Goal: Task Accomplishment & Management: Complete application form

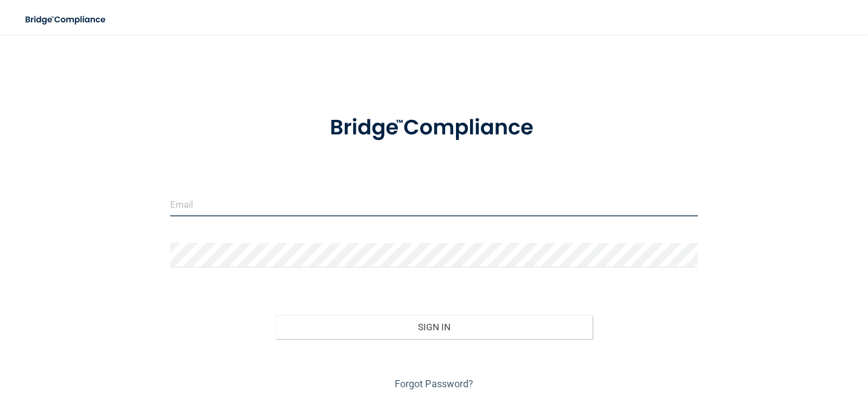
click at [353, 209] on input "email" at bounding box center [433, 204] width 527 height 24
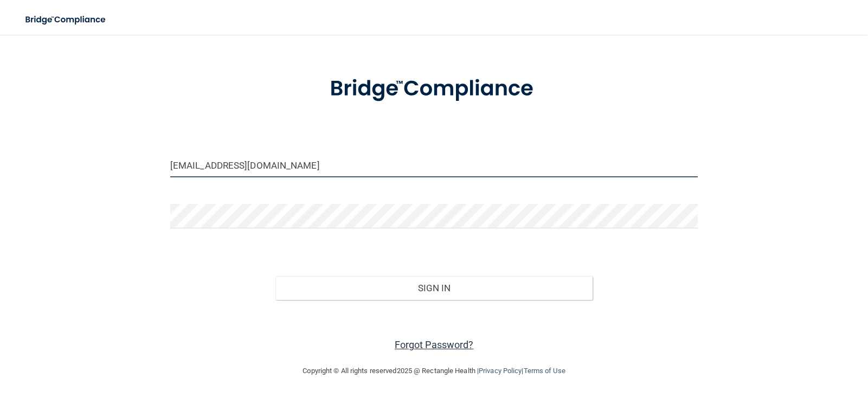
type input "[EMAIL_ADDRESS][DOMAIN_NAME]"
click at [396, 340] on link "Forgot Password?" at bounding box center [433, 344] width 79 height 11
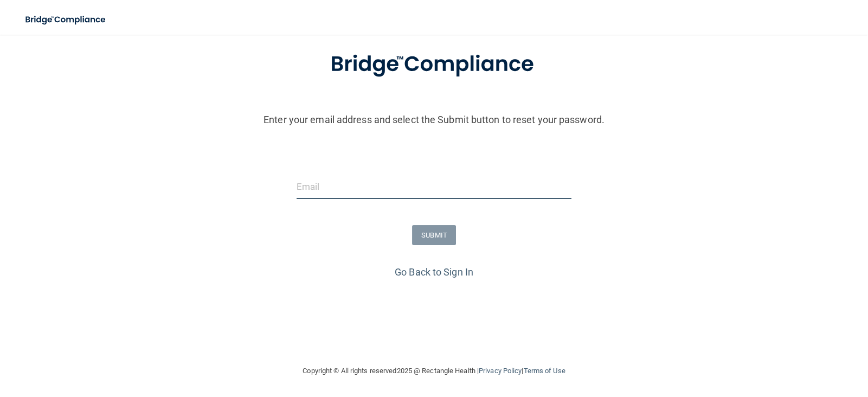
click at [360, 189] on input "email" at bounding box center [433, 186] width 275 height 24
type input "[EMAIL_ADDRESS][DOMAIN_NAME]"
click at [431, 229] on button "SUBMIT" at bounding box center [434, 235] width 44 height 20
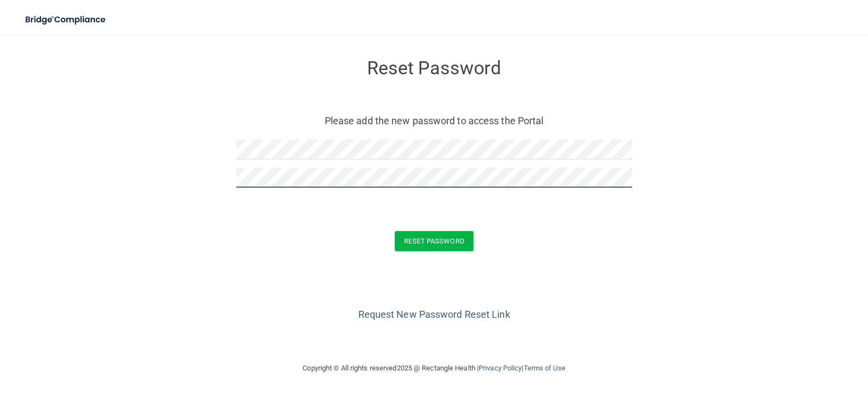
click at [394, 231] on button "Reset Password" at bounding box center [433, 241] width 78 height 20
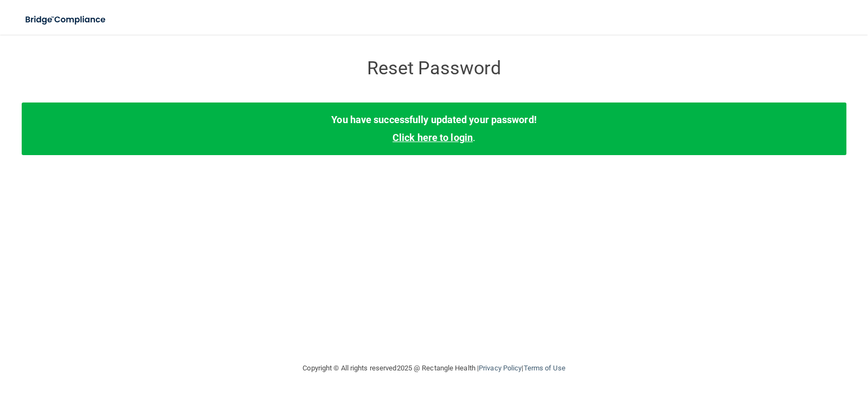
click at [445, 139] on link "Click here to login" at bounding box center [432, 137] width 80 height 11
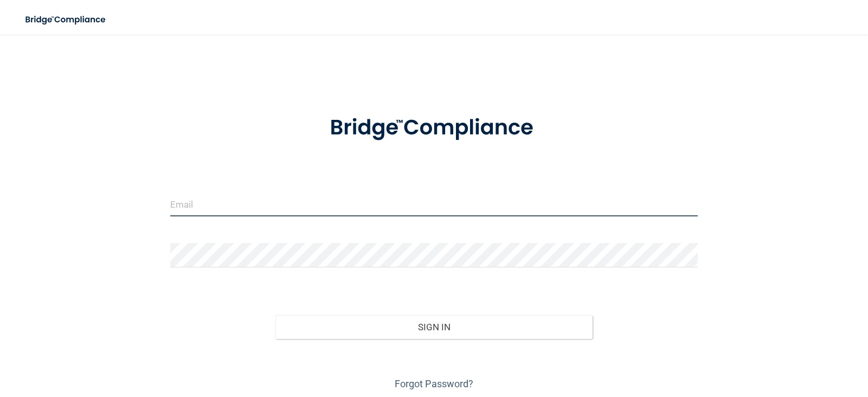
click at [272, 198] on input "email" at bounding box center [433, 204] width 527 height 24
type input "[EMAIL_ADDRESS][DOMAIN_NAME]"
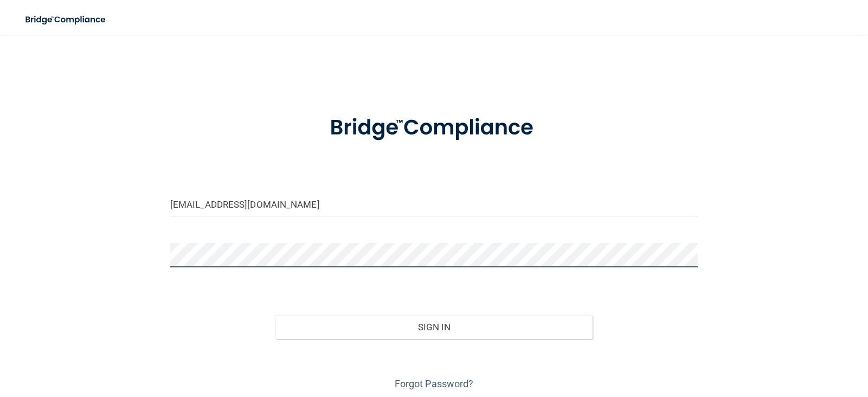
click at [275, 315] on button "Sign In" at bounding box center [433, 327] width 316 height 24
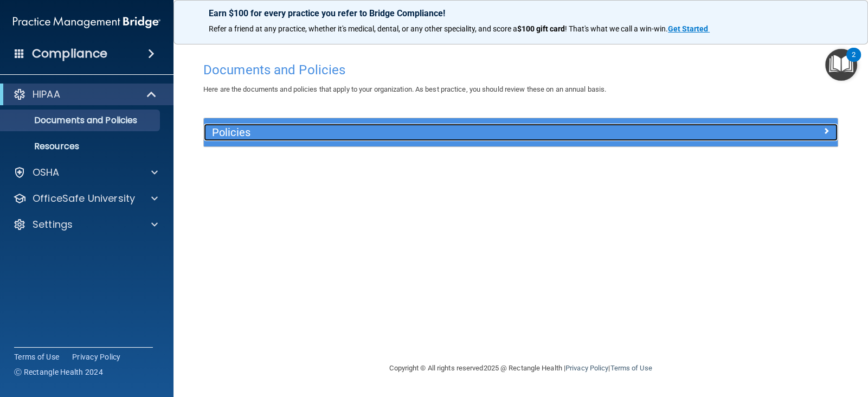
click at [252, 136] on h5 "Policies" at bounding box center [441, 132] width 459 height 12
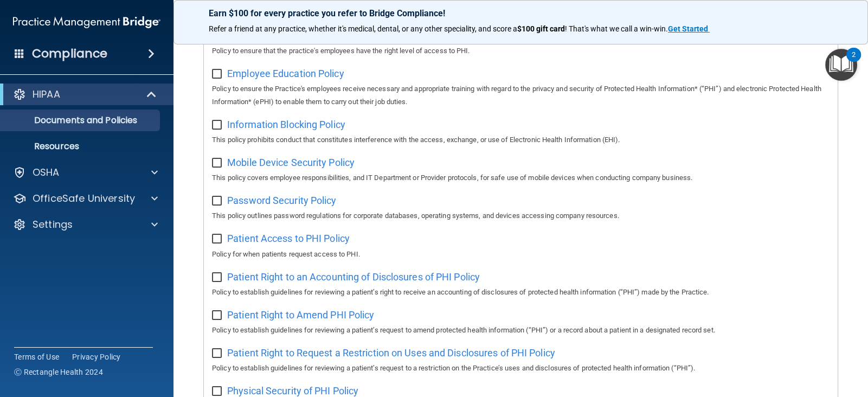
scroll to position [720, 0]
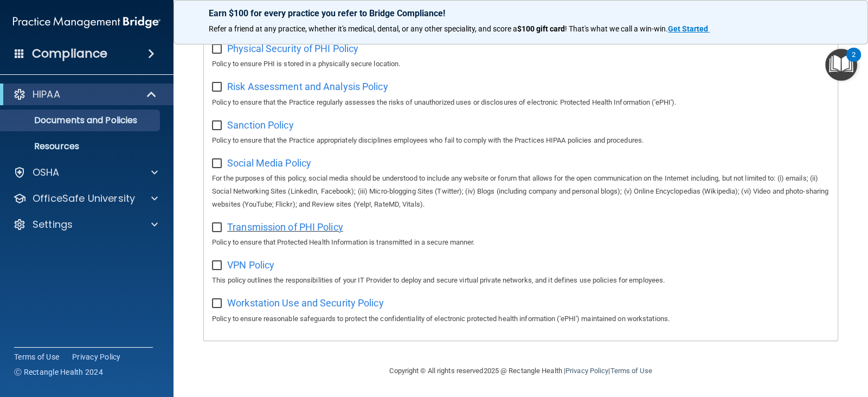
click at [293, 229] on span "Transmission of PHI Policy" at bounding box center [285, 226] width 116 height 11
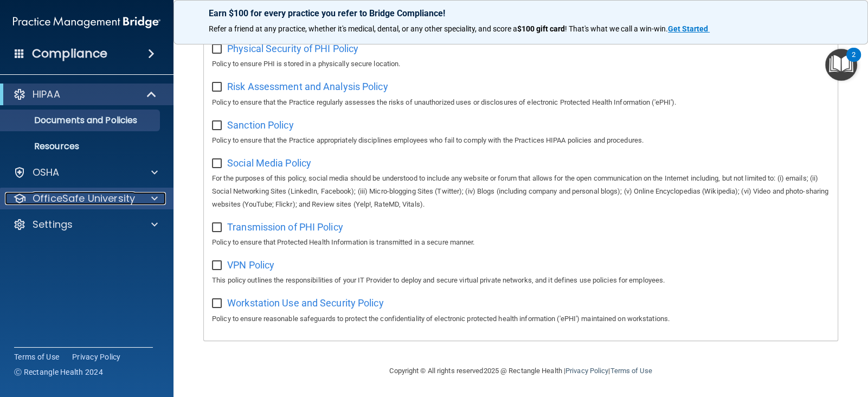
click at [147, 194] on div at bounding box center [152, 198] width 27 height 13
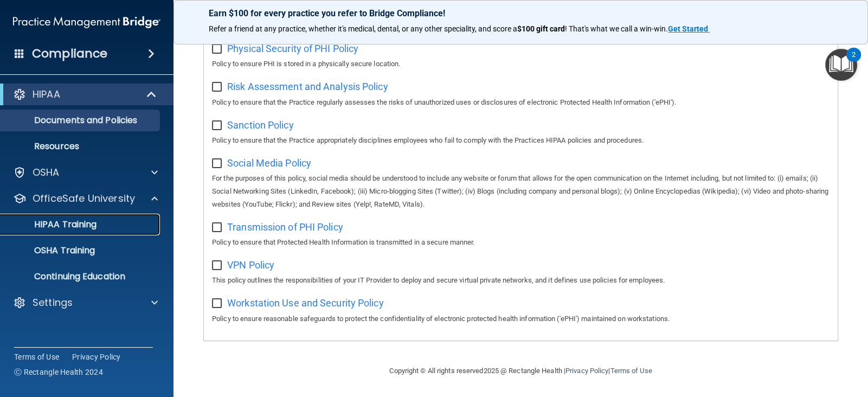
click at [110, 221] on div "HIPAA Training" at bounding box center [81, 224] width 148 height 11
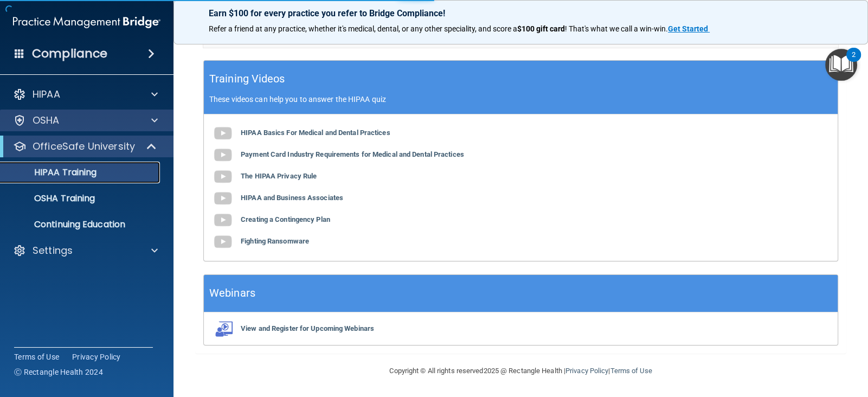
scroll to position [417, 0]
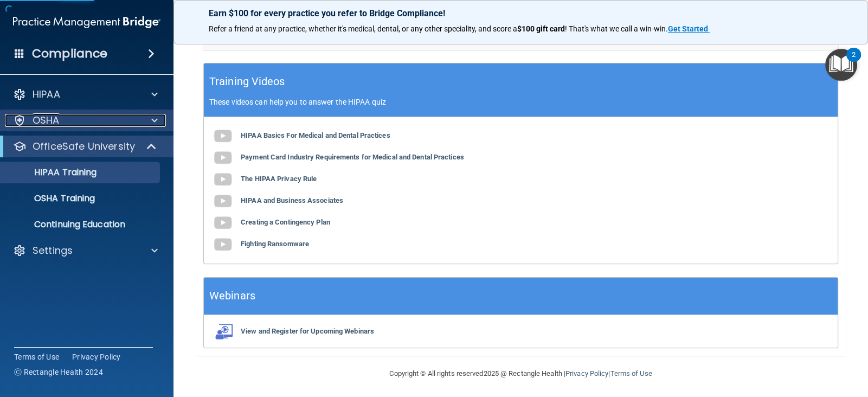
click at [128, 124] on div "OSHA" at bounding box center [72, 120] width 134 height 13
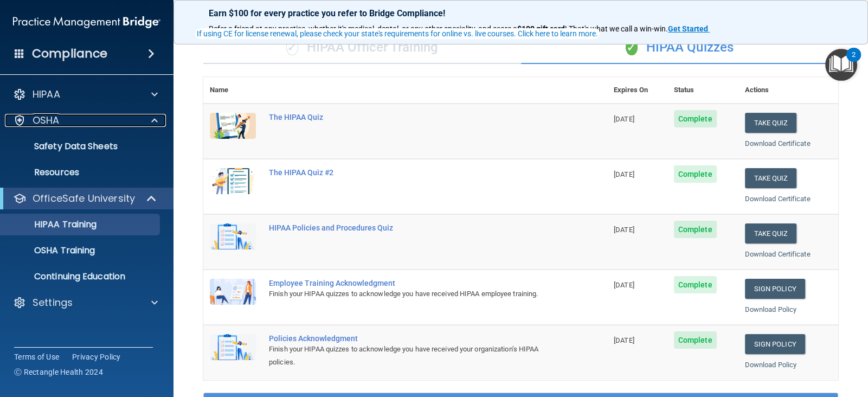
scroll to position [69, 0]
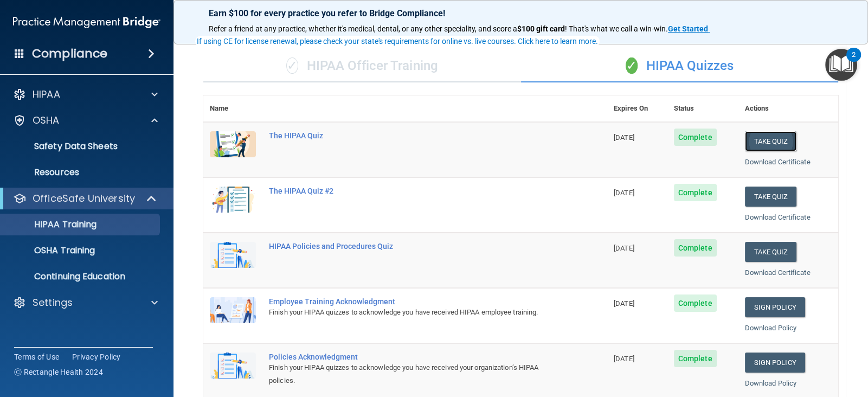
click at [756, 137] on button "Take Quiz" at bounding box center [771, 141] width 52 height 20
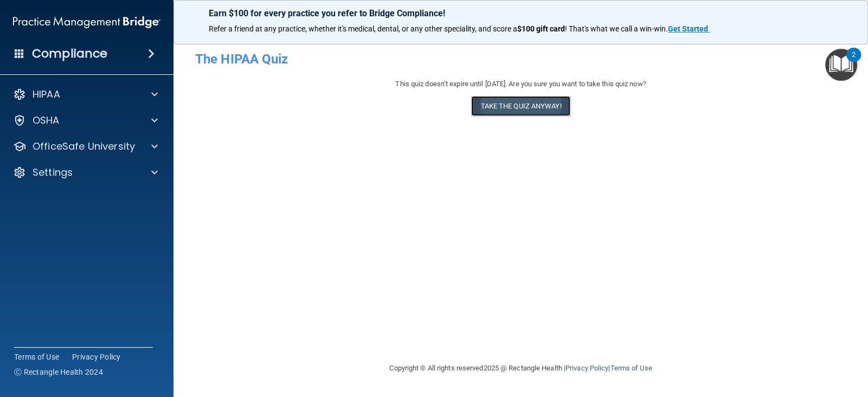
click at [540, 102] on button "Take the quiz anyway!" at bounding box center [520, 106] width 99 height 20
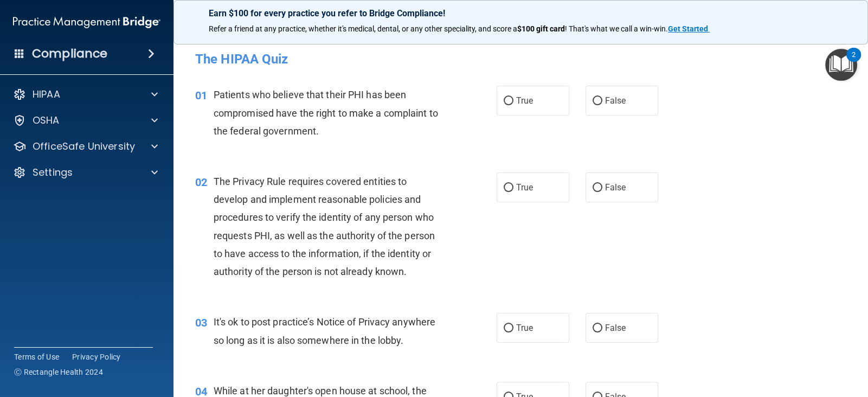
click at [540, 102] on label "True" at bounding box center [532, 101] width 73 height 30
click at [513, 102] on input "True" at bounding box center [508, 101] width 10 height 8
radio input "true"
click at [528, 198] on label "True" at bounding box center [532, 187] width 73 height 30
click at [513, 192] on input "True" at bounding box center [508, 188] width 10 height 8
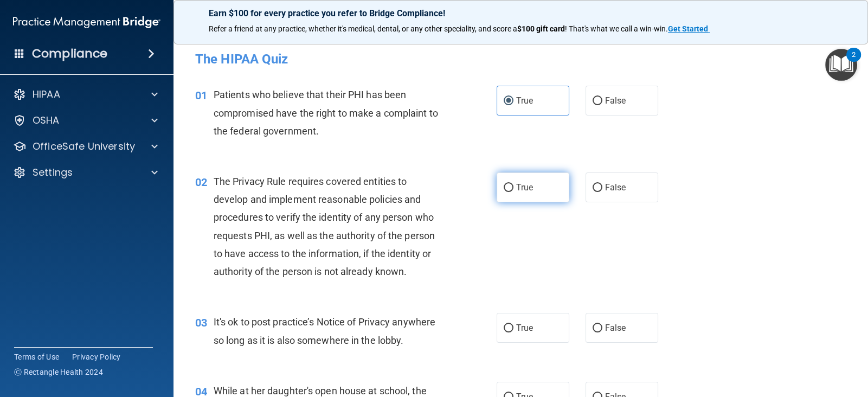
radio input "true"
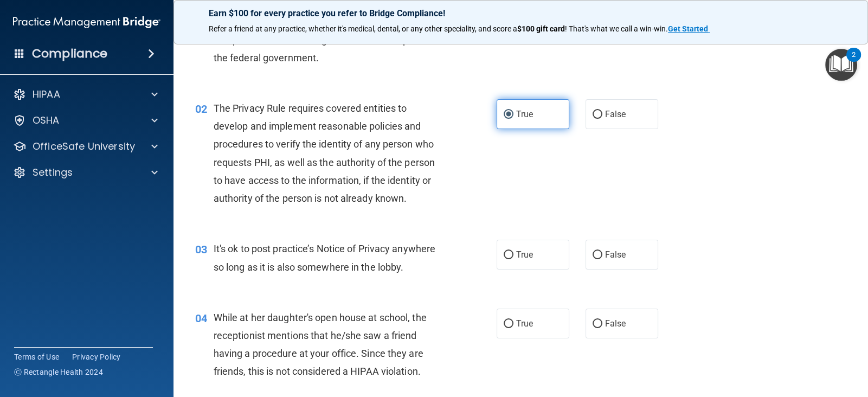
scroll to position [77, 0]
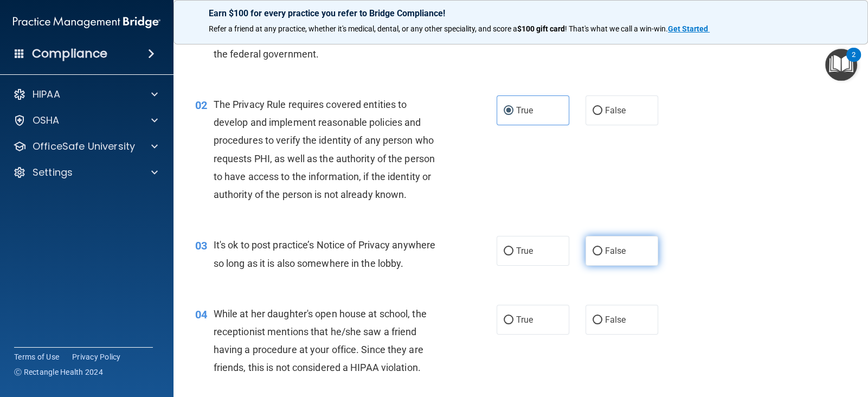
click at [604, 246] on label "False" at bounding box center [621, 251] width 73 height 30
click at [602, 247] on input "False" at bounding box center [597, 251] width 10 height 8
radio input "true"
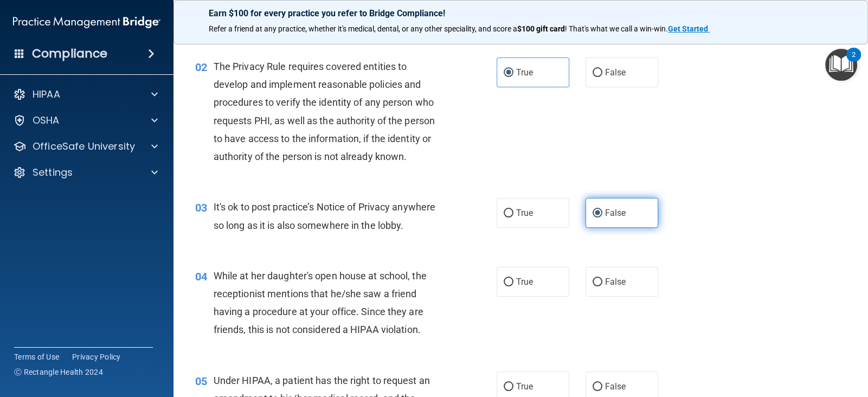
scroll to position [120, 0]
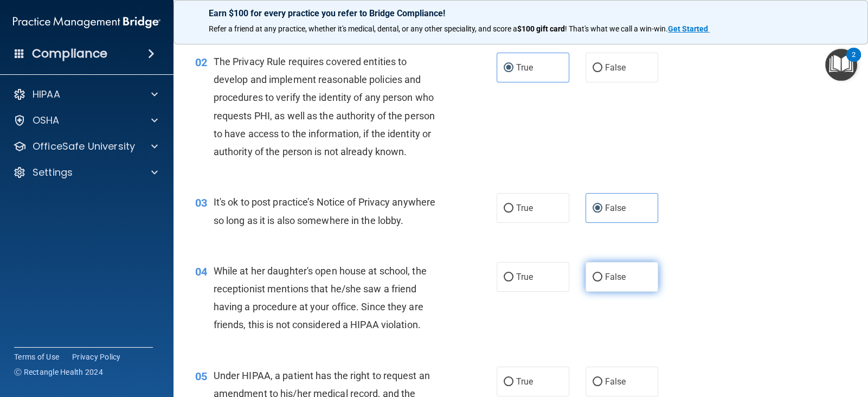
click at [590, 273] on label "False" at bounding box center [621, 277] width 73 height 30
click at [592, 273] on input "False" at bounding box center [597, 277] width 10 height 8
radio input "true"
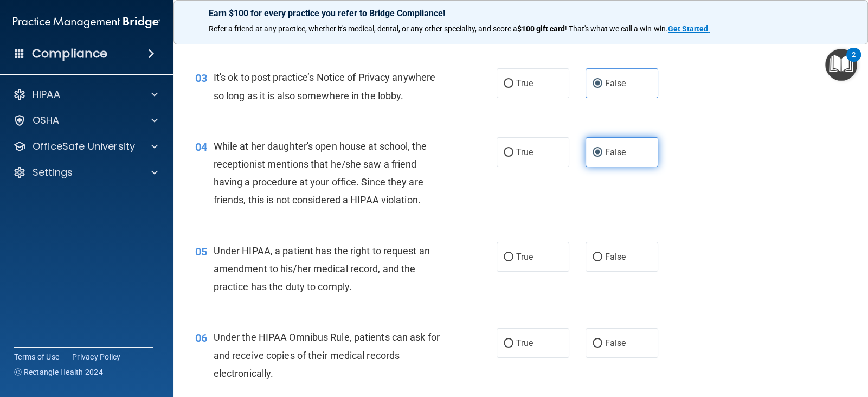
scroll to position [246, 0]
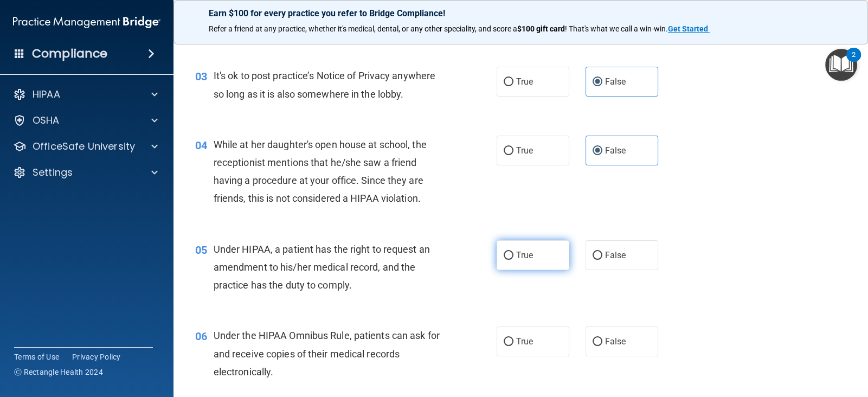
click at [521, 247] on label "True" at bounding box center [532, 255] width 73 height 30
click at [513, 251] on input "True" at bounding box center [508, 255] width 10 height 8
radio input "true"
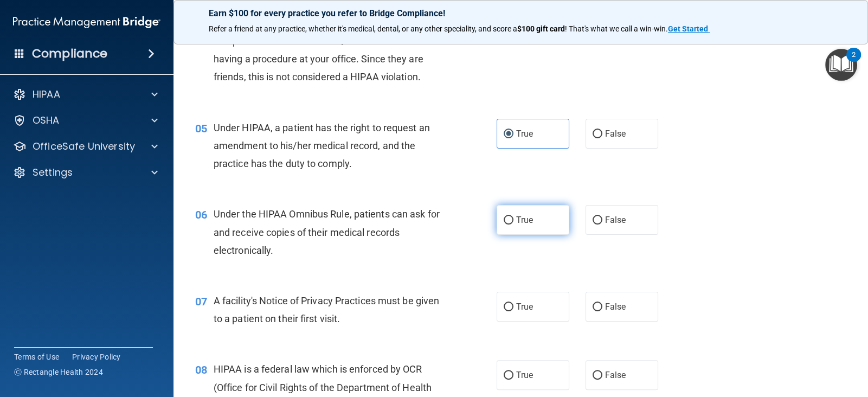
click at [522, 208] on label "True" at bounding box center [532, 220] width 73 height 30
click at [513, 216] on input "True" at bounding box center [508, 220] width 10 height 8
radio input "true"
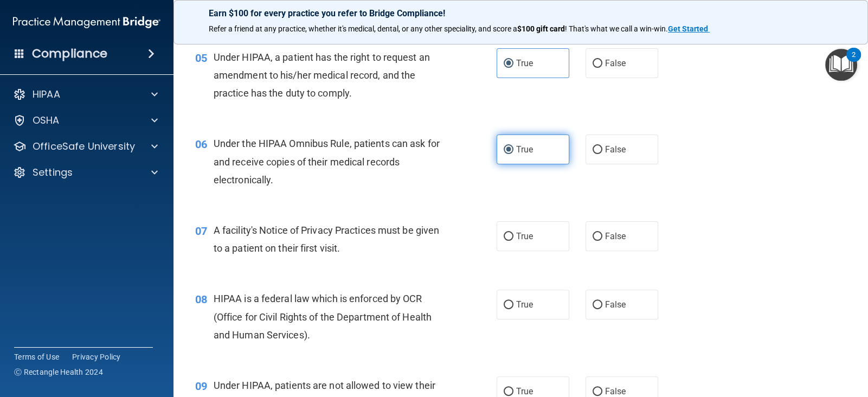
scroll to position [443, 0]
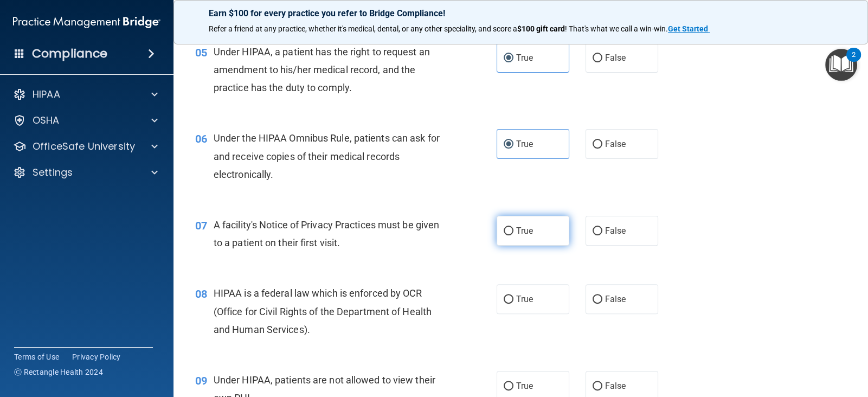
click at [524, 224] on label "True" at bounding box center [532, 231] width 73 height 30
click at [513, 227] on input "True" at bounding box center [508, 231] width 10 height 8
radio input "true"
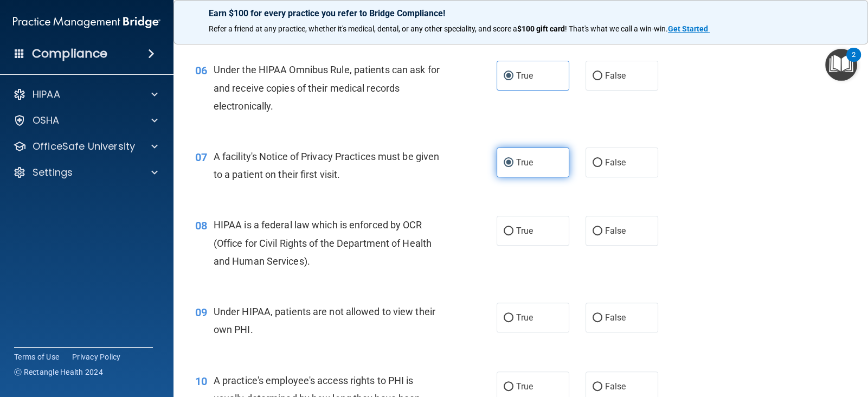
scroll to position [516, 0]
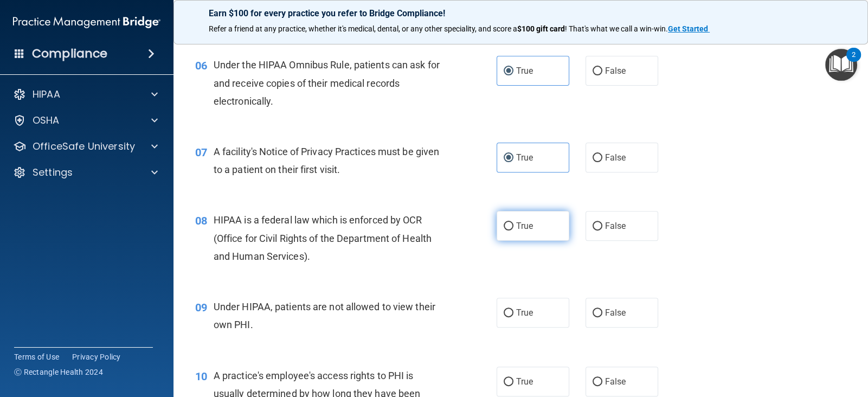
click at [522, 225] on span "True" at bounding box center [524, 226] width 17 height 10
click at [513, 225] on input "True" at bounding box center [508, 226] width 10 height 8
radio input "true"
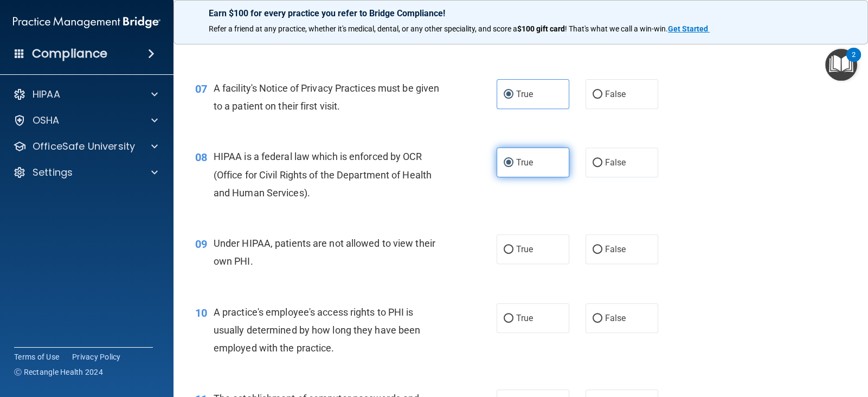
scroll to position [584, 0]
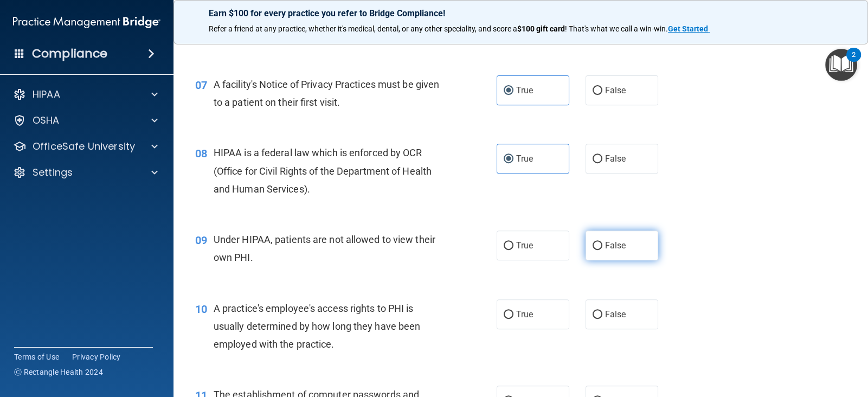
click at [588, 251] on label "False" at bounding box center [621, 245] width 73 height 30
click at [592, 250] on input "False" at bounding box center [597, 246] width 10 height 8
radio input "true"
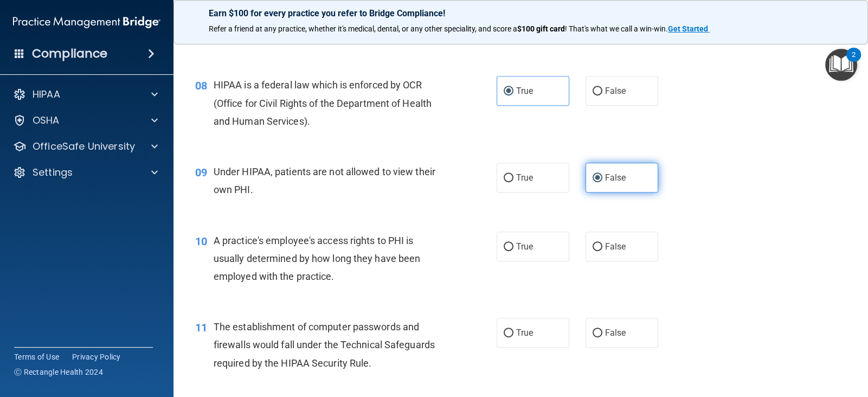
scroll to position [656, 0]
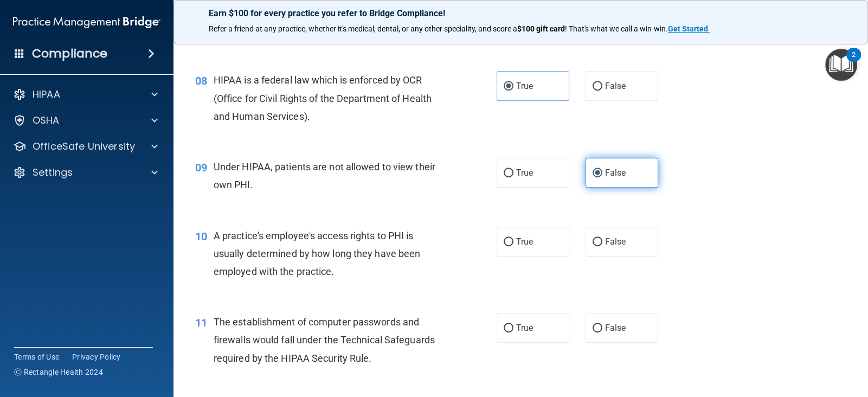
click at [588, 251] on label "False" at bounding box center [621, 242] width 73 height 30
click at [592, 246] on input "False" at bounding box center [597, 242] width 10 height 8
radio input "true"
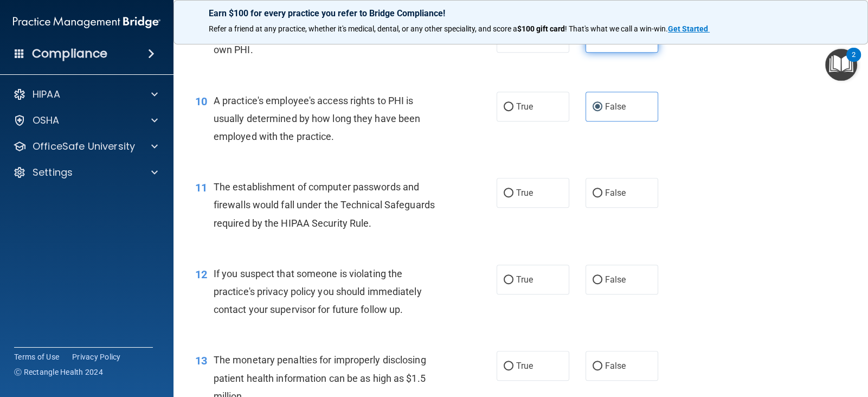
scroll to position [793, 0]
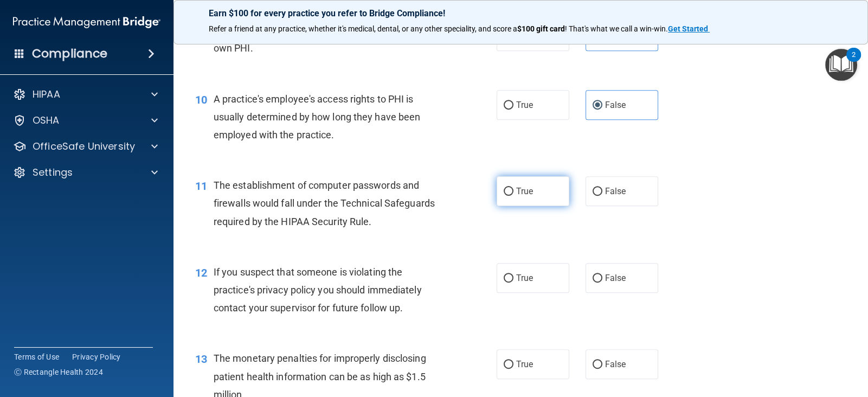
click at [543, 201] on label "True" at bounding box center [532, 191] width 73 height 30
click at [513, 196] on input "True" at bounding box center [508, 191] width 10 height 8
radio input "true"
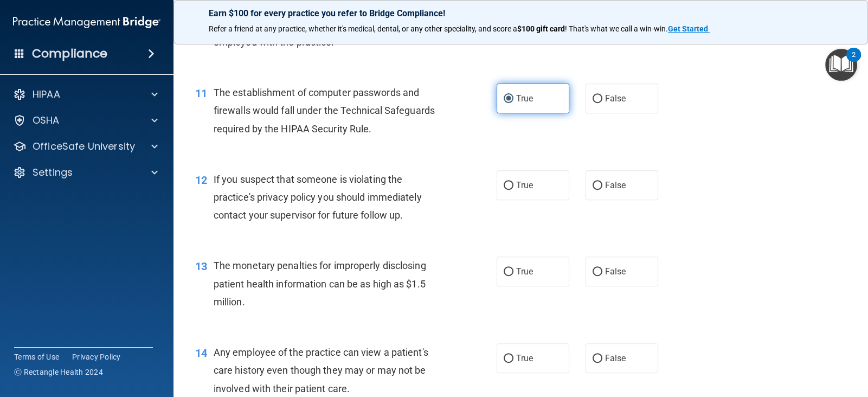
scroll to position [891, 0]
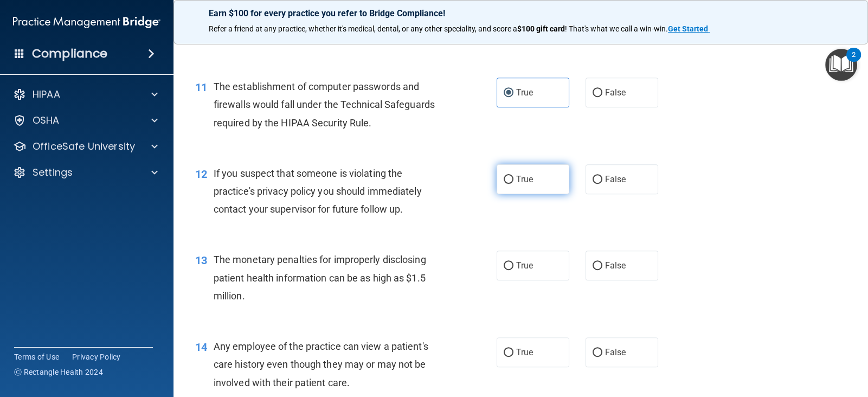
click at [538, 189] on label "True" at bounding box center [532, 179] width 73 height 30
click at [513, 184] on input "True" at bounding box center [508, 180] width 10 height 8
radio input "true"
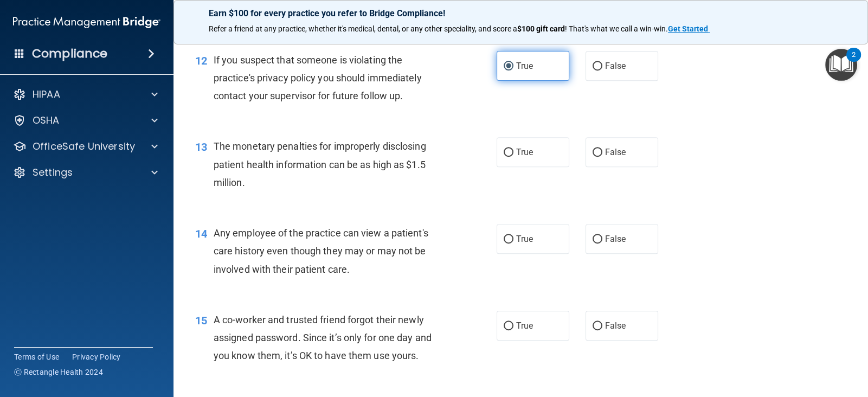
scroll to position [1005, 0]
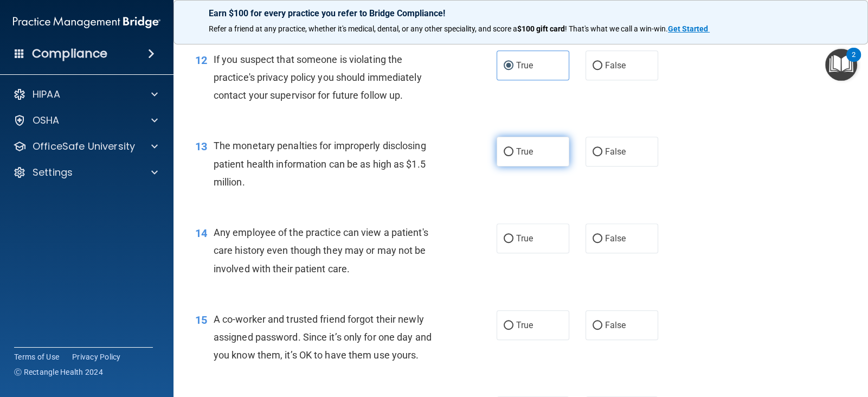
click at [531, 156] on span "True" at bounding box center [524, 151] width 17 height 10
click at [513, 156] on input "True" at bounding box center [508, 152] width 10 height 8
radio input "true"
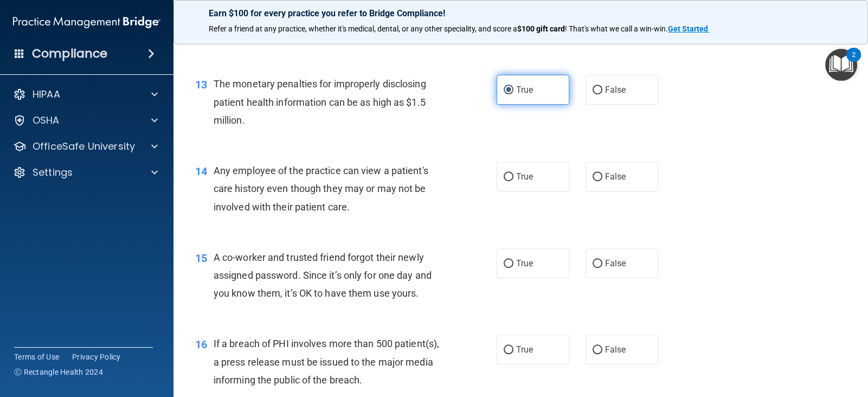
scroll to position [1072, 0]
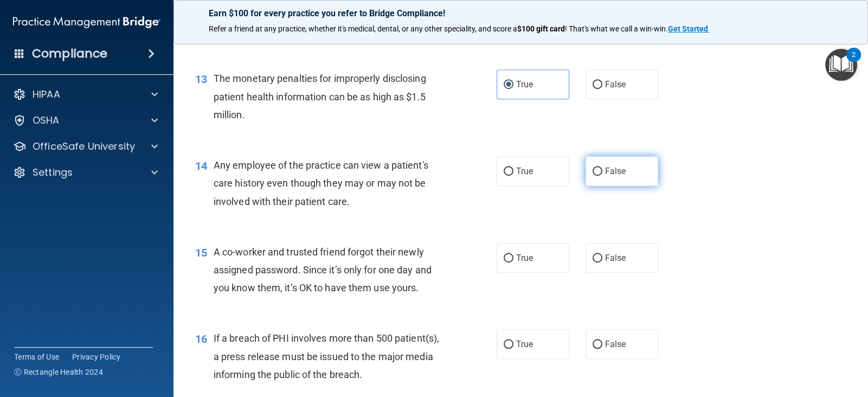
click at [611, 178] on label "False" at bounding box center [621, 171] width 73 height 30
click at [602, 176] on input "False" at bounding box center [597, 171] width 10 height 8
radio input "true"
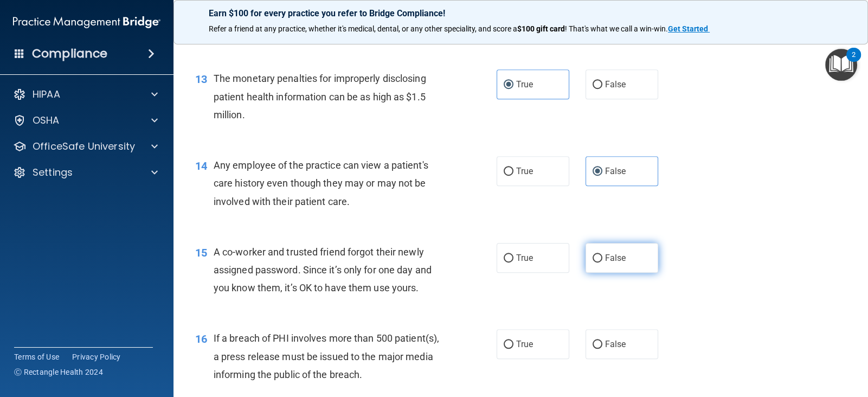
click at [603, 243] on label "False" at bounding box center [621, 258] width 73 height 30
click at [602, 254] on input "False" at bounding box center [597, 258] width 10 height 8
radio input "true"
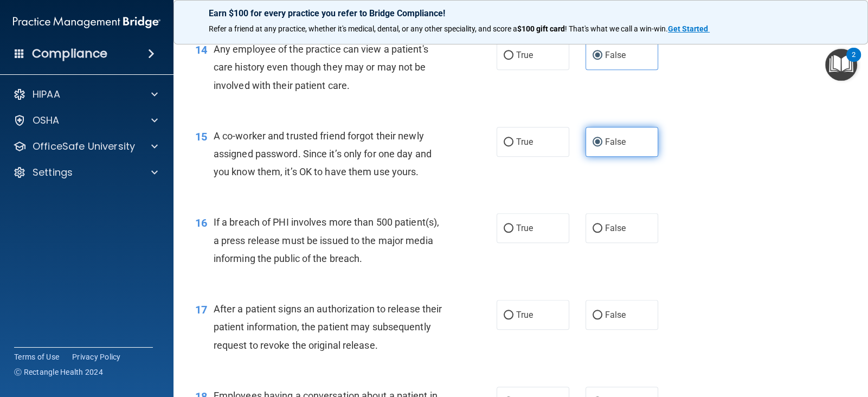
scroll to position [1202, 0]
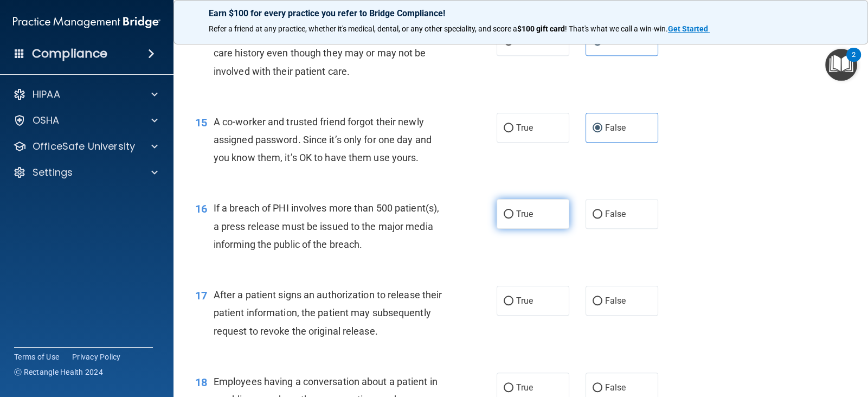
click at [533, 211] on span "True" at bounding box center [524, 214] width 17 height 10
click at [513, 211] on input "True" at bounding box center [508, 214] width 10 height 8
radio input "true"
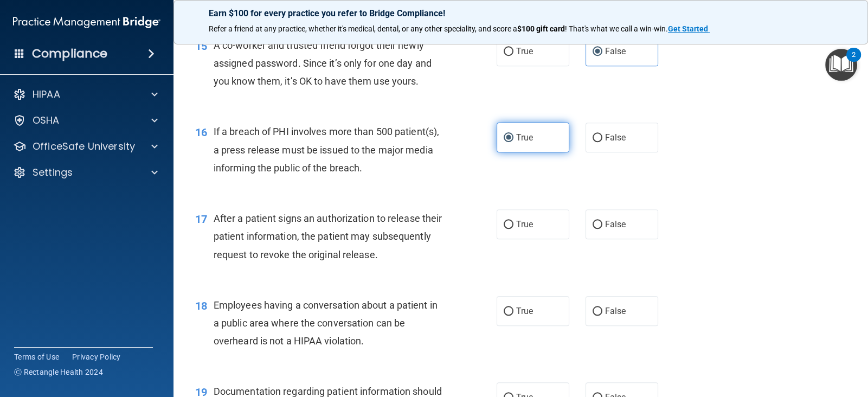
scroll to position [1282, 0]
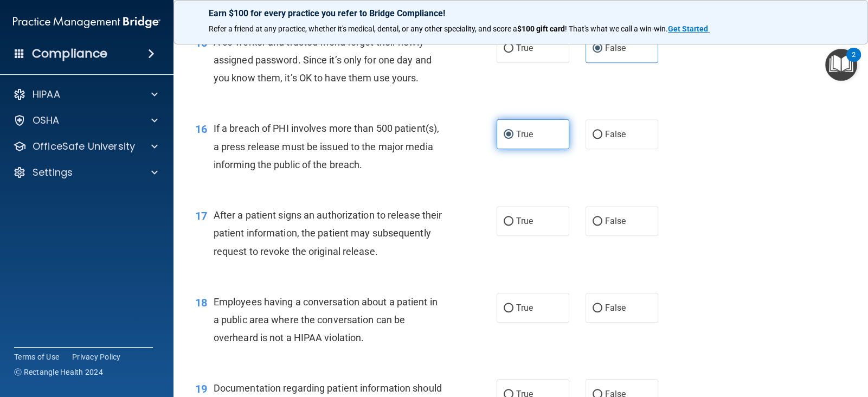
click at [533, 211] on label "True" at bounding box center [532, 221] width 73 height 30
click at [513, 217] on input "True" at bounding box center [508, 221] width 10 height 8
radio input "true"
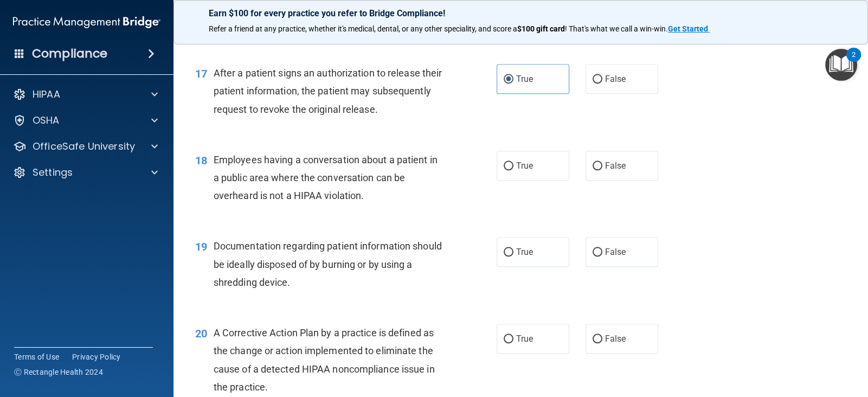
scroll to position [1426, 0]
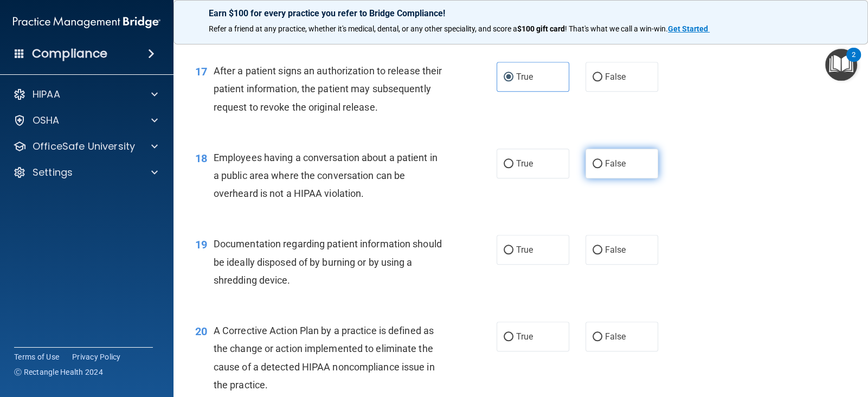
click at [611, 168] on label "False" at bounding box center [621, 163] width 73 height 30
click at [602, 168] on input "False" at bounding box center [597, 164] width 10 height 8
radio input "true"
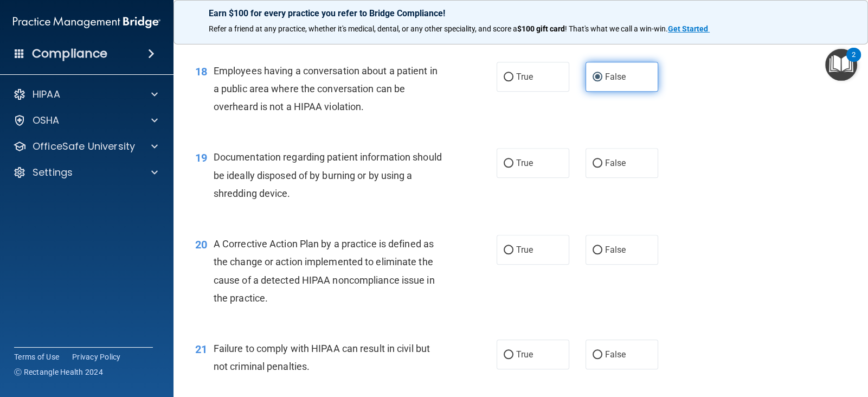
scroll to position [1513, 0]
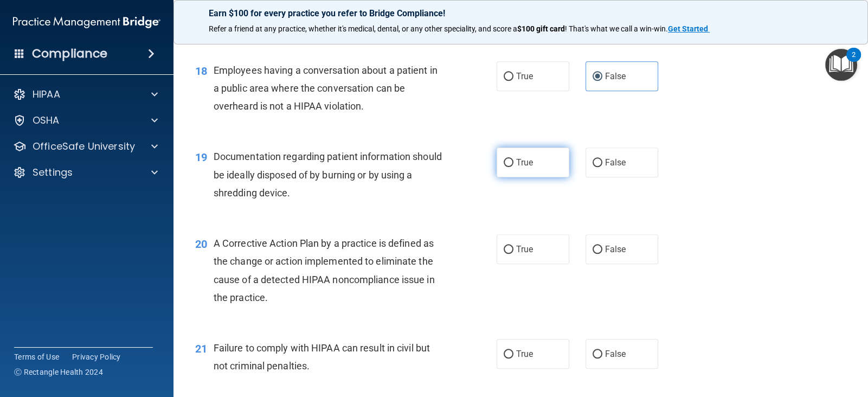
click at [545, 170] on label "True" at bounding box center [532, 162] width 73 height 30
click at [513, 167] on input "True" at bounding box center [508, 163] width 10 height 8
radio input "true"
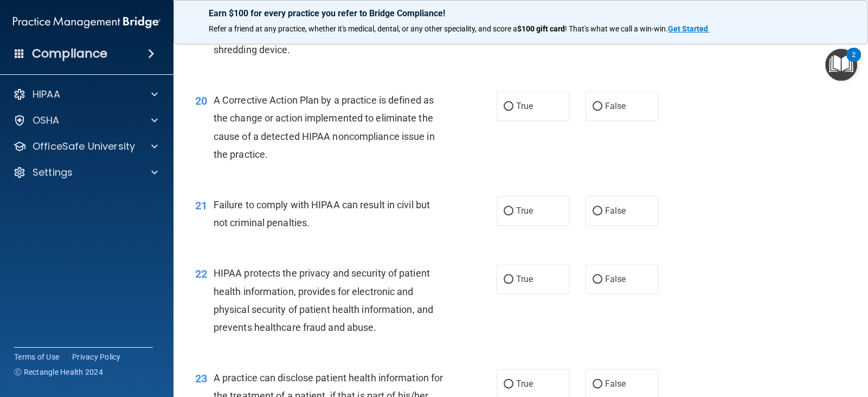
scroll to position [1658, 0]
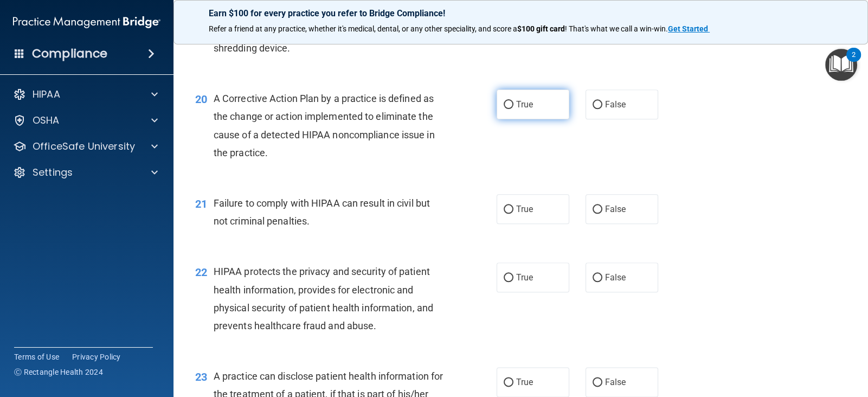
click at [540, 98] on label "True" at bounding box center [532, 104] width 73 height 30
click at [513, 101] on input "True" at bounding box center [508, 105] width 10 height 8
radio input "true"
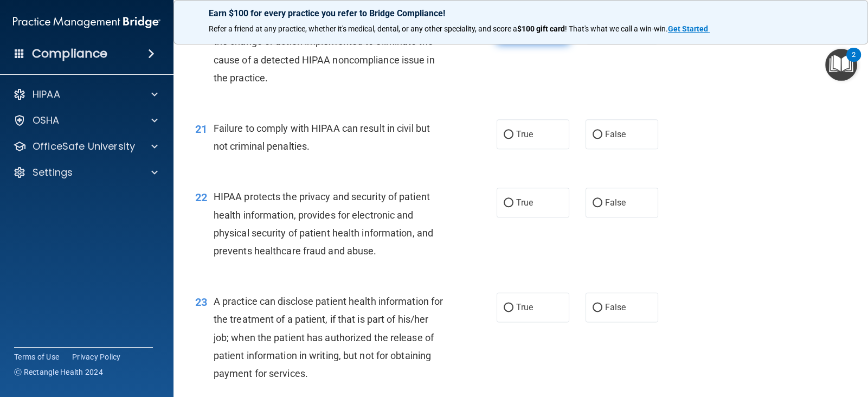
scroll to position [1736, 0]
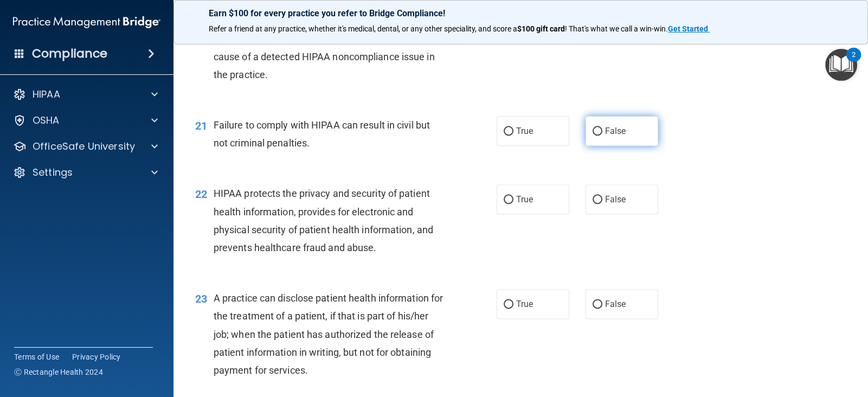
click at [612, 132] on span "False" at bounding box center [615, 131] width 21 height 10
click at [602, 132] on input "False" at bounding box center [597, 131] width 10 height 8
radio input "true"
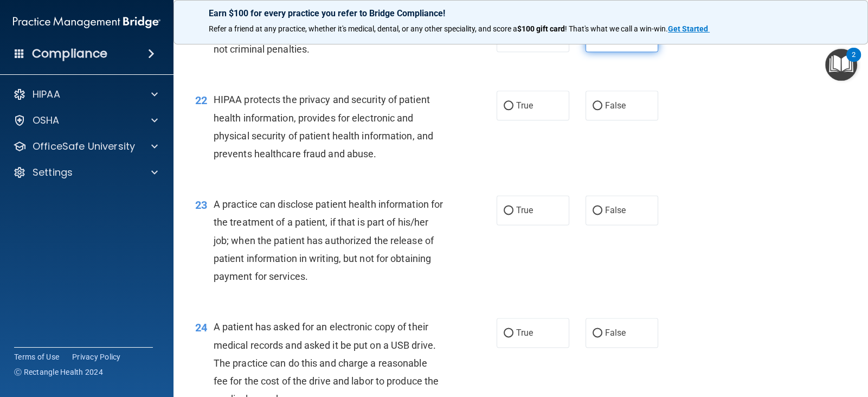
scroll to position [1831, 0]
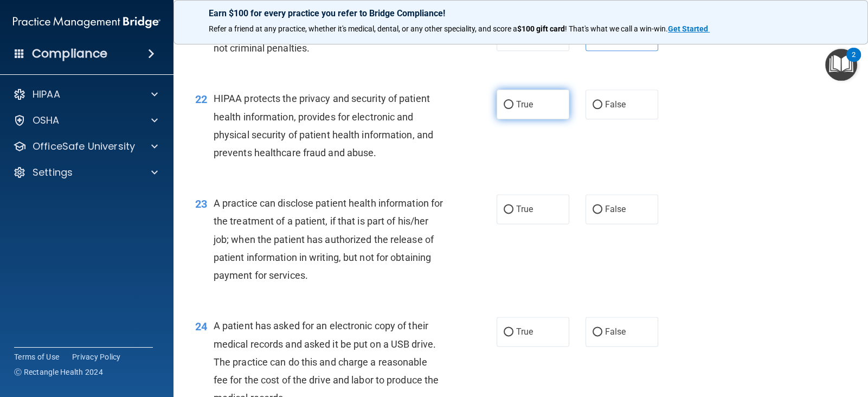
click at [504, 101] on input "True" at bounding box center [508, 105] width 10 height 8
radio input "true"
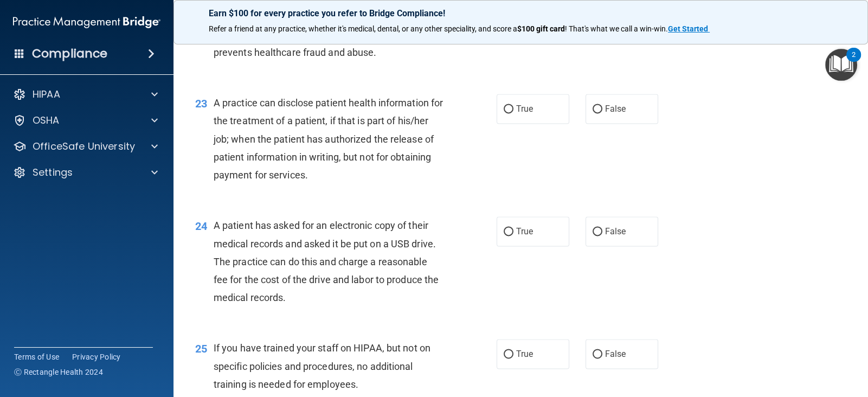
scroll to position [1934, 0]
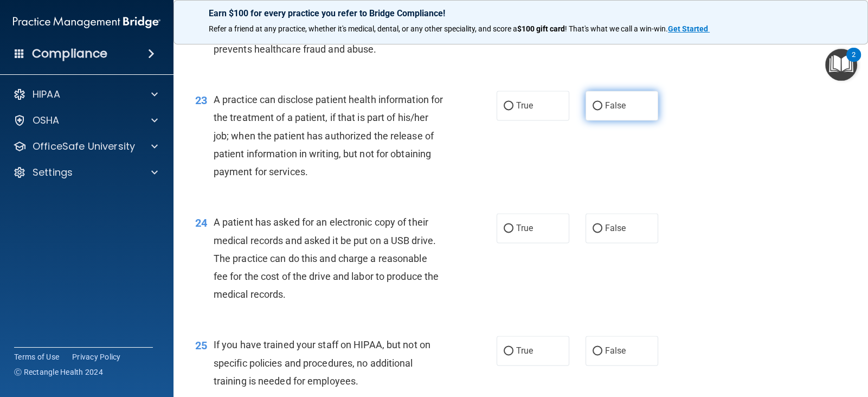
click at [627, 105] on label "False" at bounding box center [621, 105] width 73 height 30
click at [602, 105] on input "False" at bounding box center [597, 106] width 10 height 8
radio input "true"
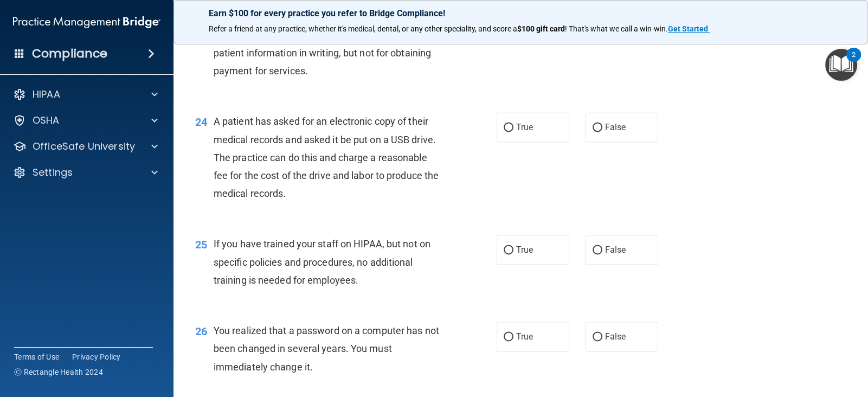
scroll to position [2036, 0]
click at [610, 118] on label "False" at bounding box center [621, 127] width 73 height 30
click at [602, 123] on input "False" at bounding box center [597, 127] width 10 height 8
radio input "true"
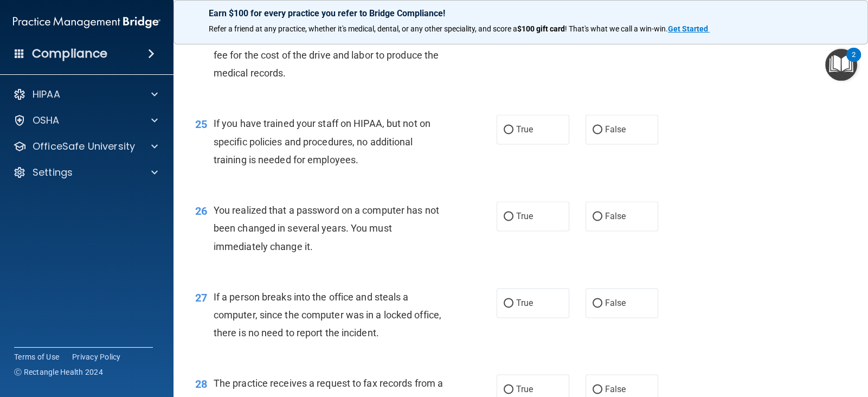
scroll to position [2156, 0]
click at [610, 118] on label "False" at bounding box center [621, 129] width 73 height 30
click at [602, 125] on input "False" at bounding box center [597, 129] width 10 height 8
radio input "true"
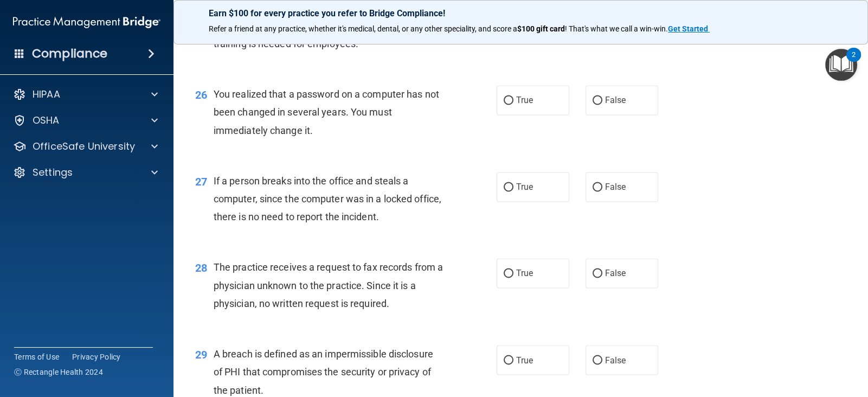
scroll to position [2273, 0]
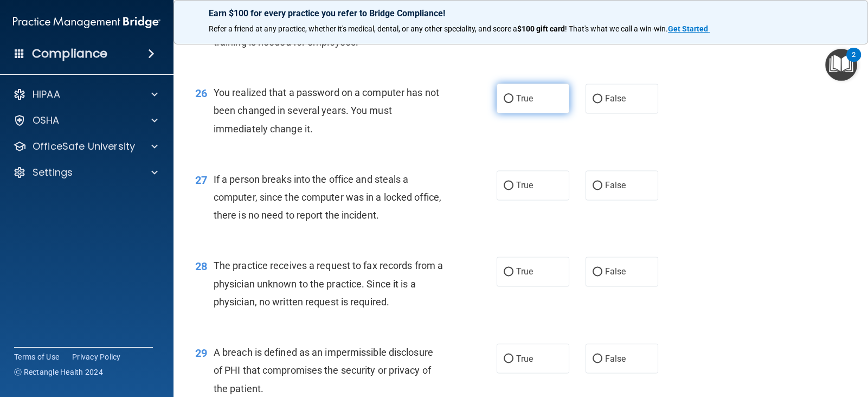
click at [547, 102] on label "True" at bounding box center [532, 98] width 73 height 30
click at [513, 102] on input "True" at bounding box center [508, 99] width 10 height 8
radio input "true"
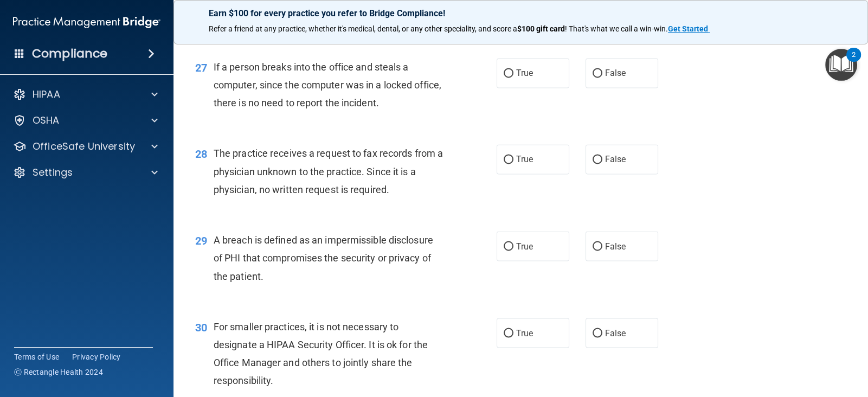
scroll to position [2386, 0]
click at [604, 69] on label "False" at bounding box center [621, 72] width 73 height 30
click at [602, 69] on input "False" at bounding box center [597, 73] width 10 height 8
radio input "true"
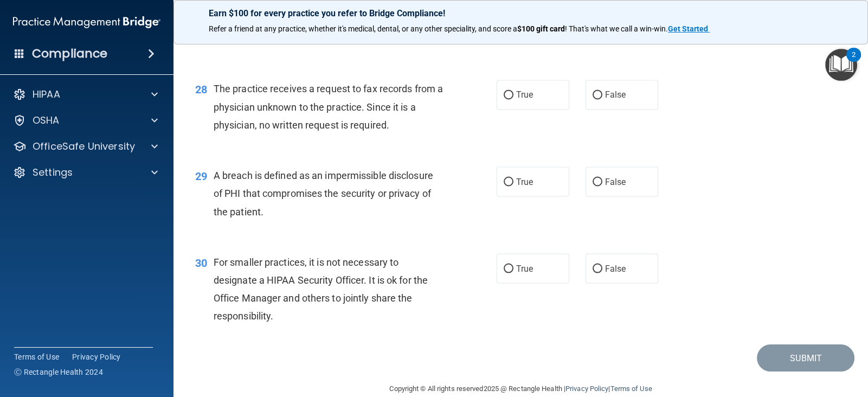
scroll to position [2468, 0]
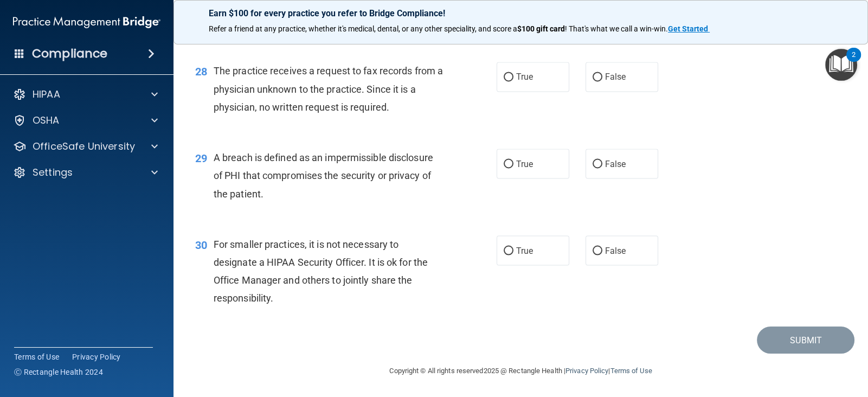
click at [604, 69] on label "False" at bounding box center [621, 77] width 73 height 30
click at [602, 73] on input "False" at bounding box center [597, 77] width 10 height 8
radio input "true"
click at [534, 163] on label "True" at bounding box center [532, 163] width 73 height 30
click at [513, 163] on input "True" at bounding box center [508, 164] width 10 height 8
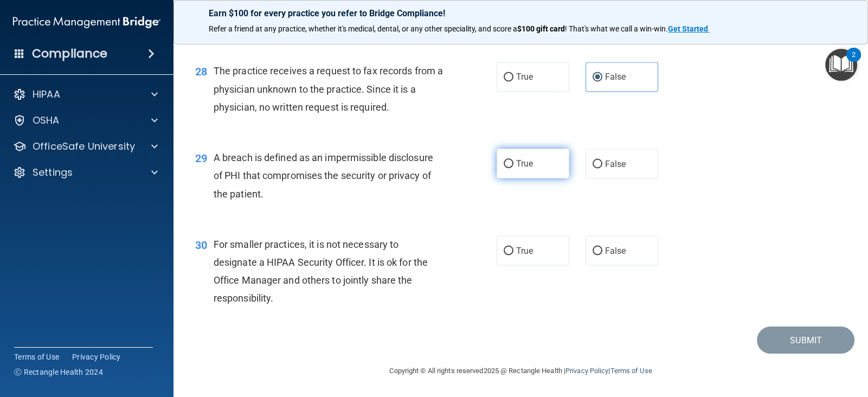
radio input "true"
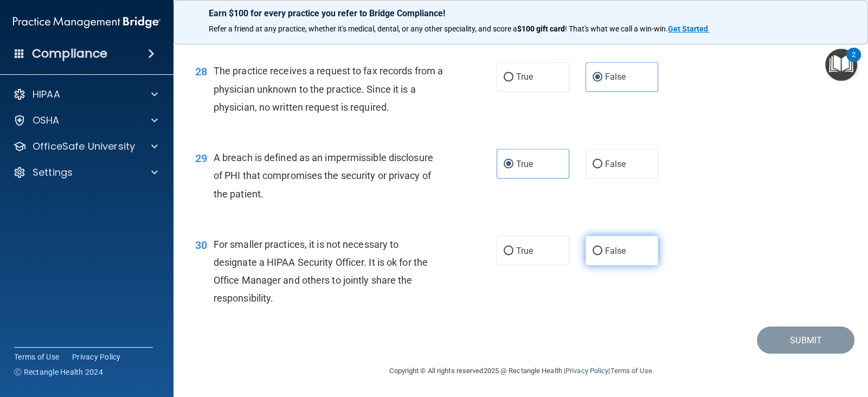
click at [611, 249] on span "False" at bounding box center [615, 250] width 21 height 10
click at [602, 249] on input "False" at bounding box center [597, 251] width 10 height 8
radio input "true"
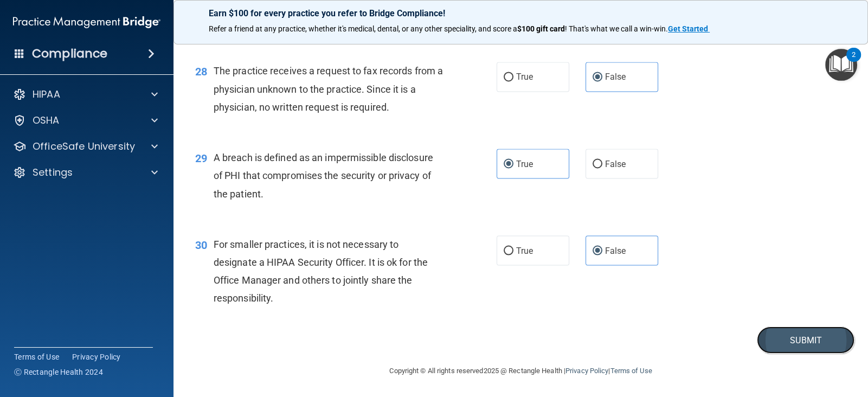
click at [832, 343] on button "Submit" at bounding box center [805, 340] width 98 height 28
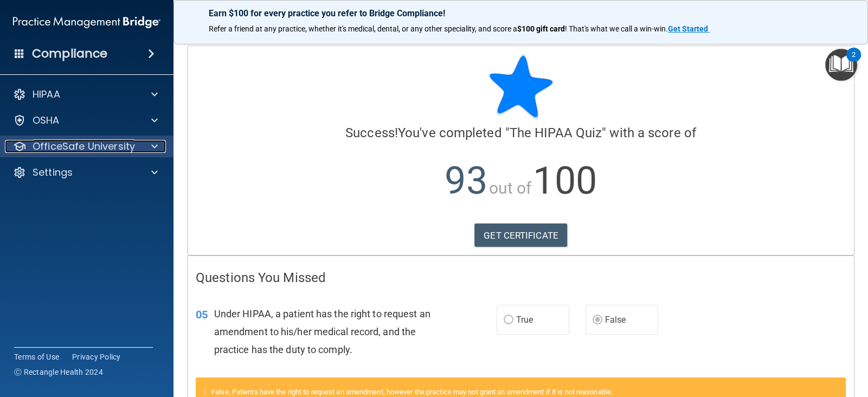
click at [141, 143] on div at bounding box center [152, 146] width 27 height 13
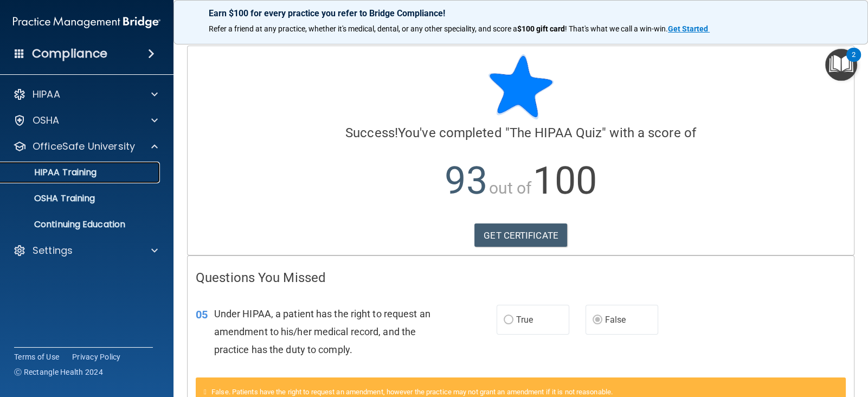
click at [123, 179] on link "HIPAA Training" at bounding box center [74, 172] width 171 height 22
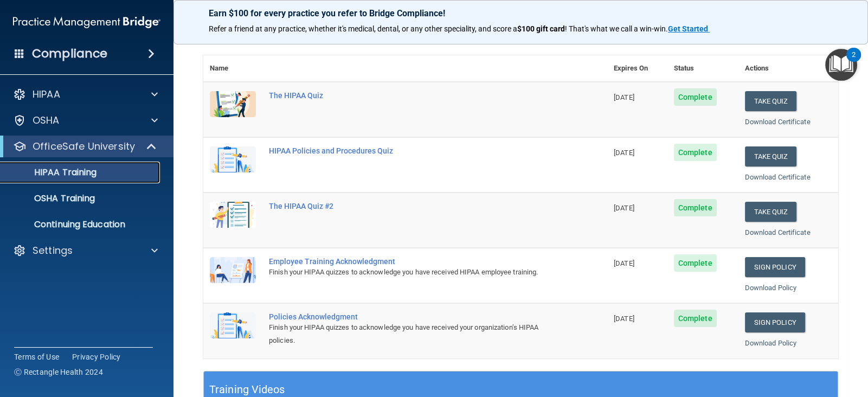
scroll to position [107, 0]
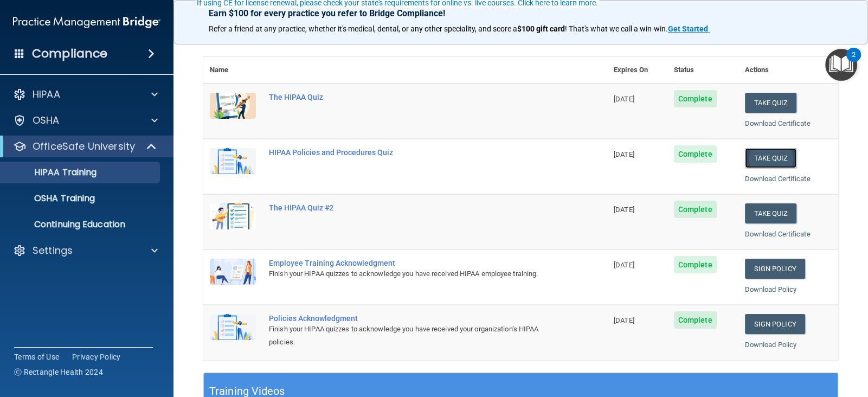
click at [761, 159] on button "Take Quiz" at bounding box center [771, 158] width 52 height 20
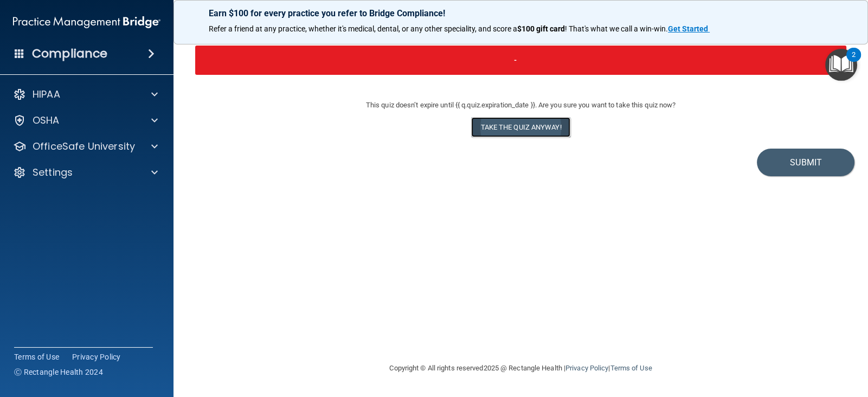
click at [558, 127] on button "Take the quiz anyway!" at bounding box center [520, 127] width 99 height 20
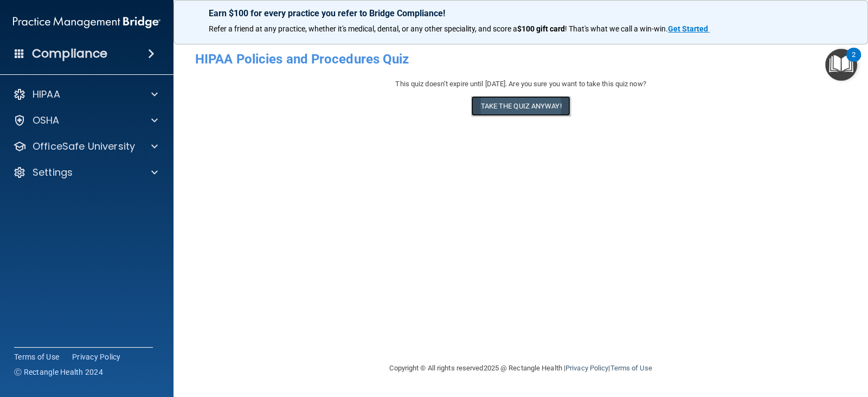
click at [554, 111] on button "Take the quiz anyway!" at bounding box center [520, 106] width 99 height 20
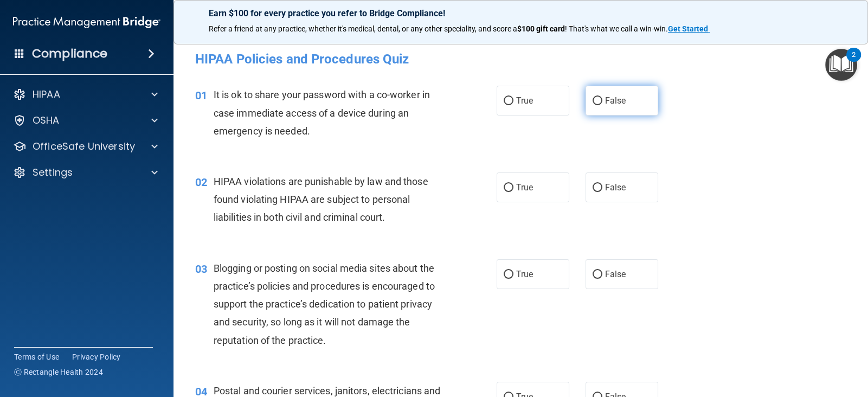
click at [625, 111] on label "False" at bounding box center [621, 101] width 73 height 30
click at [602, 105] on input "False" at bounding box center [597, 101] width 10 height 8
radio input "true"
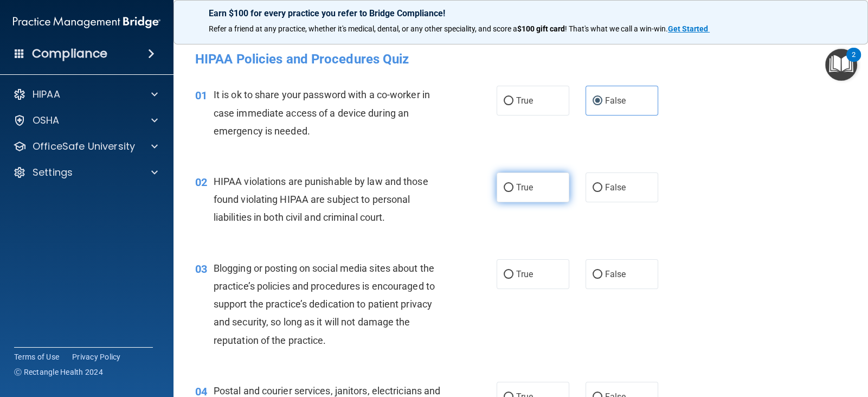
click at [507, 199] on label "True" at bounding box center [532, 187] width 73 height 30
click at [507, 192] on input "True" at bounding box center [508, 188] width 10 height 8
radio input "true"
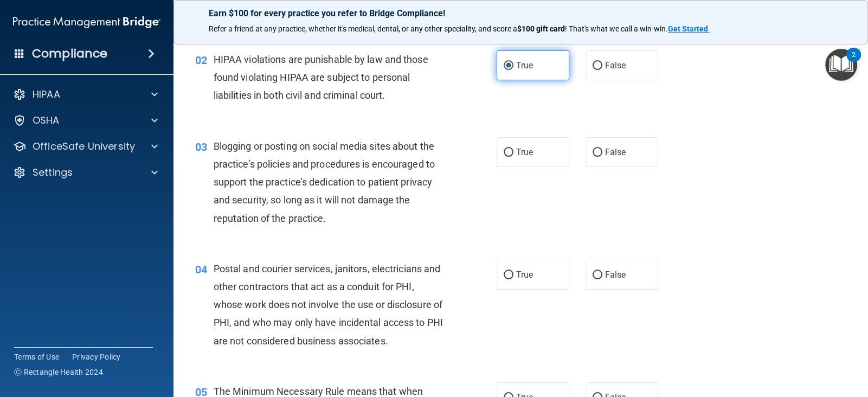
scroll to position [122, 0]
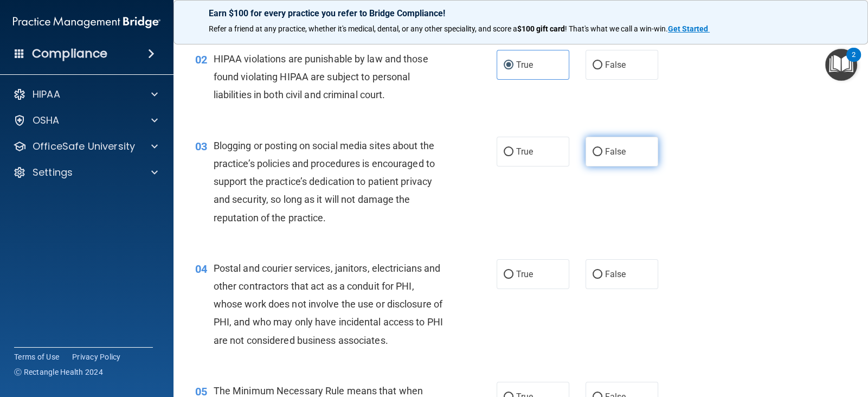
click at [613, 150] on span "False" at bounding box center [615, 151] width 21 height 10
click at [602, 150] on input "False" at bounding box center [597, 152] width 10 height 8
radio input "true"
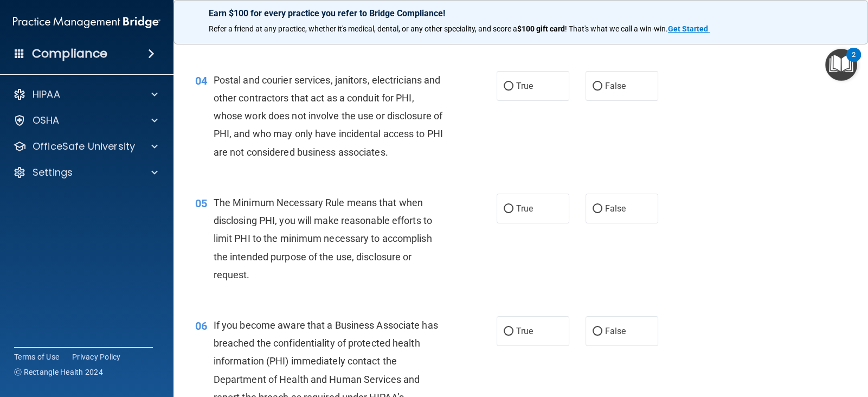
scroll to position [312, 0]
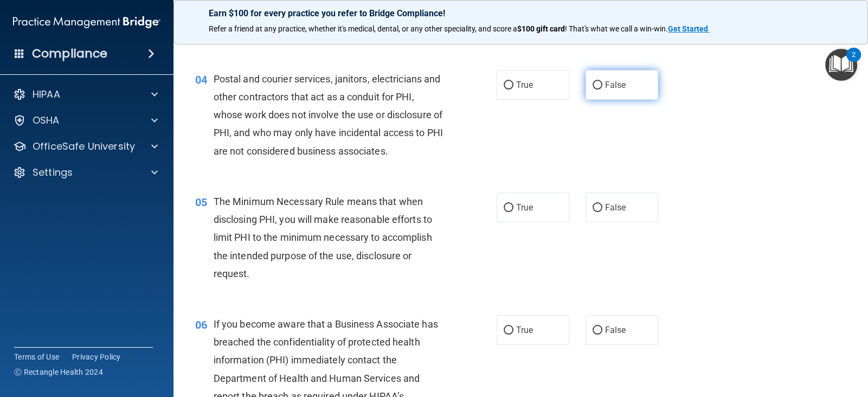
click at [601, 89] on label "False" at bounding box center [621, 85] width 73 height 30
click at [601, 89] on input "False" at bounding box center [597, 85] width 10 height 8
radio input "true"
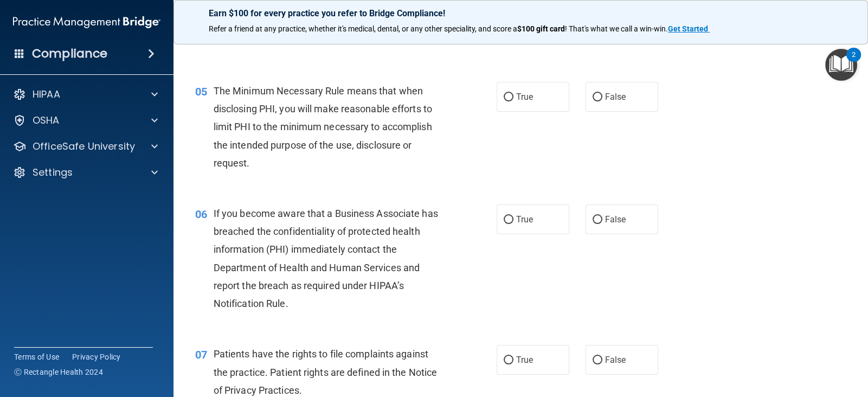
scroll to position [424, 0]
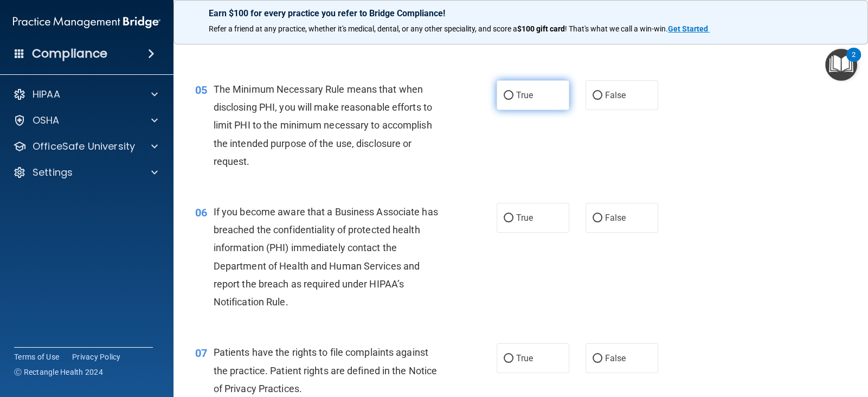
click at [509, 92] on input "True" at bounding box center [508, 96] width 10 height 8
radio input "true"
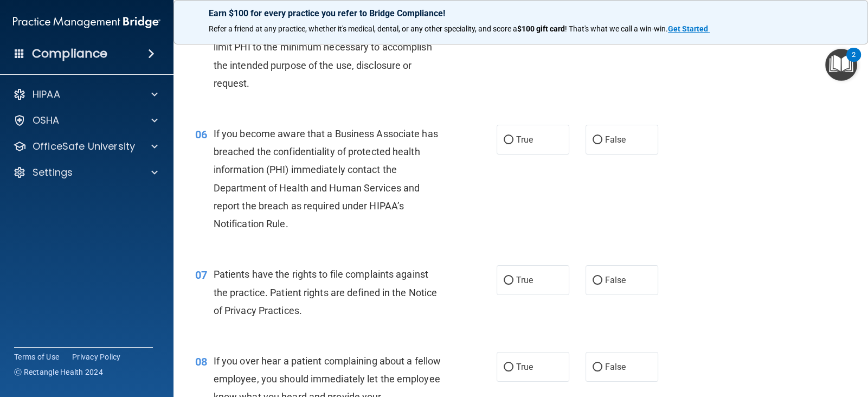
scroll to position [507, 0]
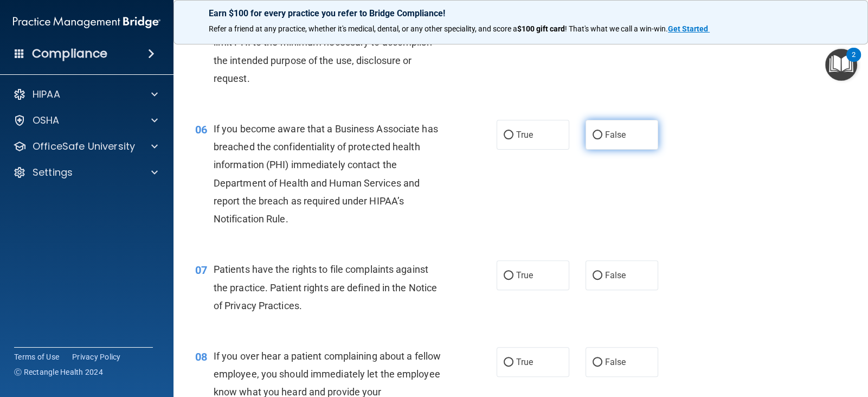
click at [603, 141] on label "False" at bounding box center [621, 135] width 73 height 30
click at [602, 139] on input "False" at bounding box center [597, 135] width 10 height 8
radio input "true"
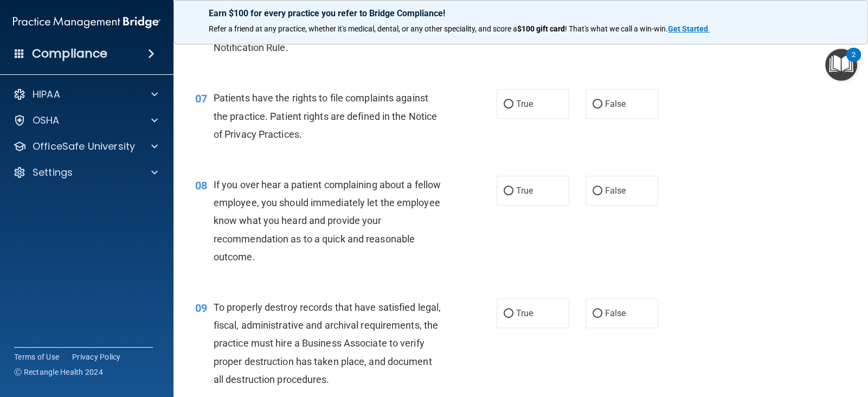
scroll to position [680, 0]
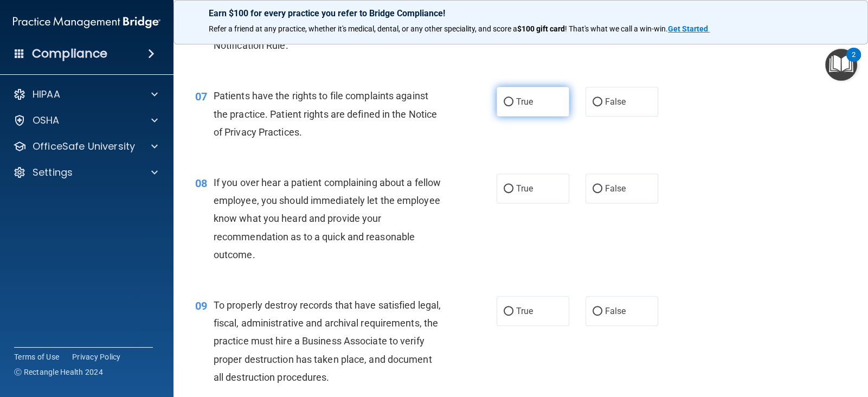
click at [512, 113] on label "True" at bounding box center [532, 102] width 73 height 30
click at [512, 106] on input "True" at bounding box center [508, 102] width 10 height 8
radio input "true"
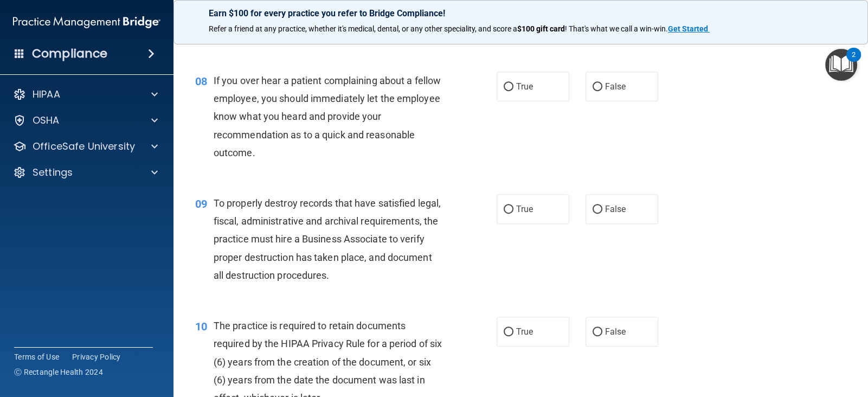
scroll to position [790, 0]
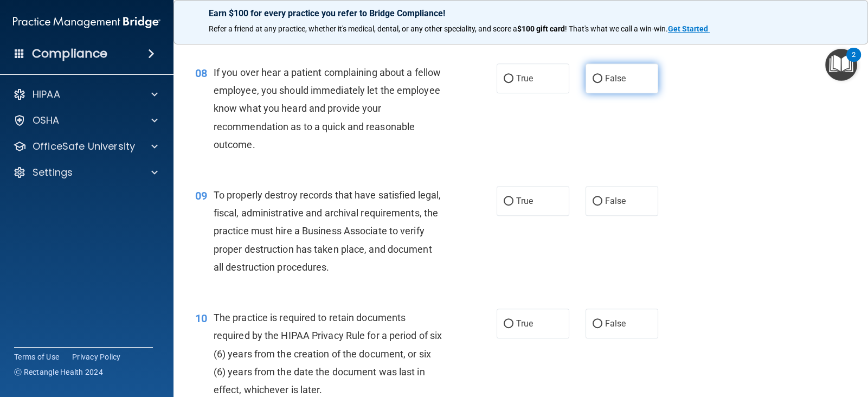
click at [620, 82] on span "False" at bounding box center [615, 78] width 21 height 10
click at [602, 82] on input "False" at bounding box center [597, 79] width 10 height 8
radio input "true"
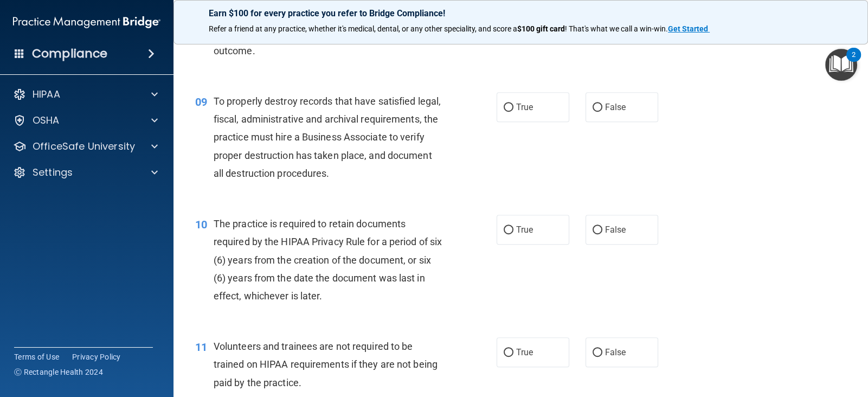
scroll to position [885, 0]
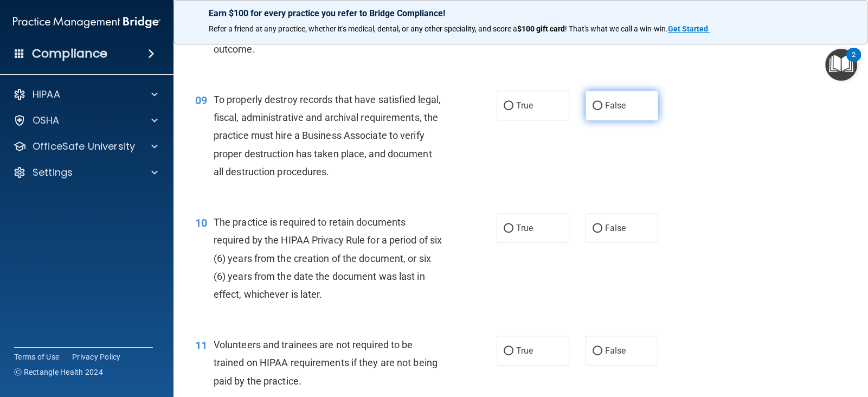
click at [610, 97] on label "False" at bounding box center [621, 105] width 73 height 30
click at [602, 102] on input "False" at bounding box center [597, 106] width 10 height 8
radio input "true"
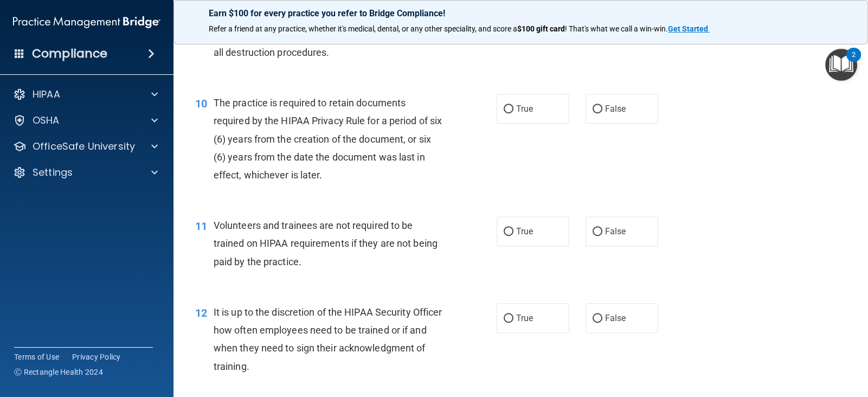
scroll to position [1006, 0]
click at [545, 120] on label "True" at bounding box center [532, 108] width 73 height 30
click at [513, 112] on input "True" at bounding box center [508, 108] width 10 height 8
radio input "true"
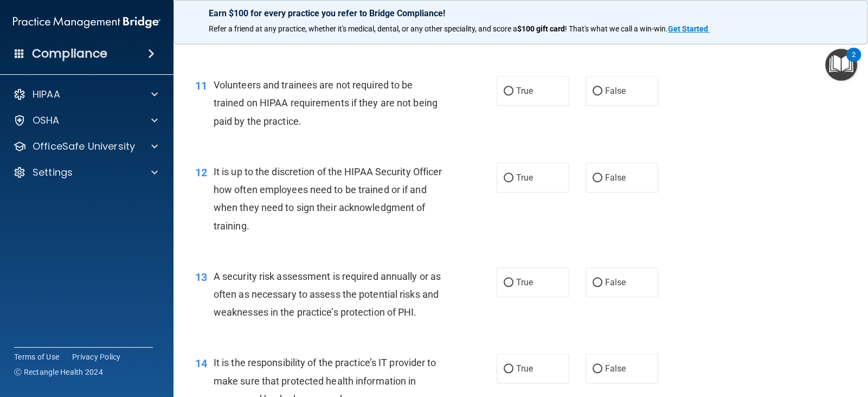
scroll to position [1146, 0]
click at [607, 101] on label "False" at bounding box center [621, 90] width 73 height 30
click at [602, 95] on input "False" at bounding box center [597, 91] width 10 height 8
radio input "true"
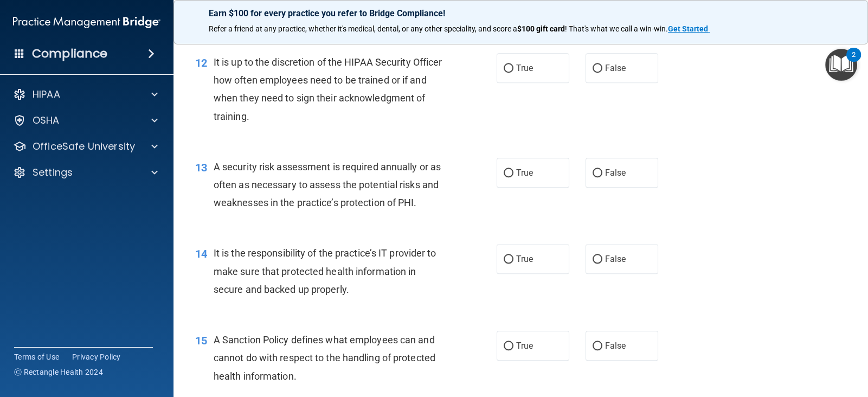
scroll to position [1256, 0]
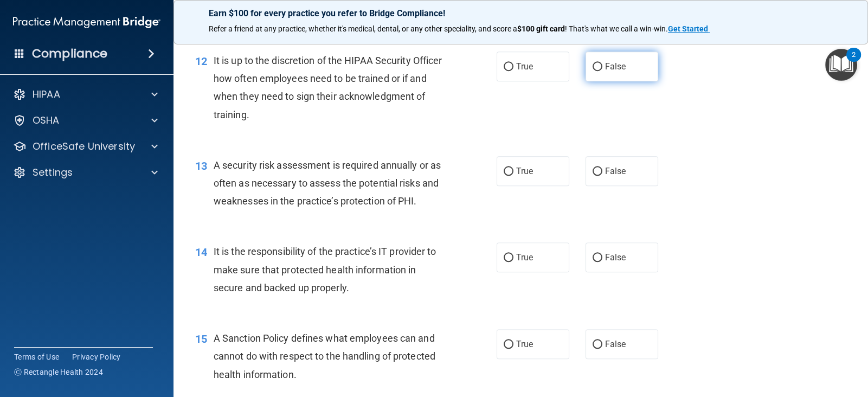
click at [603, 68] on label "False" at bounding box center [621, 66] width 73 height 30
click at [602, 68] on input "False" at bounding box center [597, 67] width 10 height 8
radio input "true"
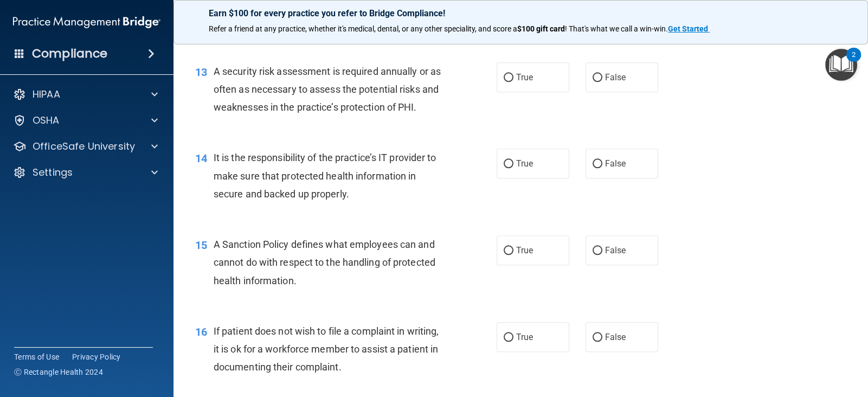
scroll to position [1353, 0]
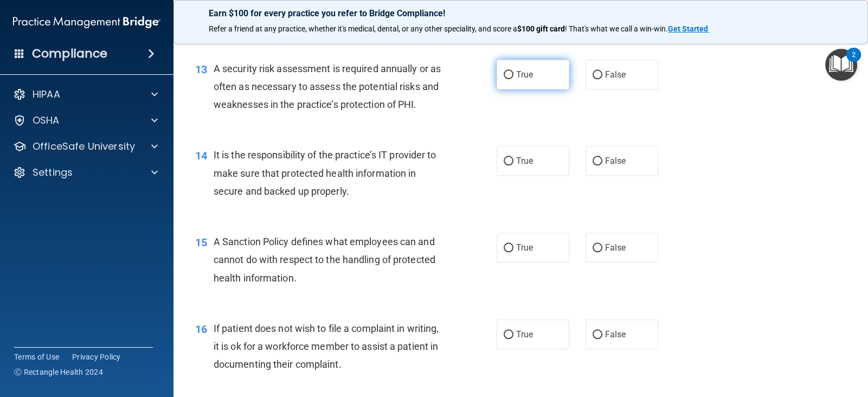
click at [523, 76] on span "True" at bounding box center [524, 74] width 17 height 10
click at [513, 76] on input "True" at bounding box center [508, 75] width 10 height 8
radio input "true"
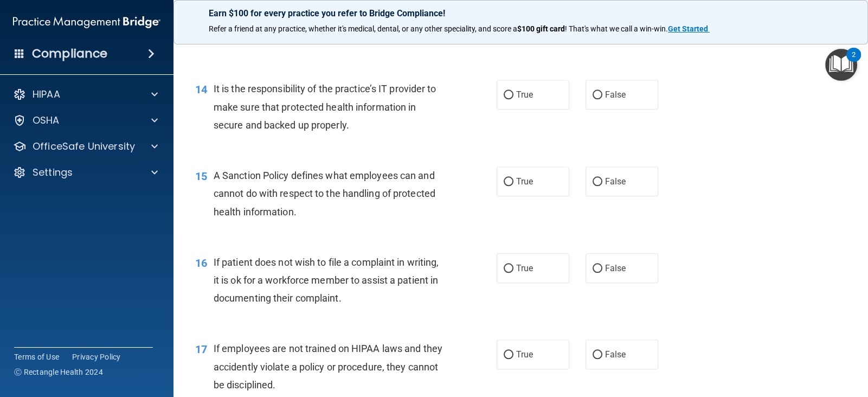
scroll to position [1422, 0]
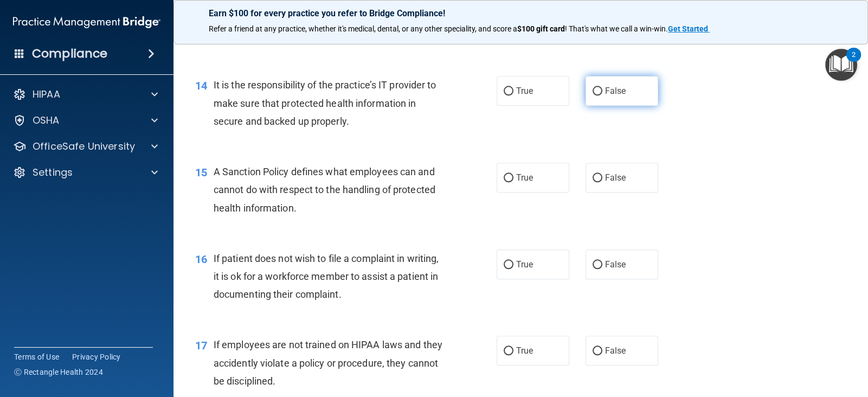
click at [607, 98] on label "False" at bounding box center [621, 91] width 73 height 30
click at [602, 95] on input "False" at bounding box center [597, 91] width 10 height 8
radio input "true"
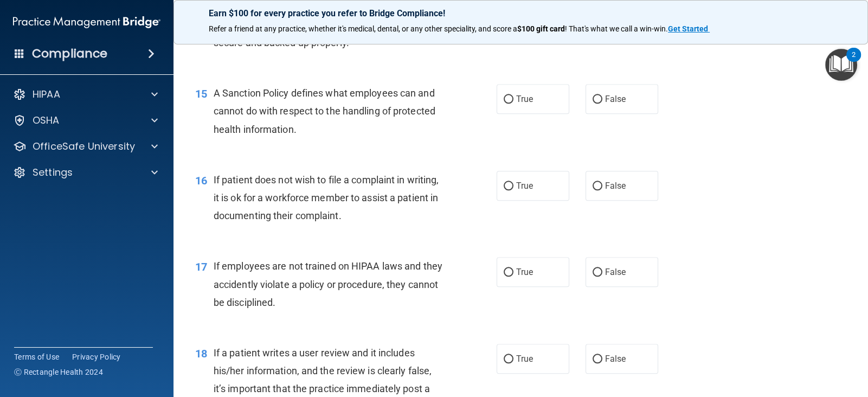
scroll to position [1505, 0]
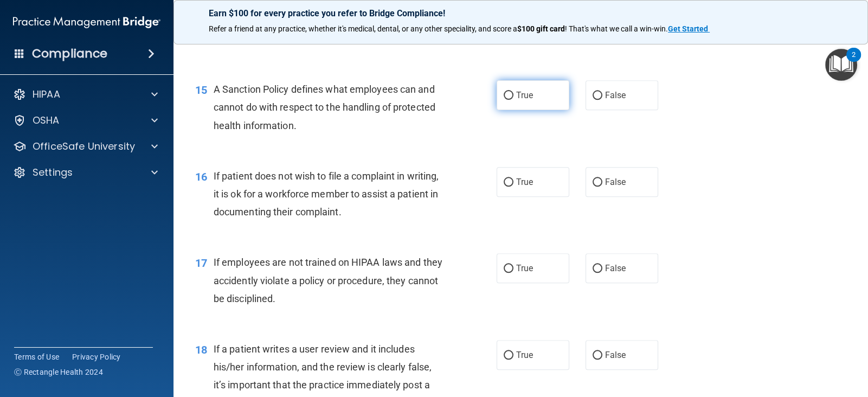
click at [529, 96] on span "True" at bounding box center [524, 95] width 17 height 10
click at [513, 96] on input "True" at bounding box center [508, 96] width 10 height 8
radio input "true"
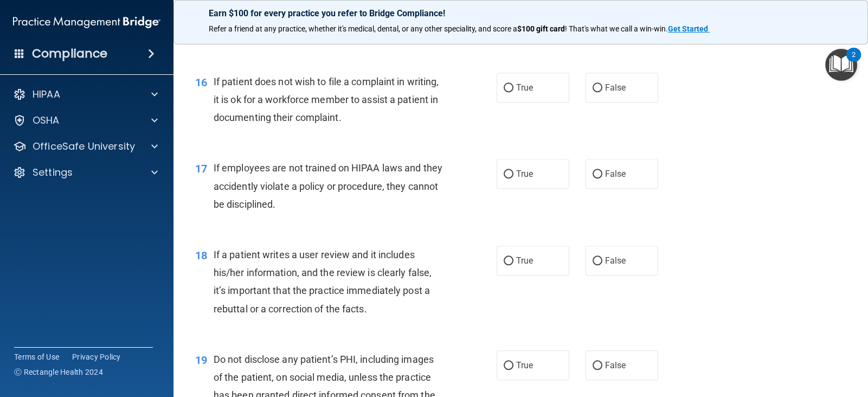
scroll to position [1604, 0]
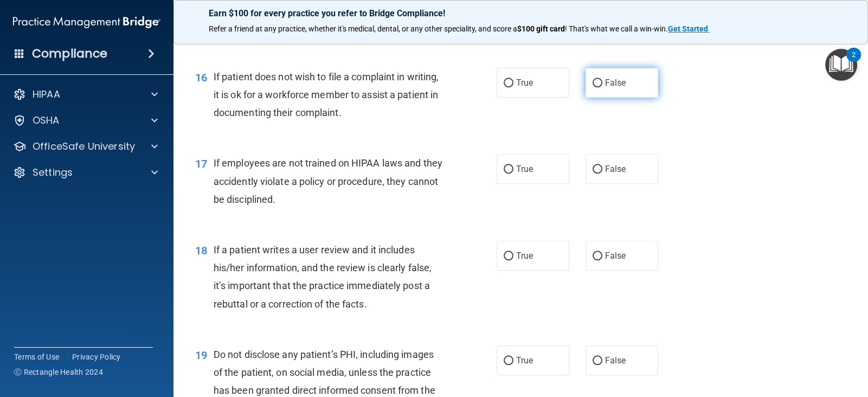
click at [630, 94] on label "False" at bounding box center [621, 83] width 73 height 30
click at [602, 87] on input "False" at bounding box center [597, 83] width 10 height 8
radio input "true"
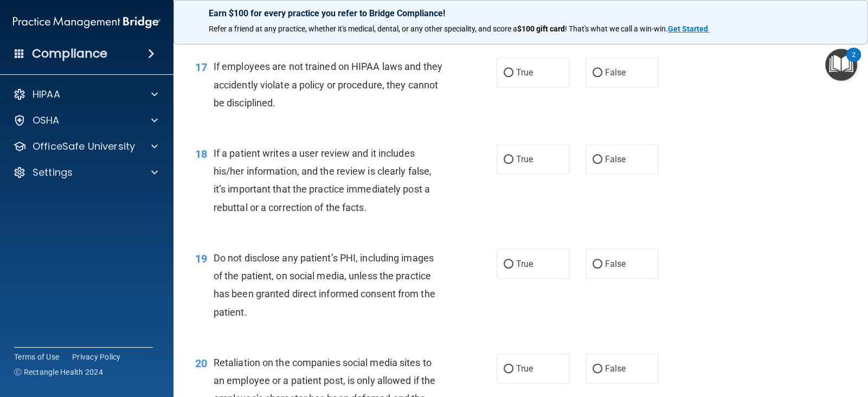
scroll to position [1705, 0]
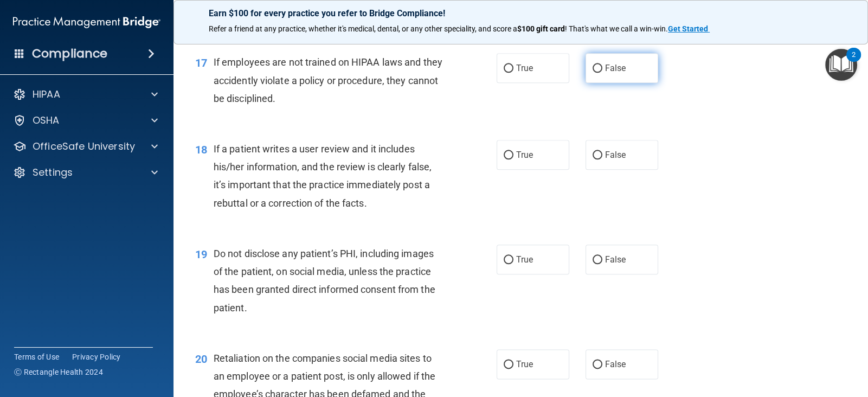
click at [605, 70] on span "False" at bounding box center [615, 68] width 21 height 10
click at [602, 70] on input "False" at bounding box center [597, 68] width 10 height 8
radio input "true"
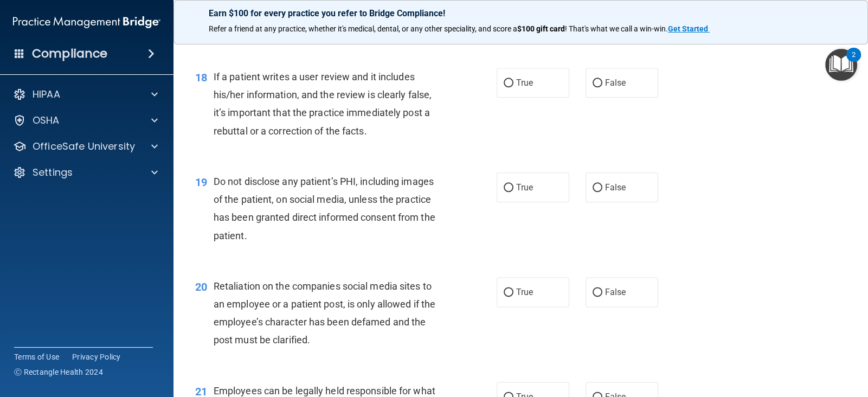
scroll to position [1777, 0]
click at [614, 81] on span "False" at bounding box center [615, 82] width 21 height 10
click at [602, 81] on input "False" at bounding box center [597, 83] width 10 height 8
radio input "true"
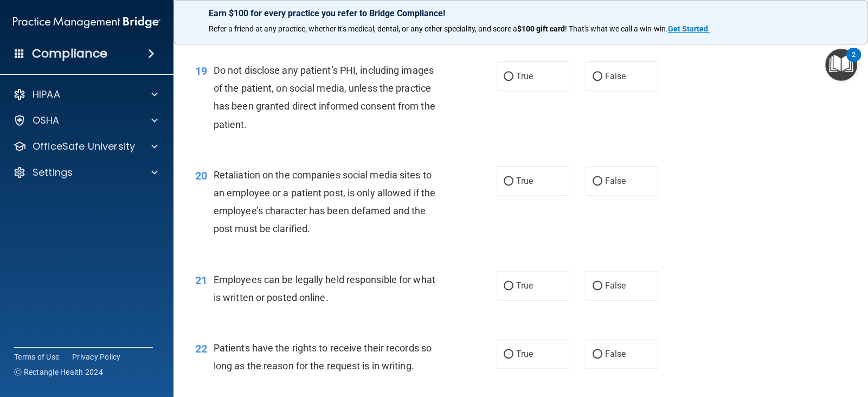
scroll to position [1887, 0]
click at [510, 86] on label "True" at bounding box center [532, 77] width 73 height 30
click at [510, 81] on input "True" at bounding box center [508, 77] width 10 height 8
radio input "true"
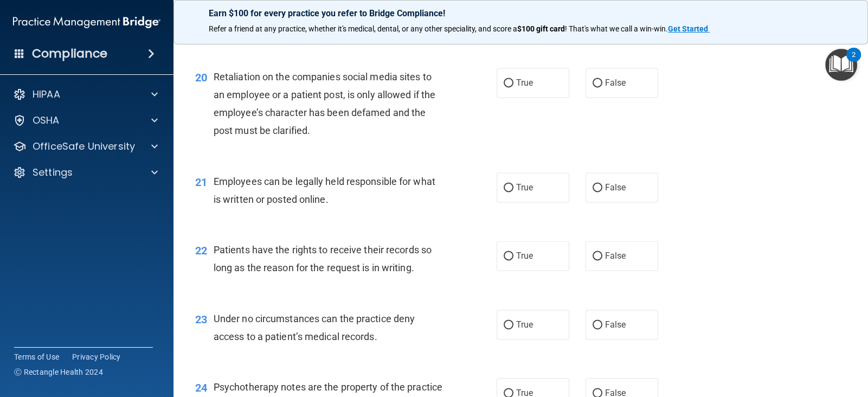
scroll to position [1997, 0]
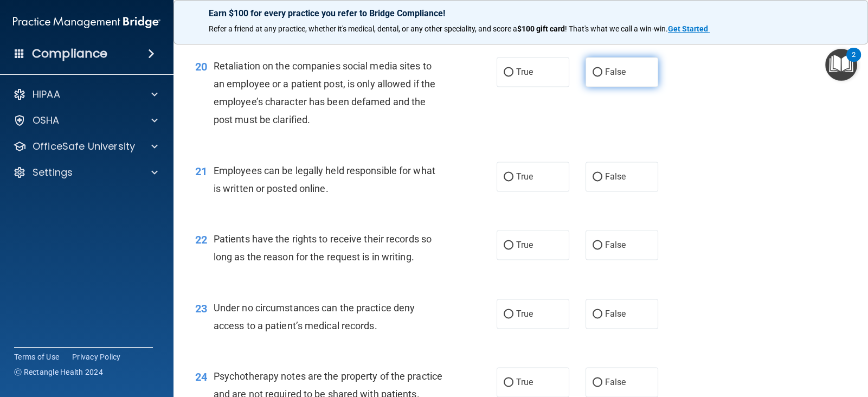
click at [616, 76] on label "False" at bounding box center [621, 72] width 73 height 30
click at [602, 76] on input "False" at bounding box center [597, 72] width 10 height 8
radio input "true"
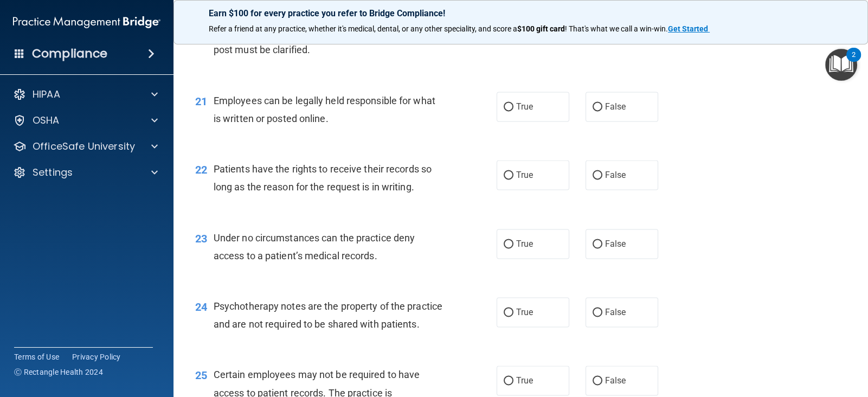
scroll to position [2067, 0]
click at [524, 101] on span "True" at bounding box center [524, 106] width 17 height 10
click at [513, 102] on input "True" at bounding box center [508, 106] width 10 height 8
radio input "true"
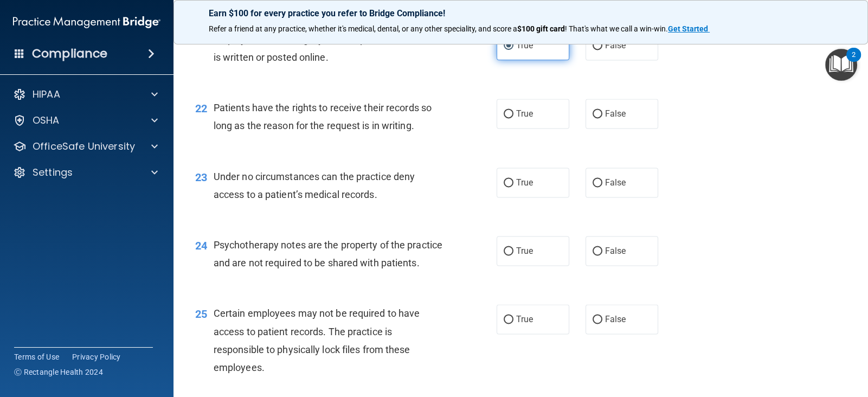
scroll to position [2129, 0]
click at [591, 108] on label "False" at bounding box center [621, 113] width 73 height 30
click at [592, 109] on input "False" at bounding box center [597, 113] width 10 height 8
radio input "true"
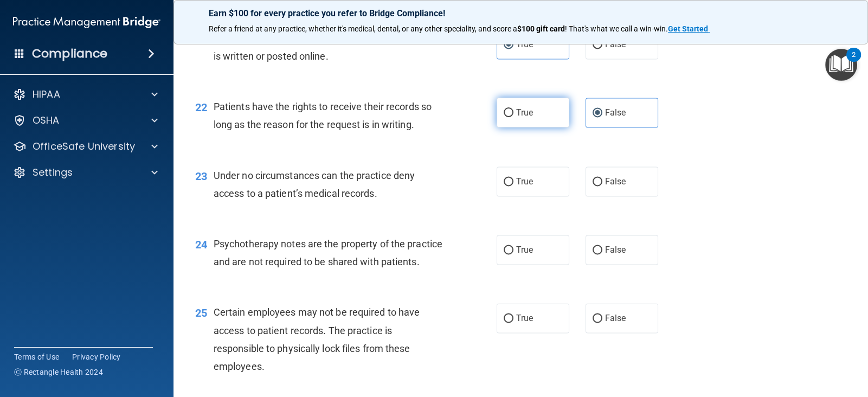
click at [526, 120] on label "True" at bounding box center [532, 113] width 73 height 30
click at [513, 117] on input "True" at bounding box center [508, 113] width 10 height 8
radio input "true"
click at [598, 115] on input "False" at bounding box center [597, 113] width 10 height 8
radio input "true"
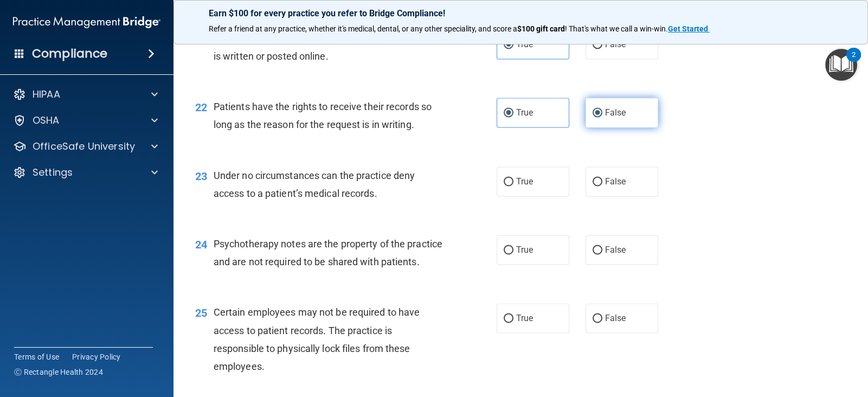
radio input "false"
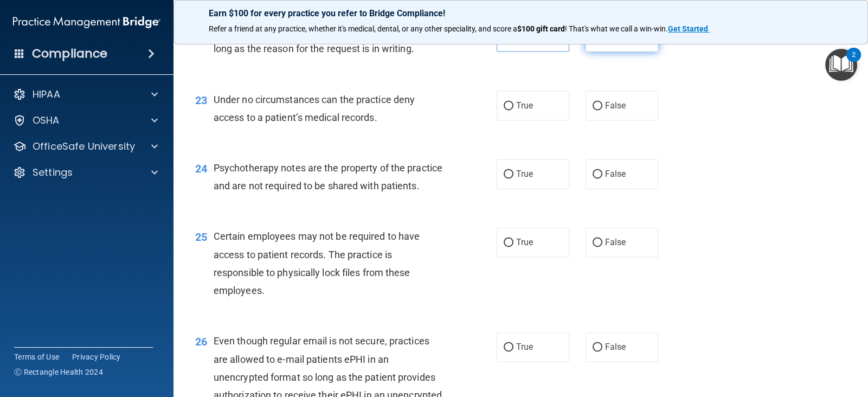
scroll to position [2210, 0]
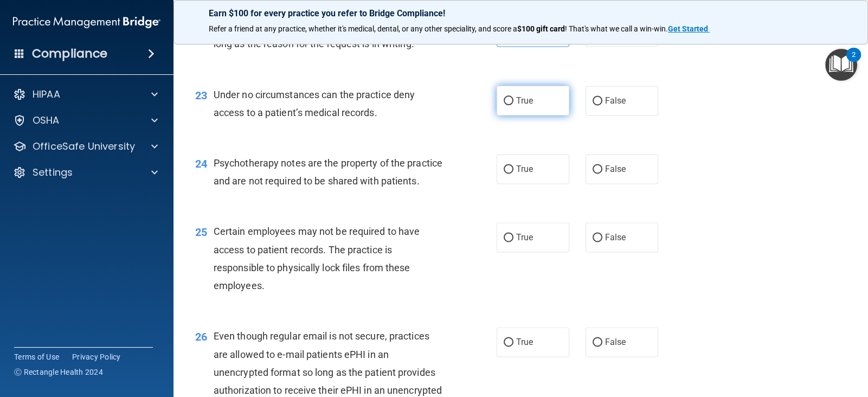
click at [526, 100] on span "True" at bounding box center [524, 100] width 17 height 10
click at [513, 100] on input "True" at bounding box center [508, 101] width 10 height 8
radio input "true"
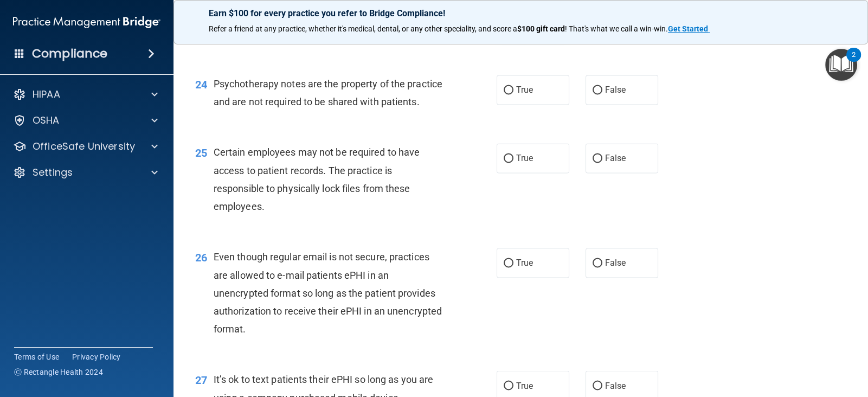
scroll to position [2288, 0]
click at [594, 95] on label "False" at bounding box center [621, 90] width 73 height 30
click at [594, 95] on input "False" at bounding box center [597, 91] width 10 height 8
radio input "true"
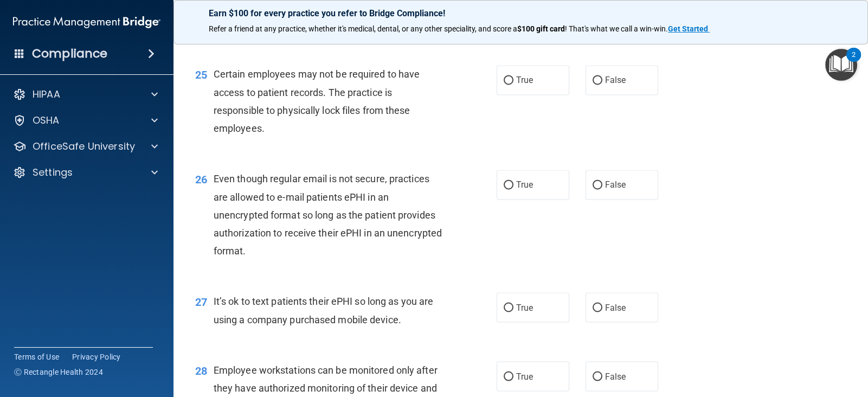
scroll to position [2371, 0]
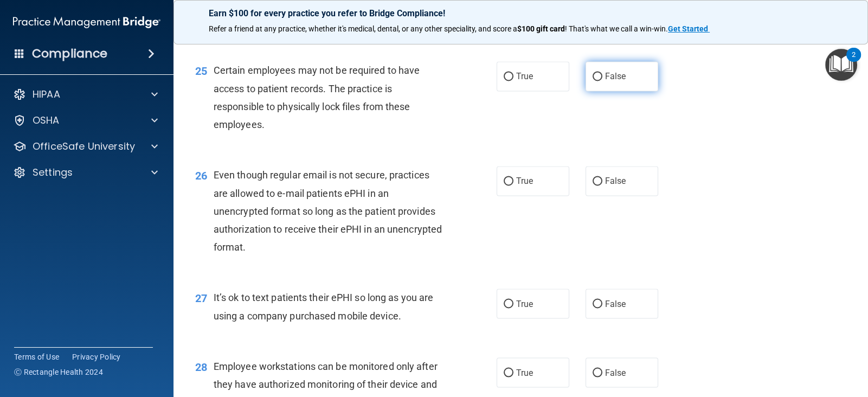
click at [610, 65] on label "False" at bounding box center [621, 76] width 73 height 30
click at [602, 73] on input "False" at bounding box center [597, 77] width 10 height 8
radio input "true"
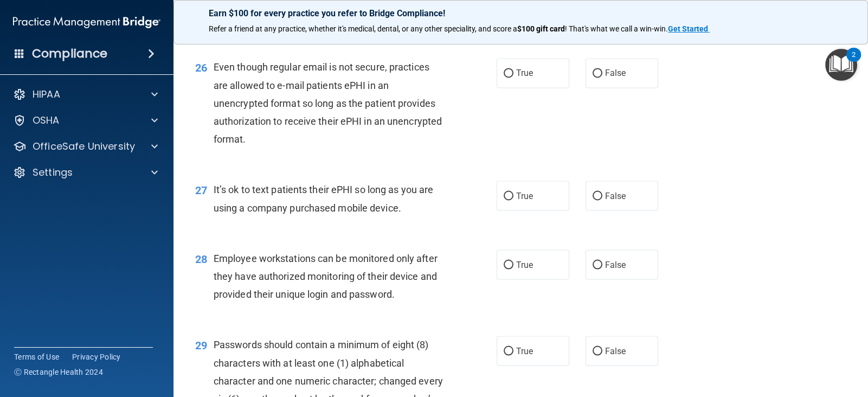
scroll to position [2480, 0]
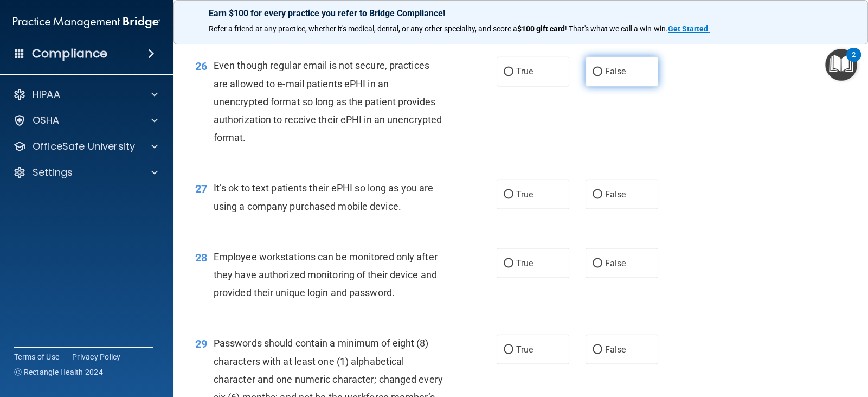
click at [622, 61] on label "False" at bounding box center [621, 71] width 73 height 30
click at [602, 68] on input "False" at bounding box center [597, 72] width 10 height 8
radio input "true"
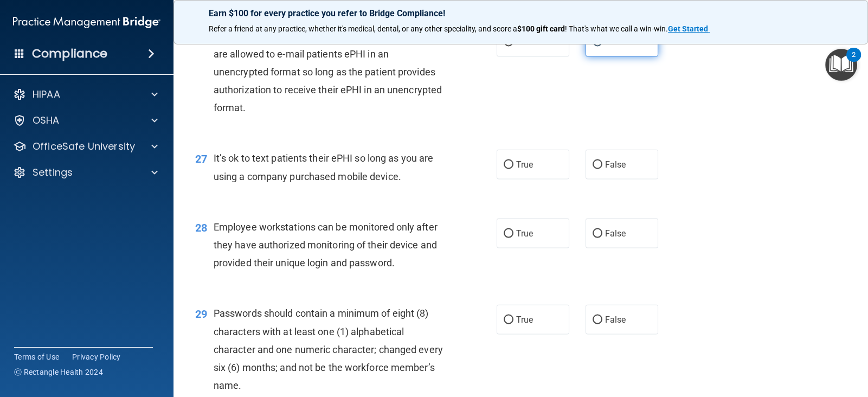
scroll to position [2508, 0]
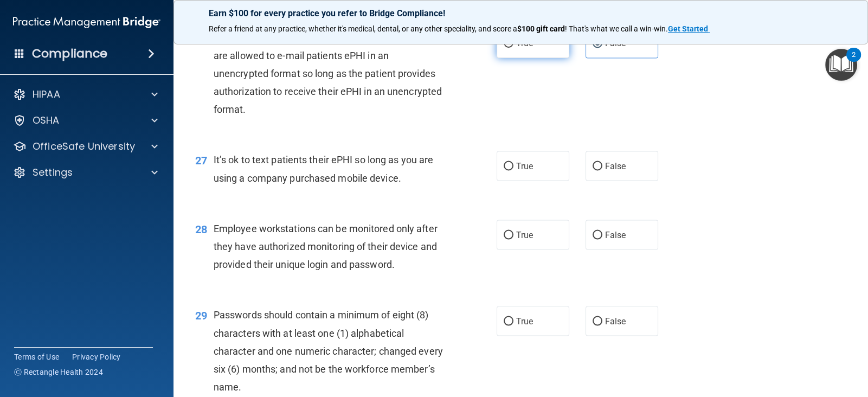
click at [541, 48] on label "True" at bounding box center [532, 43] width 73 height 30
click at [513, 48] on input "True" at bounding box center [508, 44] width 10 height 8
radio input "true"
radio input "false"
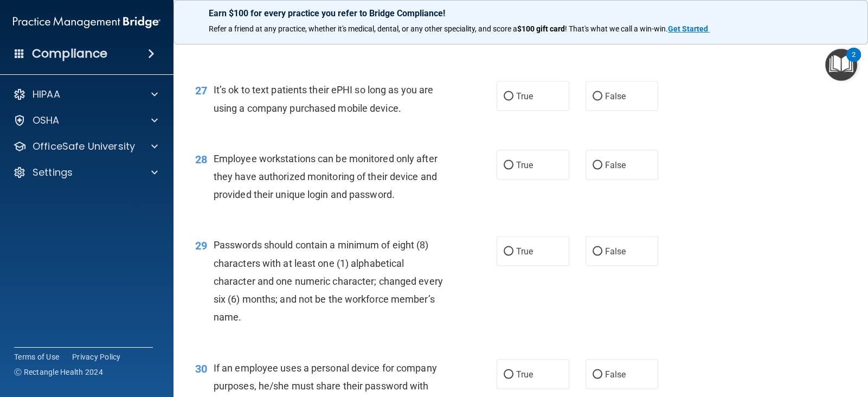
scroll to position [2587, 0]
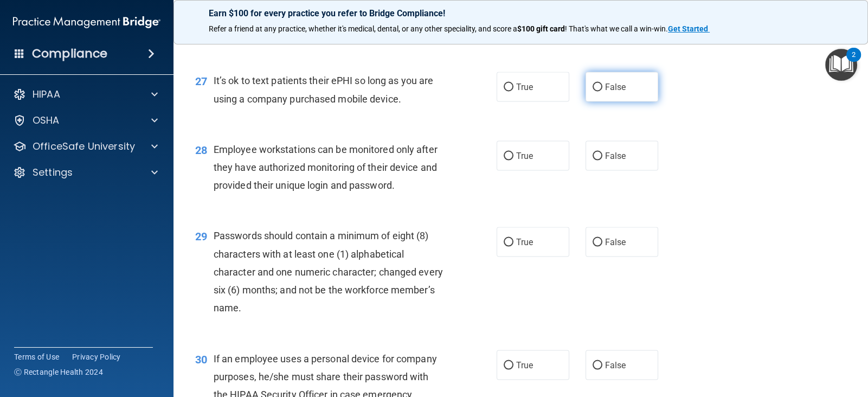
click at [597, 86] on input "False" at bounding box center [597, 87] width 10 height 8
radio input "true"
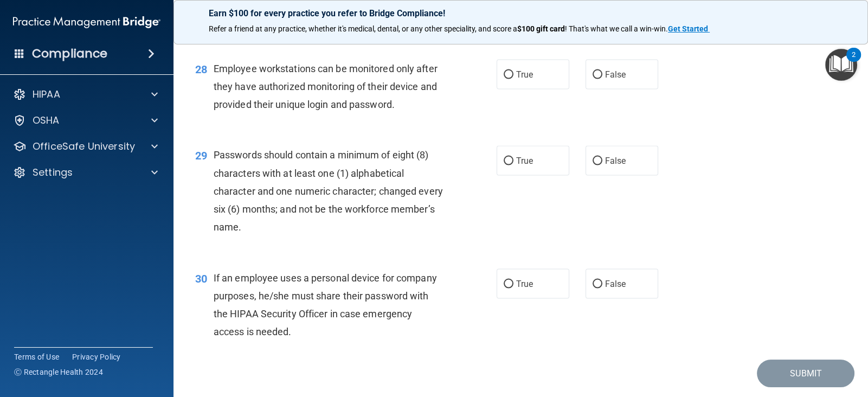
scroll to position [2670, 0]
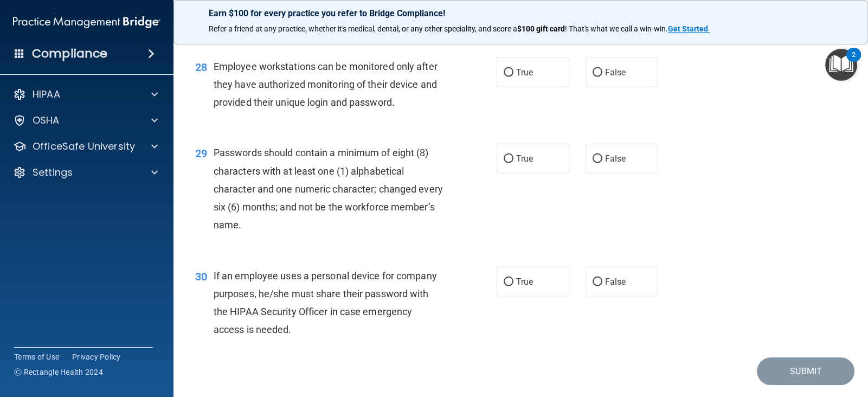
click at [597, 86] on label "False" at bounding box center [621, 72] width 73 height 30
click at [597, 77] on input "False" at bounding box center [597, 73] width 10 height 8
radio input "true"
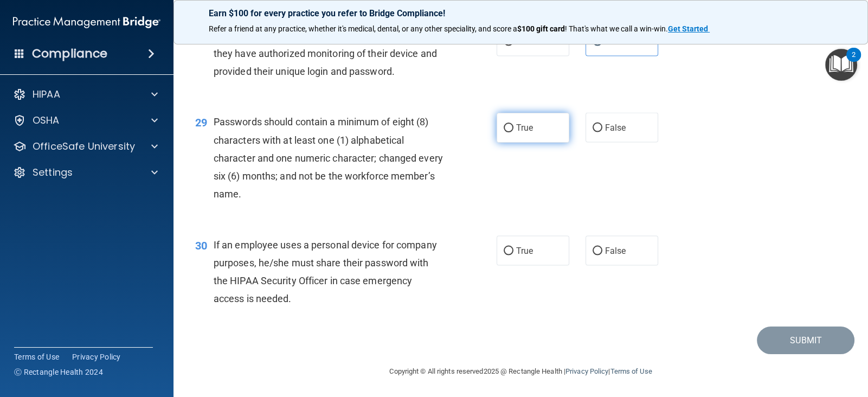
click at [507, 125] on input "True" at bounding box center [508, 128] width 10 height 8
radio input "true"
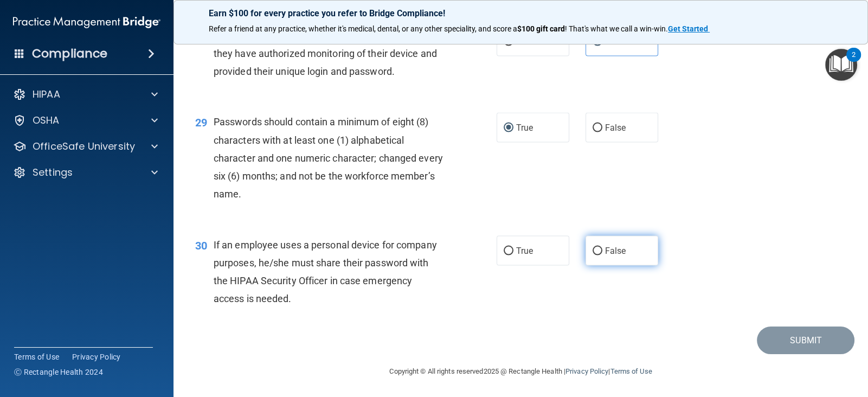
click at [585, 249] on label "False" at bounding box center [621, 251] width 73 height 30
click at [592, 249] on input "False" at bounding box center [597, 251] width 10 height 8
radio input "true"
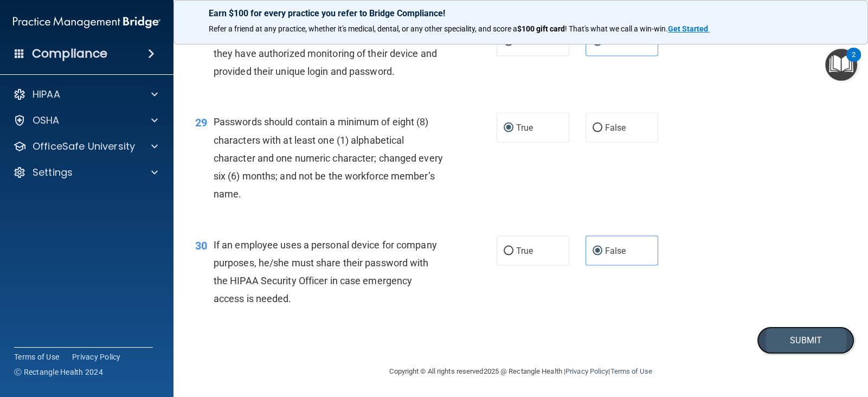
click at [778, 339] on button "Submit" at bounding box center [805, 340] width 98 height 28
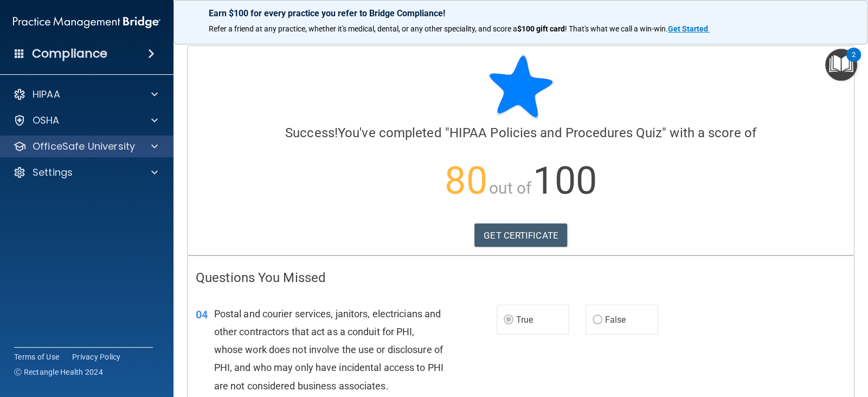
click at [145, 153] on div "OfficeSafe University" at bounding box center [87, 146] width 174 height 22
click at [160, 151] on div at bounding box center [152, 146] width 27 height 13
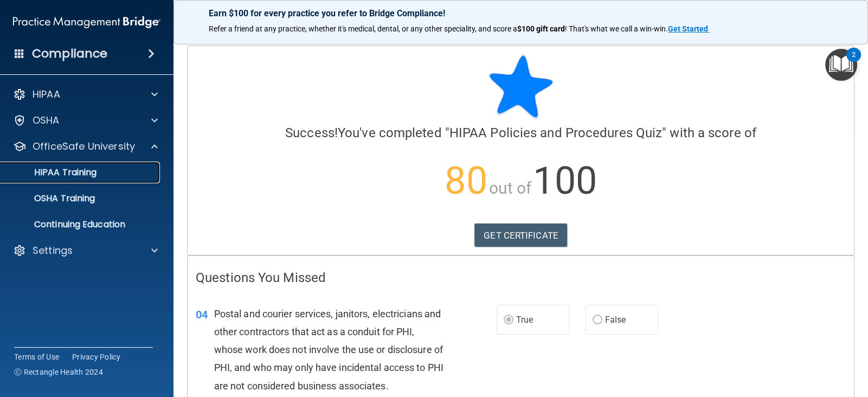
click at [72, 177] on p "HIPAA Training" at bounding box center [51, 172] width 89 height 11
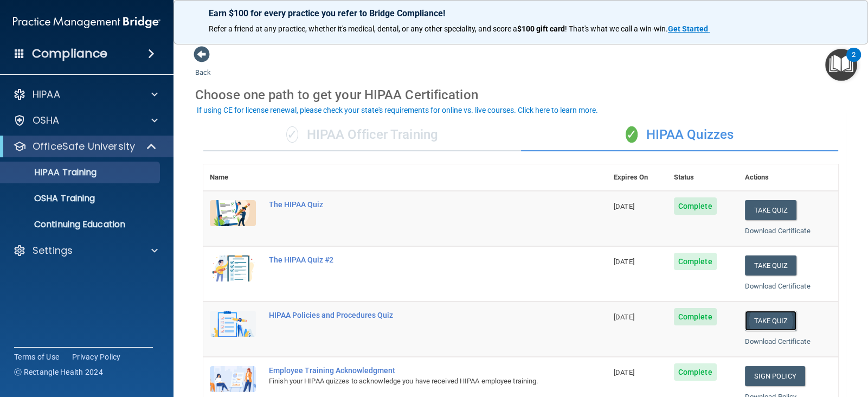
click at [772, 325] on button "Take Quiz" at bounding box center [771, 320] width 52 height 20
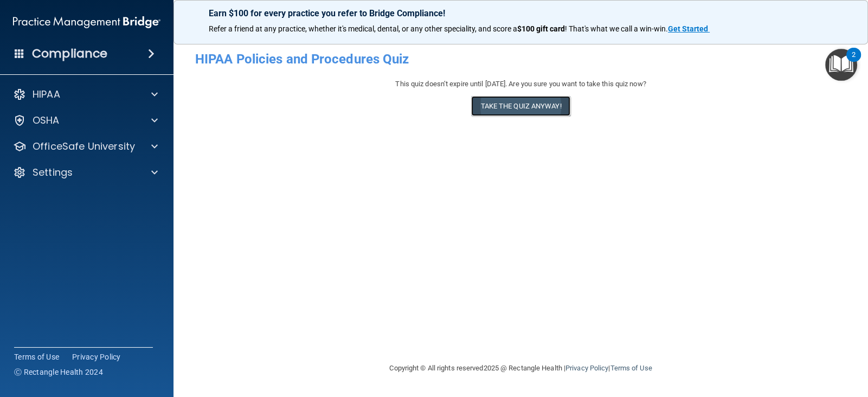
click at [557, 113] on button "Take the quiz anyway!" at bounding box center [520, 106] width 99 height 20
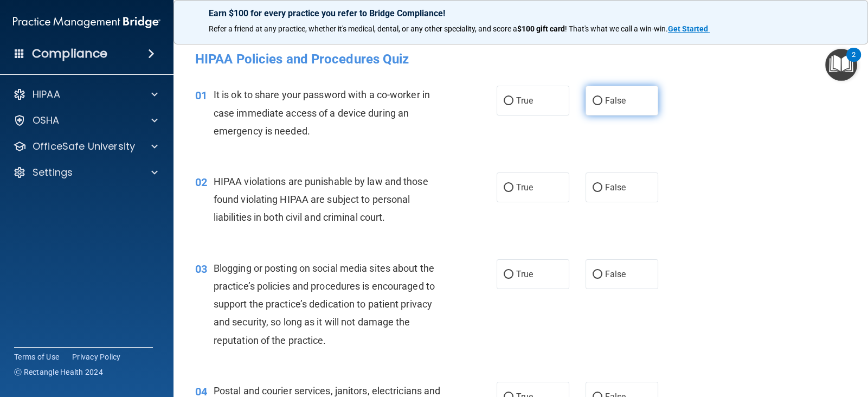
click at [622, 105] on span "False" at bounding box center [615, 100] width 21 height 10
click at [602, 105] on input "False" at bounding box center [597, 101] width 10 height 8
radio input "true"
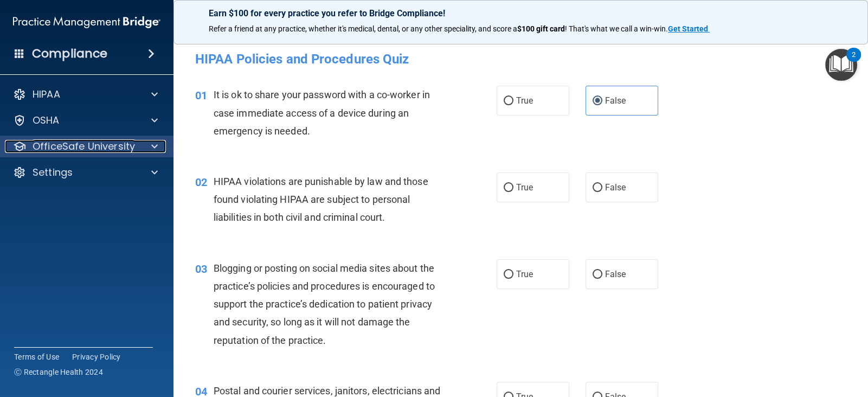
click at [85, 146] on p "OfficeSafe University" at bounding box center [84, 146] width 102 height 13
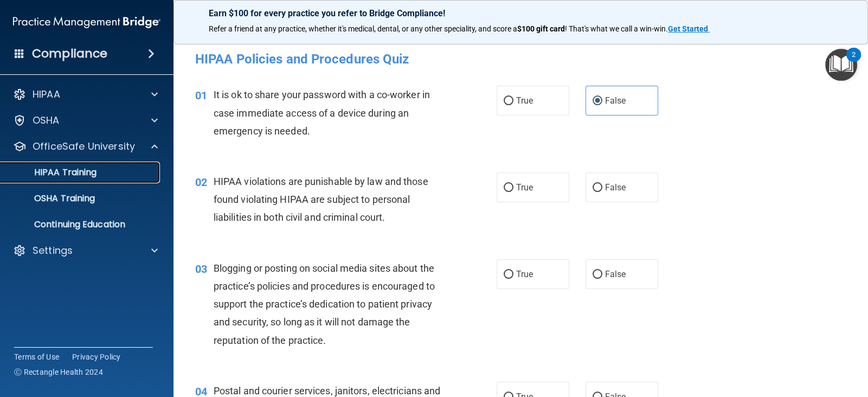
click at [87, 176] on p "HIPAA Training" at bounding box center [51, 172] width 89 height 11
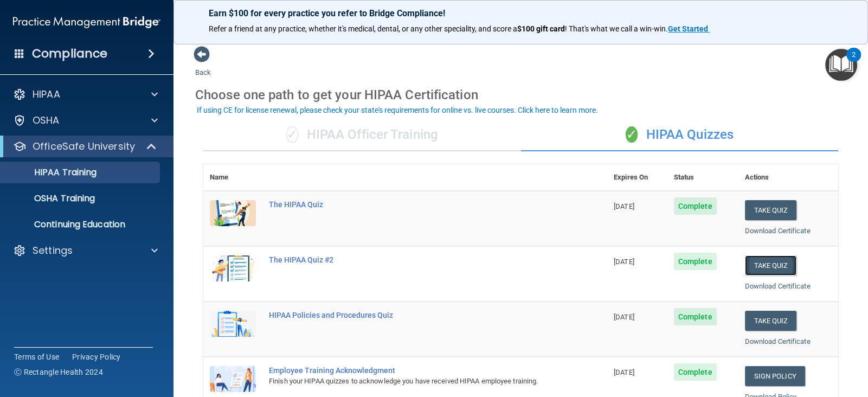
click at [772, 262] on button "Take Quiz" at bounding box center [771, 265] width 52 height 20
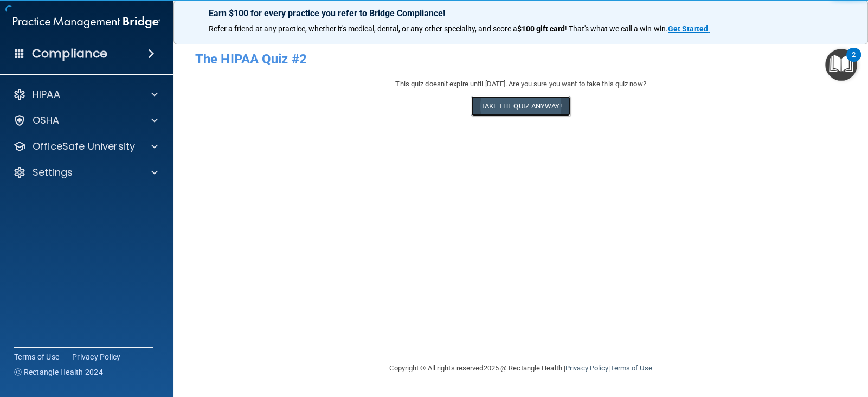
click at [537, 112] on button "Take the quiz anyway!" at bounding box center [520, 106] width 99 height 20
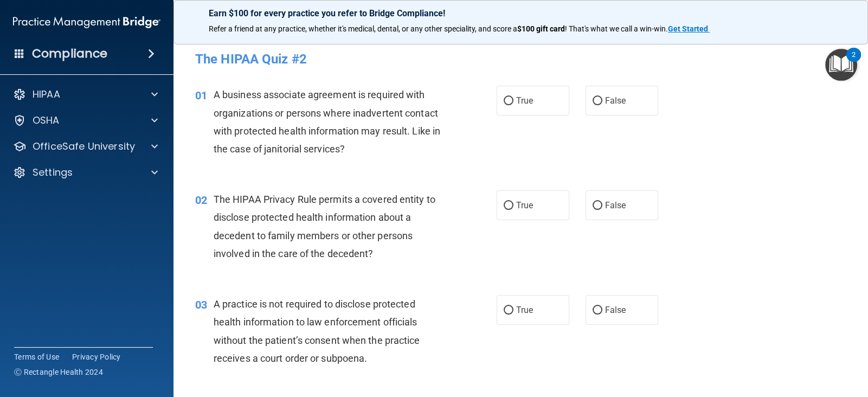
click at [537, 112] on label "True" at bounding box center [532, 101] width 73 height 30
click at [513, 105] on input "True" at bounding box center [508, 101] width 10 height 8
radio input "true"
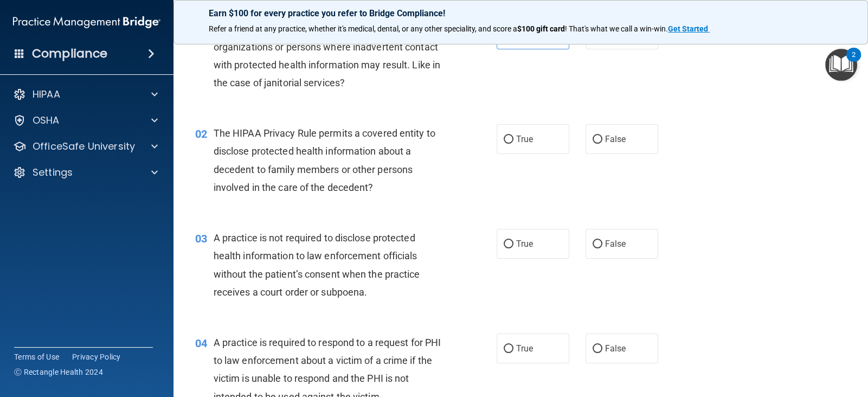
scroll to position [74, 0]
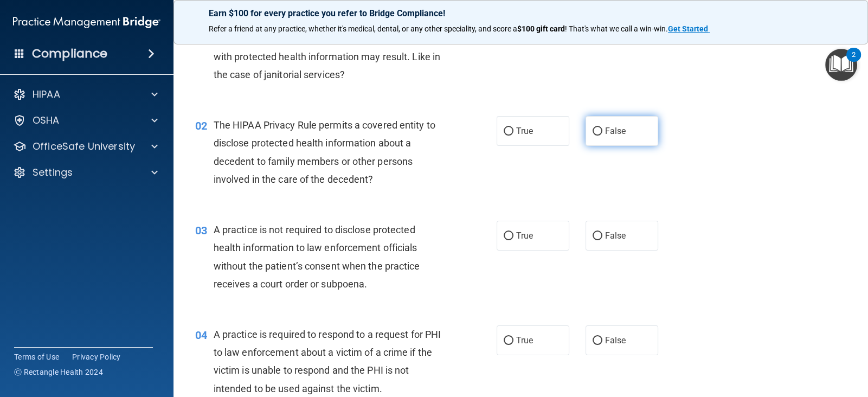
click at [587, 135] on label "False" at bounding box center [621, 131] width 73 height 30
click at [592, 135] on input "False" at bounding box center [597, 131] width 10 height 8
radio input "true"
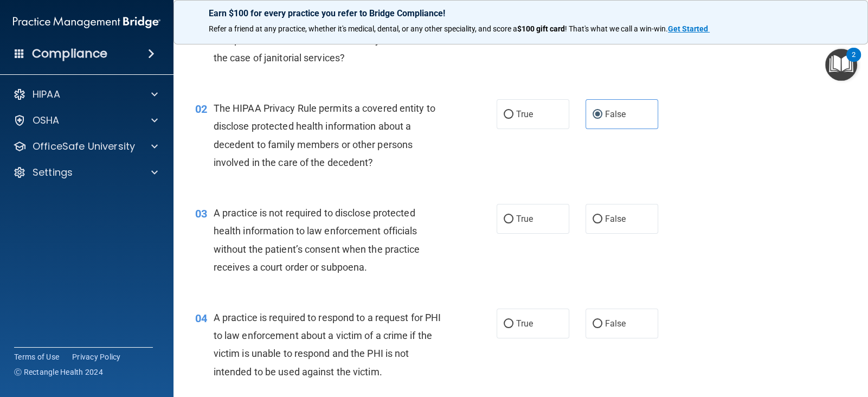
scroll to position [92, 0]
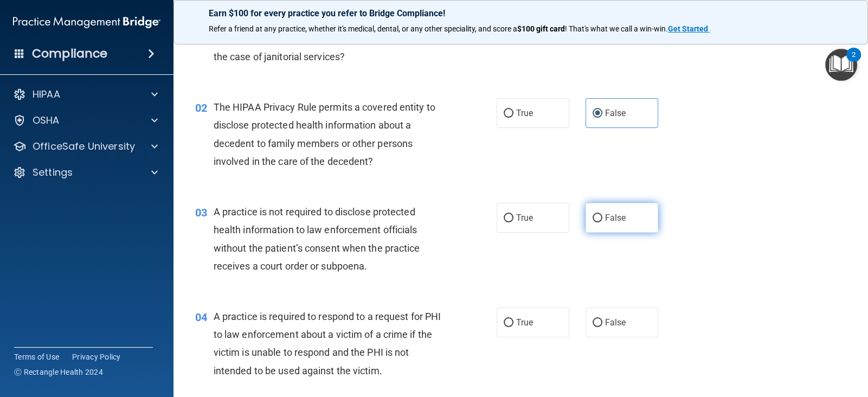
click at [639, 221] on label "False" at bounding box center [621, 218] width 73 height 30
click at [602, 221] on input "False" at bounding box center [597, 218] width 10 height 8
radio input "true"
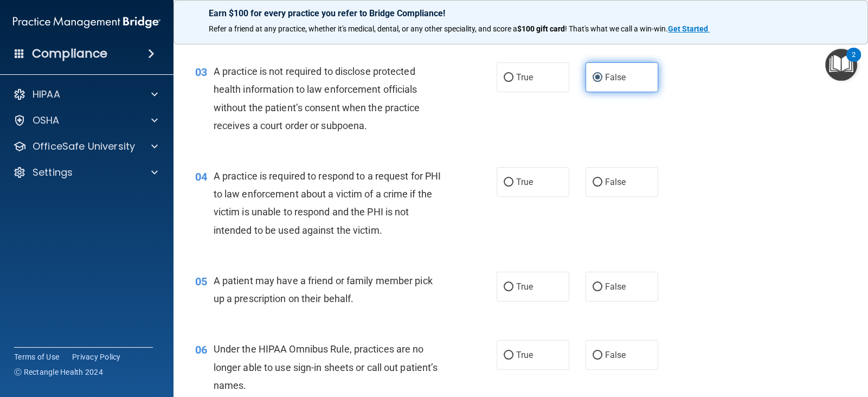
scroll to position [234, 0]
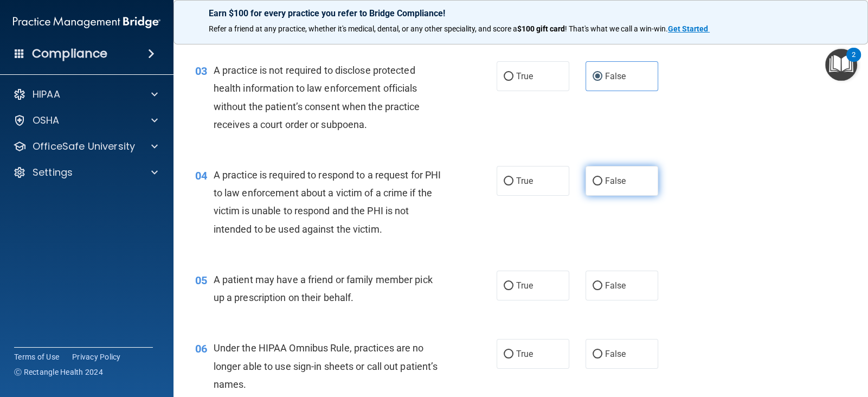
click at [593, 174] on label "False" at bounding box center [621, 181] width 73 height 30
click at [593, 177] on input "False" at bounding box center [597, 181] width 10 height 8
radio input "true"
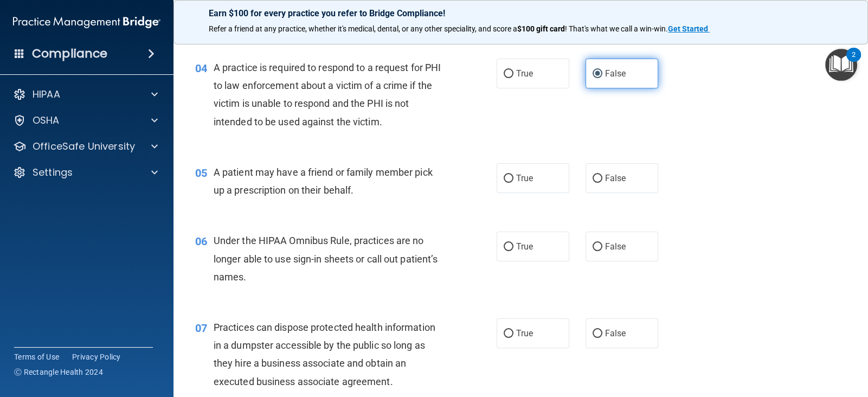
scroll to position [348, 0]
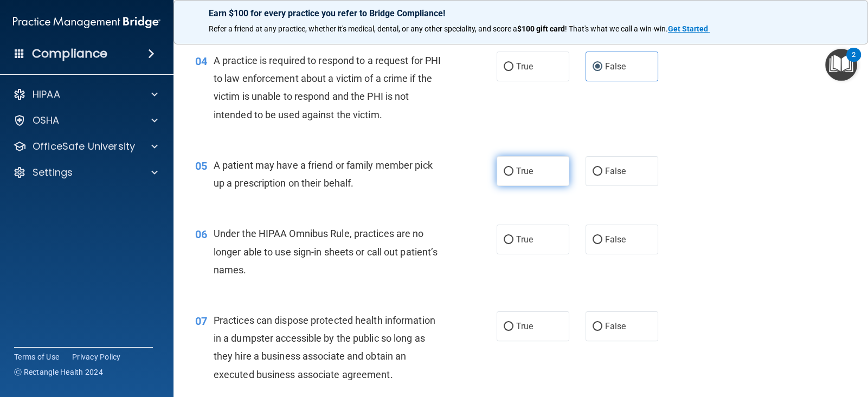
click at [523, 178] on label "True" at bounding box center [532, 171] width 73 height 30
click at [513, 176] on input "True" at bounding box center [508, 171] width 10 height 8
radio input "true"
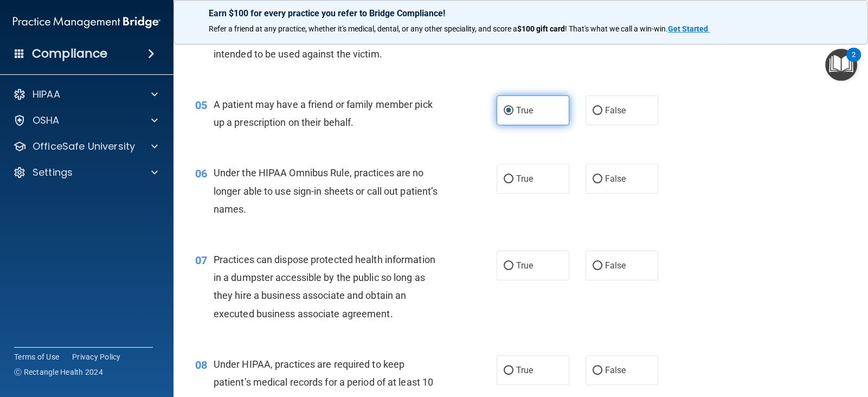
scroll to position [410, 0]
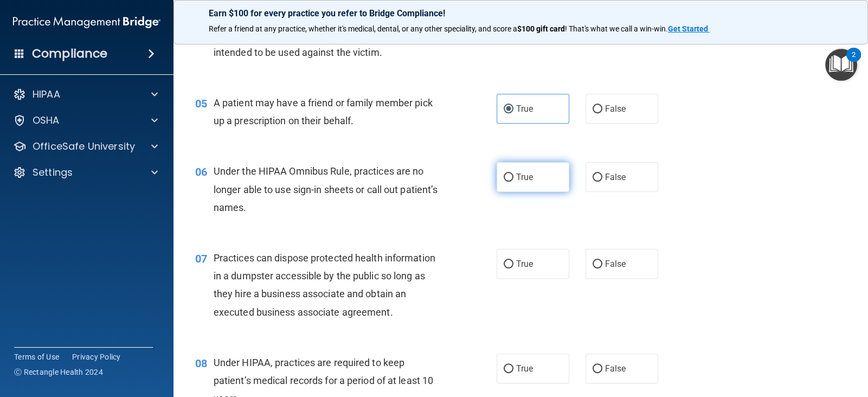
click at [534, 178] on label "True" at bounding box center [532, 177] width 73 height 30
click at [513, 178] on input "True" at bounding box center [508, 177] width 10 height 8
radio input "true"
click at [596, 263] on input "False" at bounding box center [597, 264] width 10 height 8
radio input "true"
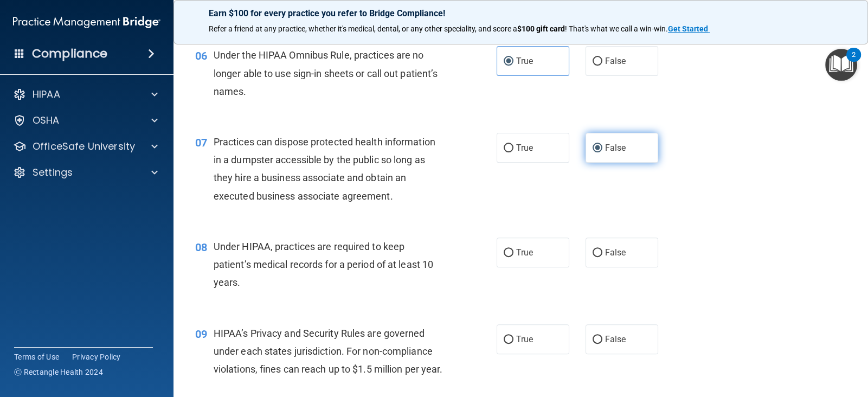
scroll to position [539, 0]
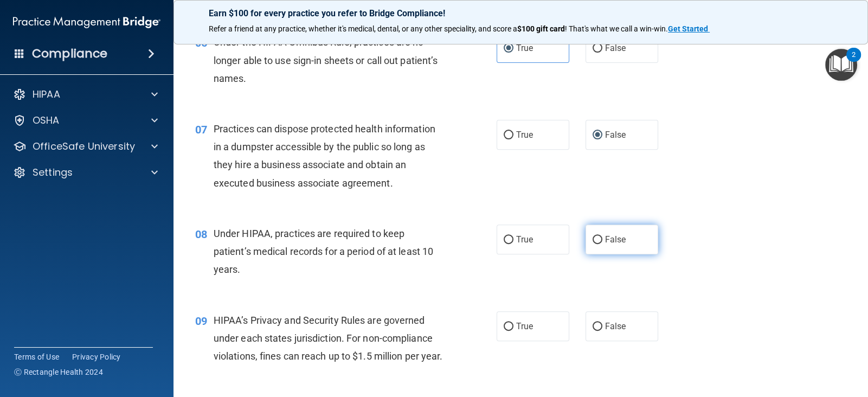
click at [598, 247] on label "False" at bounding box center [621, 239] width 73 height 30
click at [598, 244] on input "False" at bounding box center [597, 240] width 10 height 8
radio input "true"
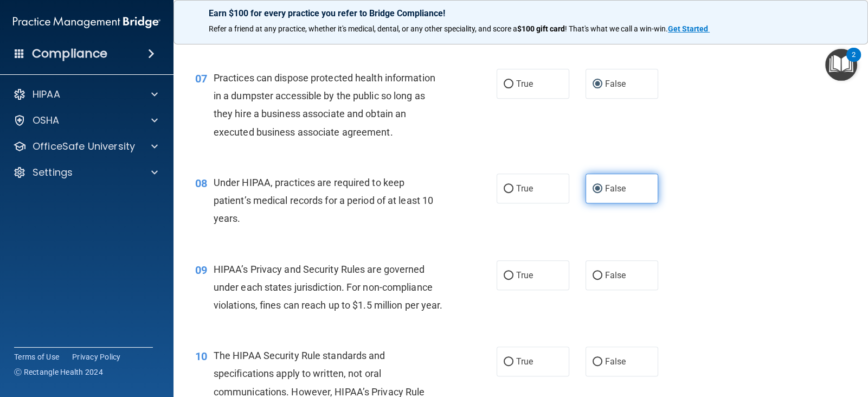
scroll to position [591, 0]
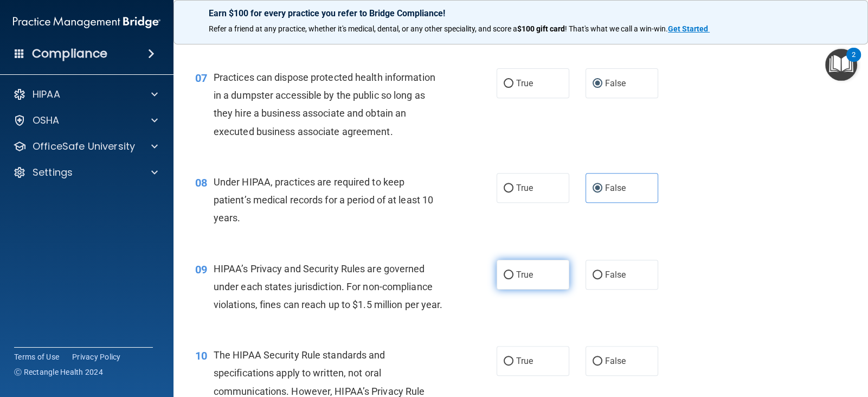
click at [529, 274] on span "True" at bounding box center [524, 274] width 17 height 10
click at [513, 274] on input "True" at bounding box center [508, 275] width 10 height 8
radio input "true"
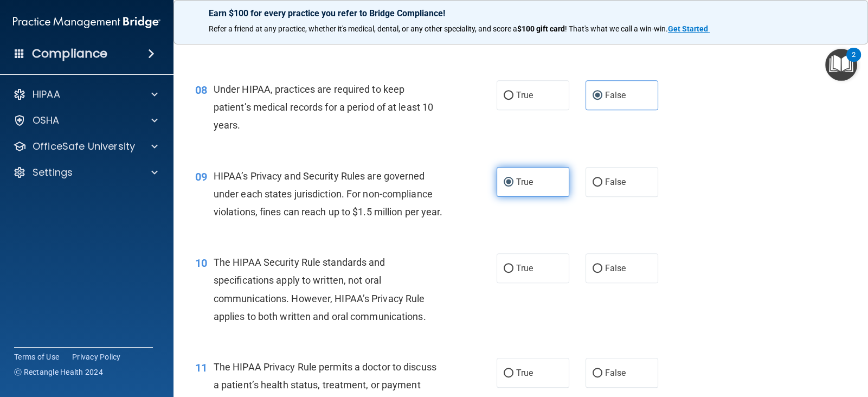
scroll to position [686, 0]
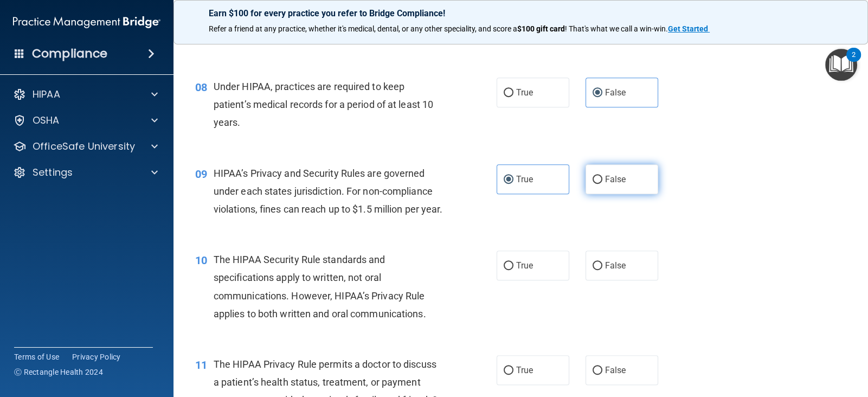
click at [595, 168] on label "False" at bounding box center [621, 179] width 73 height 30
click at [595, 176] on input "False" at bounding box center [597, 180] width 10 height 8
radio input "true"
radio input "false"
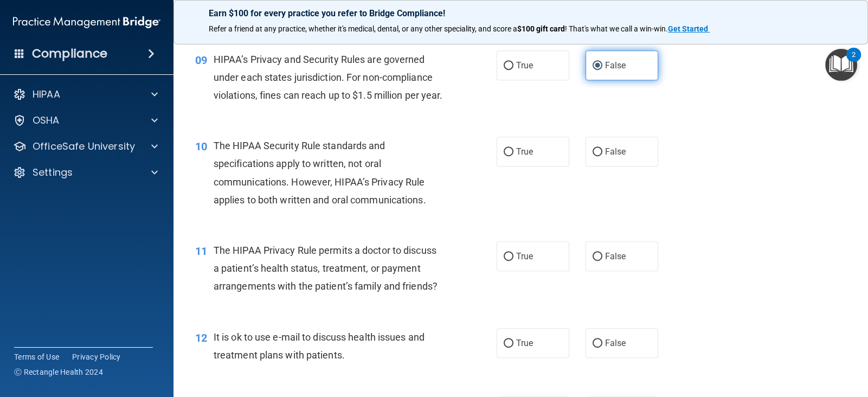
scroll to position [812, 0]
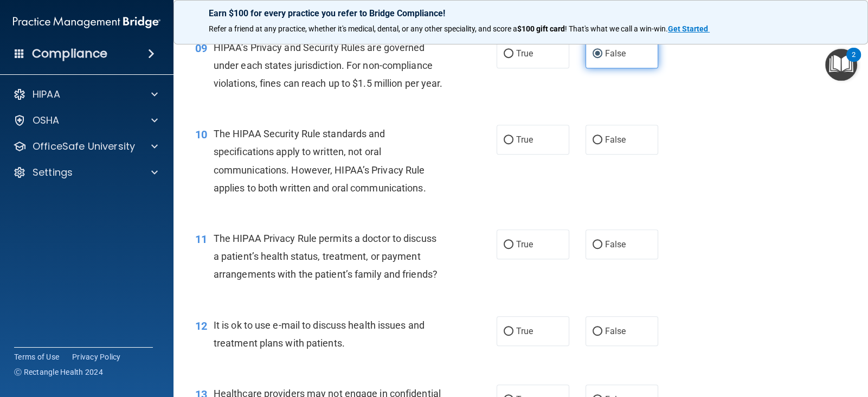
click at [595, 154] on label "False" at bounding box center [621, 140] width 73 height 30
click at [595, 144] on input "False" at bounding box center [597, 140] width 10 height 8
radio input "true"
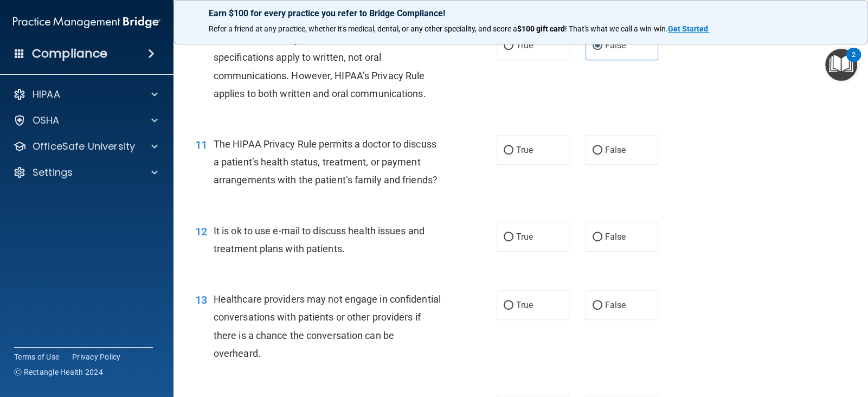
scroll to position [910, 0]
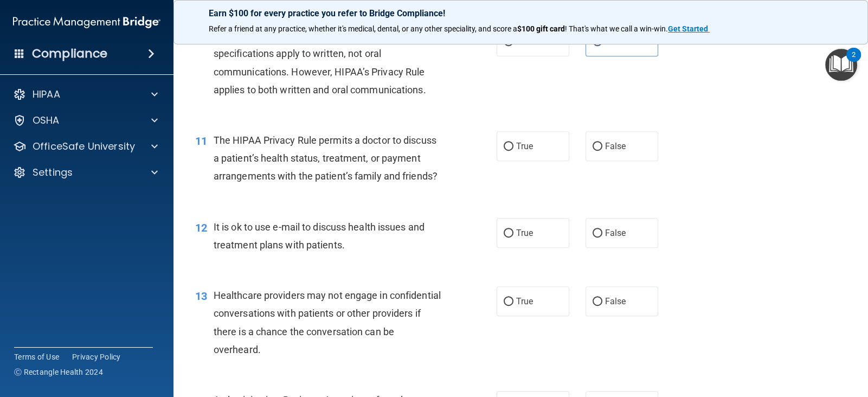
click at [595, 161] on label "False" at bounding box center [621, 146] width 73 height 30
click at [595, 151] on input "False" at bounding box center [597, 147] width 10 height 8
radio input "true"
click at [590, 246] on label "False" at bounding box center [621, 233] width 73 height 30
click at [592, 237] on input "False" at bounding box center [597, 233] width 10 height 8
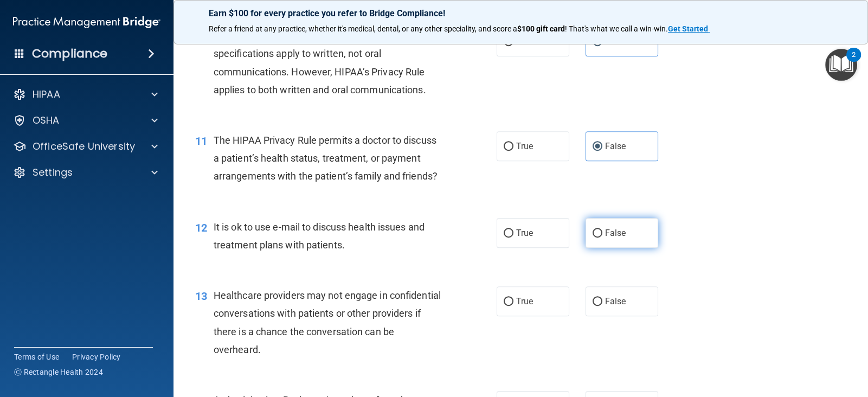
radio input "true"
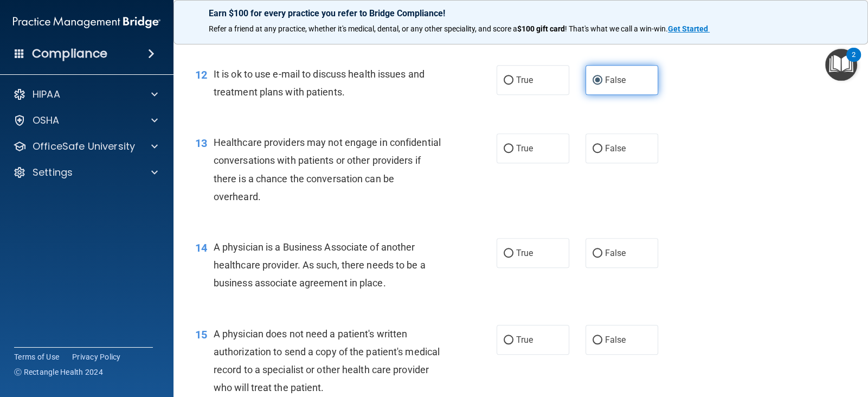
scroll to position [1064, 0]
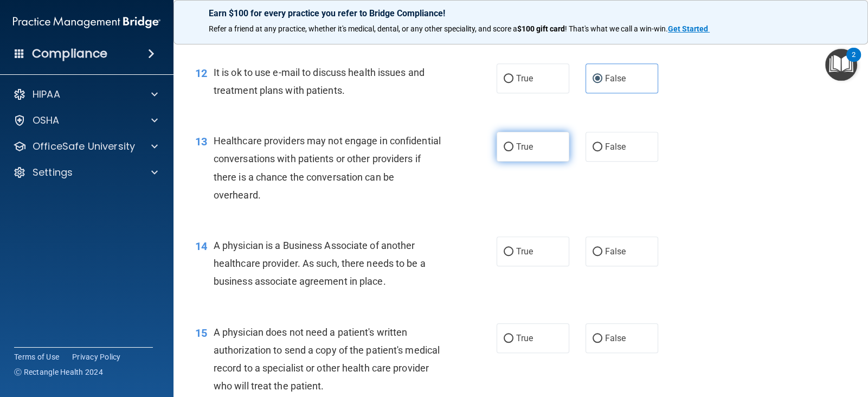
click at [559, 161] on label "True" at bounding box center [532, 147] width 73 height 30
click at [513, 151] on input "True" at bounding box center [508, 147] width 10 height 8
radio input "true"
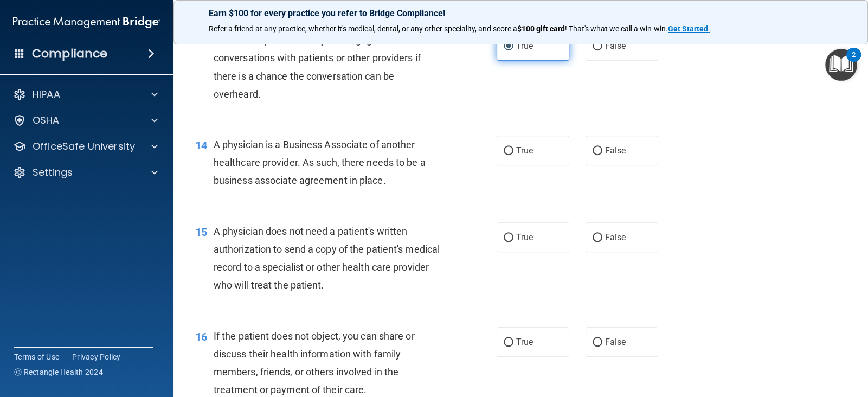
scroll to position [1173, 0]
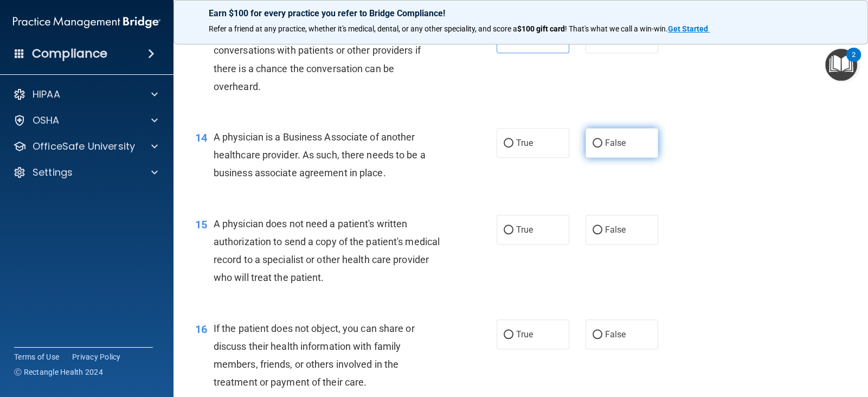
click at [614, 148] on span "False" at bounding box center [615, 143] width 21 height 10
click at [602, 147] on input "False" at bounding box center [597, 143] width 10 height 8
radio input "true"
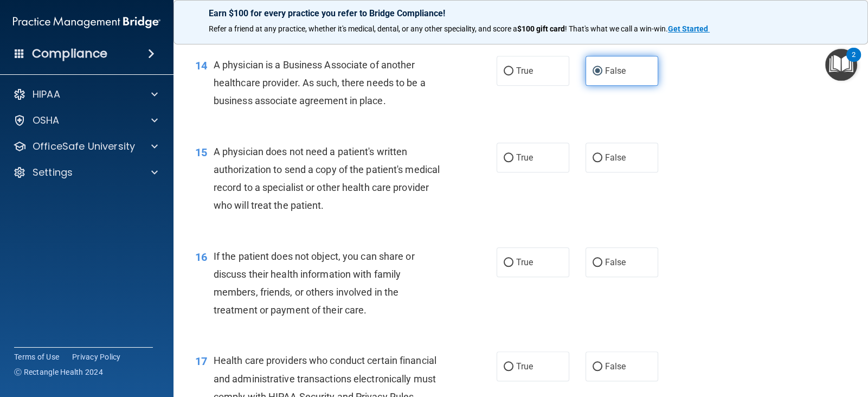
scroll to position [1246, 0]
click at [614, 160] on label "False" at bounding box center [621, 156] width 73 height 30
click at [602, 160] on input "False" at bounding box center [597, 157] width 10 height 8
radio input "true"
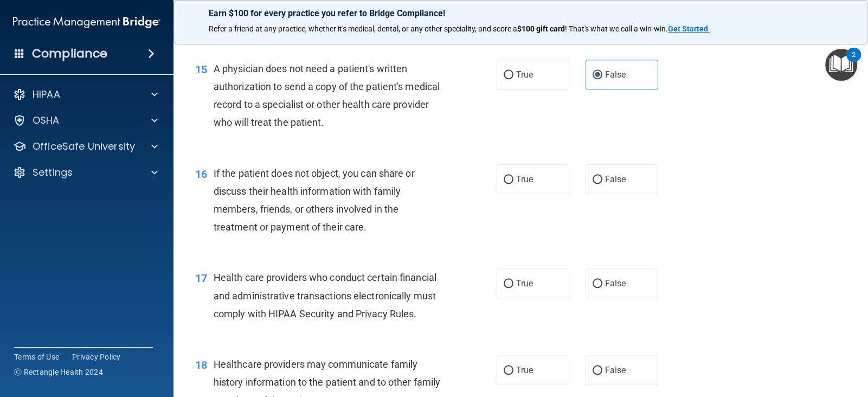
scroll to position [1332, 0]
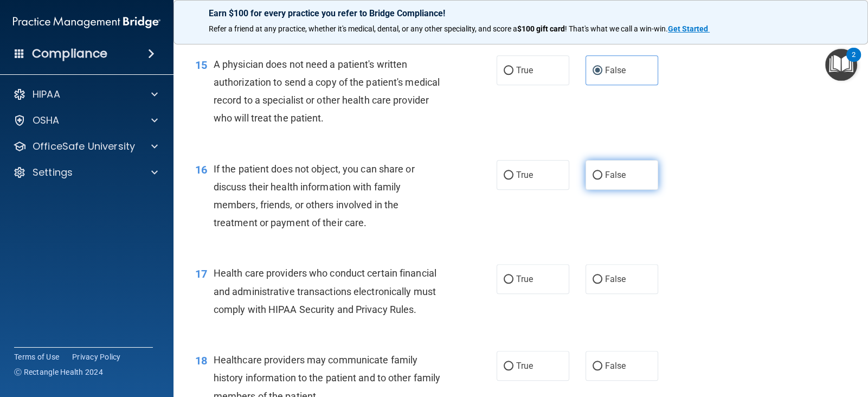
click at [614, 185] on label "False" at bounding box center [621, 175] width 73 height 30
click at [602, 179] on input "False" at bounding box center [597, 175] width 10 height 8
radio input "true"
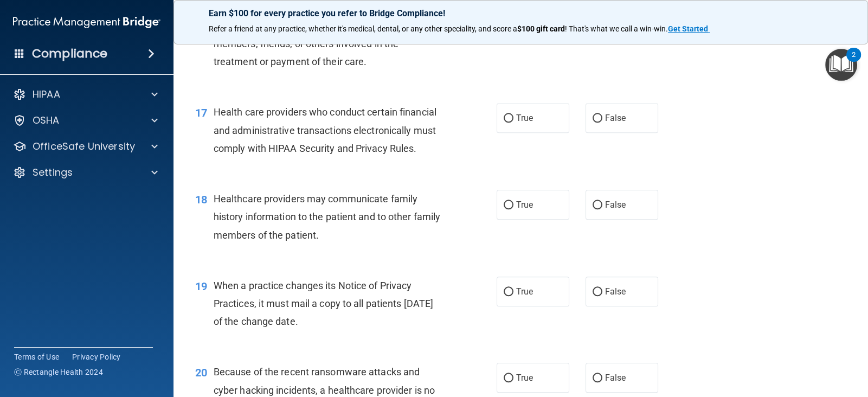
scroll to position [1494, 0]
click at [522, 122] on span "True" at bounding box center [524, 117] width 17 height 10
click at [513, 121] on input "True" at bounding box center [508, 117] width 10 height 8
radio input "true"
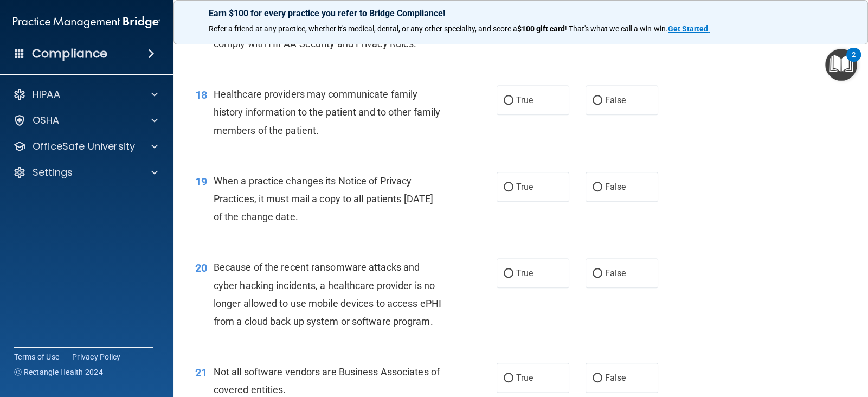
scroll to position [1598, 0]
click at [630, 114] on label "False" at bounding box center [621, 100] width 73 height 30
click at [602, 104] on input "False" at bounding box center [597, 100] width 10 height 8
radio input "true"
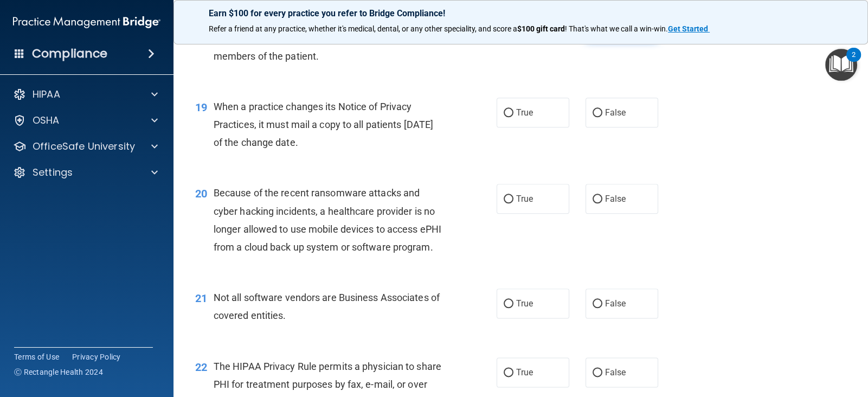
scroll to position [1674, 0]
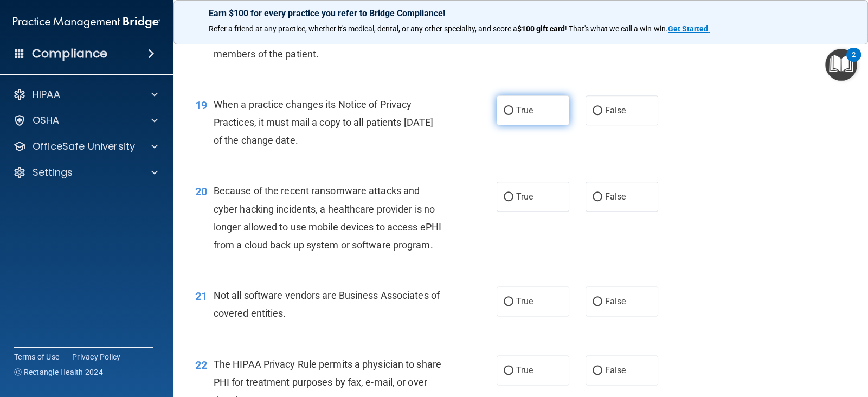
click at [549, 117] on label "True" at bounding box center [532, 110] width 73 height 30
click at [513, 115] on input "True" at bounding box center [508, 111] width 10 height 8
radio input "true"
click at [543, 211] on label "True" at bounding box center [532, 197] width 73 height 30
click at [513, 201] on input "True" at bounding box center [508, 197] width 10 height 8
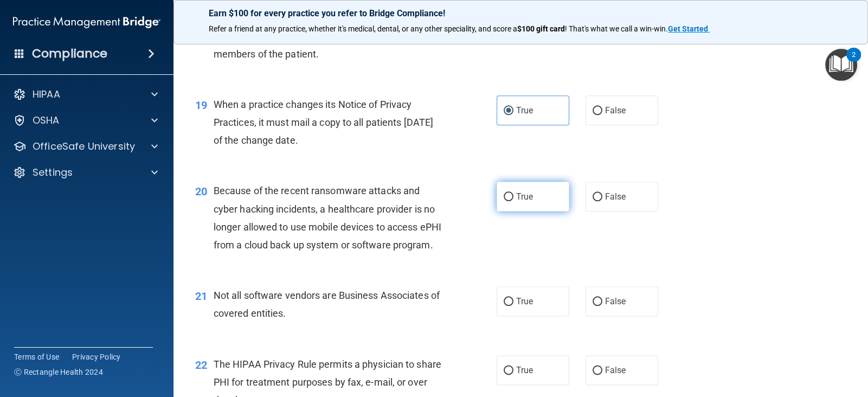
radio input "true"
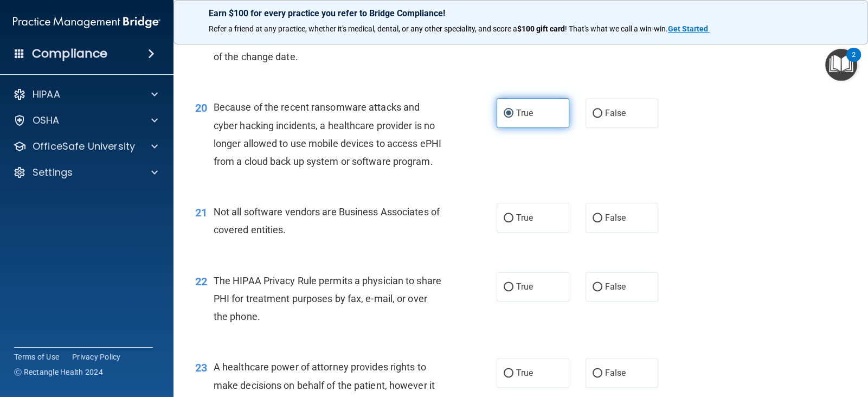
scroll to position [1760, 0]
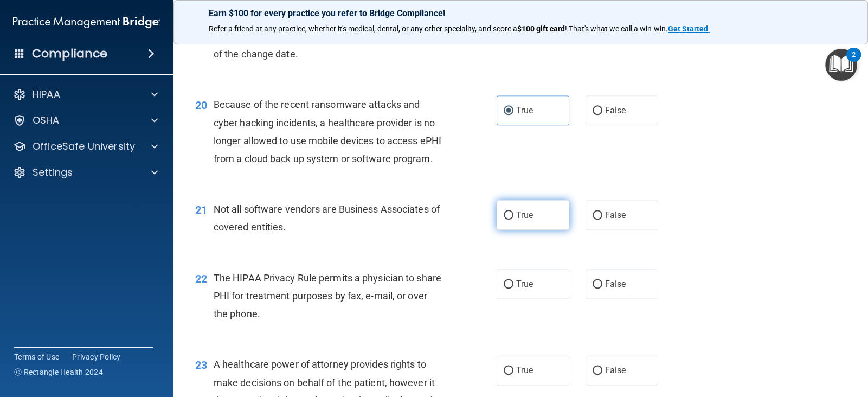
click at [510, 230] on label "True" at bounding box center [532, 215] width 73 height 30
click at [510, 219] on input "True" at bounding box center [508, 215] width 10 height 8
radio input "true"
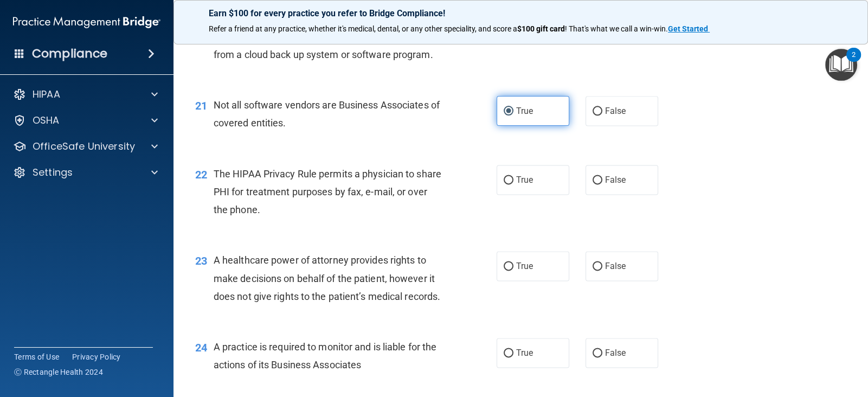
scroll to position [1866, 0]
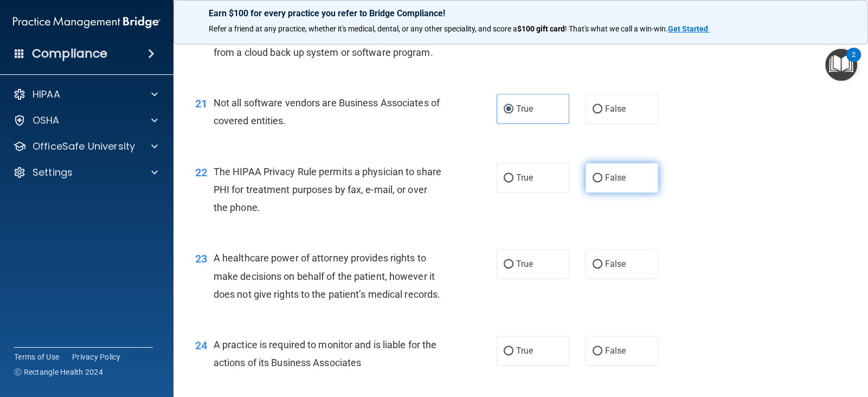
click at [589, 192] on label "False" at bounding box center [621, 178] width 73 height 30
click at [592, 182] on input "False" at bounding box center [597, 178] width 10 height 8
radio input "true"
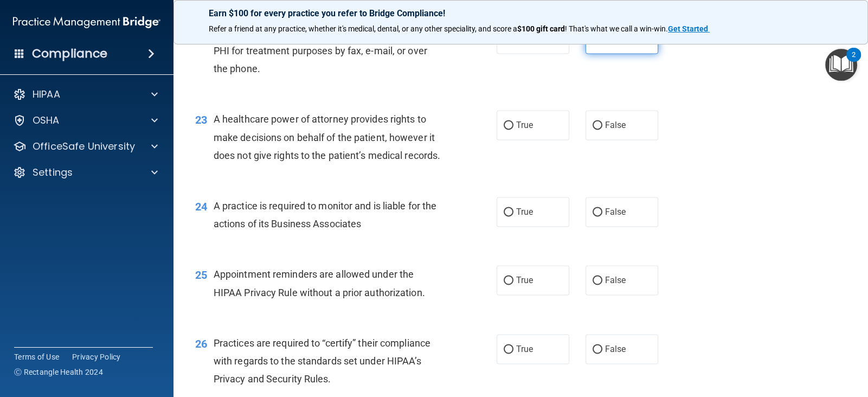
scroll to position [2012, 0]
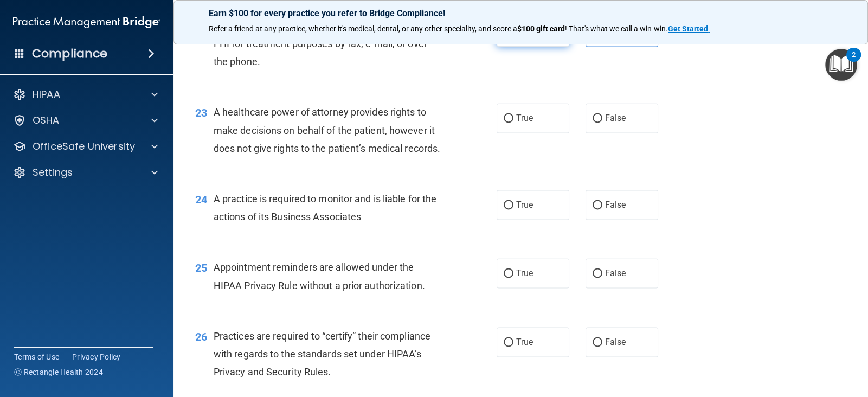
click at [540, 47] on label "True" at bounding box center [532, 32] width 73 height 30
click at [513, 36] on input "True" at bounding box center [508, 32] width 10 height 8
radio input "true"
click at [604, 47] on label "False" at bounding box center [621, 32] width 73 height 30
click at [602, 36] on input "False" at bounding box center [597, 32] width 10 height 8
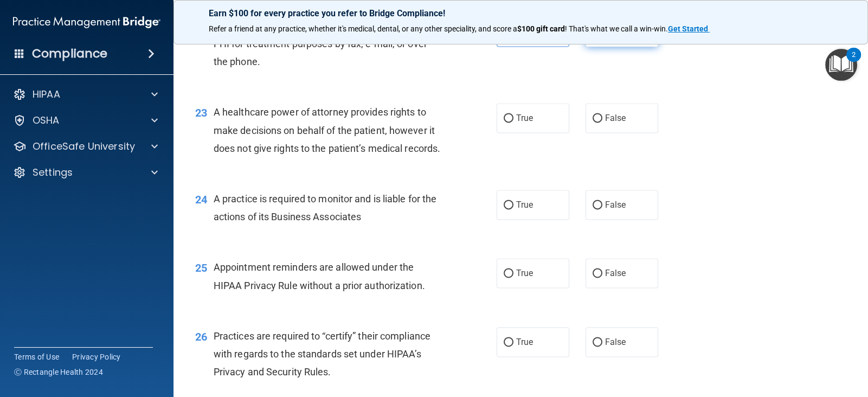
radio input "true"
radio input "false"
click at [541, 133] on label "True" at bounding box center [532, 118] width 73 height 30
click at [513, 122] on input "True" at bounding box center [508, 118] width 10 height 8
radio input "true"
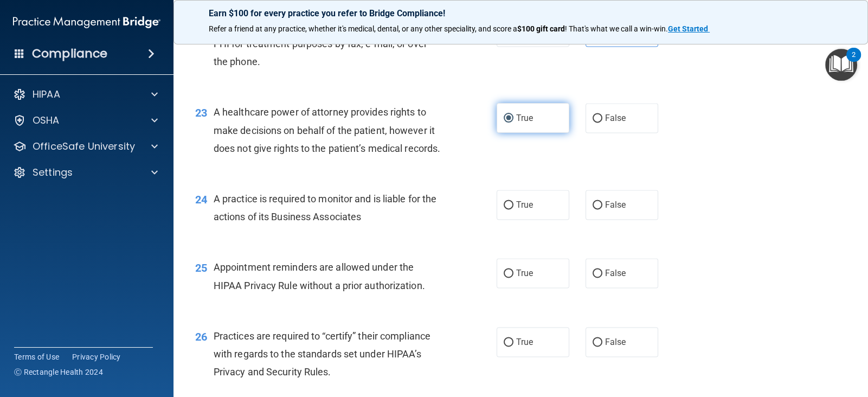
click at [541, 133] on label "True" at bounding box center [532, 118] width 73 height 30
click at [513, 122] on input "True" at bounding box center [508, 118] width 10 height 8
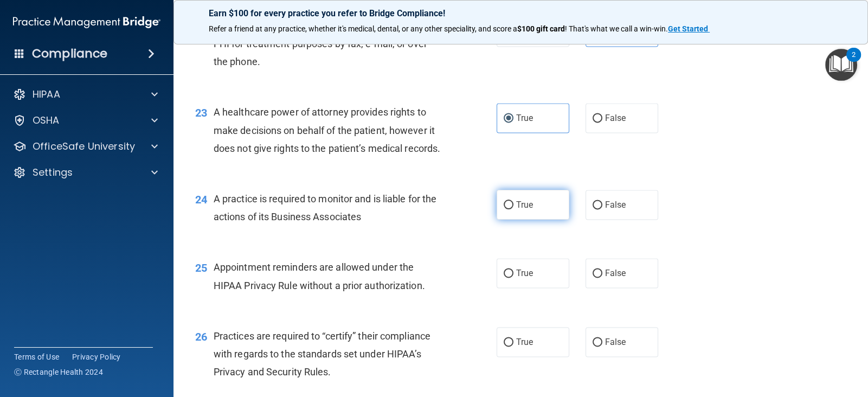
click at [539, 219] on label "True" at bounding box center [532, 205] width 73 height 30
click at [513, 209] on input "True" at bounding box center [508, 205] width 10 height 8
radio input "true"
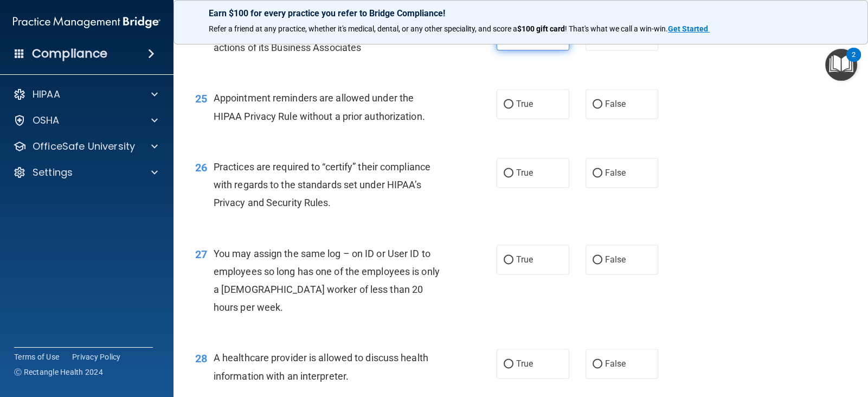
scroll to position [2184, 0]
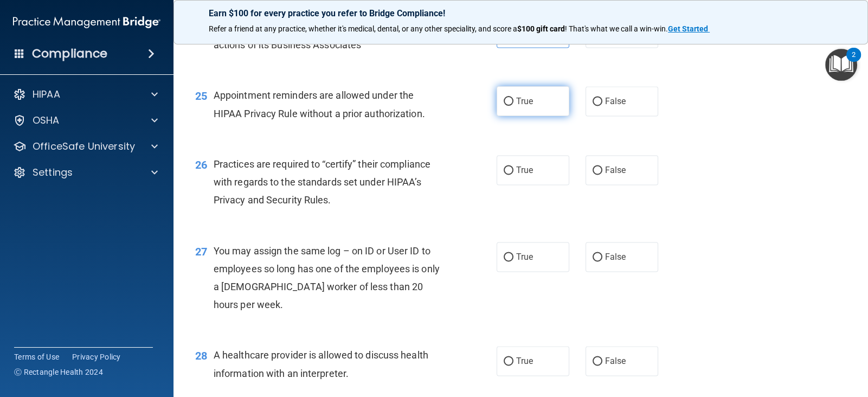
click at [535, 116] on label "True" at bounding box center [532, 101] width 73 height 30
click at [513, 106] on input "True" at bounding box center [508, 102] width 10 height 8
radio input "true"
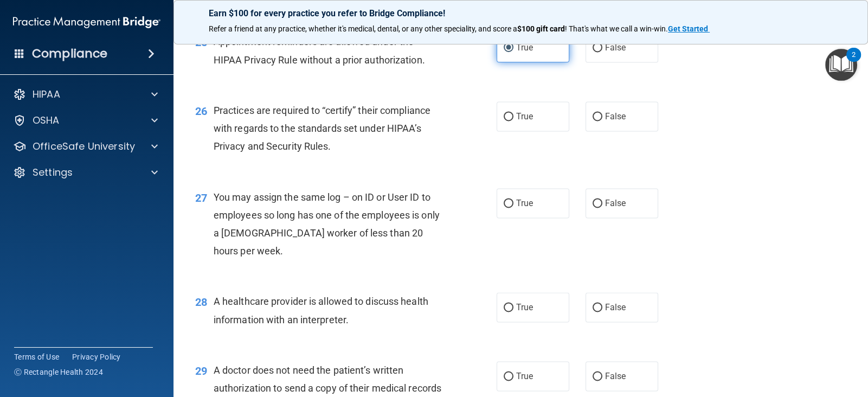
scroll to position [2246, 0]
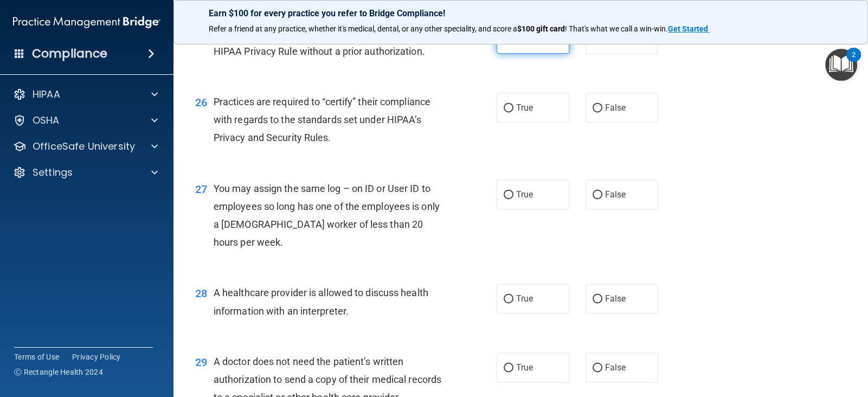
click at [535, 122] on label "True" at bounding box center [532, 108] width 73 height 30
click at [513, 112] on input "True" at bounding box center [508, 108] width 10 height 8
radio input "true"
click at [612, 199] on span "False" at bounding box center [615, 194] width 21 height 10
click at [602, 199] on input "False" at bounding box center [597, 195] width 10 height 8
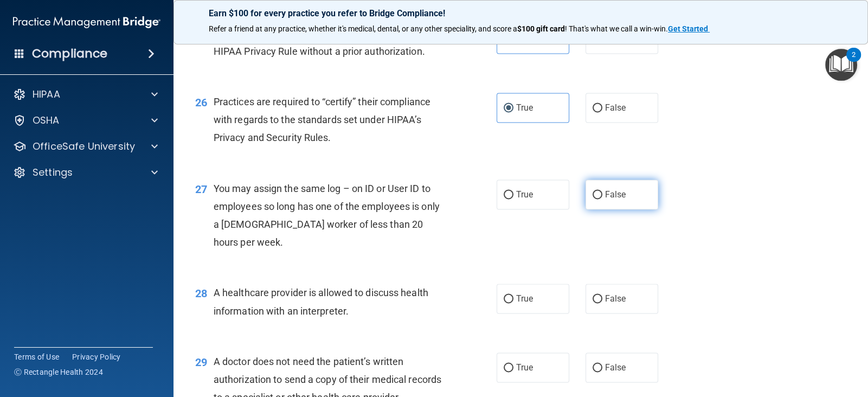
radio input "true"
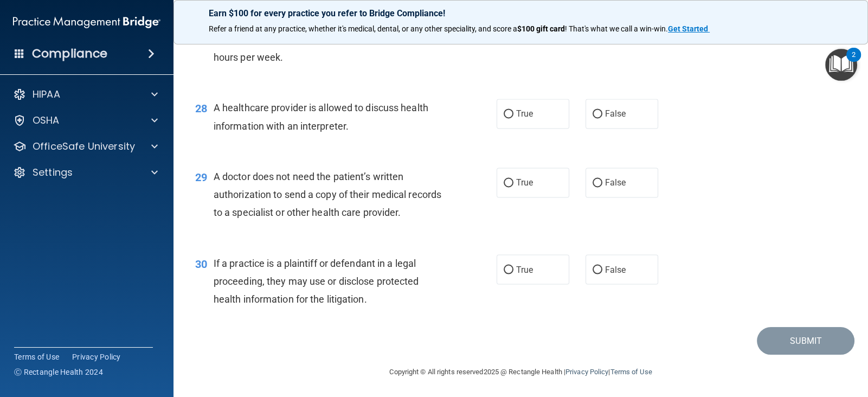
scroll to position [2433, 0]
click at [618, 127] on label "False" at bounding box center [621, 113] width 73 height 30
click at [602, 117] on input "False" at bounding box center [597, 113] width 10 height 8
radio input "true"
click at [640, 177] on div "29 A doctor does not need the patient’s written authorization to send a copy of…" at bounding box center [520, 196] width 667 height 87
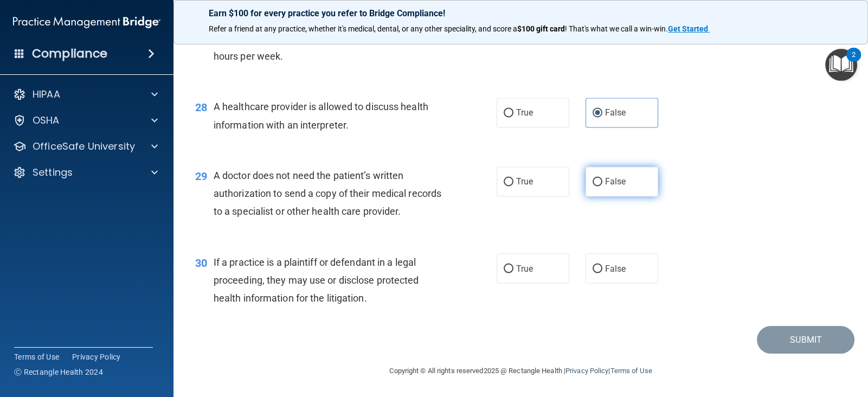
click at [631, 187] on label "False" at bounding box center [621, 181] width 73 height 30
click at [602, 186] on input "False" at bounding box center [597, 182] width 10 height 8
radio input "true"
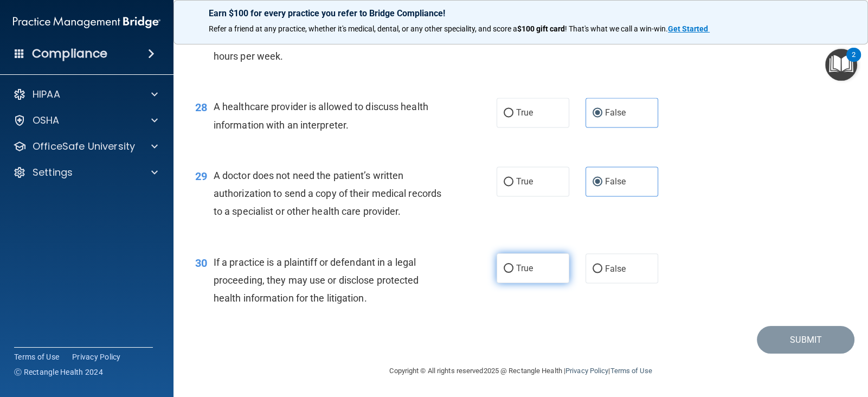
click at [538, 283] on label "True" at bounding box center [532, 268] width 73 height 30
click at [513, 273] on input "True" at bounding box center [508, 268] width 10 height 8
radio input "true"
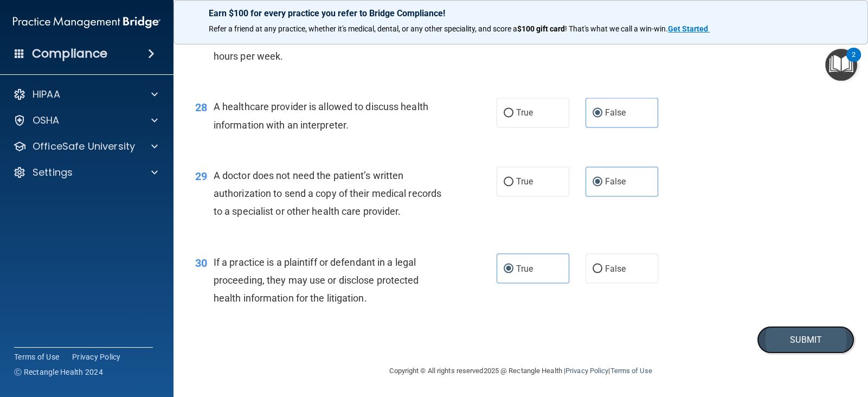
click at [777, 353] on button "Submit" at bounding box center [805, 340] width 98 height 28
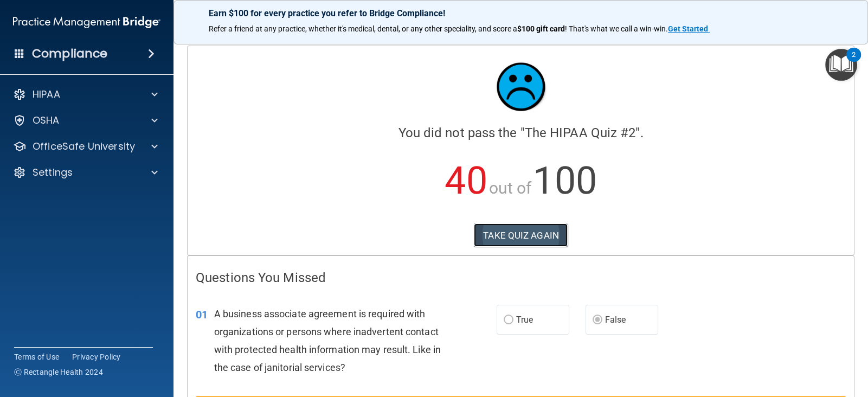
click at [540, 240] on button "TAKE QUIZ AGAIN" at bounding box center [521, 235] width 94 height 24
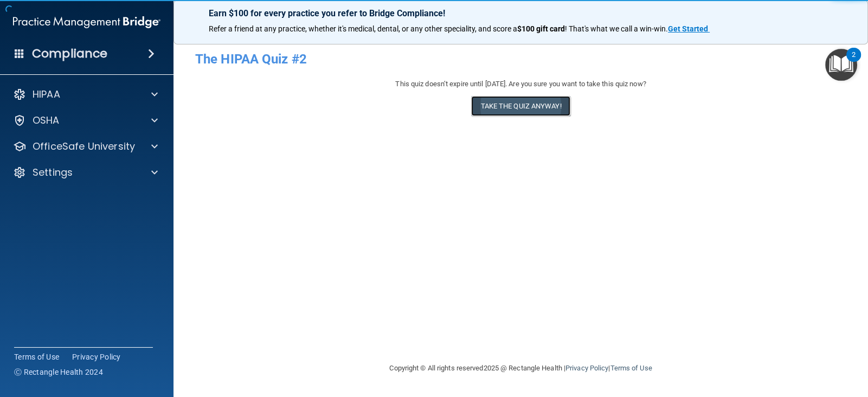
click at [534, 105] on button "Take the quiz anyway!" at bounding box center [520, 106] width 99 height 20
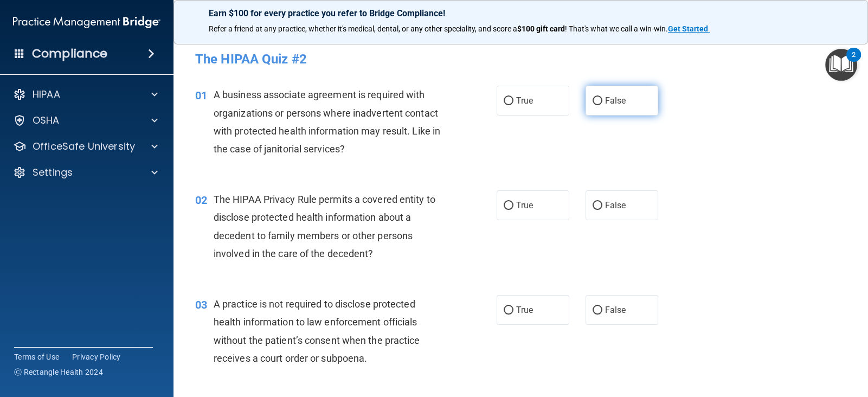
click at [593, 104] on input "False" at bounding box center [597, 101] width 10 height 8
radio input "true"
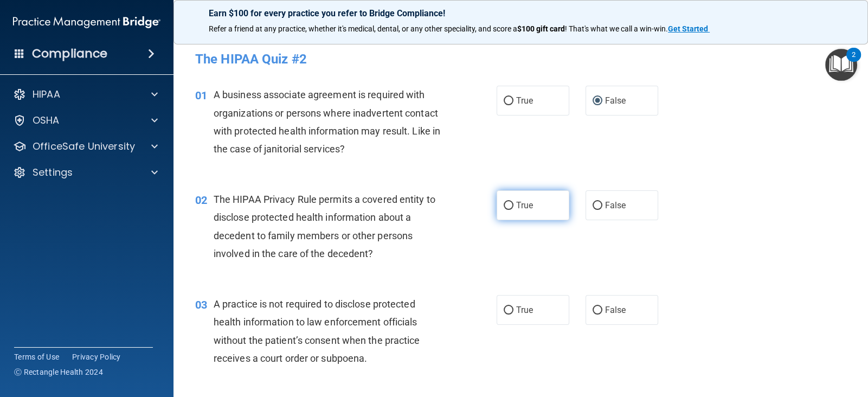
click at [522, 205] on span "True" at bounding box center [524, 205] width 17 height 10
click at [513, 205] on input "True" at bounding box center [508, 206] width 10 height 8
radio input "true"
click at [516, 303] on label "True" at bounding box center [532, 310] width 73 height 30
click at [513, 306] on input "True" at bounding box center [508, 310] width 10 height 8
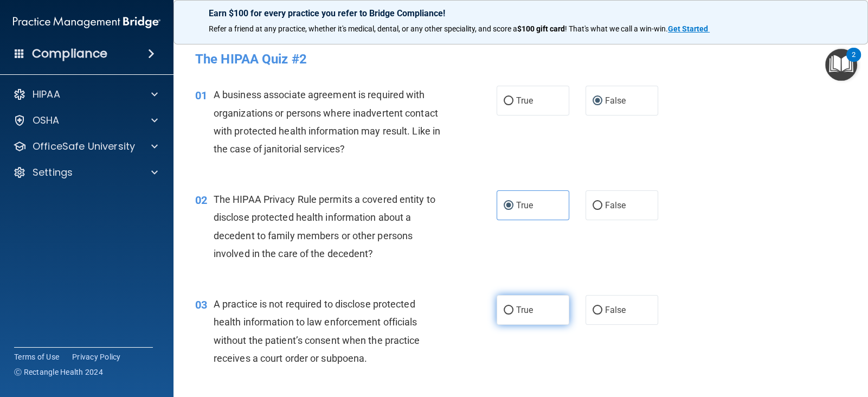
radio input "true"
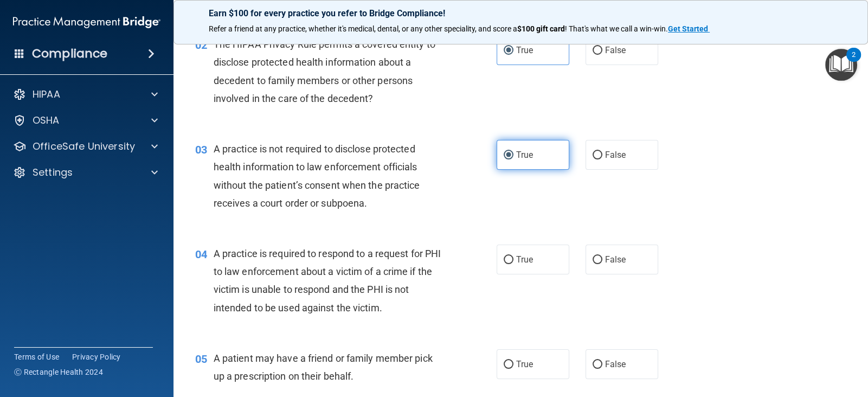
scroll to position [184, 0]
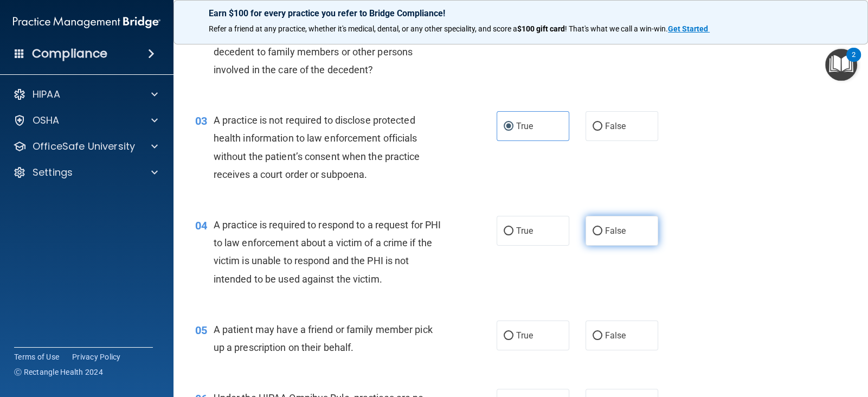
click at [613, 244] on label "False" at bounding box center [621, 231] width 73 height 30
click at [602, 235] on input "False" at bounding box center [597, 231] width 10 height 8
radio input "true"
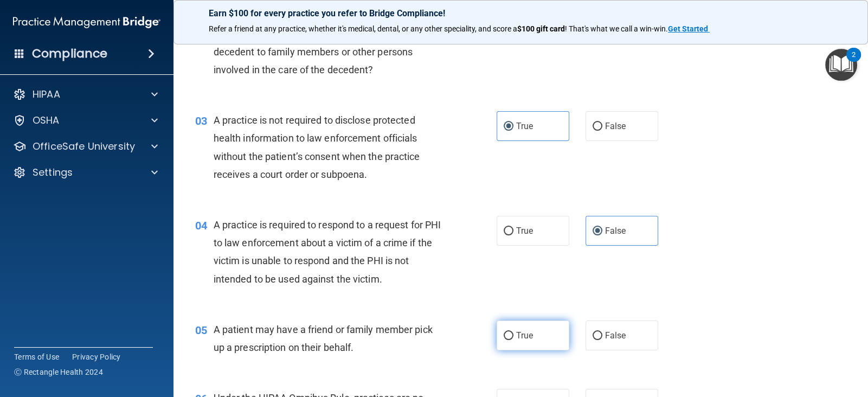
click at [529, 334] on span "True" at bounding box center [524, 335] width 17 height 10
click at [513, 334] on input "True" at bounding box center [508, 336] width 10 height 8
radio input "true"
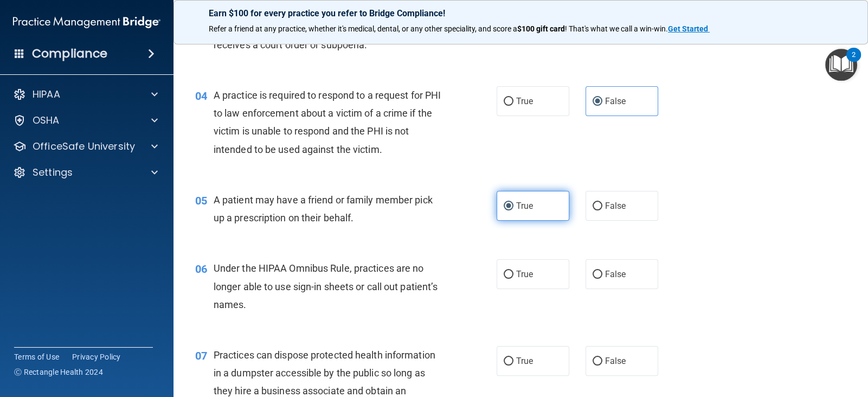
scroll to position [321, 0]
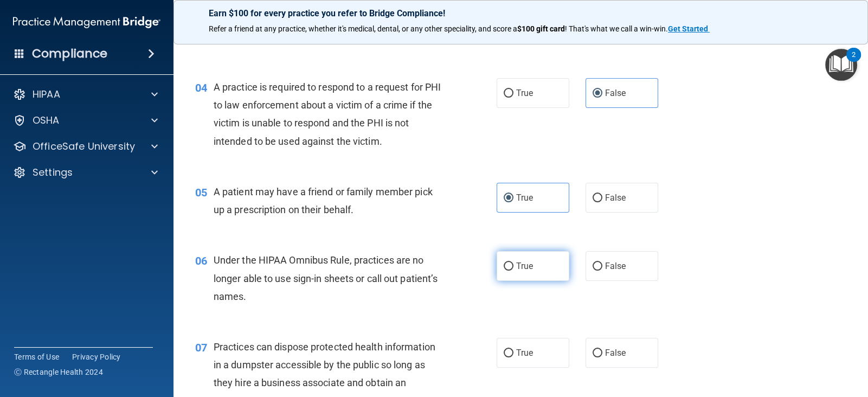
click at [523, 273] on label "True" at bounding box center [532, 266] width 73 height 30
click at [513, 270] on input "True" at bounding box center [508, 266] width 10 height 8
radio input "true"
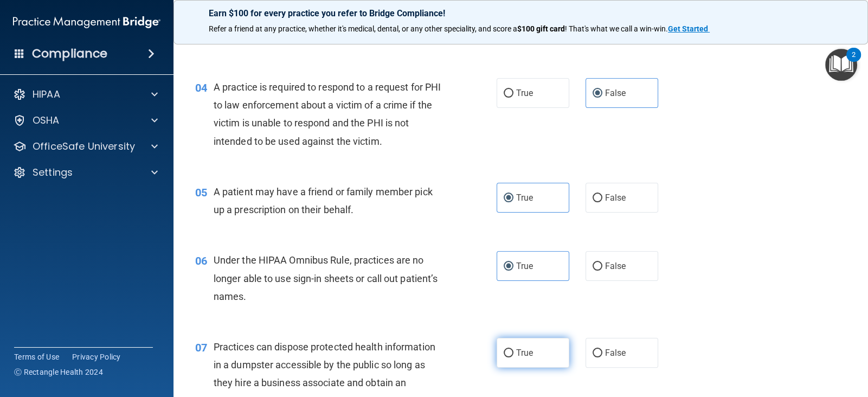
click at [519, 350] on span "True" at bounding box center [524, 352] width 17 height 10
click at [513, 350] on input "True" at bounding box center [508, 353] width 10 height 8
radio input "true"
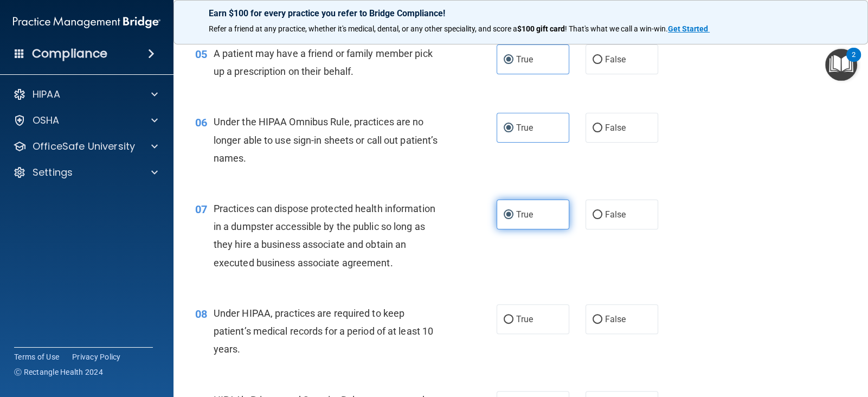
scroll to position [460, 0]
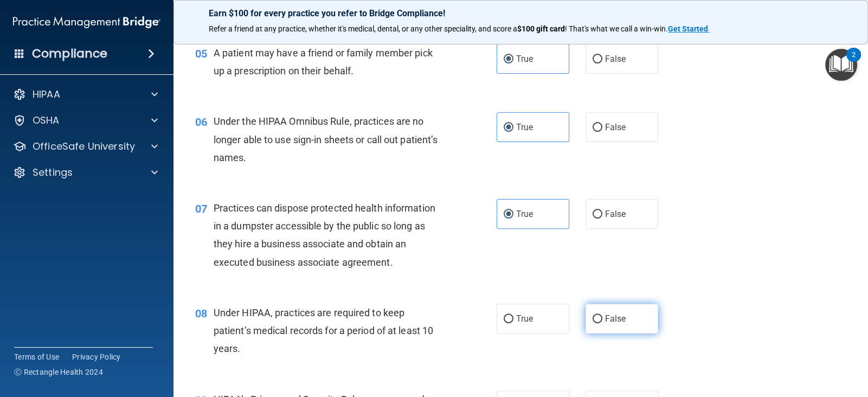
click at [625, 308] on label "False" at bounding box center [621, 318] width 73 height 30
click at [602, 315] on input "False" at bounding box center [597, 319] width 10 height 8
radio input "true"
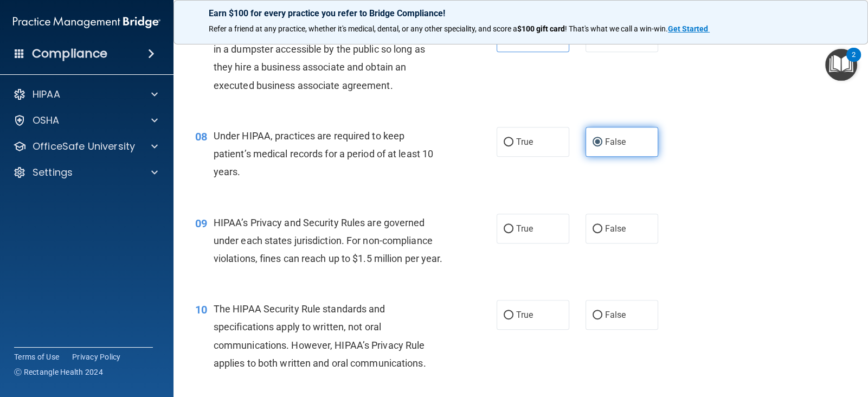
scroll to position [639, 0]
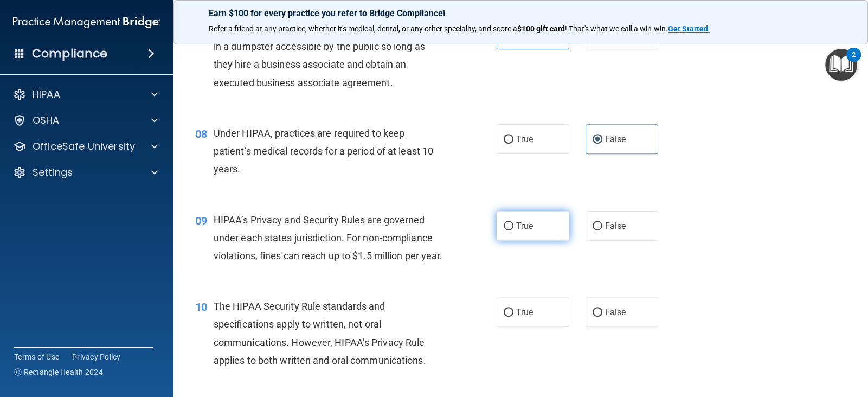
click at [549, 228] on label "True" at bounding box center [532, 226] width 73 height 30
click at [513, 228] on input "True" at bounding box center [508, 226] width 10 height 8
radio input "true"
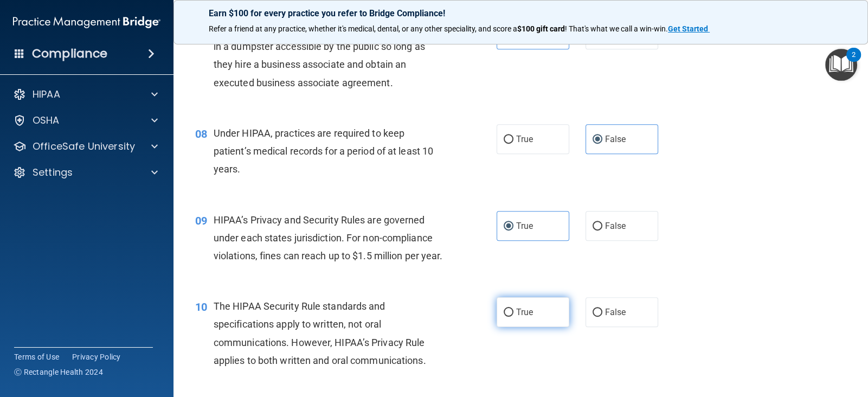
click at [520, 317] on span "True" at bounding box center [524, 312] width 17 height 10
click at [513, 316] on input "True" at bounding box center [508, 312] width 10 height 8
radio input "true"
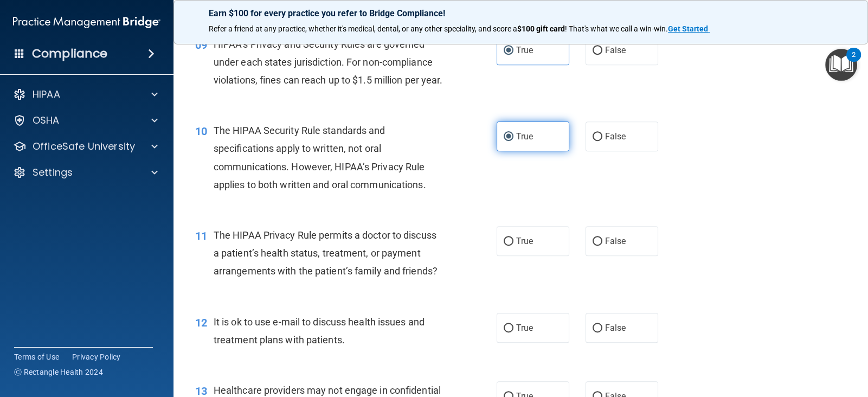
scroll to position [816, 0]
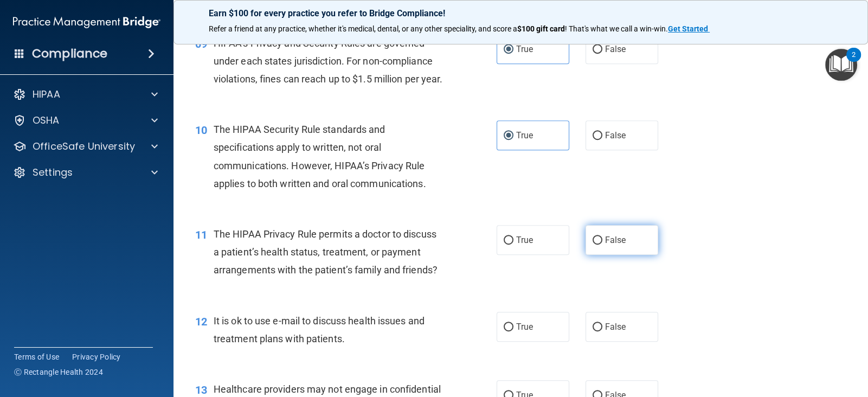
click at [609, 255] on label "False" at bounding box center [621, 240] width 73 height 30
click at [602, 244] on input "False" at bounding box center [597, 240] width 10 height 8
radio input "true"
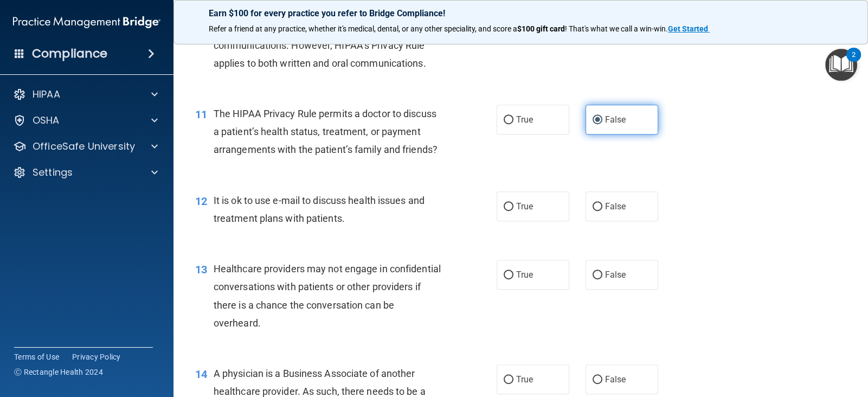
scroll to position [939, 0]
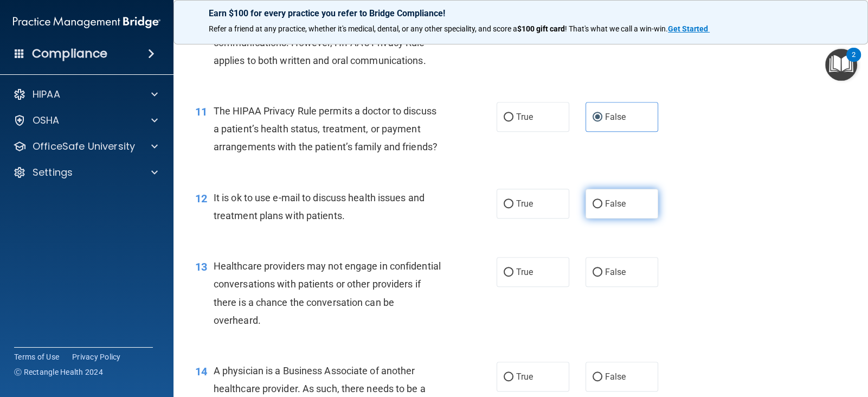
click at [612, 218] on label "False" at bounding box center [621, 204] width 73 height 30
click at [602, 208] on input "False" at bounding box center [597, 204] width 10 height 8
radio input "true"
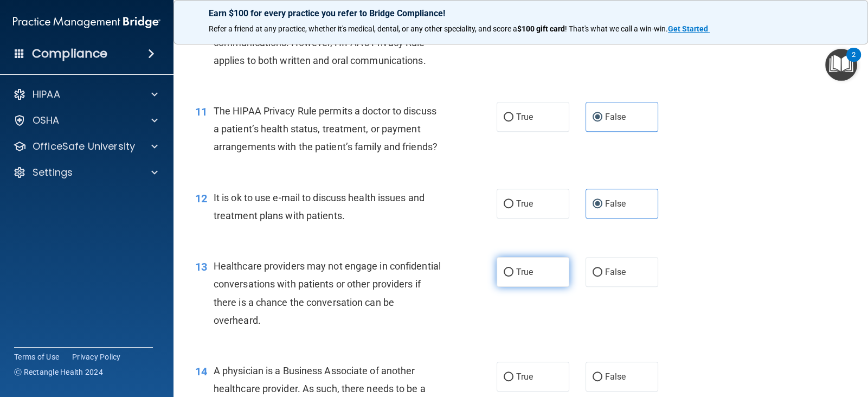
click at [526, 283] on label "True" at bounding box center [532, 272] width 73 height 30
click at [513, 276] on input "True" at bounding box center [508, 272] width 10 height 8
radio input "true"
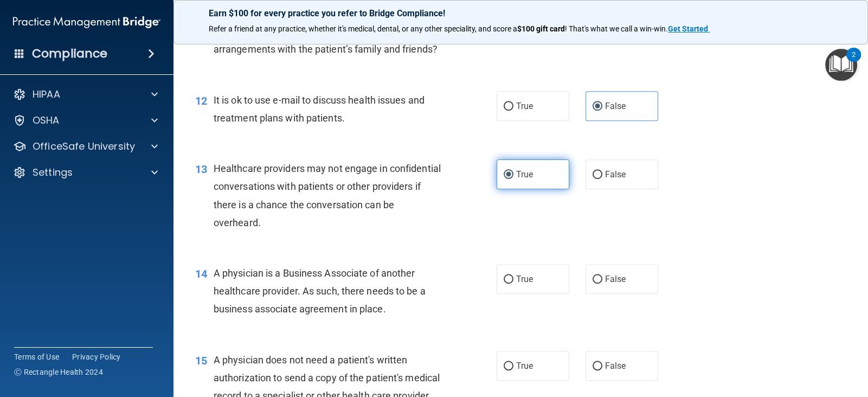
scroll to position [1040, 0]
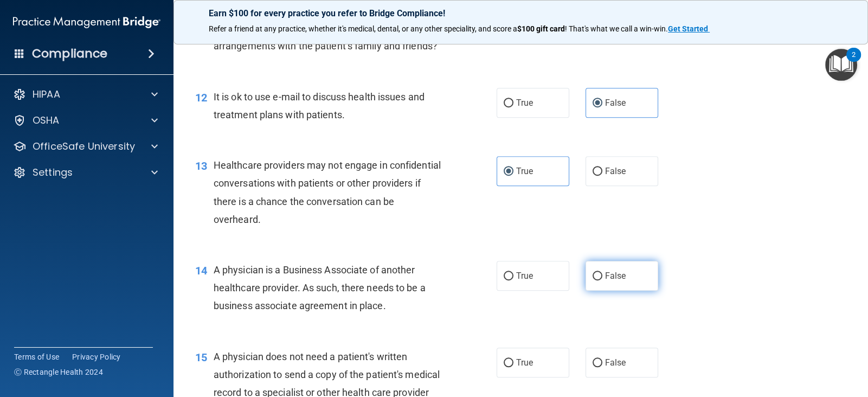
click at [620, 281] on span "False" at bounding box center [615, 275] width 21 height 10
click at [602, 280] on input "False" at bounding box center [597, 276] width 10 height 8
radio input "true"
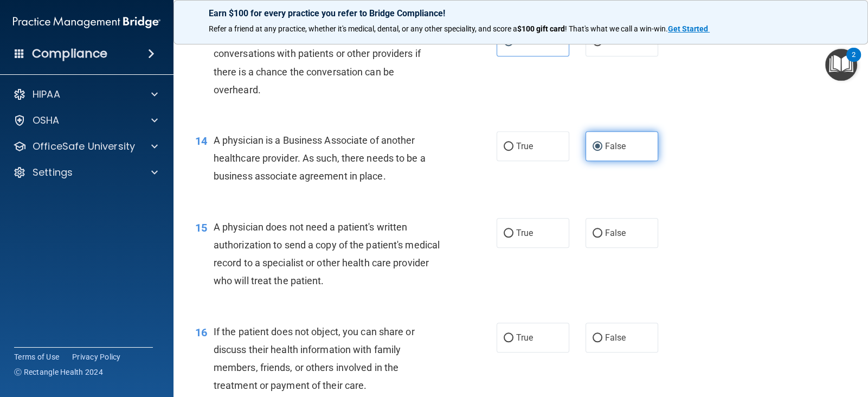
scroll to position [1173, 0]
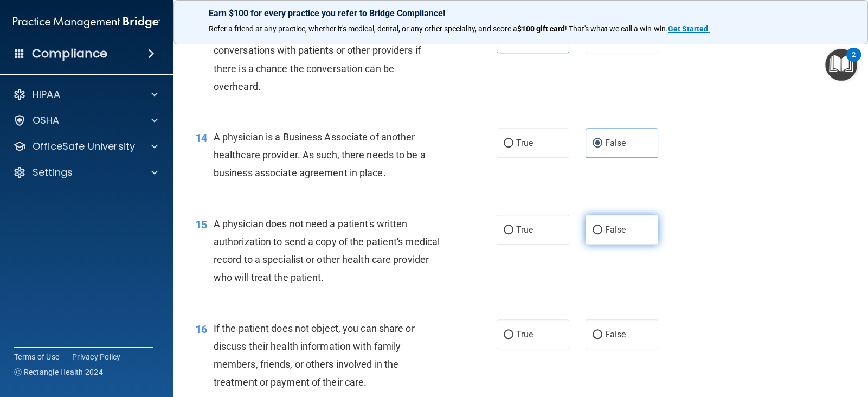
click at [620, 235] on label "False" at bounding box center [621, 230] width 73 height 30
click at [602, 234] on input "False" at bounding box center [597, 230] width 10 height 8
radio input "true"
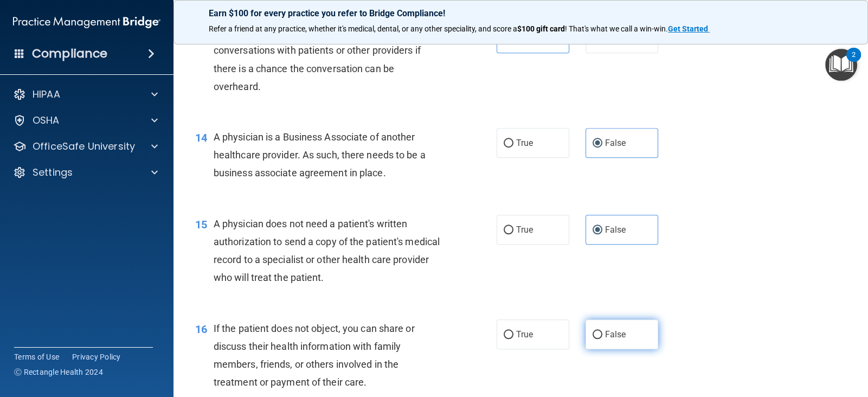
click at [608, 341] on label "False" at bounding box center [621, 334] width 73 height 30
click at [602, 339] on input "False" at bounding box center [597, 335] width 10 height 8
radio input "true"
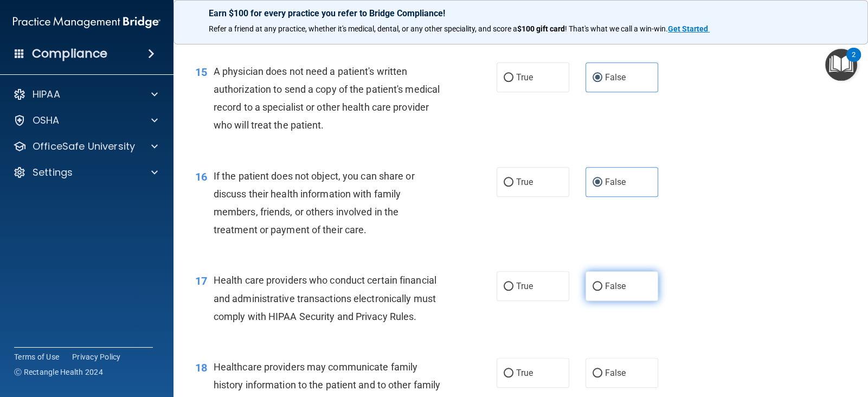
click at [609, 291] on span "False" at bounding box center [615, 286] width 21 height 10
click at [602, 290] on input "False" at bounding box center [597, 286] width 10 height 8
radio input "true"
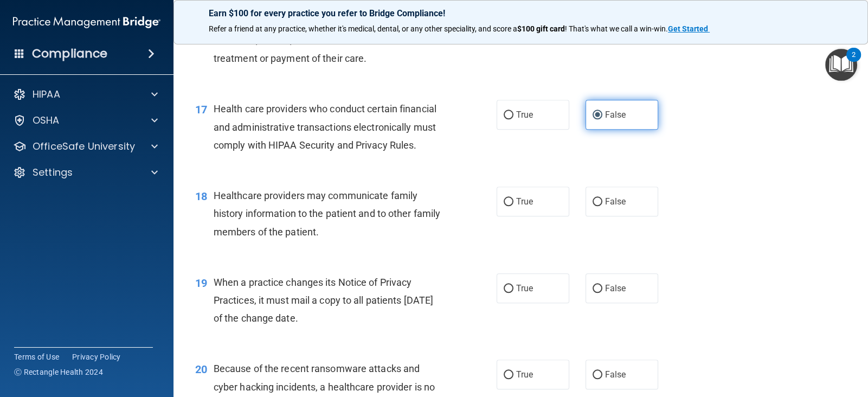
scroll to position [1502, 0]
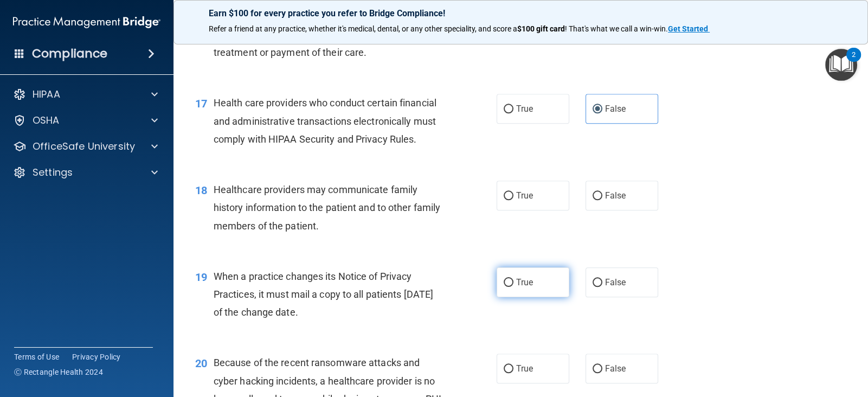
click at [527, 290] on label "True" at bounding box center [532, 282] width 73 height 30
click at [513, 287] on input "True" at bounding box center [508, 283] width 10 height 8
radio input "true"
click at [530, 206] on label "True" at bounding box center [532, 195] width 73 height 30
click at [513, 200] on input "True" at bounding box center [508, 196] width 10 height 8
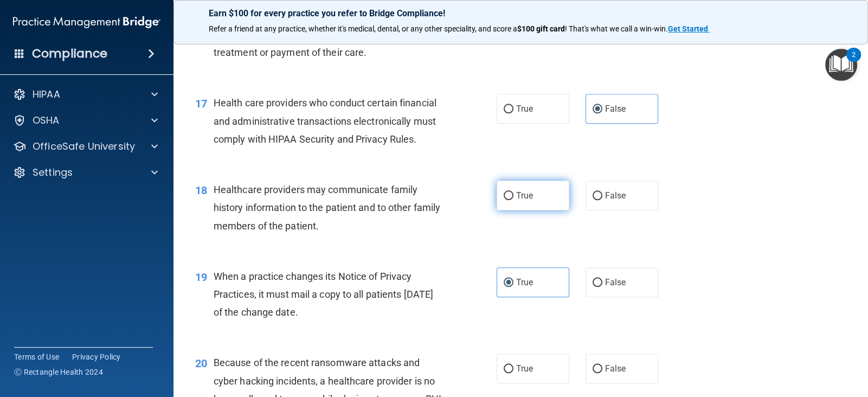
radio input "true"
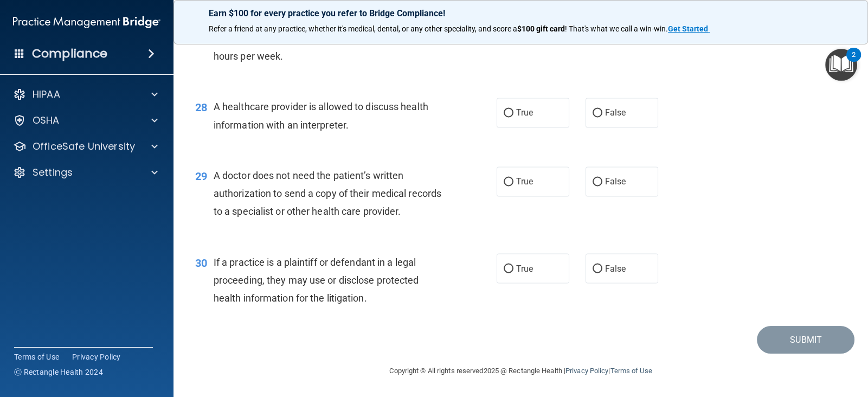
scroll to position [2449, 0]
click at [526, 267] on span "True" at bounding box center [524, 268] width 17 height 10
click at [513, 267] on input "True" at bounding box center [508, 268] width 10 height 8
radio input "true"
click at [523, 190] on label "True" at bounding box center [532, 181] width 73 height 30
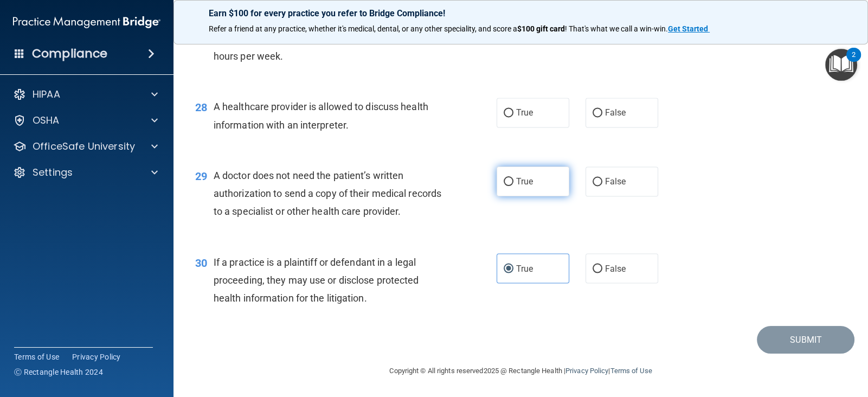
click at [513, 186] on input "True" at bounding box center [508, 182] width 10 height 8
radio input "true"
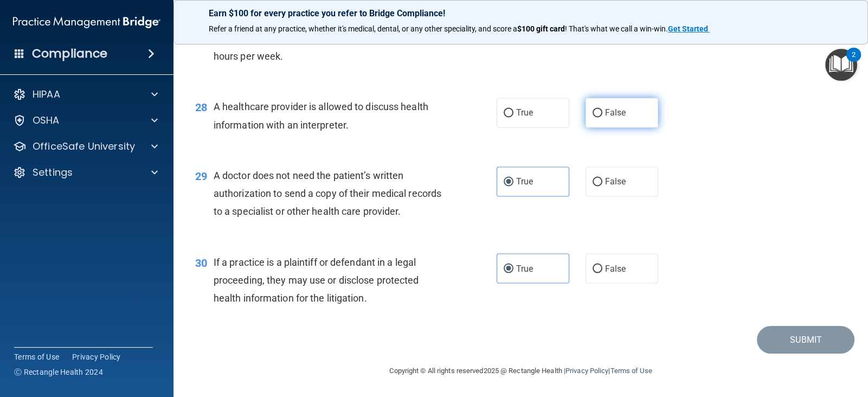
click at [604, 114] on label "False" at bounding box center [621, 113] width 73 height 30
click at [602, 114] on input "False" at bounding box center [597, 113] width 10 height 8
radio input "true"
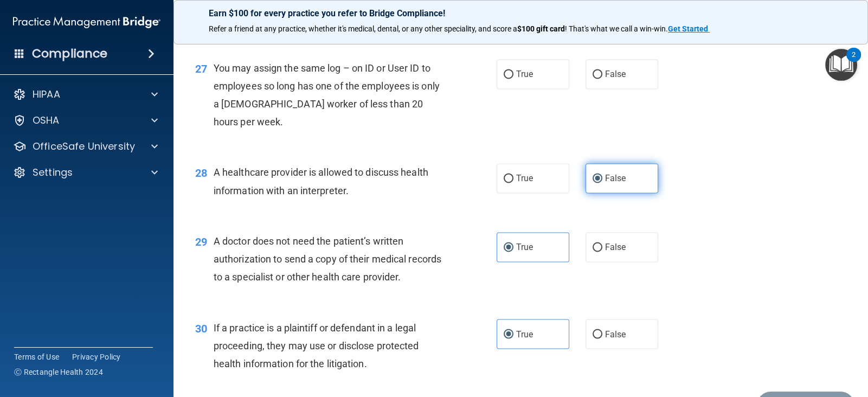
scroll to position [2352, 0]
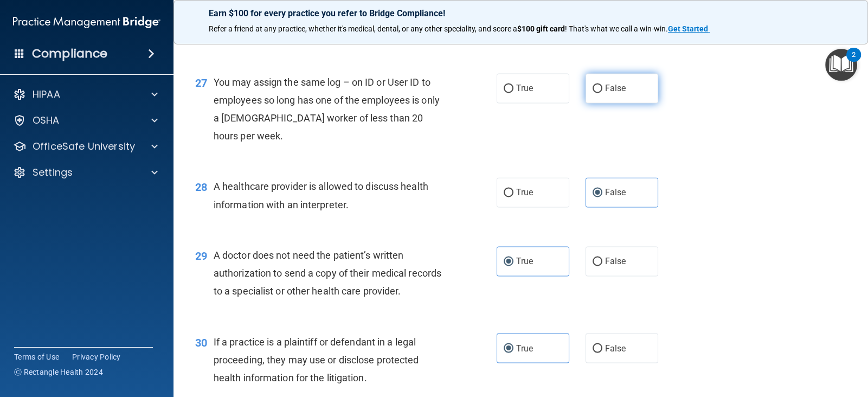
click at [604, 103] on label "False" at bounding box center [621, 88] width 73 height 30
click at [602, 93] on input "False" at bounding box center [597, 89] width 10 height 8
radio input "true"
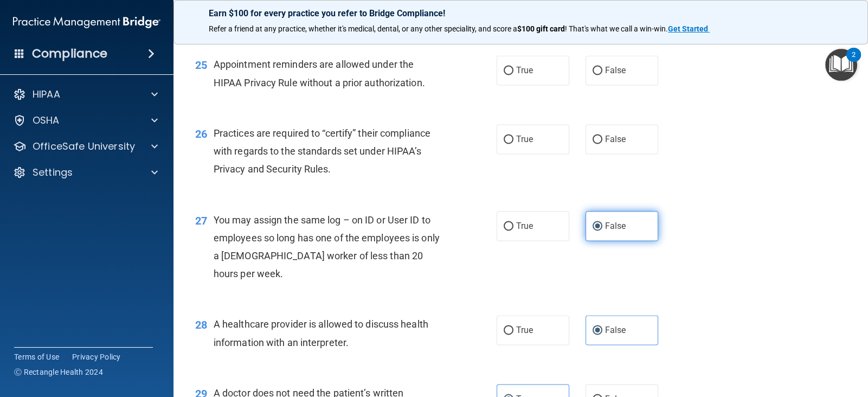
scroll to position [2208, 0]
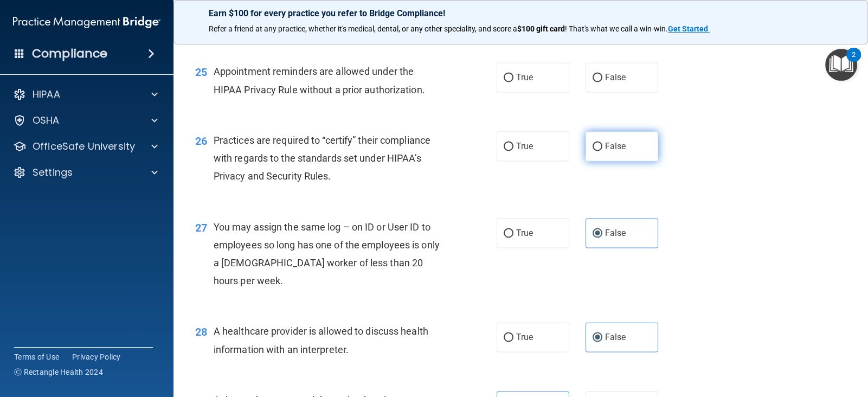
click at [596, 151] on input "False" at bounding box center [597, 147] width 10 height 8
radio input "true"
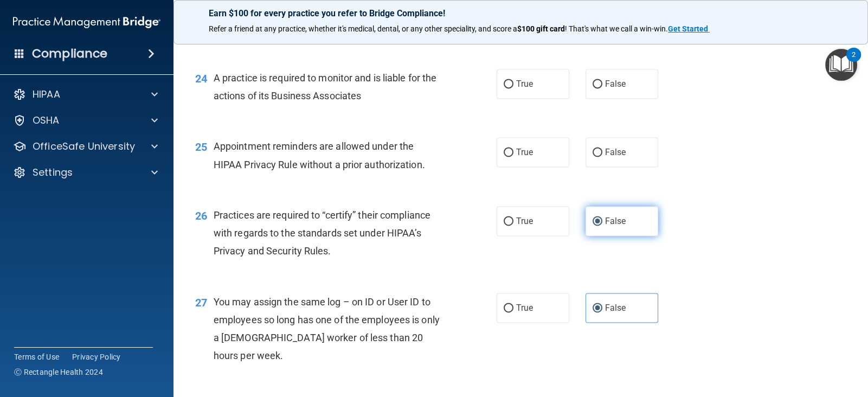
scroll to position [2130, 0]
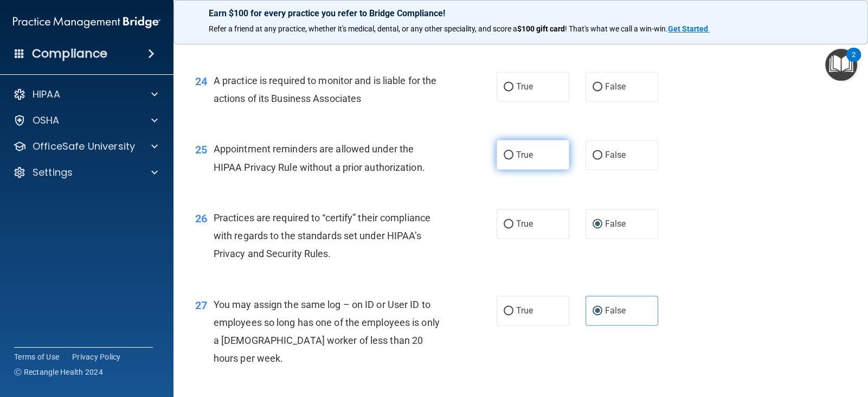
click at [553, 170] on label "True" at bounding box center [532, 155] width 73 height 30
click at [513, 159] on input "True" at bounding box center [508, 155] width 10 height 8
radio input "true"
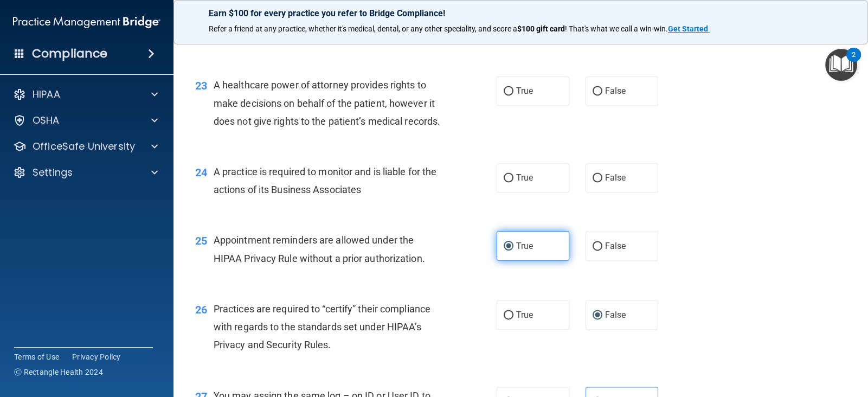
scroll to position [2037, 0]
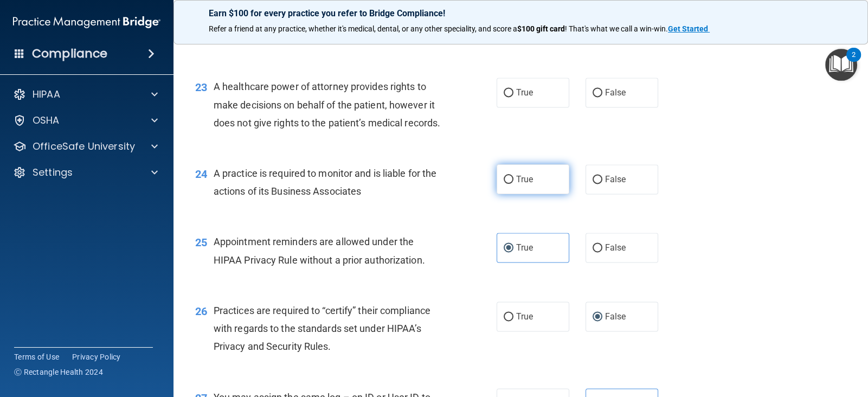
click at [540, 194] on label "True" at bounding box center [532, 179] width 73 height 30
click at [513, 184] on input "True" at bounding box center [508, 180] width 10 height 8
radio input "true"
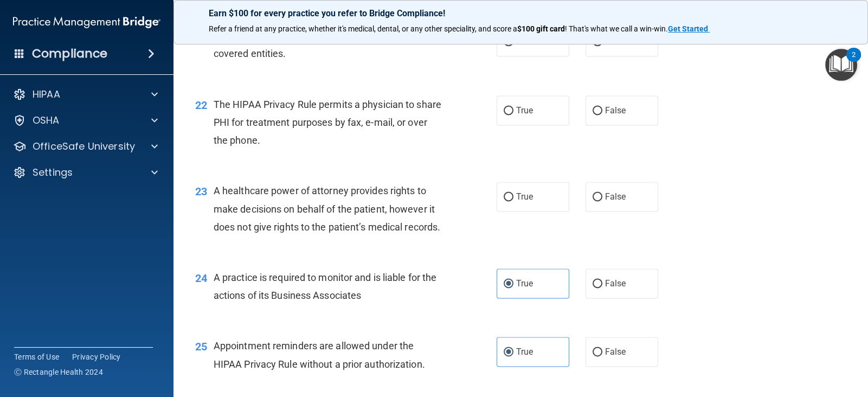
scroll to position [1931, 0]
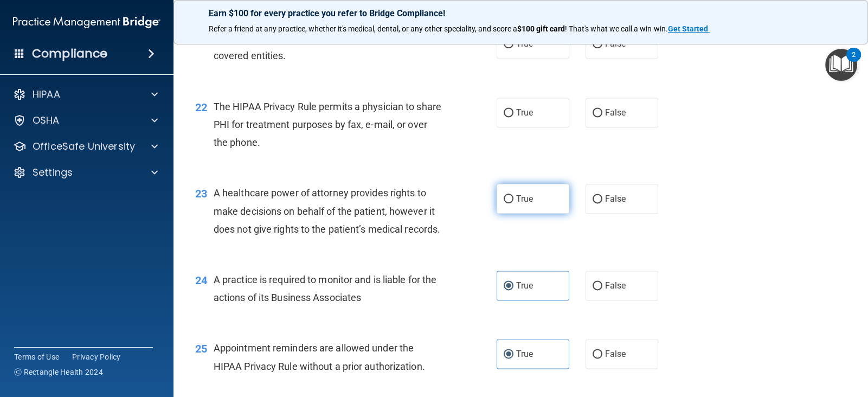
click at [530, 213] on label "True" at bounding box center [532, 199] width 73 height 30
click at [513, 203] on input "True" at bounding box center [508, 199] width 10 height 8
radio input "true"
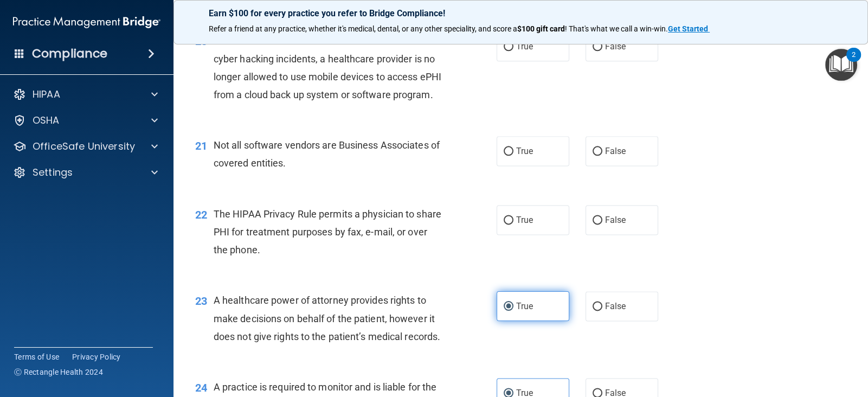
scroll to position [1817, 0]
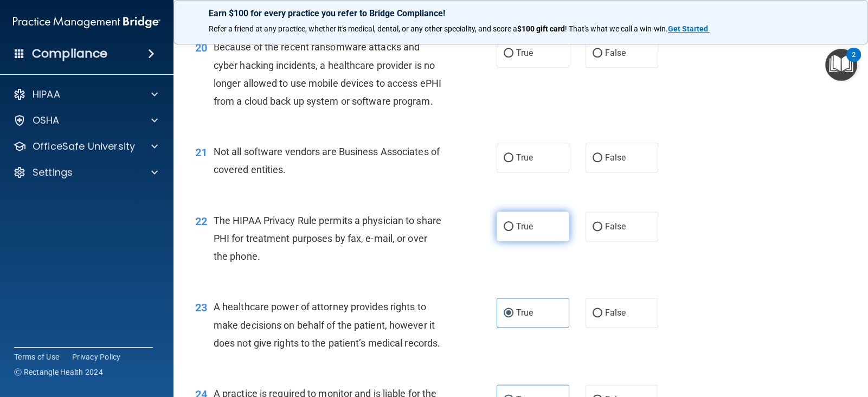
click at [522, 241] on label "True" at bounding box center [532, 226] width 73 height 30
click at [513, 231] on input "True" at bounding box center [508, 227] width 10 height 8
radio input "true"
click at [598, 172] on label "False" at bounding box center [621, 158] width 73 height 30
click at [598, 162] on input "False" at bounding box center [597, 158] width 10 height 8
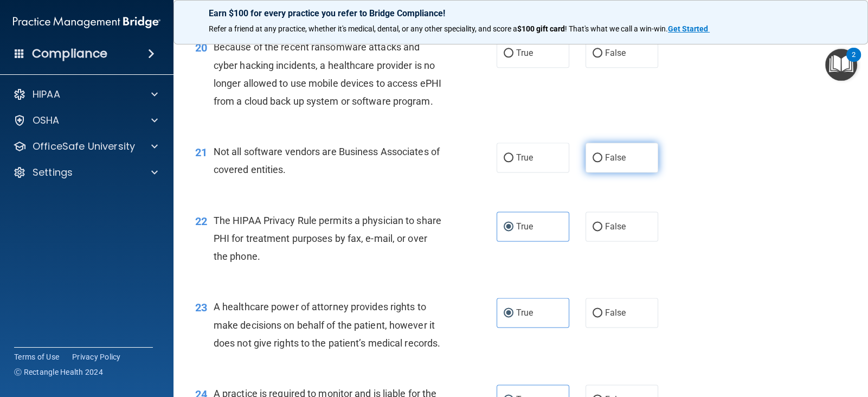
radio input "true"
click at [502, 172] on label "True" at bounding box center [532, 158] width 73 height 30
click at [503, 162] on input "True" at bounding box center [508, 158] width 10 height 8
radio input "true"
radio input "false"
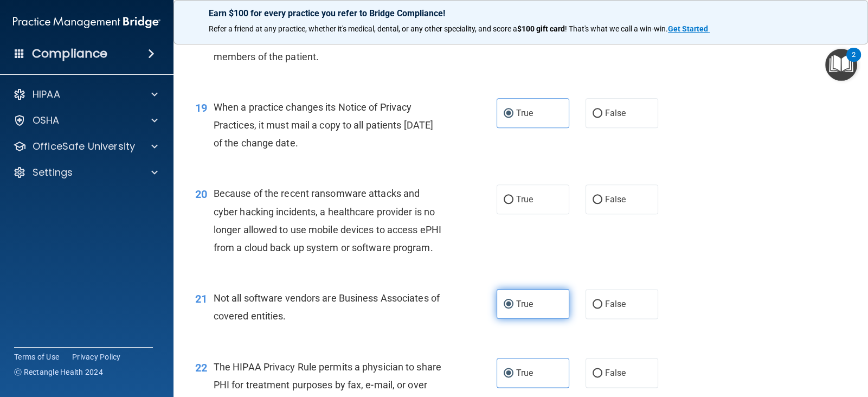
scroll to position [1658, 0]
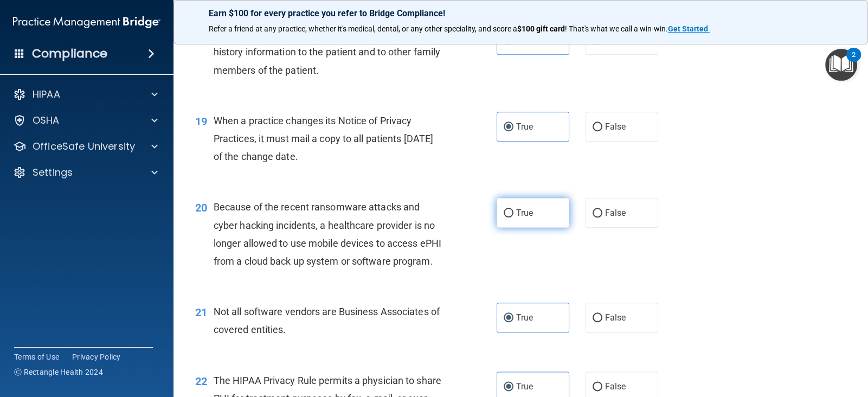
click at [517, 224] on label "True" at bounding box center [532, 213] width 73 height 30
click at [513, 217] on input "True" at bounding box center [508, 213] width 10 height 8
radio input "true"
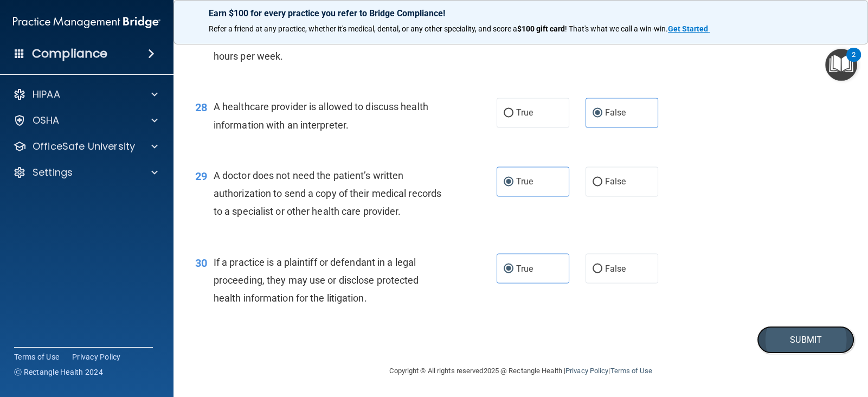
click at [784, 340] on button "Submit" at bounding box center [805, 340] width 98 height 28
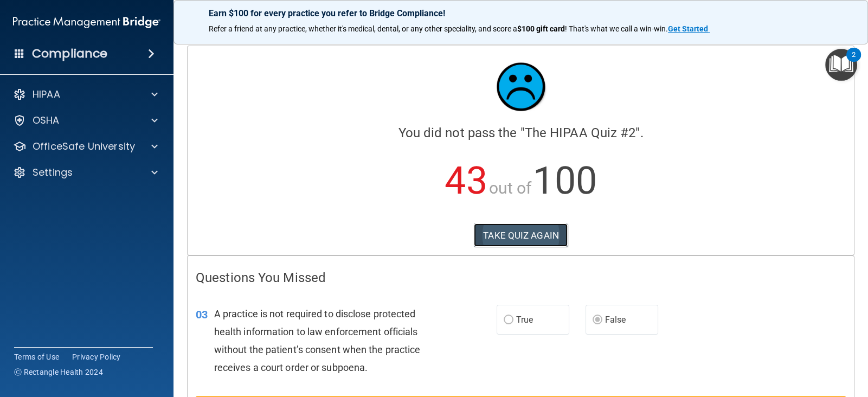
click at [522, 241] on button "TAKE QUIZ AGAIN" at bounding box center [521, 235] width 94 height 24
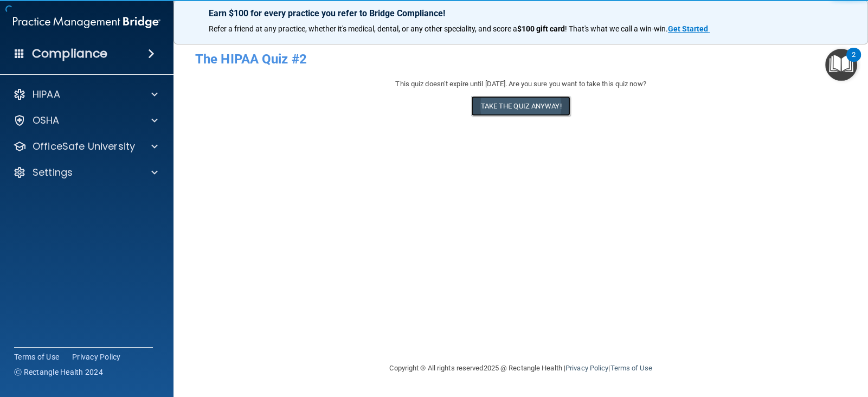
click at [525, 105] on button "Take the quiz anyway!" at bounding box center [520, 106] width 99 height 20
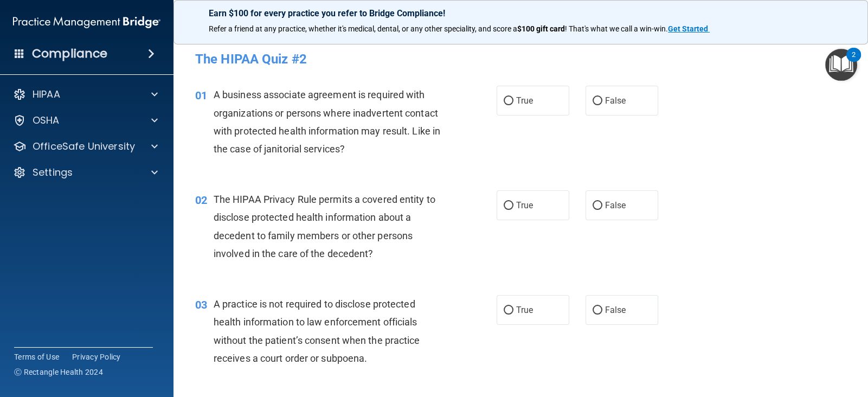
click at [525, 105] on span "True" at bounding box center [524, 100] width 17 height 10
click at [513, 105] on input "True" at bounding box center [508, 101] width 10 height 8
radio input "true"
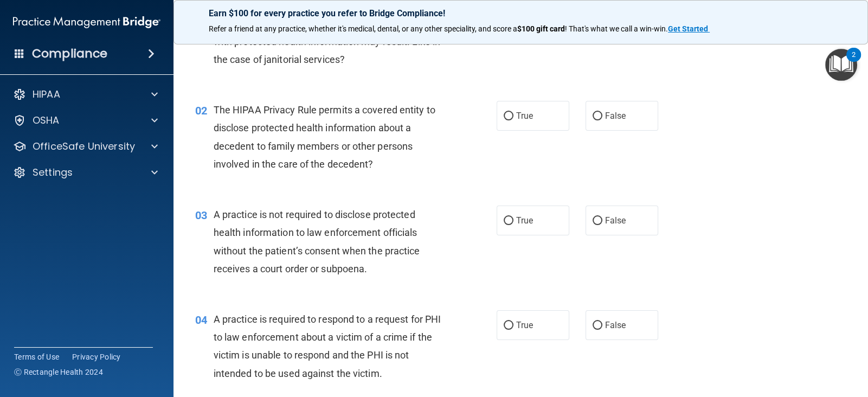
scroll to position [90, 0]
click at [620, 121] on label "False" at bounding box center [621, 115] width 73 height 30
click at [602, 120] on input "False" at bounding box center [597, 116] width 10 height 8
radio input "true"
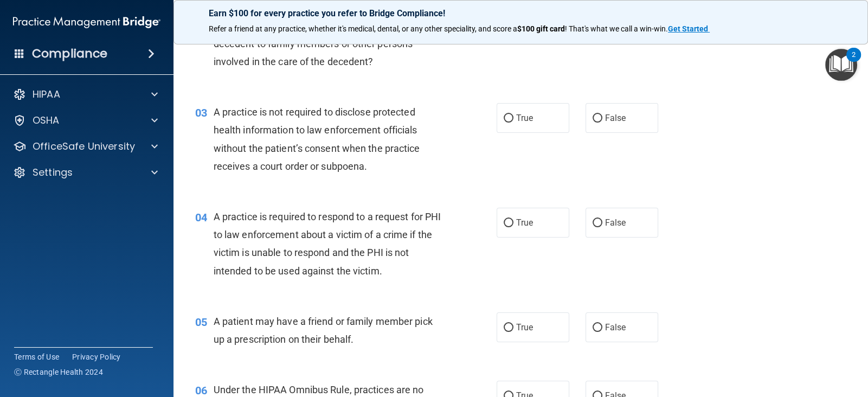
scroll to position [199, 0]
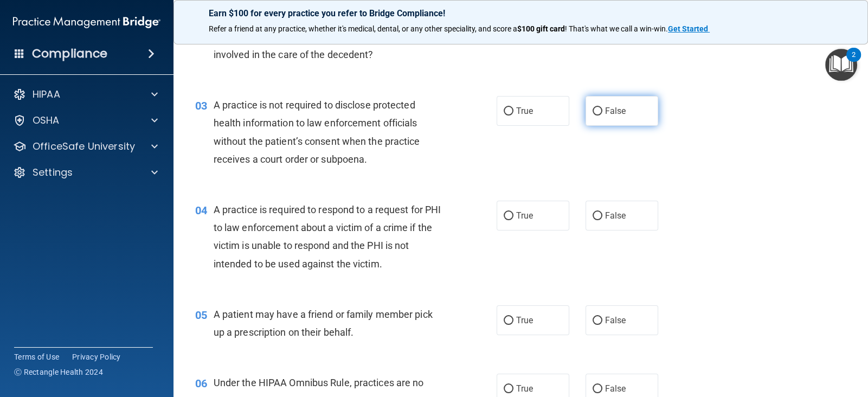
click at [596, 118] on label "False" at bounding box center [621, 111] width 73 height 30
click at [596, 115] on input "False" at bounding box center [597, 111] width 10 height 8
radio input "true"
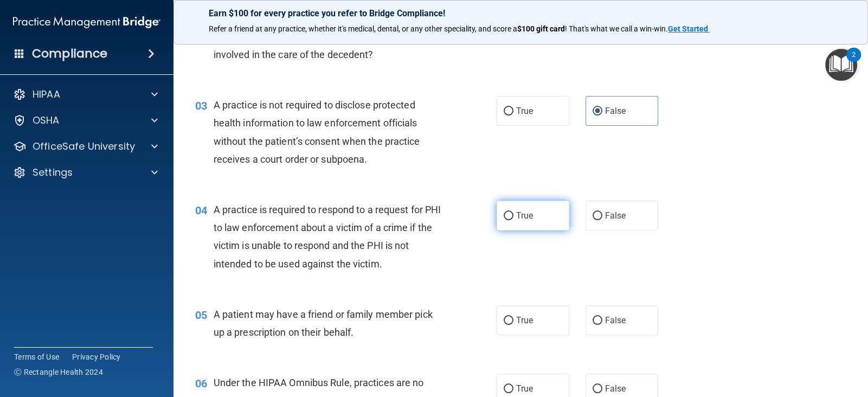
click at [519, 222] on label "True" at bounding box center [532, 215] width 73 height 30
click at [513, 220] on input "True" at bounding box center [508, 216] width 10 height 8
radio input "true"
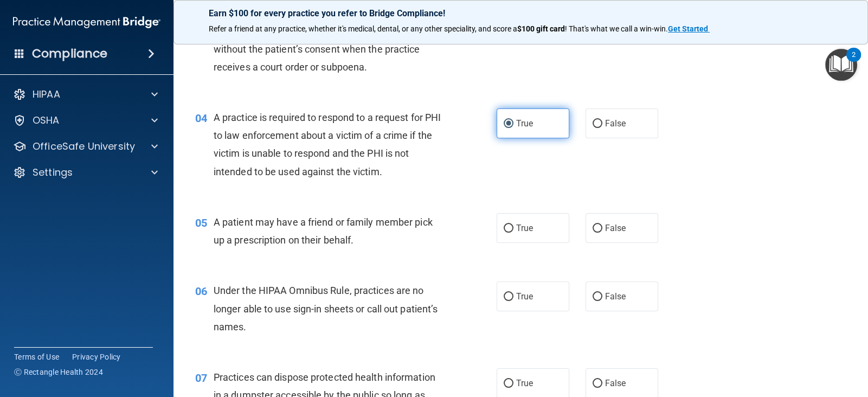
scroll to position [295, 0]
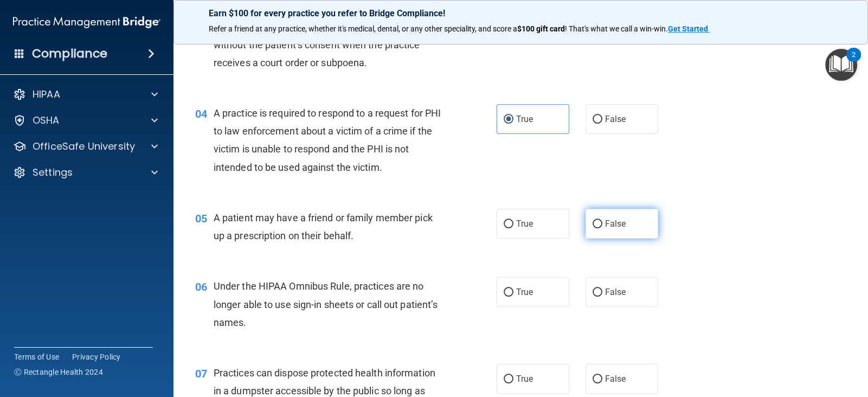
click at [617, 229] on label "False" at bounding box center [621, 224] width 73 height 30
click at [602, 228] on input "False" at bounding box center [597, 224] width 10 height 8
radio input "true"
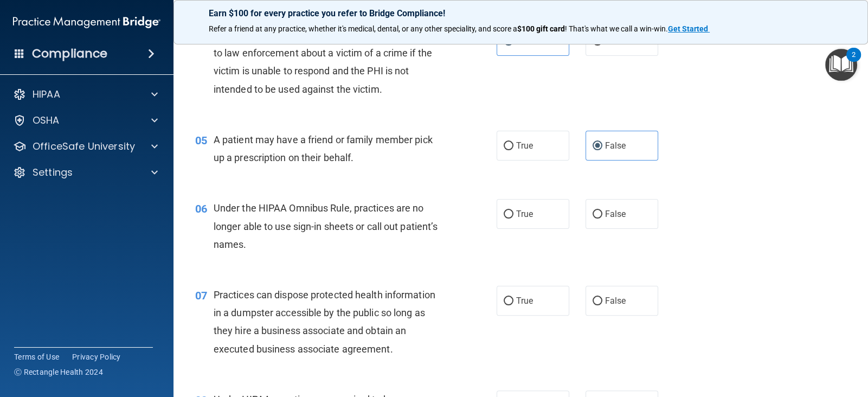
scroll to position [374, 0]
click at [533, 153] on label "True" at bounding box center [532, 145] width 73 height 30
click at [513, 149] on input "True" at bounding box center [508, 145] width 10 height 8
radio input "true"
radio input "false"
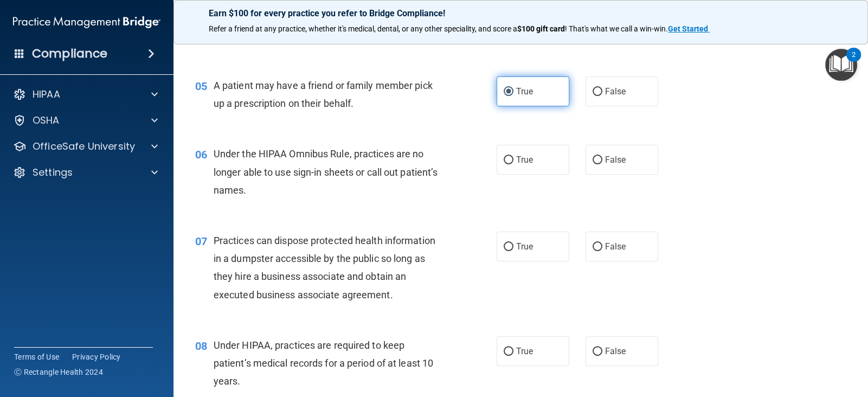
scroll to position [428, 0]
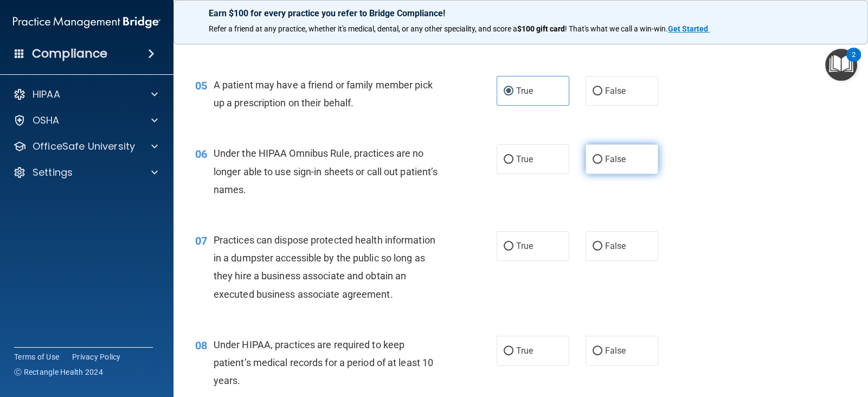
click at [603, 165] on label "False" at bounding box center [621, 159] width 73 height 30
click at [602, 164] on input "False" at bounding box center [597, 160] width 10 height 8
radio input "true"
click at [618, 251] on label "False" at bounding box center [621, 246] width 73 height 30
click at [602, 250] on input "False" at bounding box center [597, 246] width 10 height 8
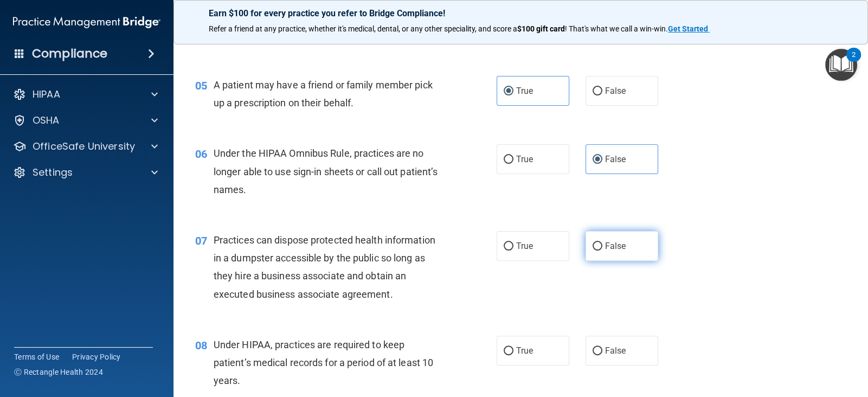
radio input "true"
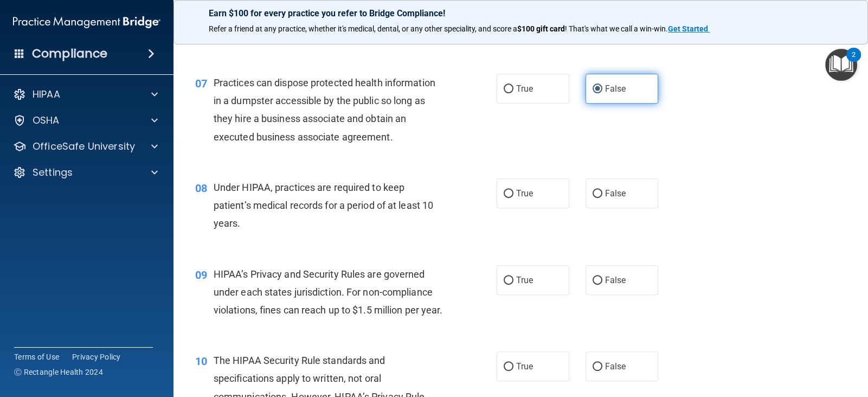
scroll to position [590, 0]
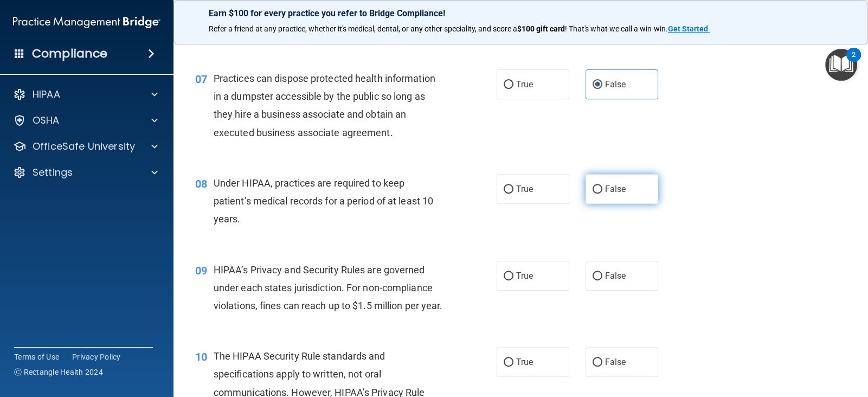
click at [605, 197] on label "False" at bounding box center [621, 189] width 73 height 30
click at [602, 193] on input "False" at bounding box center [597, 189] width 10 height 8
radio input "true"
click at [597, 281] on label "False" at bounding box center [621, 276] width 73 height 30
click at [597, 280] on input "False" at bounding box center [597, 276] width 10 height 8
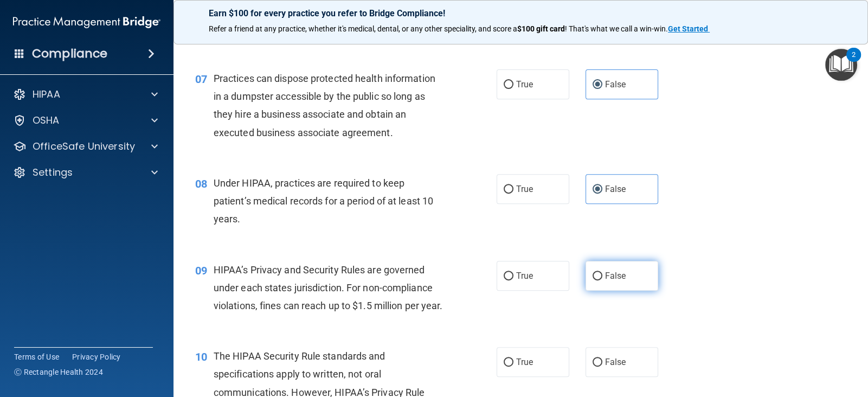
radio input "true"
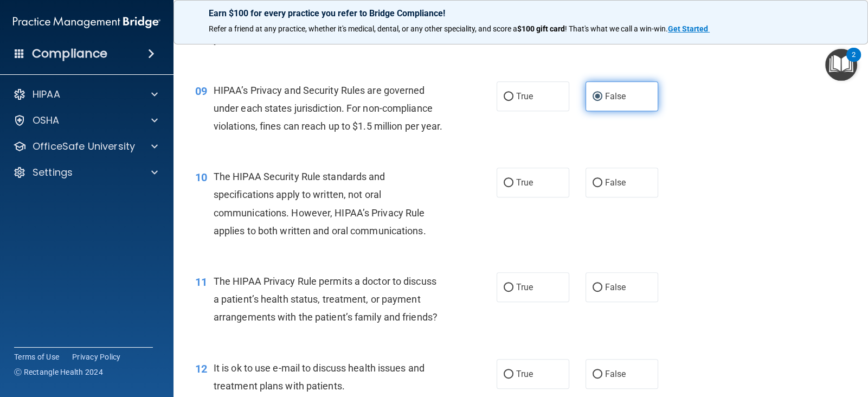
scroll to position [770, 0]
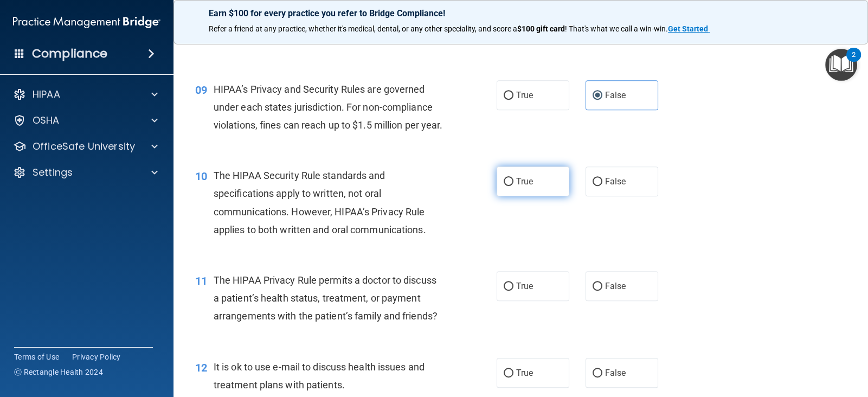
click at [522, 196] on label "True" at bounding box center [532, 181] width 73 height 30
click at [513, 186] on input "True" at bounding box center [508, 182] width 10 height 8
radio input "true"
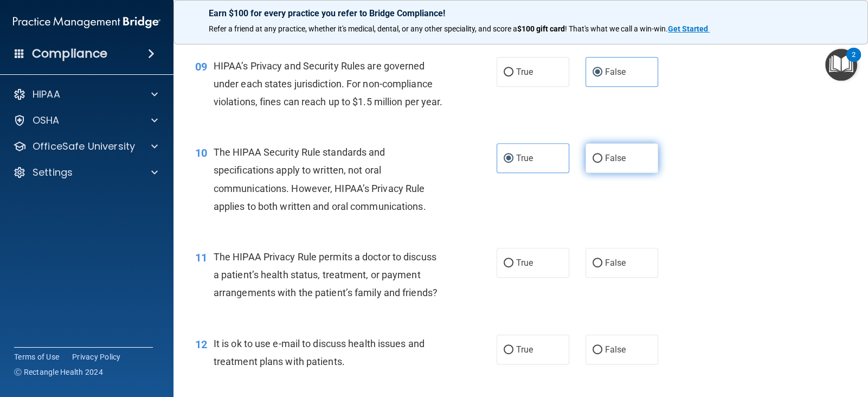
click at [626, 173] on label "False" at bounding box center [621, 158] width 73 height 30
click at [602, 163] on input "False" at bounding box center [597, 158] width 10 height 8
radio input "true"
radio input "false"
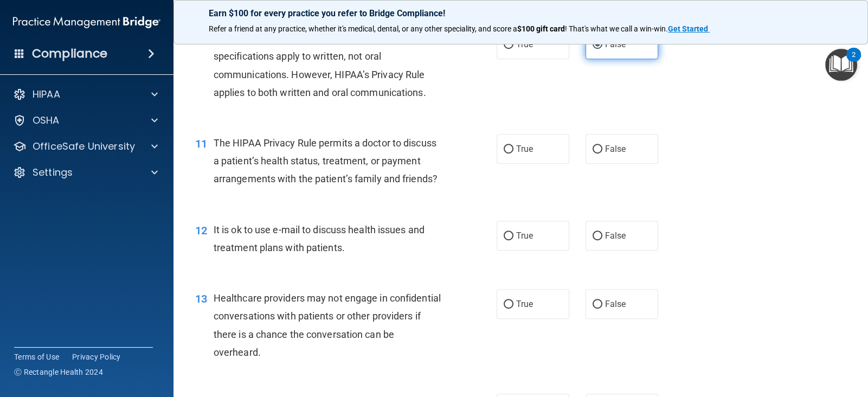
scroll to position [908, 0]
click at [550, 241] on label "True" at bounding box center [532, 235] width 73 height 30
click at [513, 240] on input "True" at bounding box center [508, 235] width 10 height 8
radio input "true"
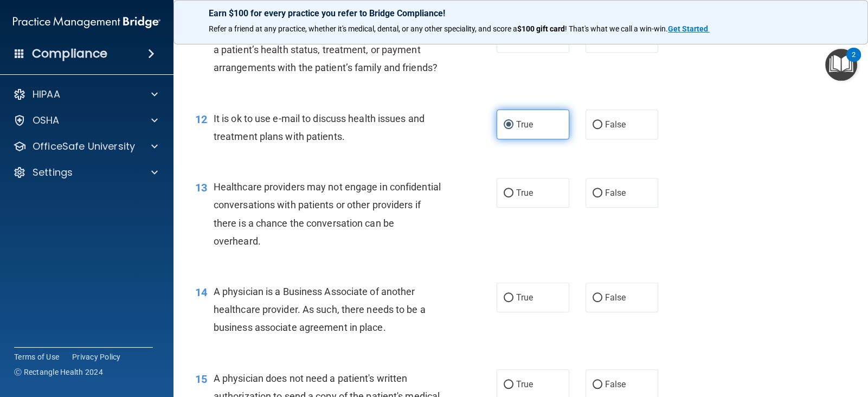
scroll to position [1024, 0]
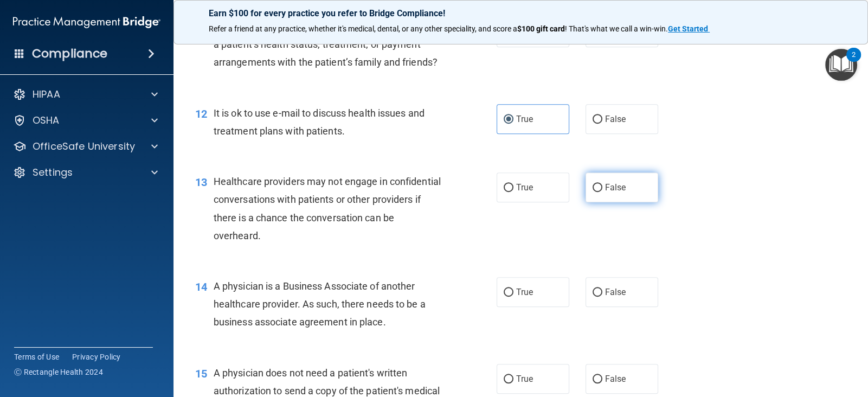
click at [613, 202] on label "False" at bounding box center [621, 187] width 73 height 30
click at [602, 192] on input "False" at bounding box center [597, 188] width 10 height 8
radio input "true"
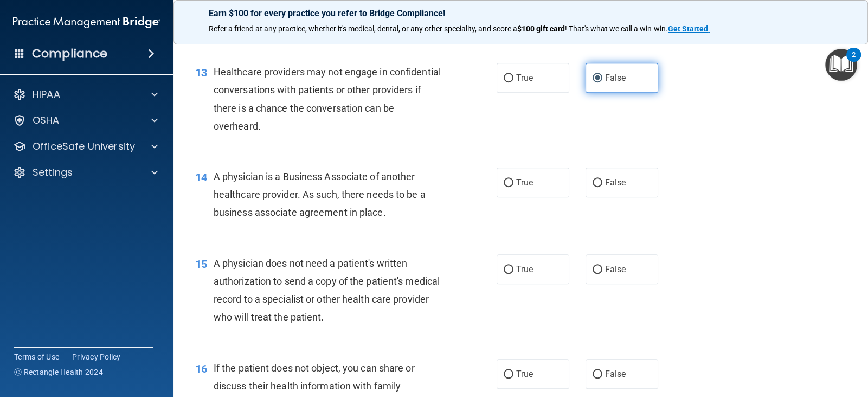
scroll to position [1136, 0]
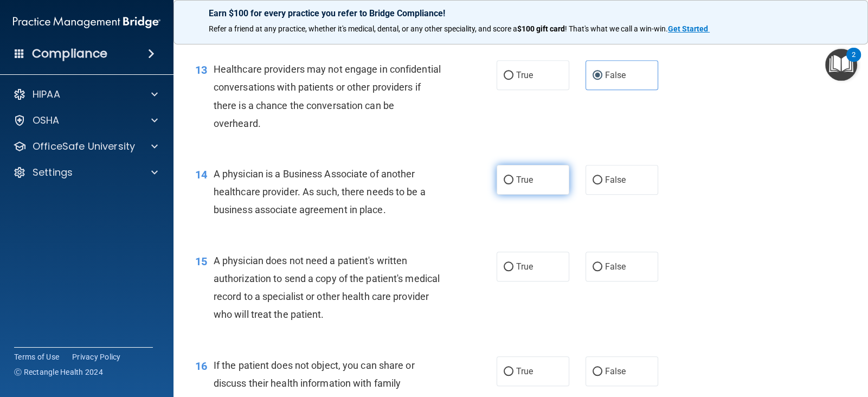
click at [533, 185] on span "True" at bounding box center [524, 179] width 17 height 10
click at [513, 184] on input "True" at bounding box center [508, 180] width 10 height 8
radio input "true"
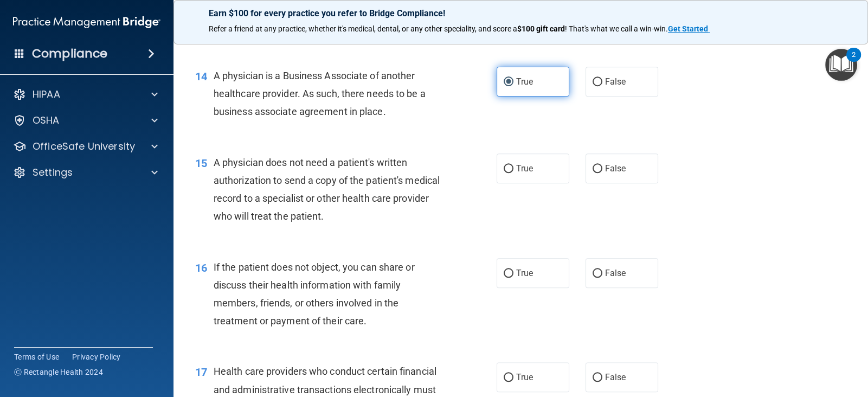
scroll to position [1238, 0]
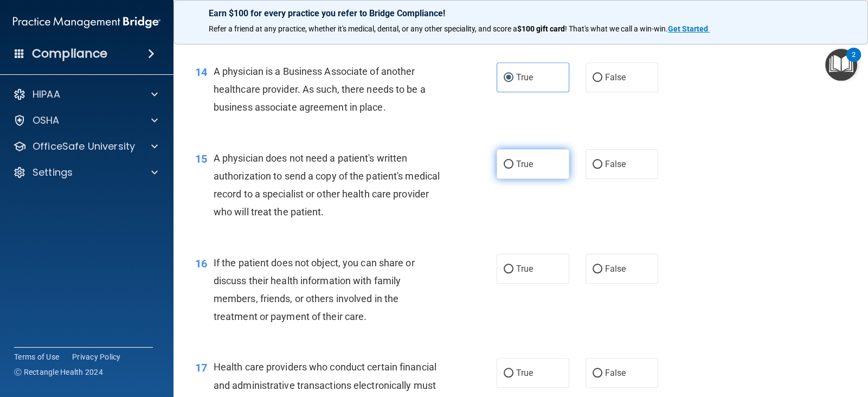
click at [523, 179] on label "True" at bounding box center [532, 164] width 73 height 30
click at [513, 169] on input "True" at bounding box center [508, 164] width 10 height 8
radio input "true"
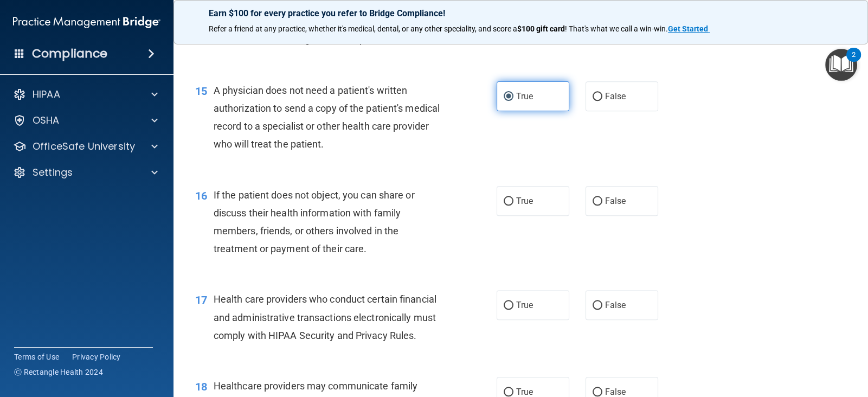
scroll to position [1312, 0]
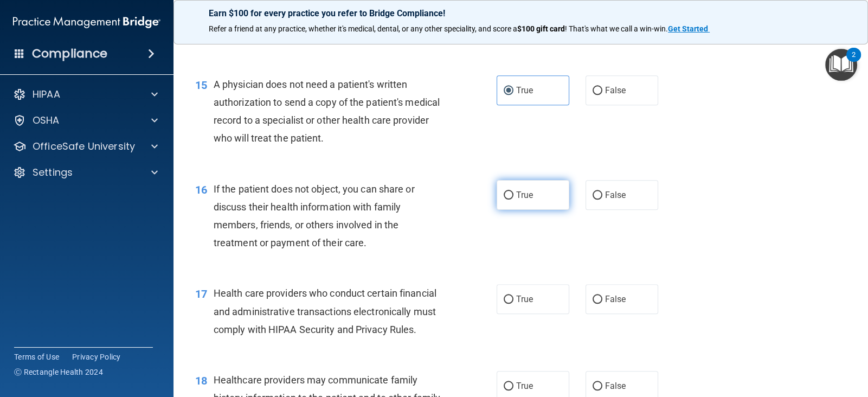
click at [521, 202] on label "True" at bounding box center [532, 195] width 73 height 30
click at [513, 199] on input "True" at bounding box center [508, 195] width 10 height 8
radio input "true"
click at [520, 308] on label "True" at bounding box center [532, 299] width 73 height 30
click at [513, 303] on input "True" at bounding box center [508, 299] width 10 height 8
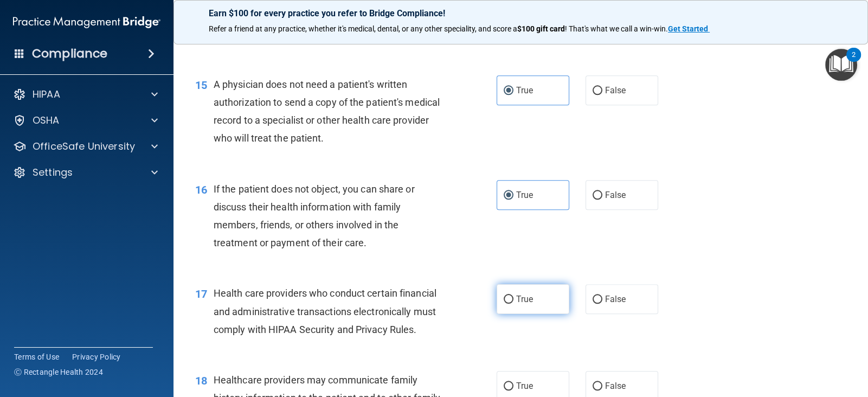
radio input "true"
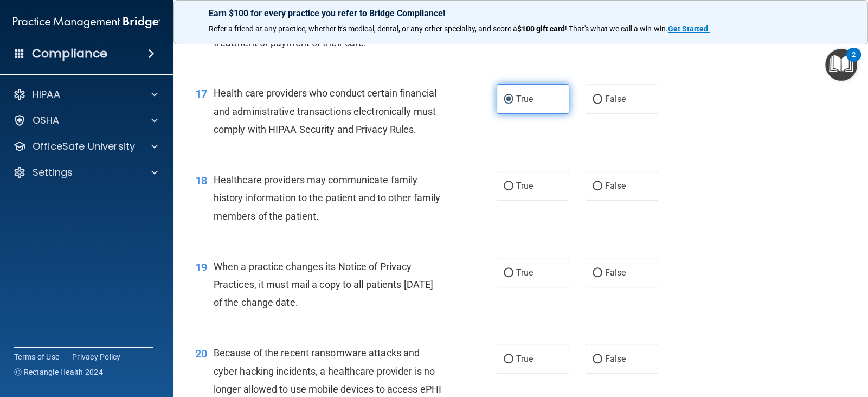
scroll to position [1513, 0]
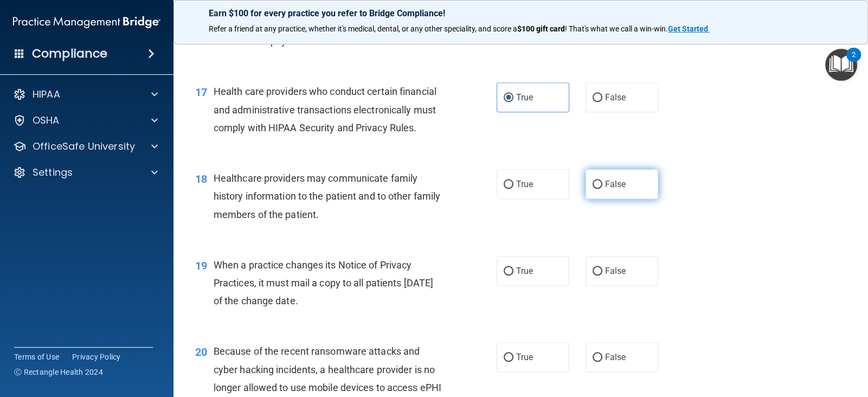
click at [609, 189] on span "False" at bounding box center [615, 184] width 21 height 10
click at [602, 189] on input "False" at bounding box center [597, 184] width 10 height 8
radio input "true"
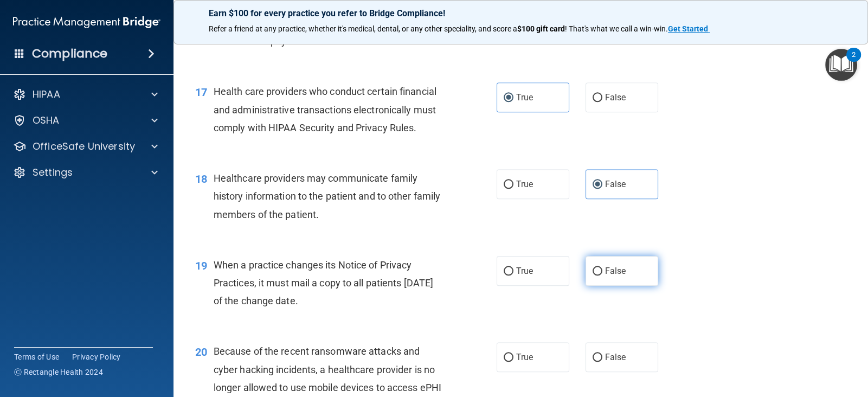
click at [604, 286] on label "False" at bounding box center [621, 271] width 73 height 30
click at [602, 275] on input "False" at bounding box center [597, 271] width 10 height 8
radio input "true"
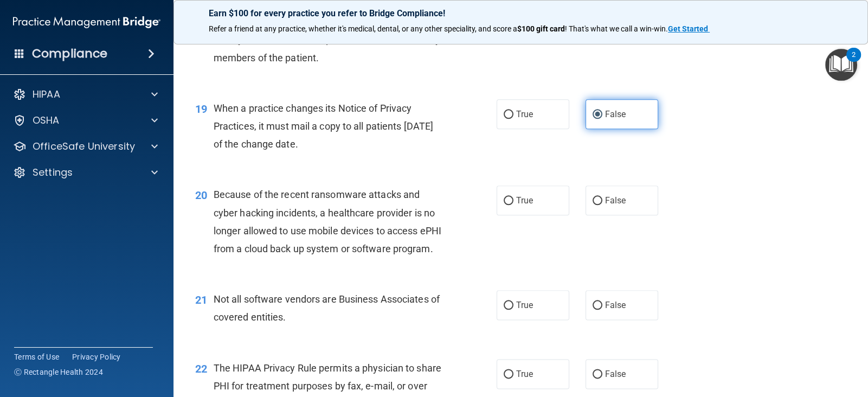
scroll to position [1674, 0]
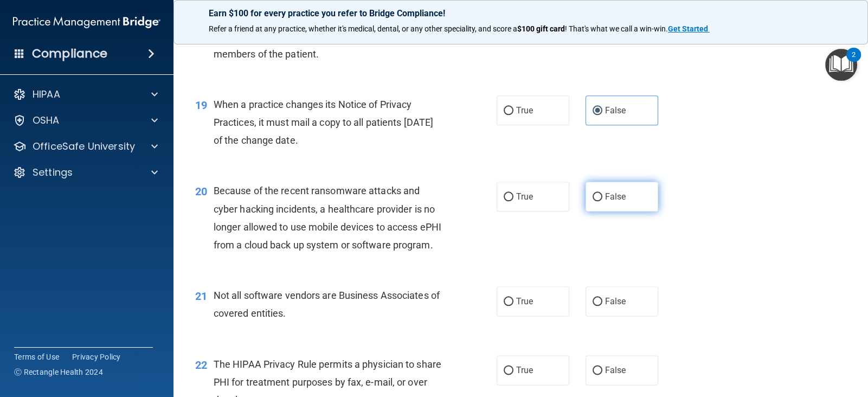
click at [599, 211] on label "False" at bounding box center [621, 197] width 73 height 30
click at [599, 201] on input "False" at bounding box center [597, 197] width 10 height 8
radio input "true"
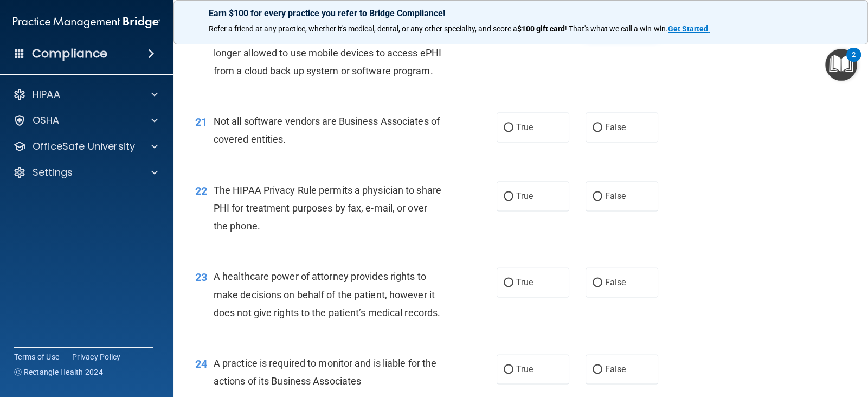
scroll to position [1861, 0]
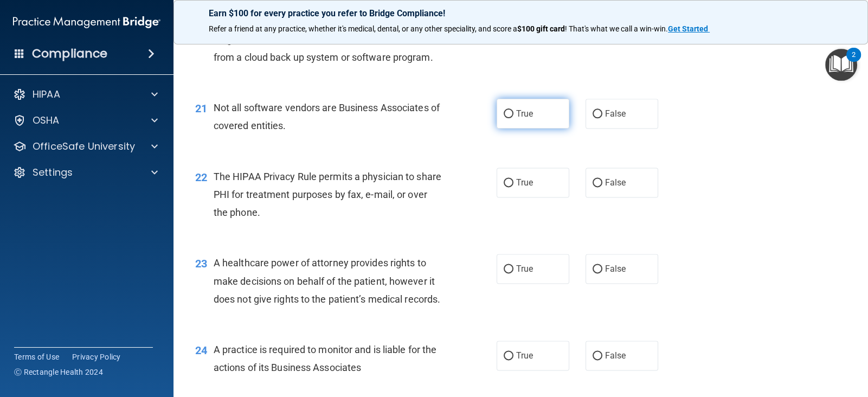
click at [536, 128] on label "True" at bounding box center [532, 114] width 73 height 30
click at [513, 118] on input "True" at bounding box center [508, 114] width 10 height 8
radio input "true"
click at [531, 187] on span "True" at bounding box center [524, 182] width 17 height 10
click at [513, 187] on input "True" at bounding box center [508, 183] width 10 height 8
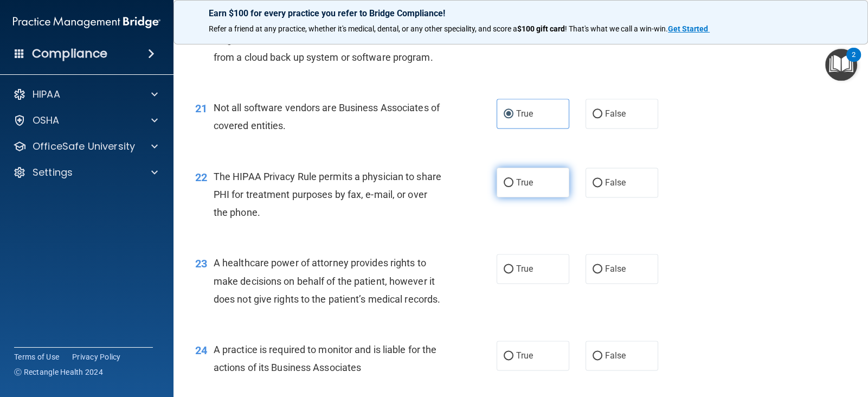
radio input "true"
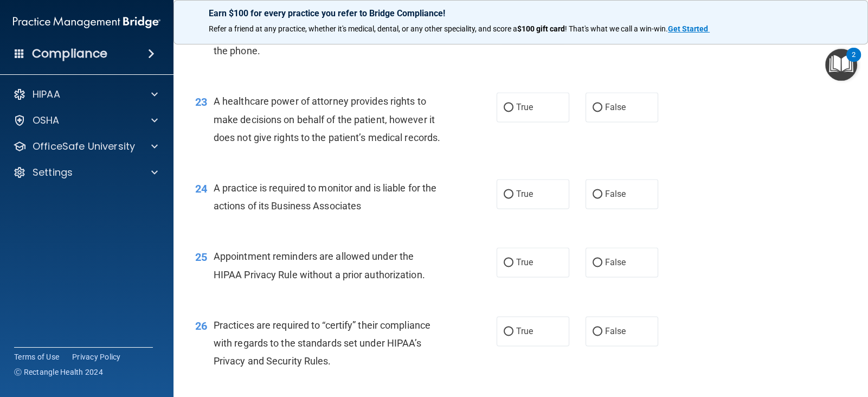
scroll to position [2023, 0]
click at [607, 208] on label "False" at bounding box center [621, 193] width 73 height 30
click at [602, 198] on input "False" at bounding box center [597, 194] width 10 height 8
radio input "true"
click at [606, 112] on span "False" at bounding box center [615, 106] width 21 height 10
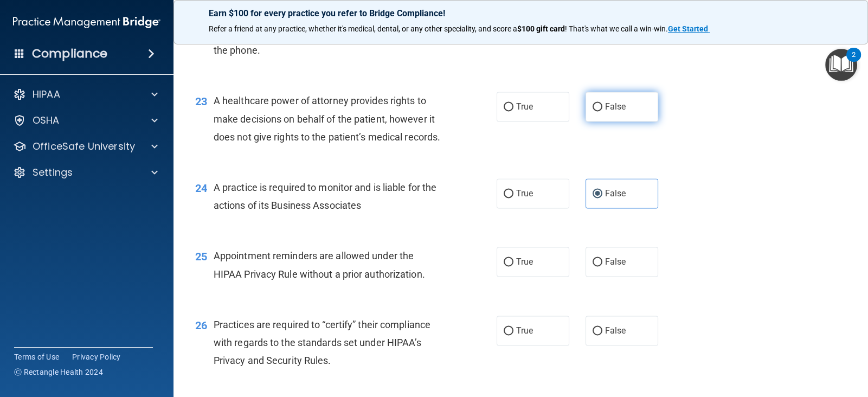
click at [602, 111] on input "False" at bounding box center [597, 107] width 10 height 8
radio input "true"
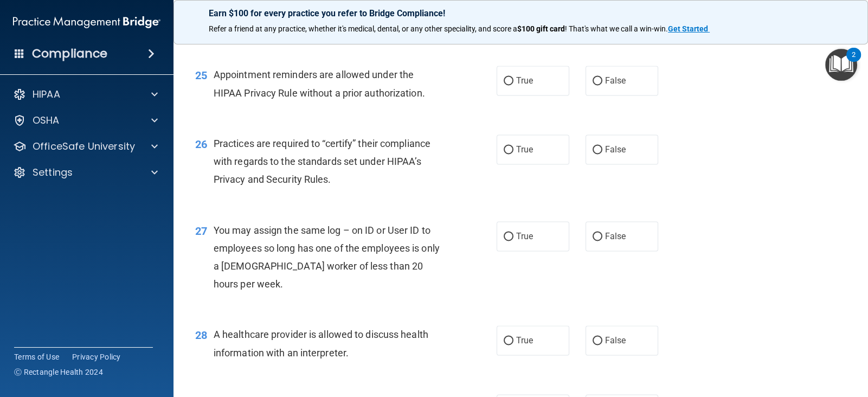
scroll to position [2205, 0]
click at [548, 95] on label "True" at bounding box center [532, 80] width 73 height 30
click at [513, 85] on input "True" at bounding box center [508, 80] width 10 height 8
radio input "true"
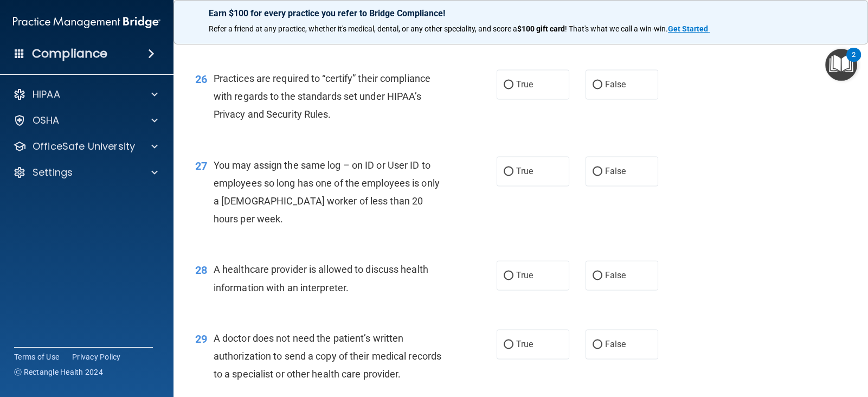
scroll to position [2272, 0]
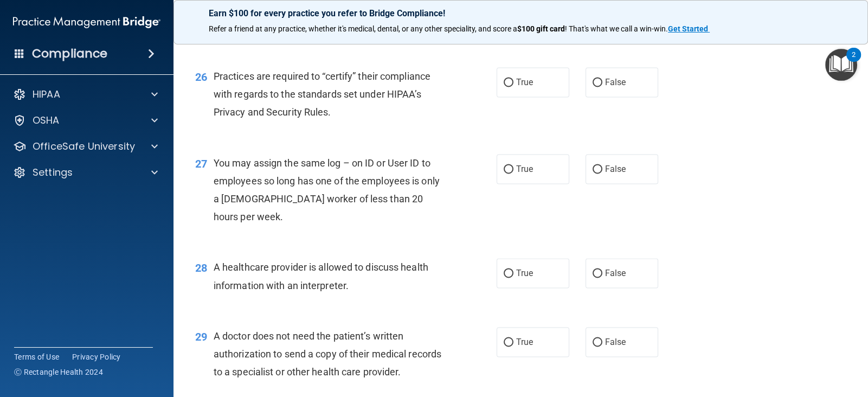
click at [548, 97] on label "True" at bounding box center [532, 82] width 73 height 30
click at [513, 87] on input "True" at bounding box center [508, 83] width 10 height 8
radio input "true"
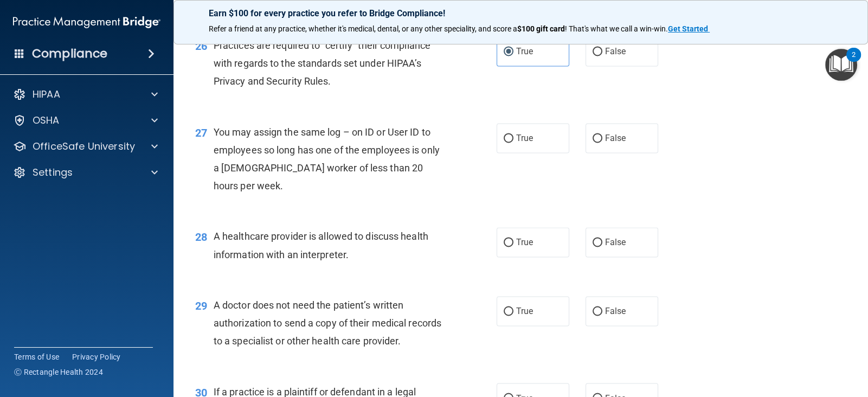
scroll to position [2313, 0]
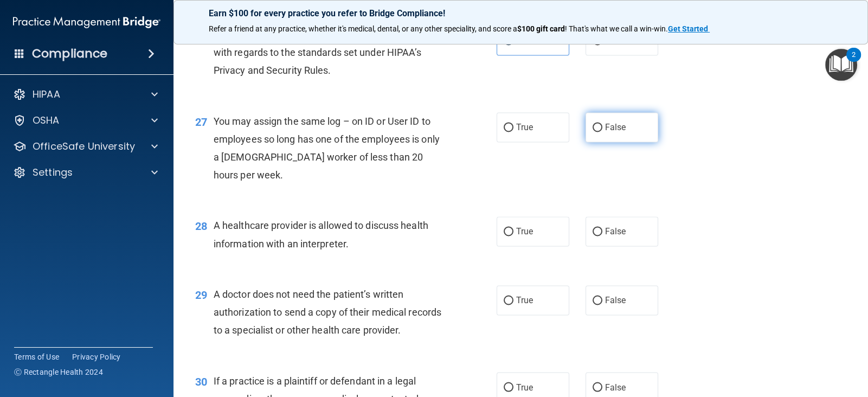
click at [594, 132] on input "False" at bounding box center [597, 128] width 10 height 8
radio input "true"
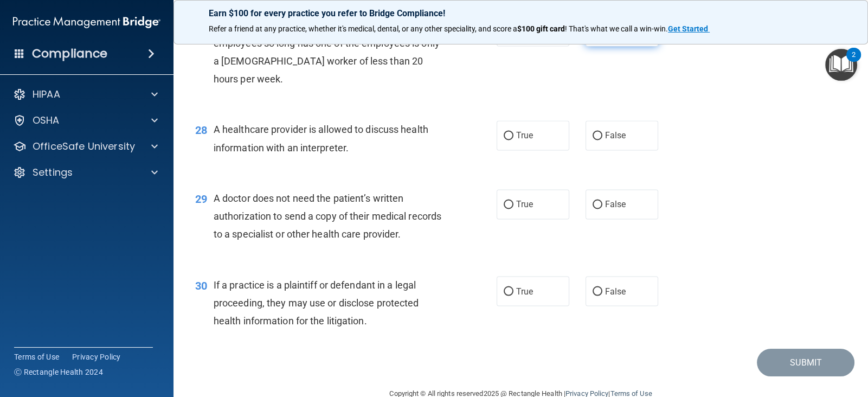
scroll to position [2411, 0]
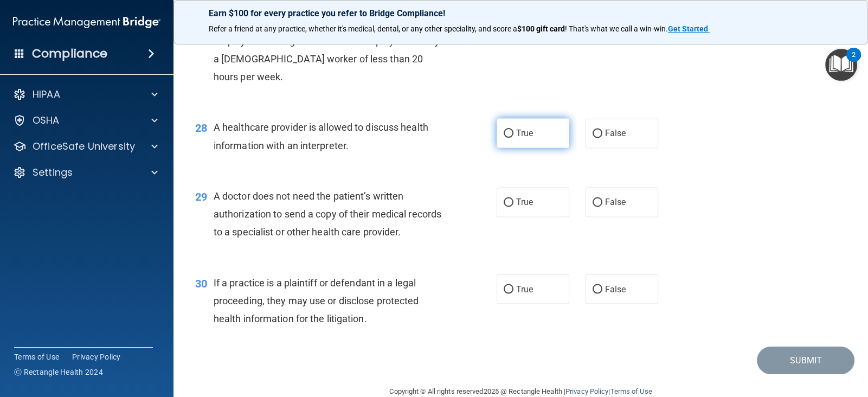
click at [552, 148] on label "True" at bounding box center [532, 133] width 73 height 30
click at [513, 138] on input "True" at bounding box center [508, 134] width 10 height 8
radio input "true"
click at [593, 217] on label "False" at bounding box center [621, 202] width 73 height 30
click at [593, 206] on input "False" at bounding box center [597, 202] width 10 height 8
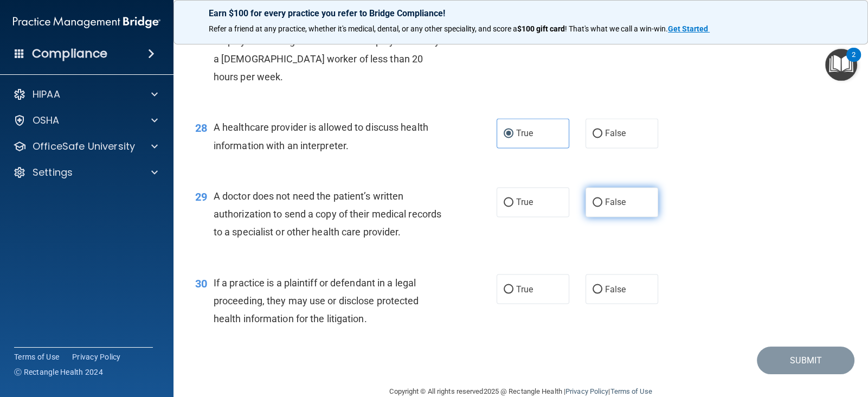
radio input "true"
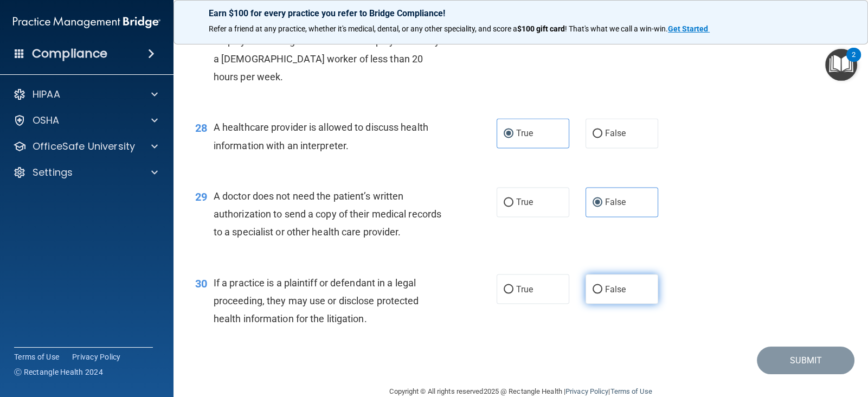
click at [596, 293] on input "False" at bounding box center [597, 289] width 10 height 8
radio input "true"
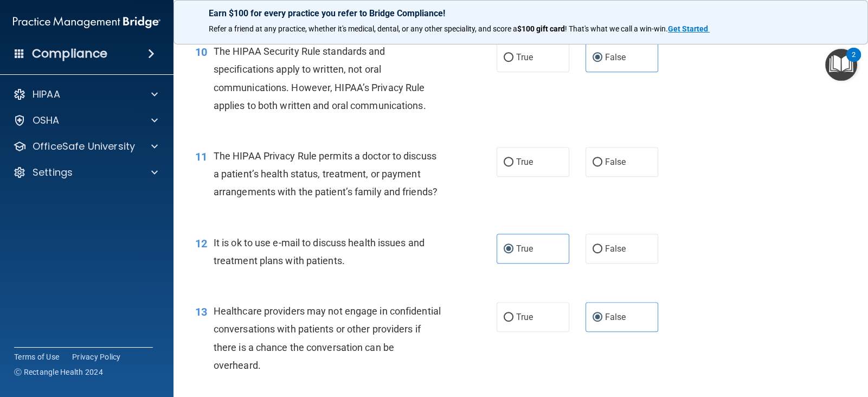
scroll to position [883, 0]
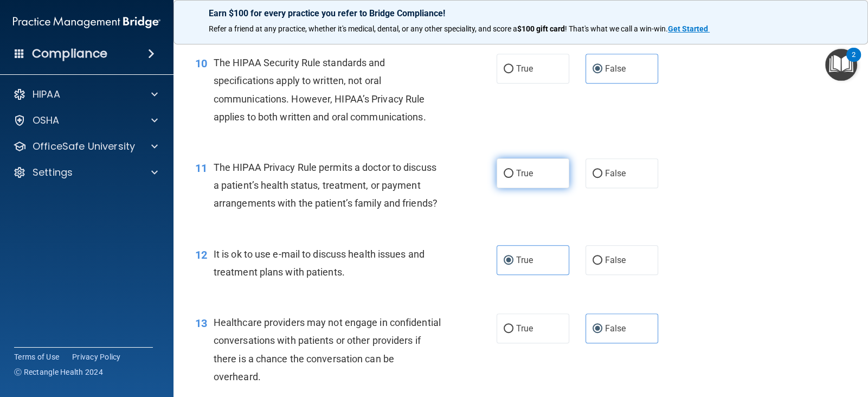
click at [546, 188] on label "True" at bounding box center [532, 173] width 73 height 30
click at [513, 178] on input "True" at bounding box center [508, 174] width 10 height 8
radio input "true"
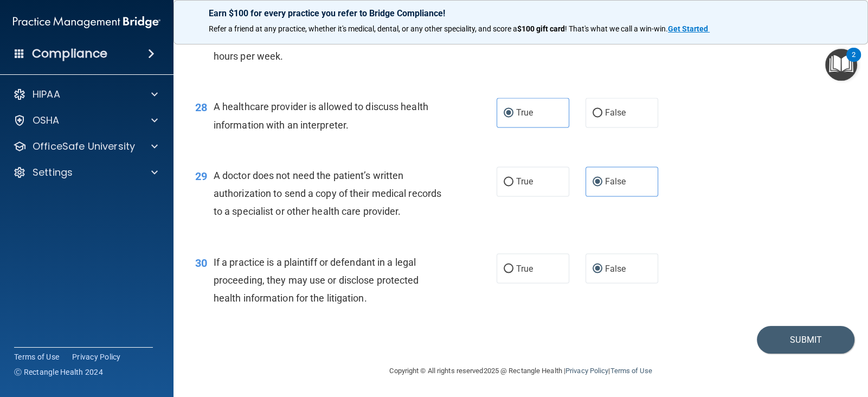
scroll to position [2449, 0]
click at [798, 348] on button "Submit" at bounding box center [805, 340] width 98 height 28
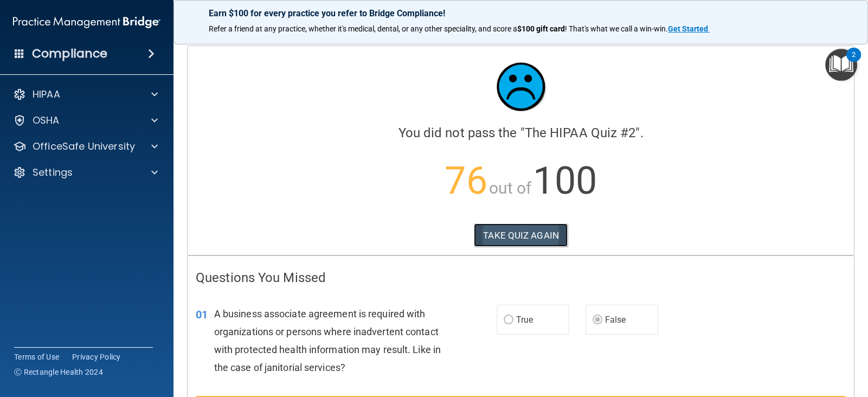
click at [534, 236] on button "TAKE QUIZ AGAIN" at bounding box center [521, 235] width 94 height 24
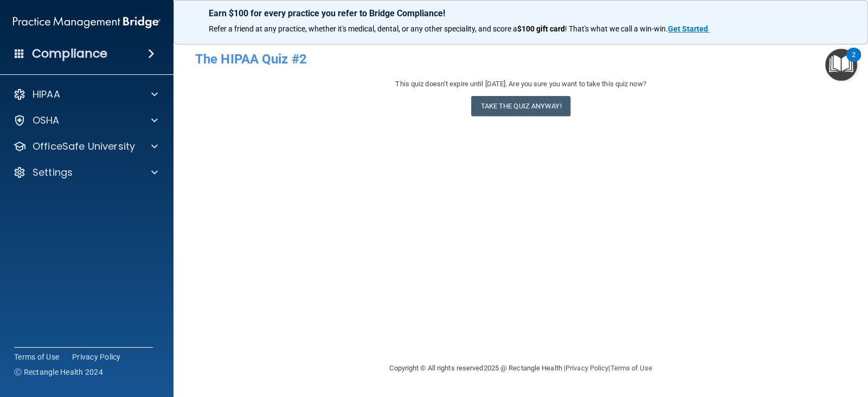
click at [545, 116] on div "This quiz doesn’t expire until 12/09/2025. Are you sure you want to take this q…" at bounding box center [520, 99] width 651 height 44
click at [542, 112] on button "Take the quiz anyway!" at bounding box center [520, 106] width 99 height 20
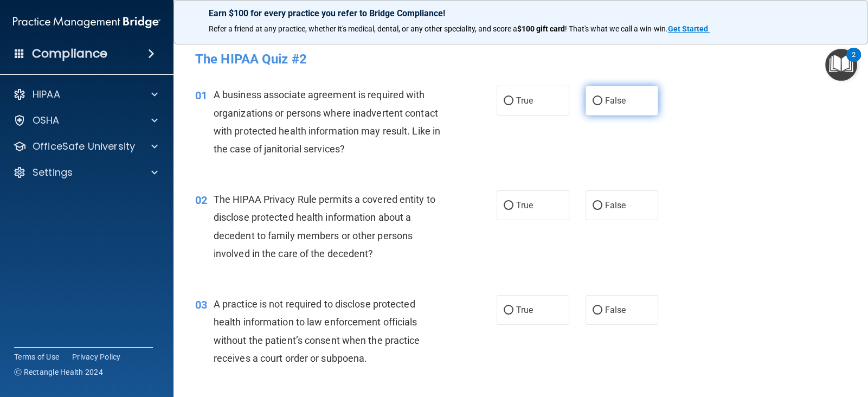
click at [613, 113] on label "False" at bounding box center [621, 101] width 73 height 30
click at [602, 105] on input "False" at bounding box center [597, 101] width 10 height 8
radio input "true"
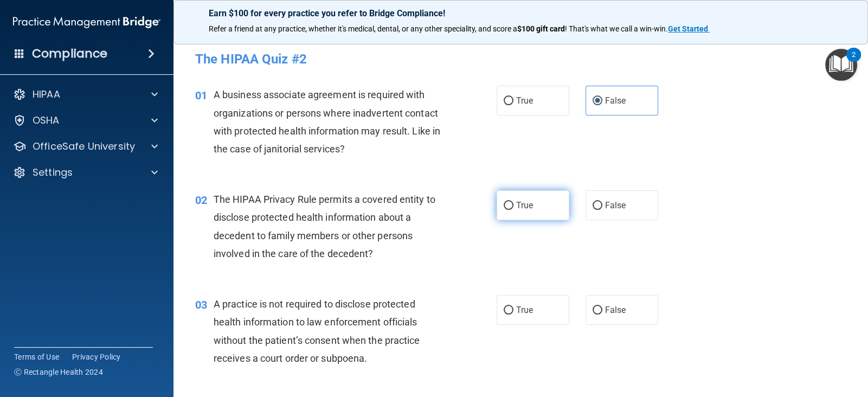
click at [509, 202] on input "True" at bounding box center [508, 206] width 10 height 8
radio input "true"
click at [597, 307] on input "False" at bounding box center [597, 310] width 10 height 8
radio input "true"
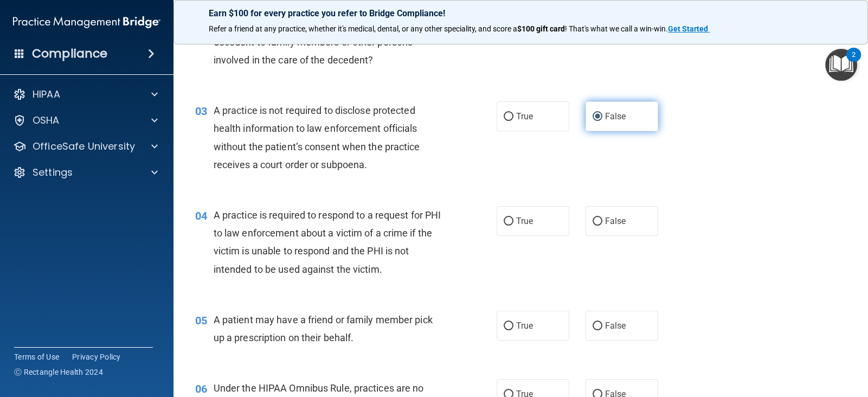
scroll to position [197, 0]
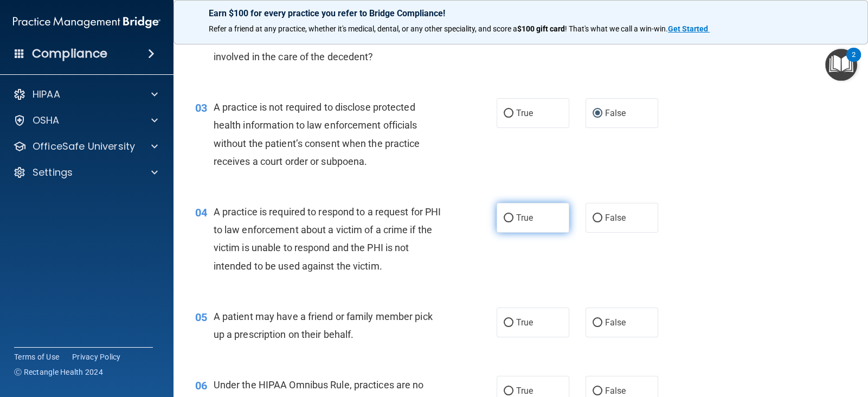
click at [521, 226] on label "True" at bounding box center [532, 218] width 73 height 30
click at [513, 222] on input "True" at bounding box center [508, 218] width 10 height 8
radio input "true"
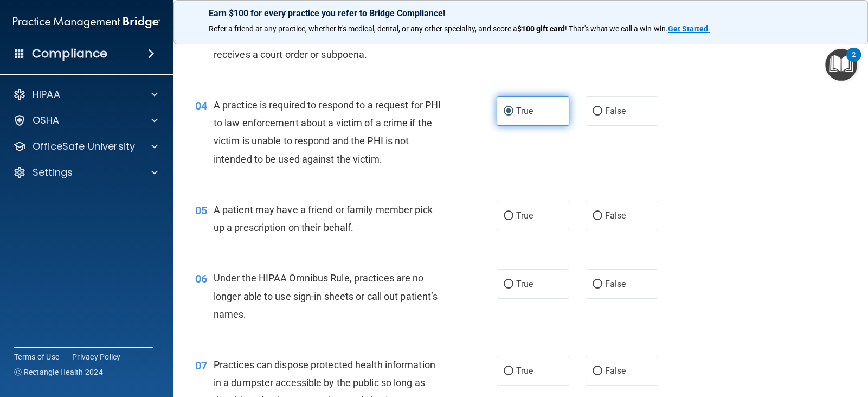
scroll to position [307, 0]
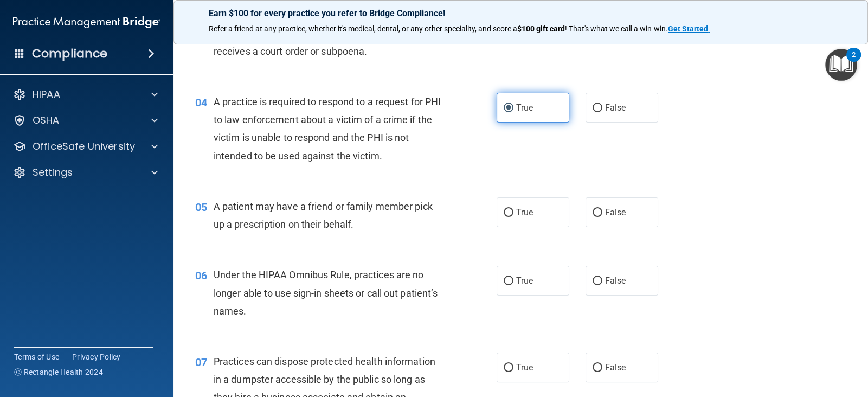
click at [521, 226] on label "True" at bounding box center [532, 212] width 73 height 30
click at [513, 217] on input "True" at bounding box center [508, 213] width 10 height 8
radio input "true"
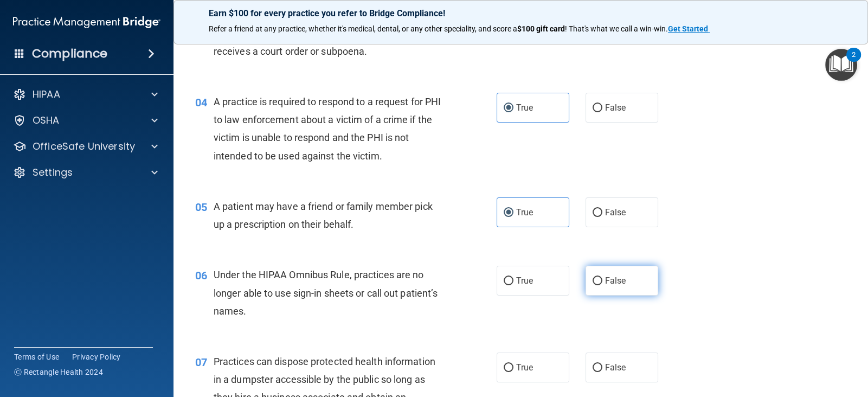
click at [623, 284] on span "False" at bounding box center [615, 280] width 21 height 10
click at [602, 284] on input "False" at bounding box center [597, 281] width 10 height 8
radio input "true"
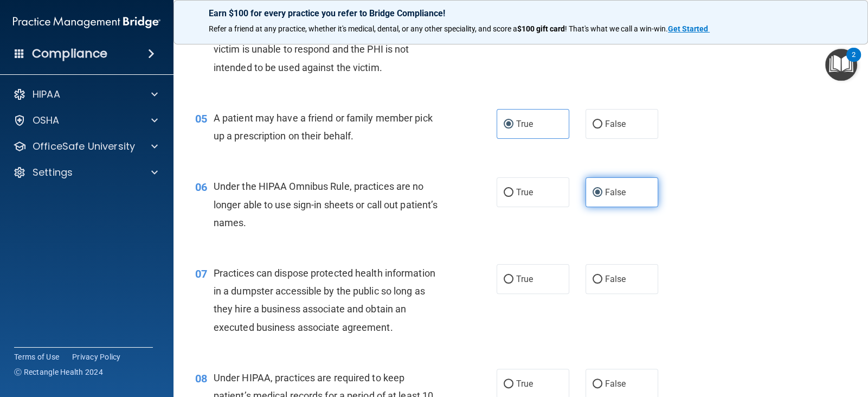
scroll to position [396, 0]
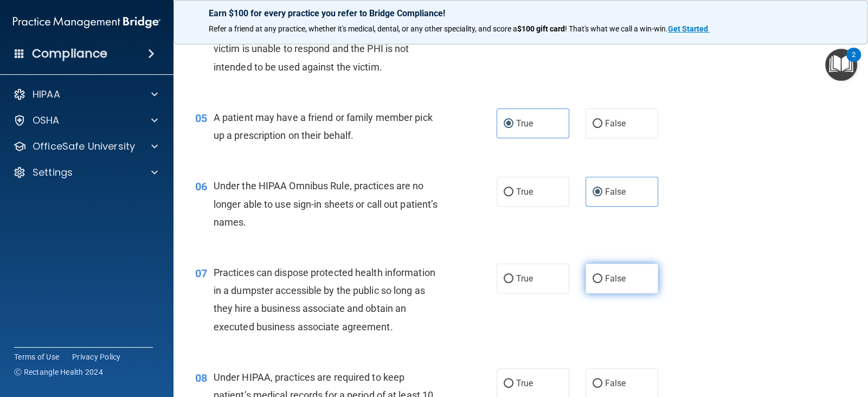
click at [612, 282] on span "False" at bounding box center [615, 278] width 21 height 10
click at [602, 282] on input "False" at bounding box center [597, 279] width 10 height 8
radio input "true"
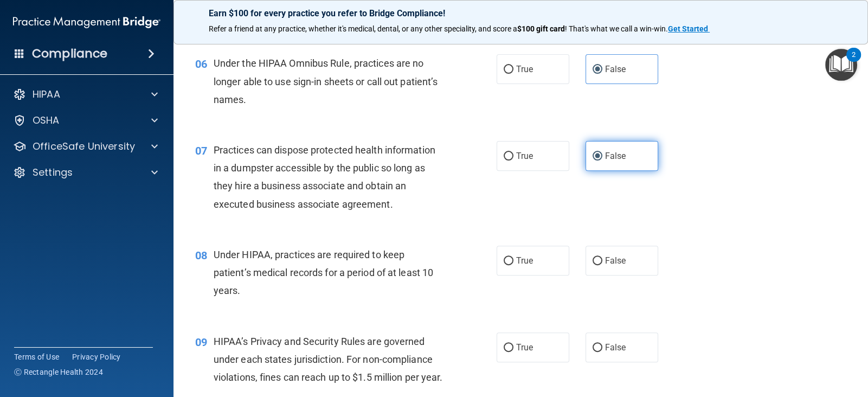
scroll to position [520, 0]
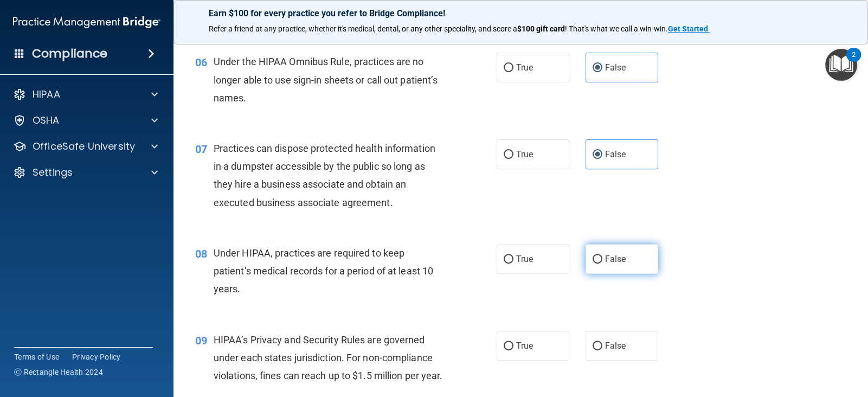
click at [598, 259] on input "False" at bounding box center [597, 259] width 10 height 8
radio input "true"
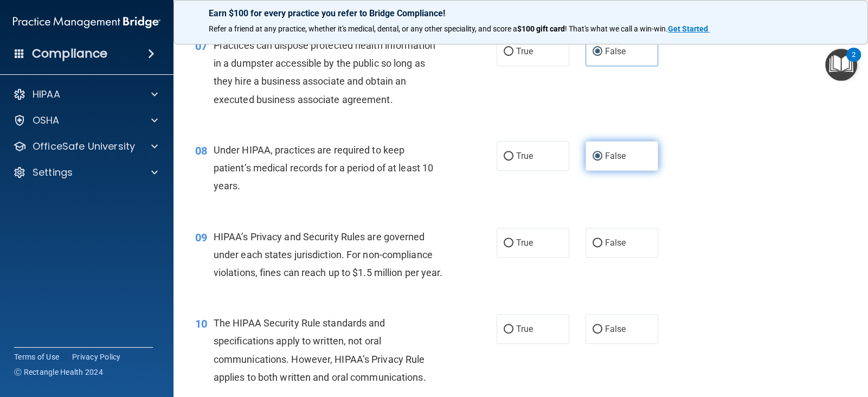
scroll to position [625, 0]
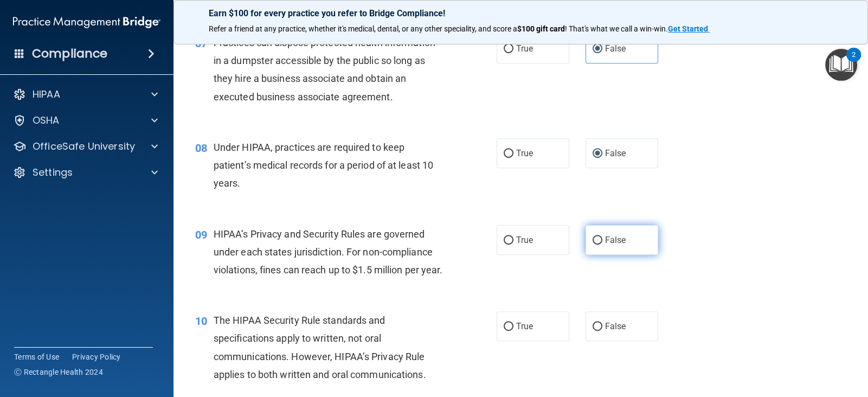
click at [593, 247] on label "False" at bounding box center [621, 240] width 73 height 30
click at [593, 244] on input "False" at bounding box center [597, 240] width 10 height 8
radio input "true"
click at [521, 337] on label "True" at bounding box center [532, 326] width 73 height 30
click at [513, 331] on input "True" at bounding box center [508, 326] width 10 height 8
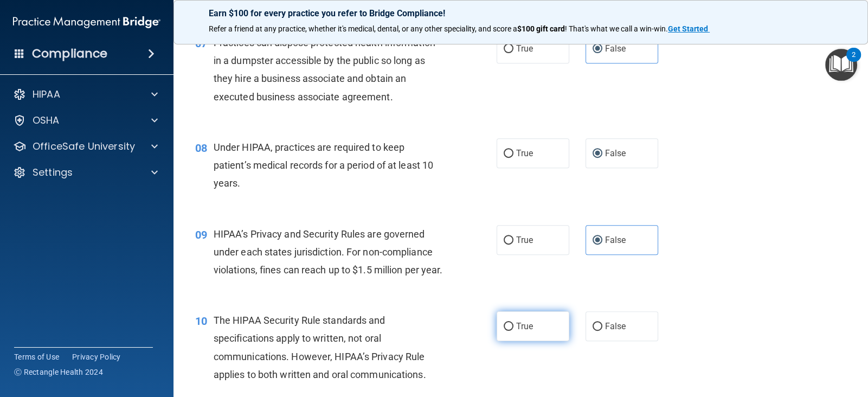
radio input "true"
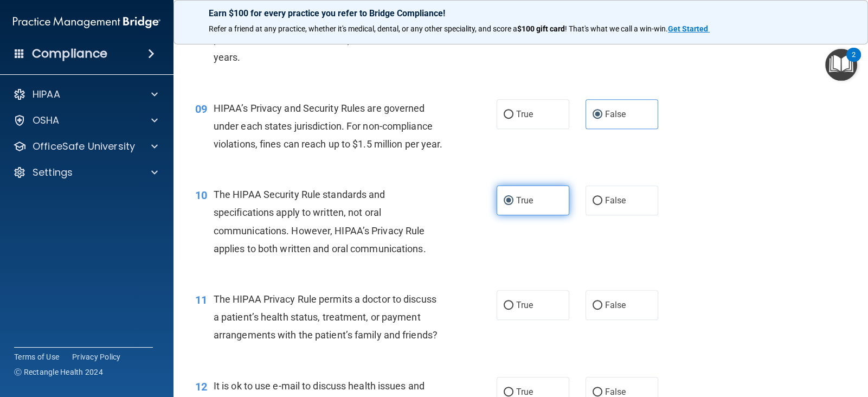
scroll to position [752, 0]
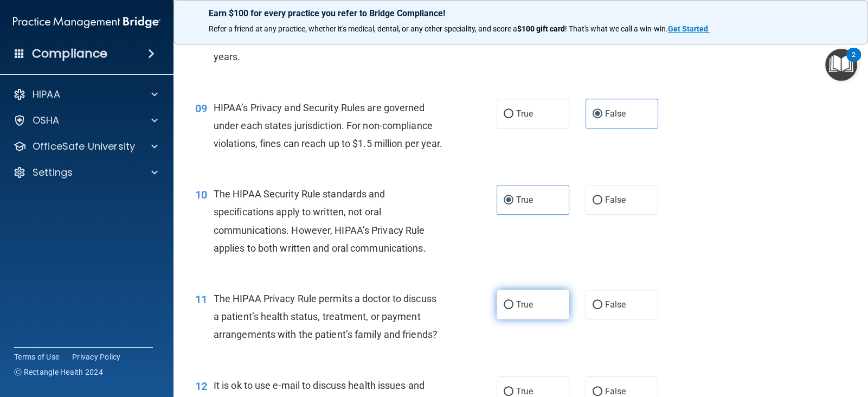
click at [520, 319] on label "True" at bounding box center [532, 304] width 73 height 30
click at [513, 309] on input "True" at bounding box center [508, 305] width 10 height 8
radio input "true"
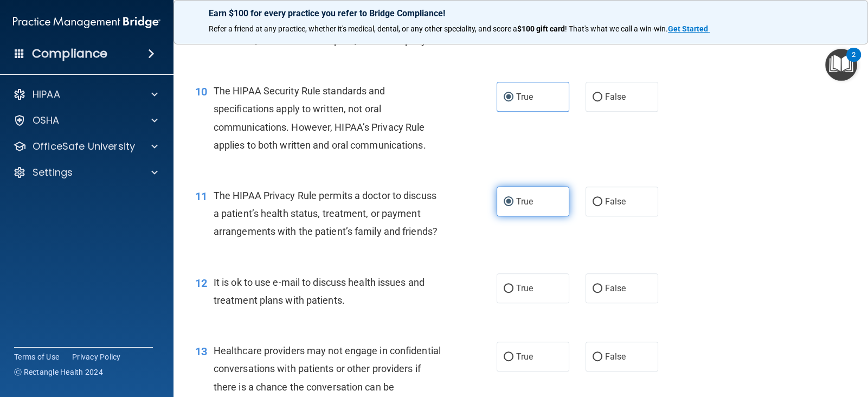
scroll to position [855, 0]
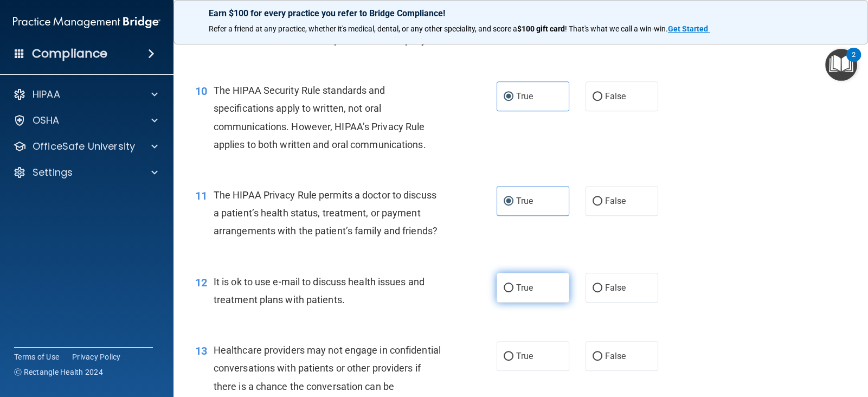
click at [518, 302] on label "True" at bounding box center [532, 288] width 73 height 30
click at [513, 292] on input "True" at bounding box center [508, 288] width 10 height 8
radio input "true"
click at [607, 361] on span "False" at bounding box center [615, 356] width 21 height 10
click at [602, 360] on input "False" at bounding box center [597, 356] width 10 height 8
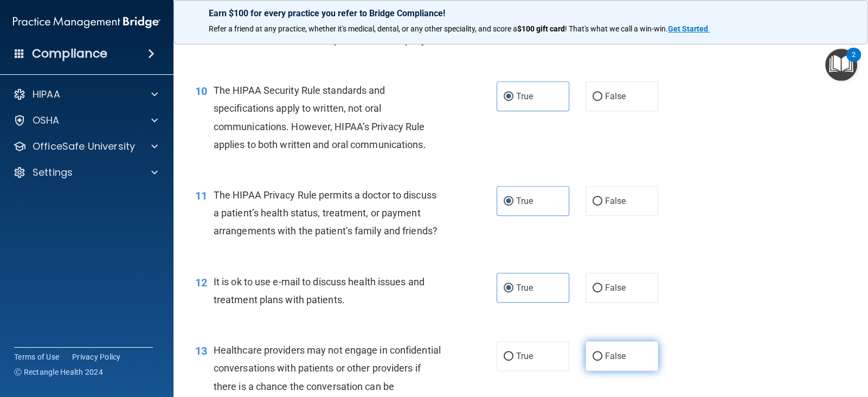
radio input "true"
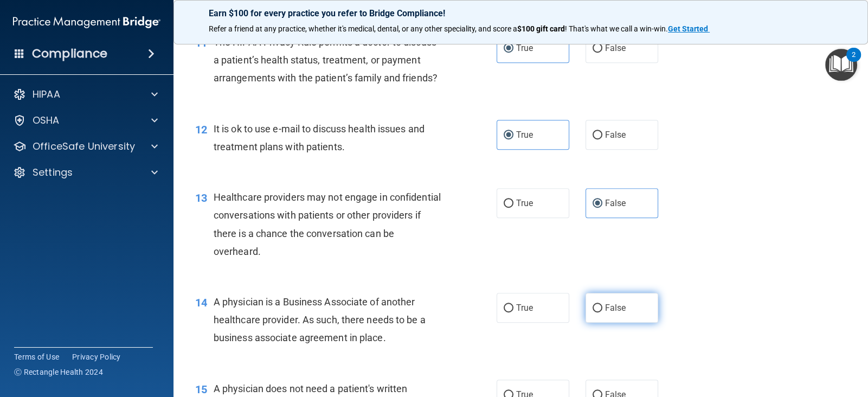
click at [609, 313] on span "False" at bounding box center [615, 307] width 21 height 10
click at [602, 312] on input "False" at bounding box center [597, 308] width 10 height 8
radio input "true"
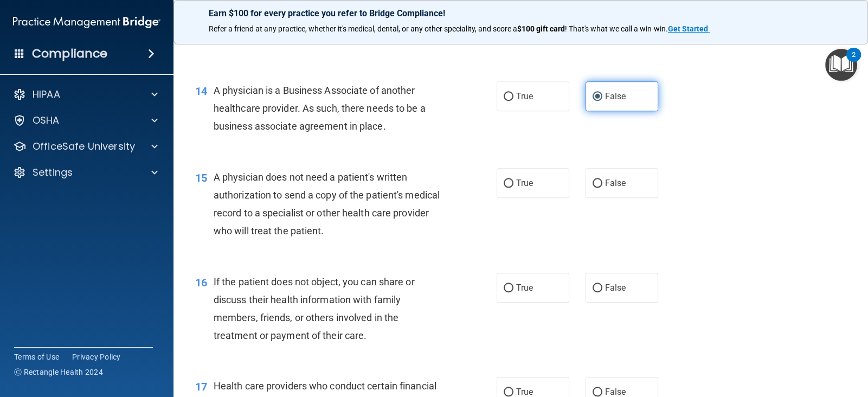
scroll to position [1228, 0]
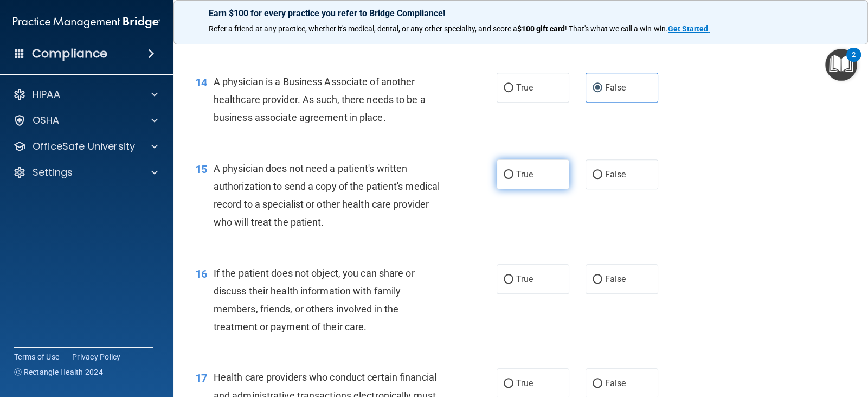
click at [540, 189] on label "True" at bounding box center [532, 174] width 73 height 30
click at [513, 179] on input "True" at bounding box center [508, 175] width 10 height 8
radio input "true"
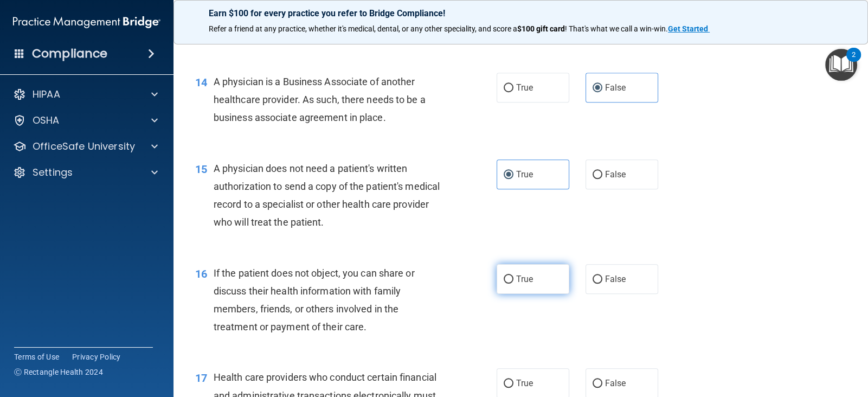
click at [518, 294] on label "True" at bounding box center [532, 279] width 73 height 30
click at [513, 283] on input "True" at bounding box center [508, 279] width 10 height 8
radio input "true"
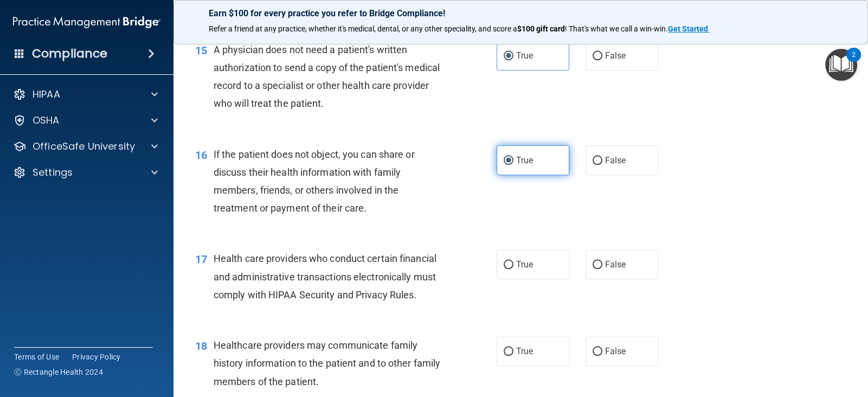
scroll to position [1347, 0]
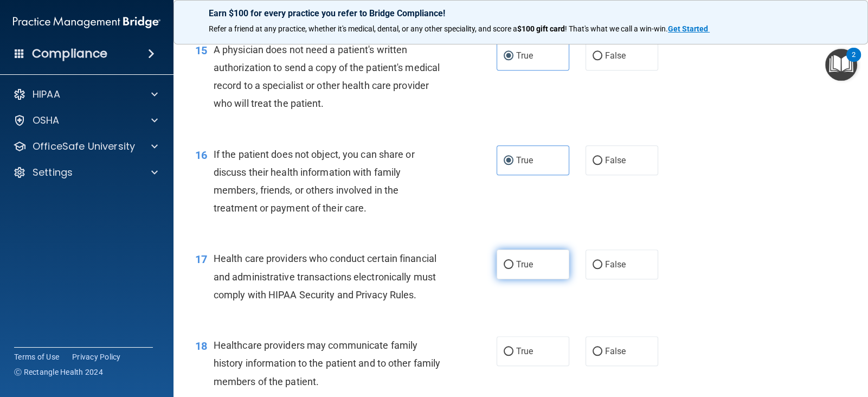
click at [515, 279] on label "True" at bounding box center [532, 264] width 73 height 30
click at [513, 269] on input "True" at bounding box center [508, 265] width 10 height 8
radio input "true"
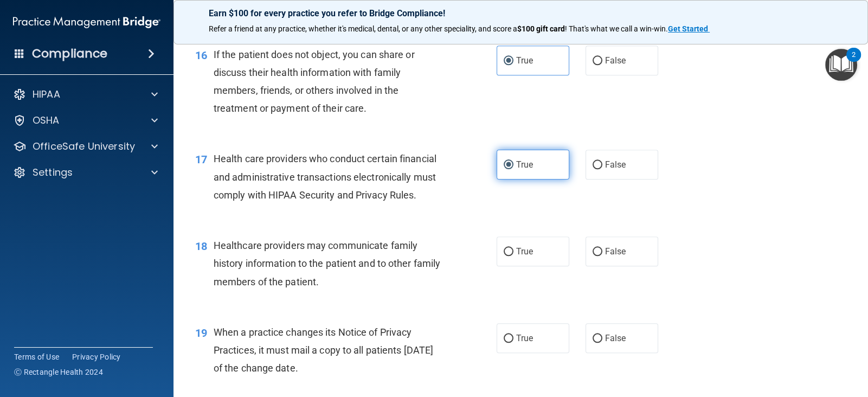
scroll to position [1448, 0]
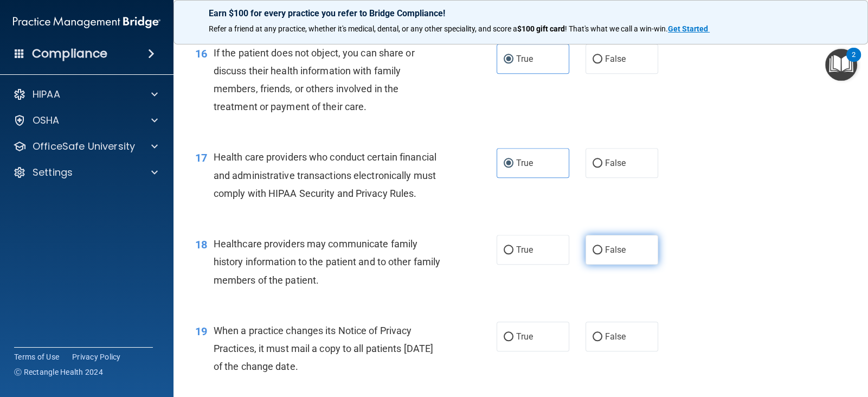
click at [630, 264] on label "False" at bounding box center [621, 250] width 73 height 30
click at [602, 254] on input "False" at bounding box center [597, 250] width 10 height 8
radio input "true"
click at [612, 341] on span "False" at bounding box center [615, 336] width 21 height 10
click at [602, 341] on input "False" at bounding box center [597, 337] width 10 height 8
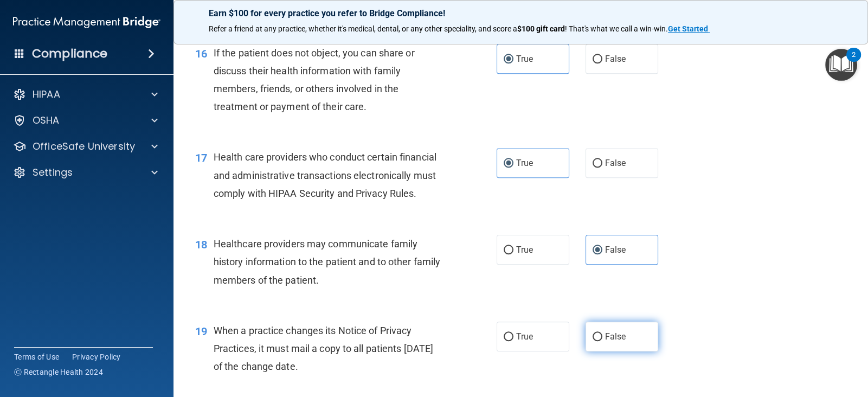
radio input "true"
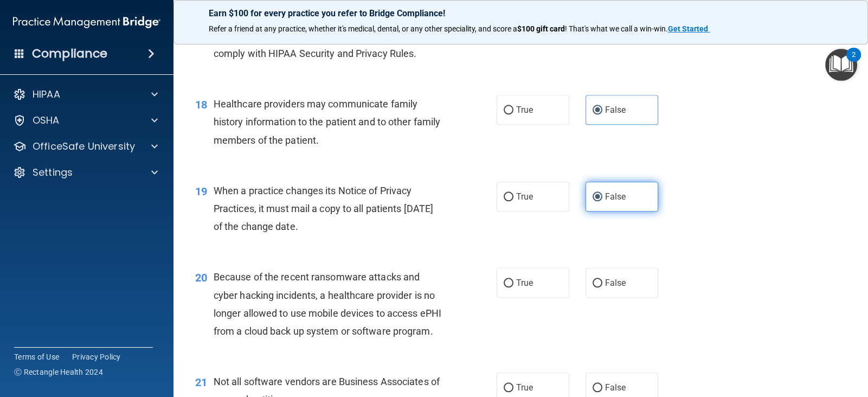
scroll to position [1593, 0]
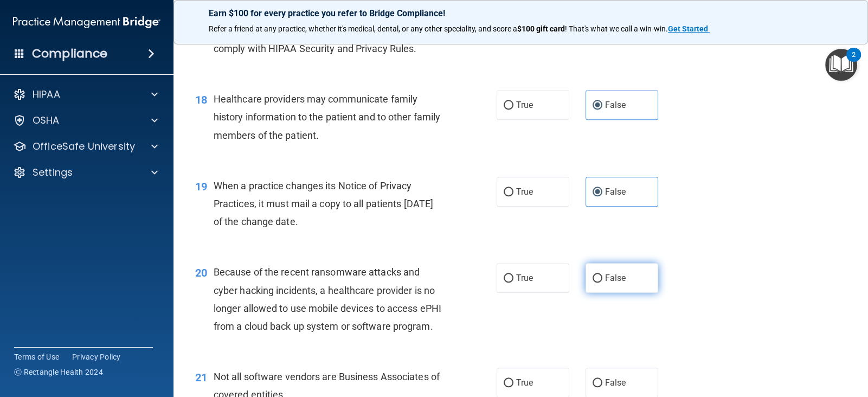
click at [601, 290] on label "False" at bounding box center [621, 278] width 73 height 30
click at [601, 282] on input "False" at bounding box center [597, 278] width 10 height 8
radio input "true"
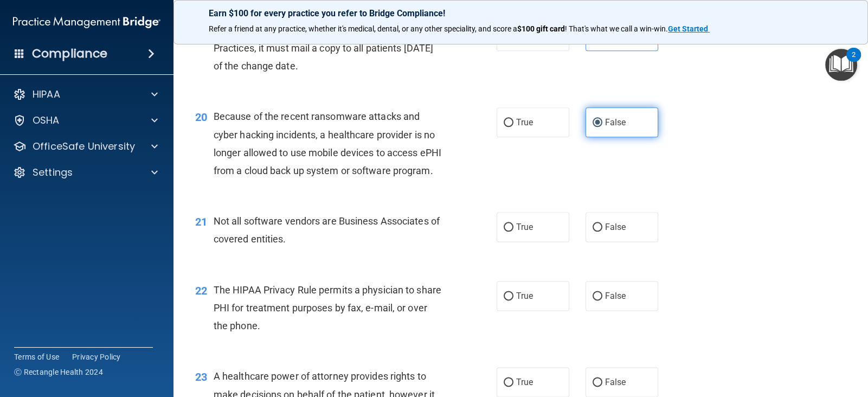
scroll to position [1750, 0]
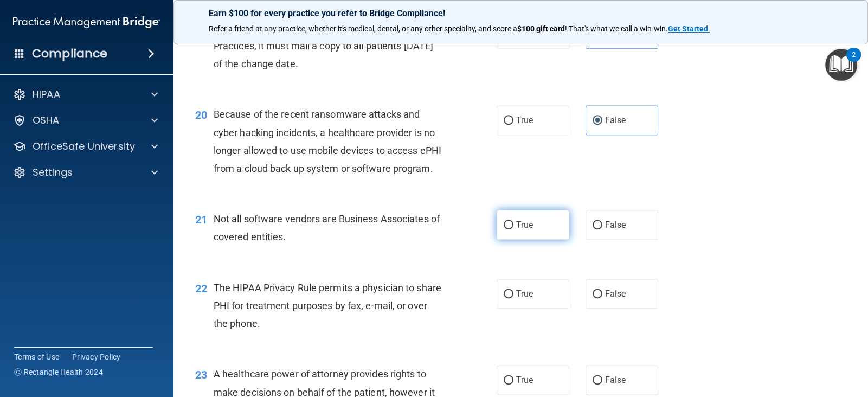
click at [546, 240] on label "True" at bounding box center [532, 225] width 73 height 30
click at [513, 229] on input "True" at bounding box center [508, 225] width 10 height 8
radio input "true"
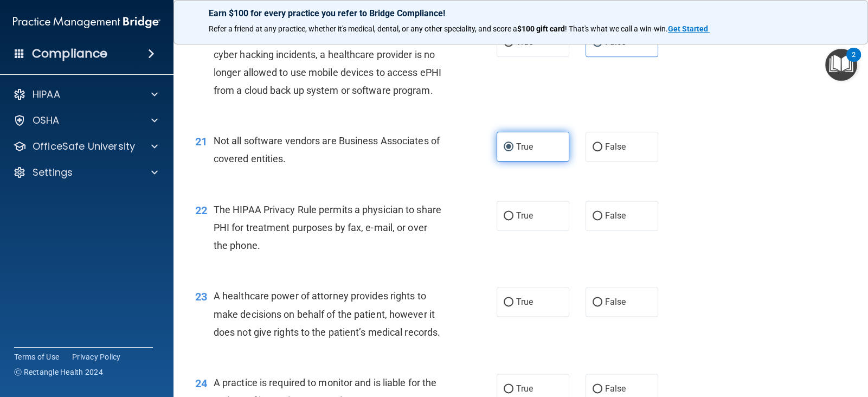
scroll to position [1829, 0]
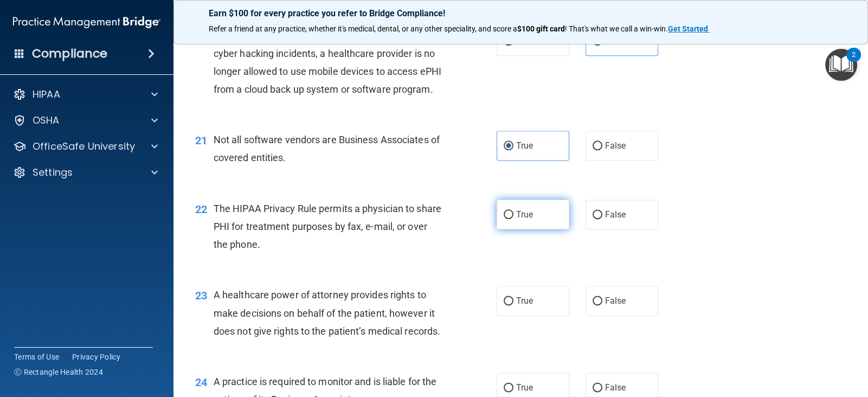
click at [538, 229] on label "True" at bounding box center [532, 214] width 73 height 30
click at [513, 219] on input "True" at bounding box center [508, 215] width 10 height 8
radio input "true"
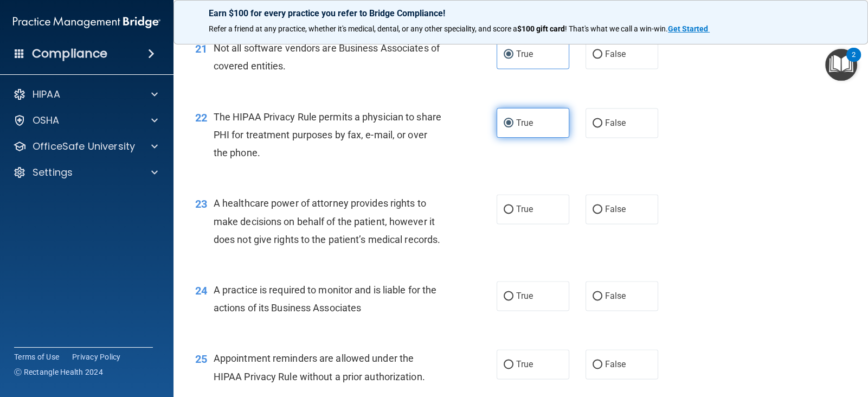
scroll to position [1922, 0]
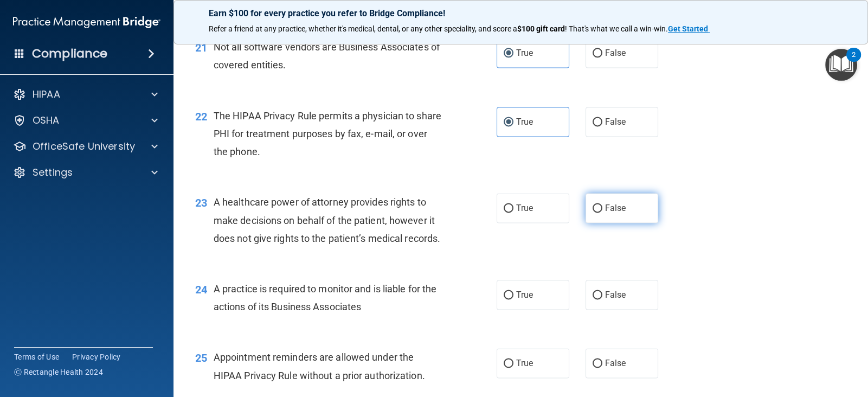
click at [600, 223] on label "False" at bounding box center [621, 208] width 73 height 30
click at [600, 212] on input "False" at bounding box center [597, 208] width 10 height 8
radio input "true"
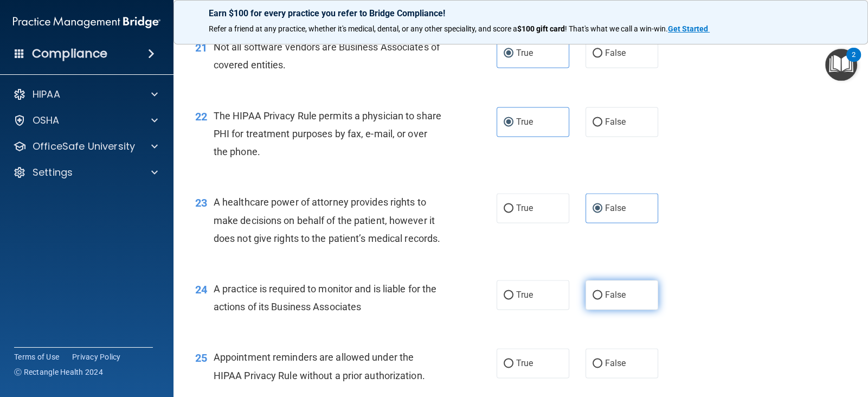
click at [593, 299] on input "False" at bounding box center [597, 295] width 10 height 8
radio input "true"
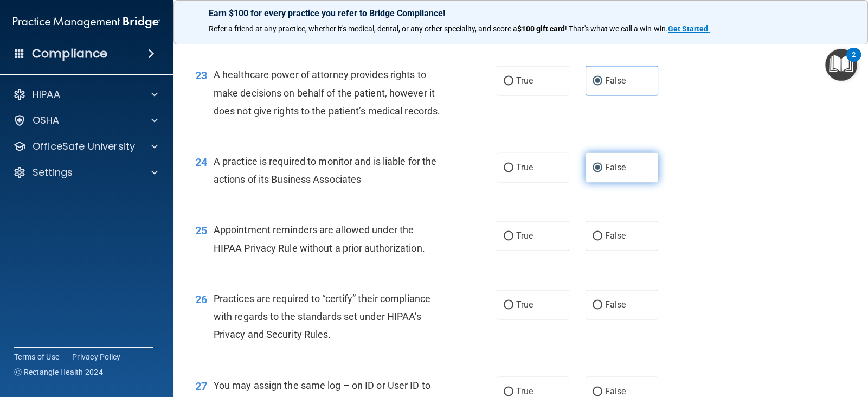
scroll to position [2053, 0]
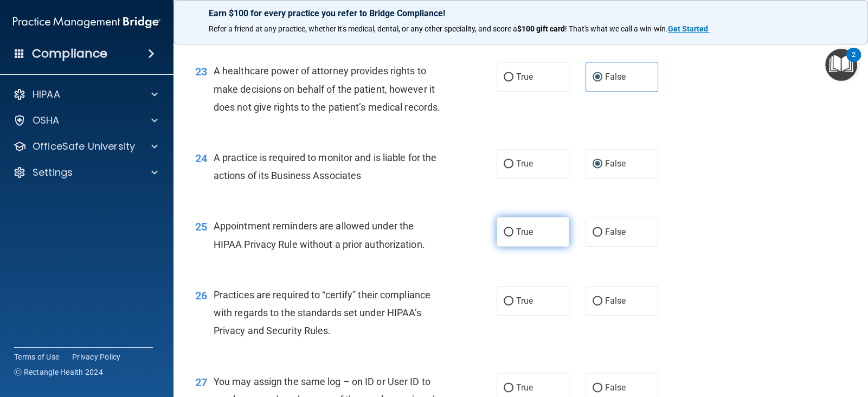
click at [543, 247] on label "True" at bounding box center [532, 232] width 73 height 30
click at [513, 236] on input "True" at bounding box center [508, 232] width 10 height 8
radio input "true"
click at [599, 315] on label "False" at bounding box center [621, 301] width 73 height 30
click at [599, 305] on input "False" at bounding box center [597, 301] width 10 height 8
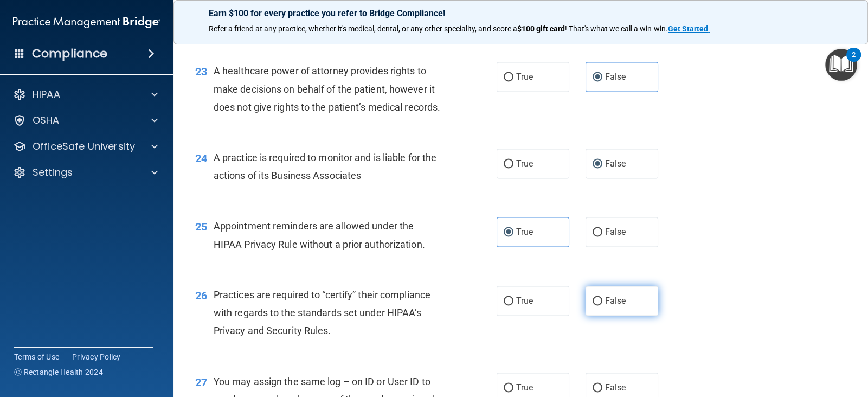
radio input "true"
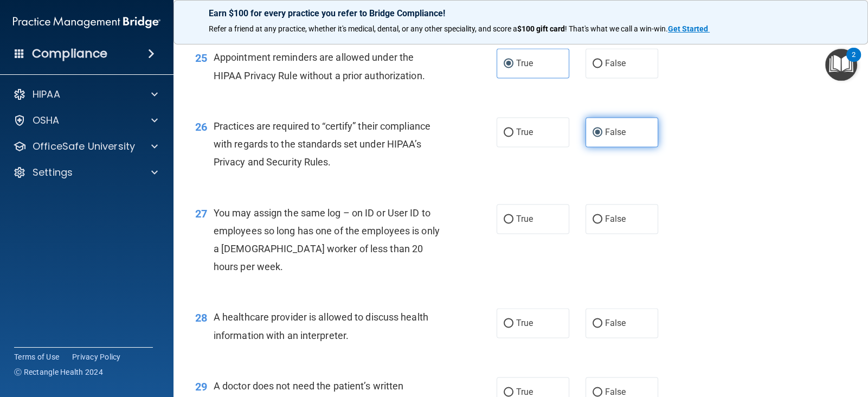
scroll to position [2227, 0]
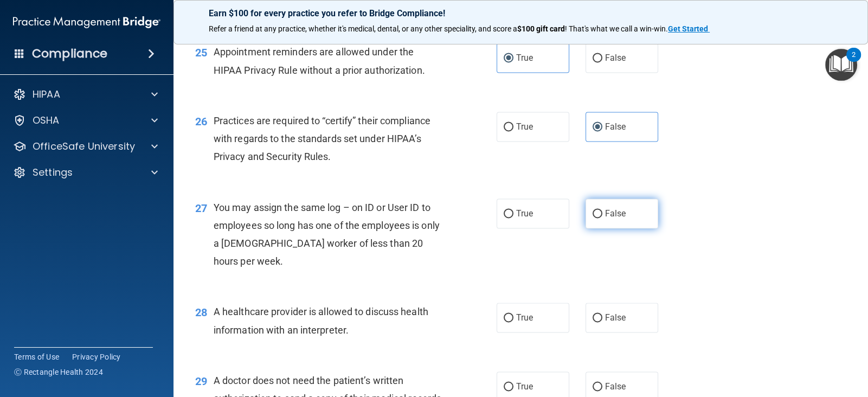
click at [596, 228] on label "False" at bounding box center [621, 213] width 73 height 30
click at [596, 218] on input "False" at bounding box center [597, 214] width 10 height 8
radio input "true"
click at [531, 325] on label "True" at bounding box center [532, 317] width 73 height 30
click at [513, 322] on input "True" at bounding box center [508, 318] width 10 height 8
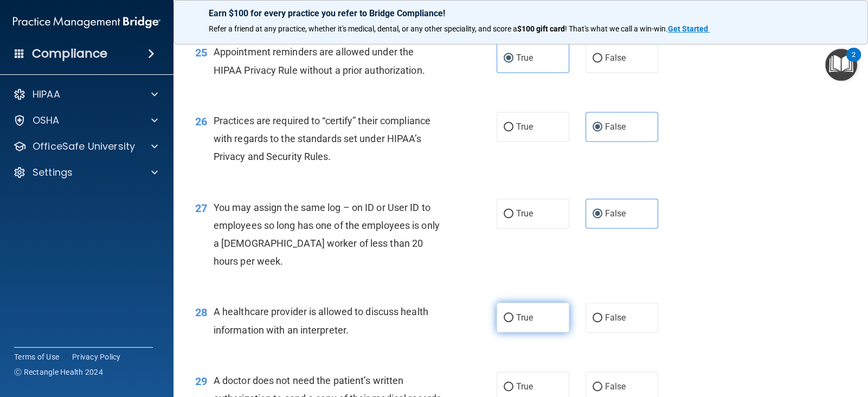
radio input "true"
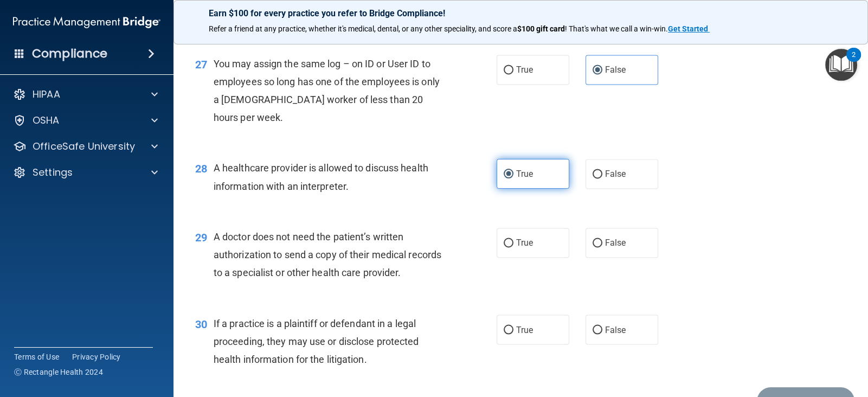
scroll to position [2379, 0]
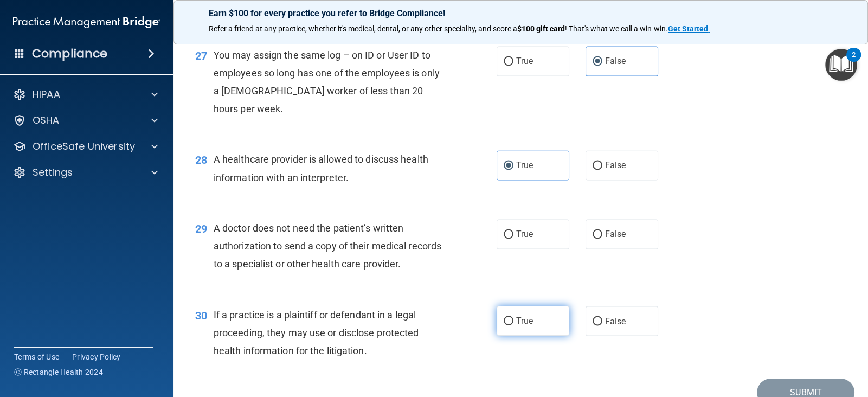
click at [528, 328] on label "True" at bounding box center [532, 321] width 73 height 30
click at [513, 325] on input "True" at bounding box center [508, 321] width 10 height 8
radio input "true"
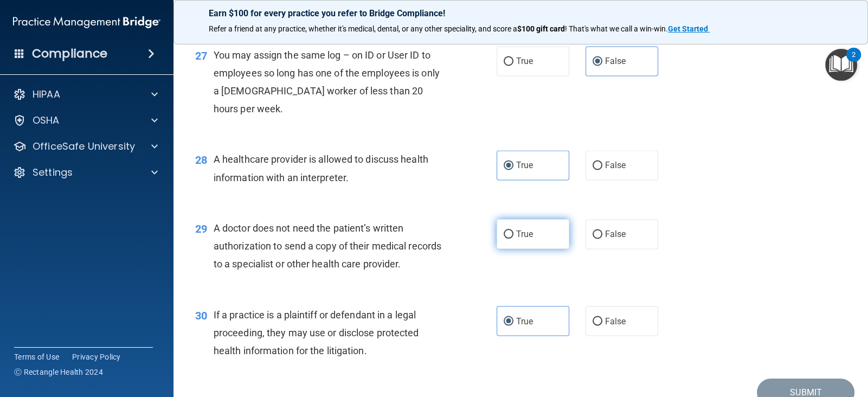
click at [530, 249] on label "True" at bounding box center [532, 234] width 73 height 30
click at [513, 238] on input "True" at bounding box center [508, 234] width 10 height 8
radio input "true"
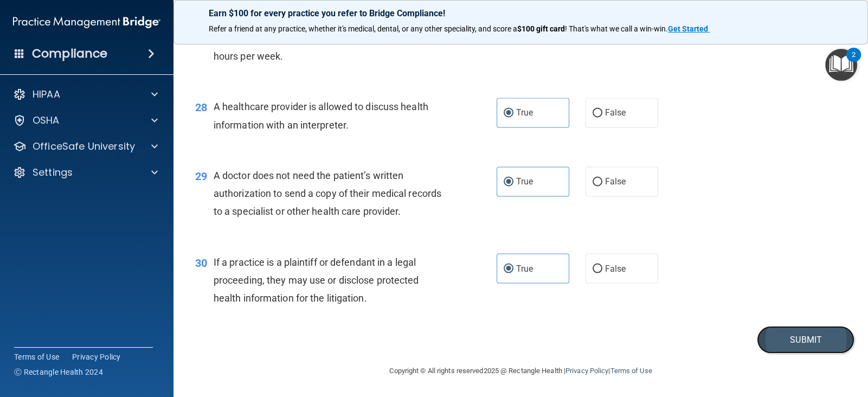
click at [799, 331] on button "Submit" at bounding box center [805, 340] width 98 height 28
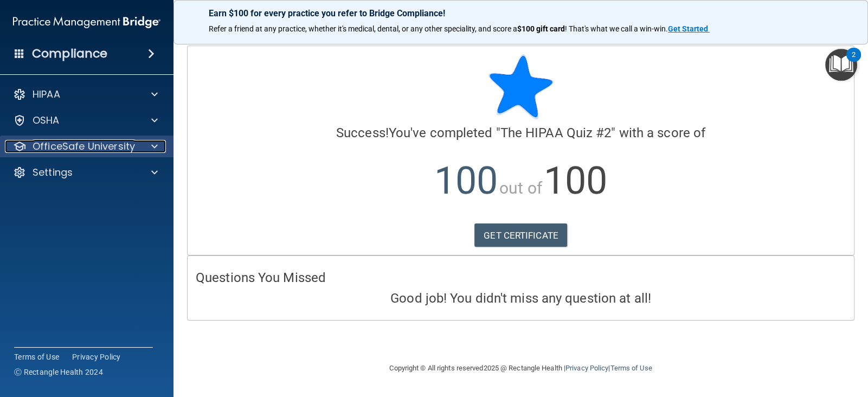
click at [128, 140] on p "OfficeSafe University" at bounding box center [84, 146] width 102 height 13
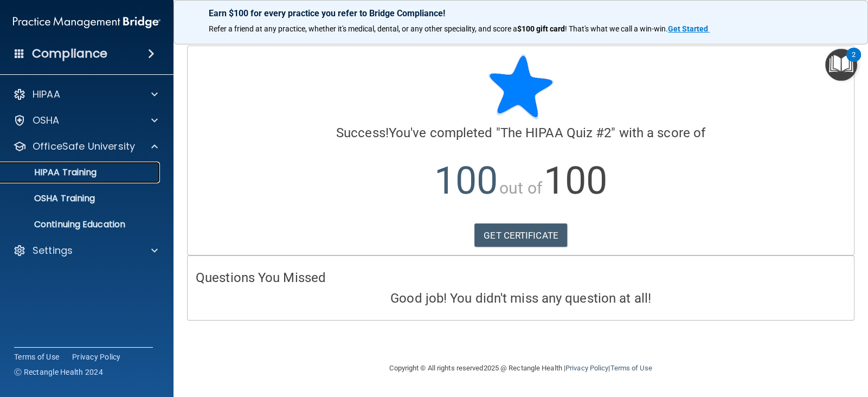
click at [135, 177] on div "HIPAA Training" at bounding box center [81, 172] width 148 height 11
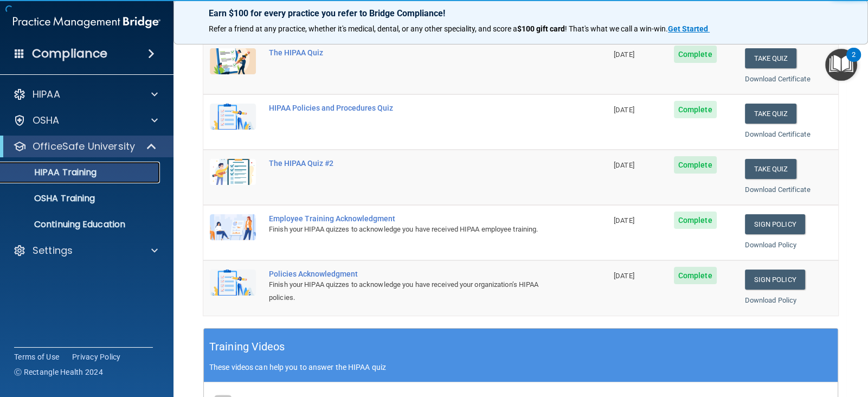
scroll to position [152, 0]
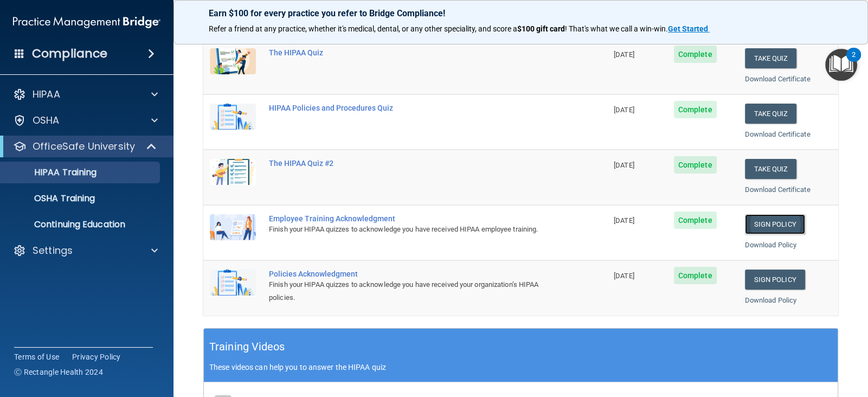
click at [771, 221] on link "Sign Policy" at bounding box center [775, 224] width 60 height 20
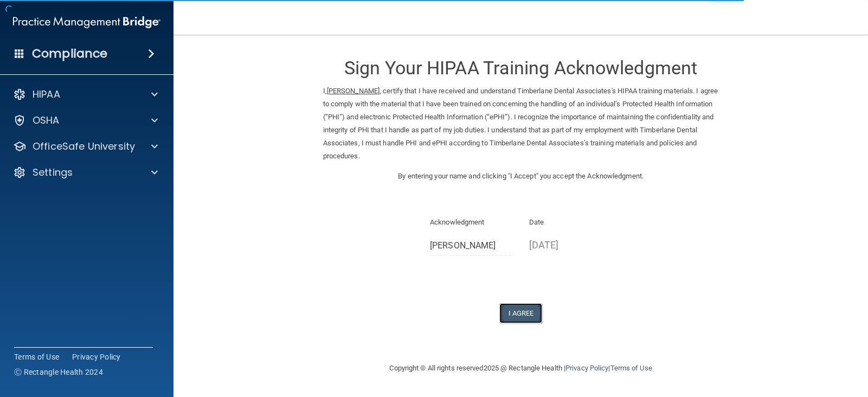
click at [529, 313] on button "I Agree" at bounding box center [520, 313] width 43 height 20
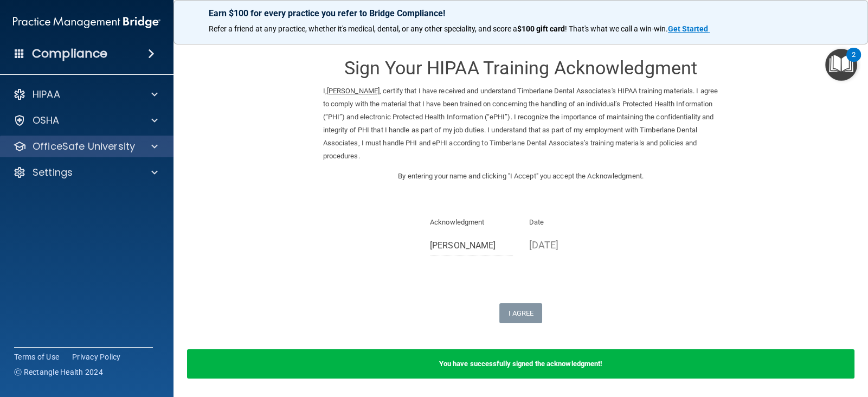
click at [156, 138] on div "OfficeSafe University" at bounding box center [87, 146] width 174 height 22
click at [147, 150] on div at bounding box center [152, 146] width 27 height 13
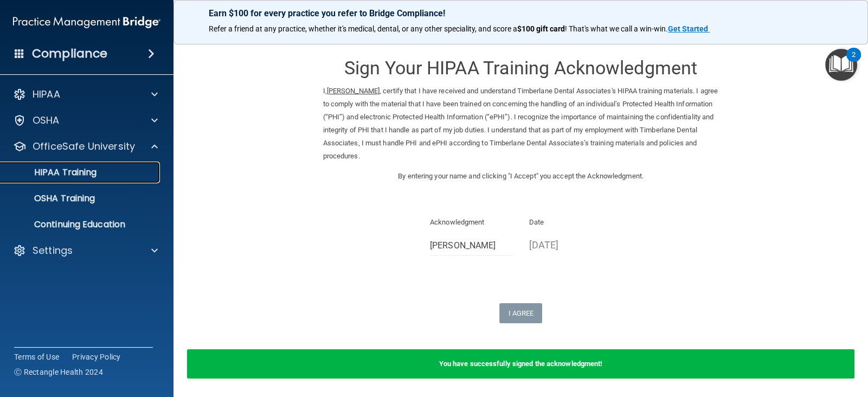
click at [113, 166] on link "HIPAA Training" at bounding box center [74, 172] width 171 height 22
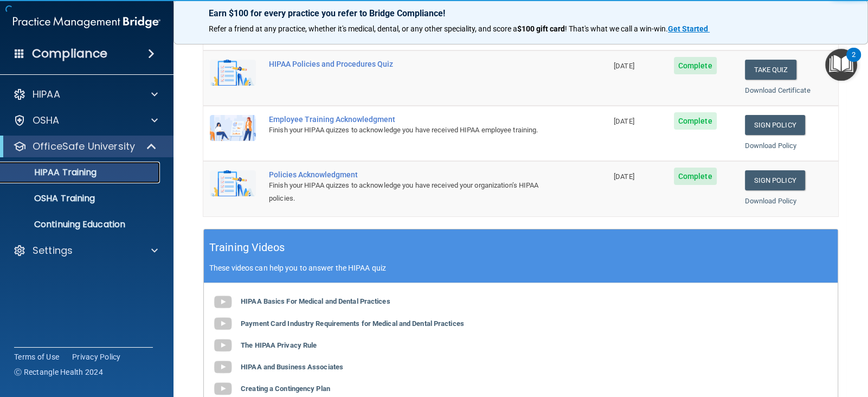
scroll to position [251, 0]
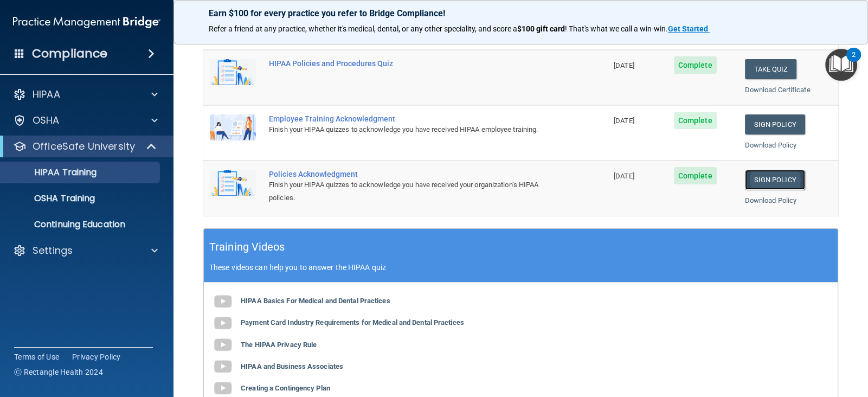
click at [769, 179] on link "Sign Policy" at bounding box center [775, 180] width 60 height 20
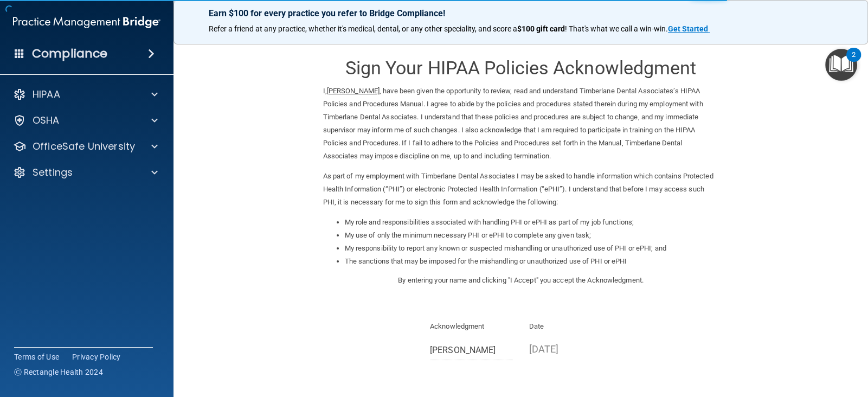
scroll to position [100, 0]
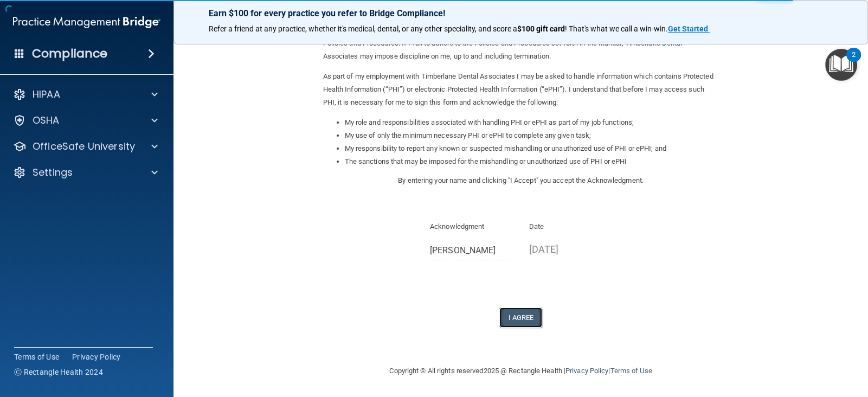
click at [530, 319] on button "I Agree" at bounding box center [520, 317] width 43 height 20
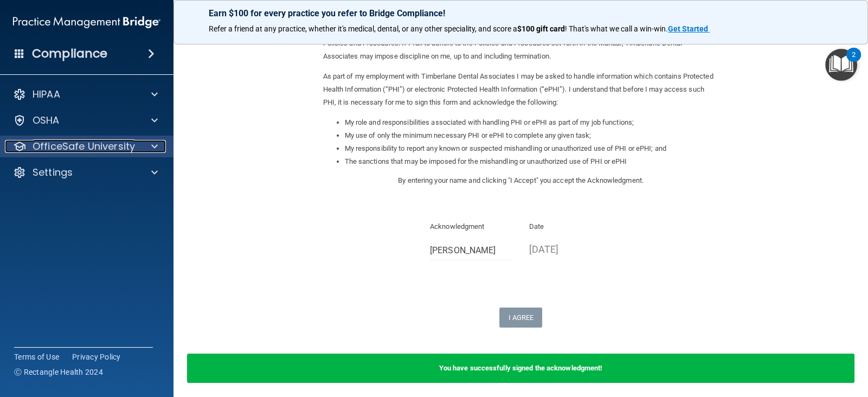
click at [113, 148] on p "OfficeSafe University" at bounding box center [84, 146] width 102 height 13
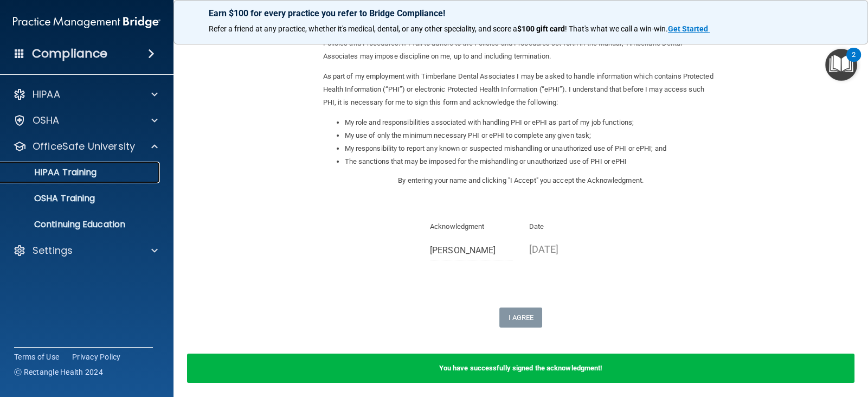
click at [91, 177] on p "HIPAA Training" at bounding box center [51, 172] width 89 height 11
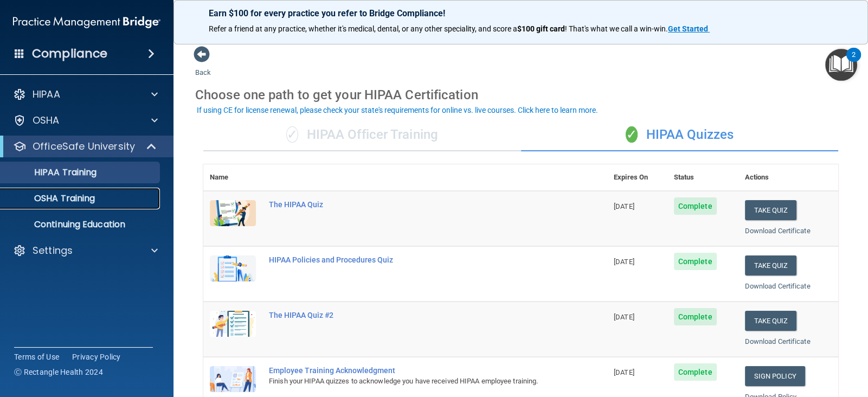
click at [87, 196] on p "OSHA Training" at bounding box center [51, 198] width 88 height 11
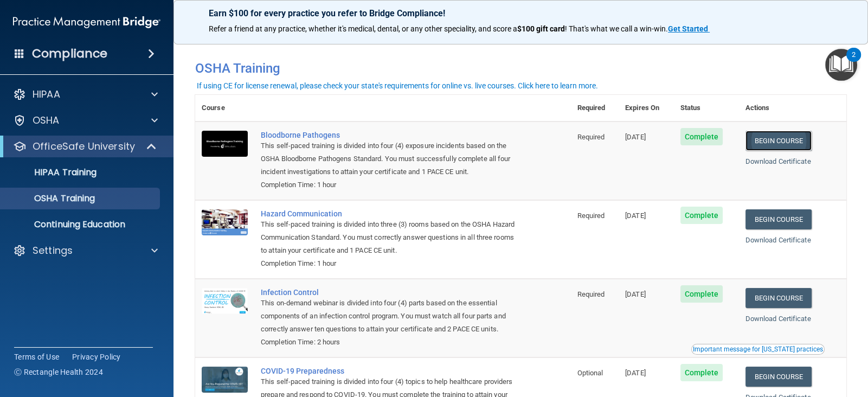
click at [778, 138] on link "Begin Course" at bounding box center [778, 141] width 66 height 20
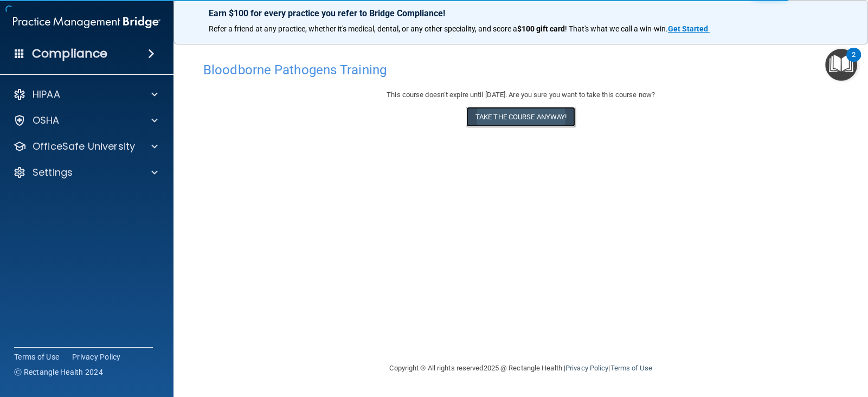
click at [559, 120] on button "Take the course anyway!" at bounding box center [520, 117] width 109 height 20
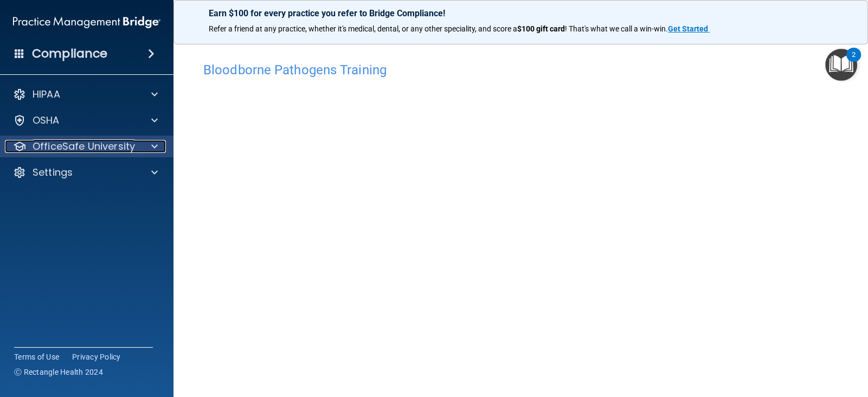
click at [157, 148] on span at bounding box center [154, 146] width 7 height 13
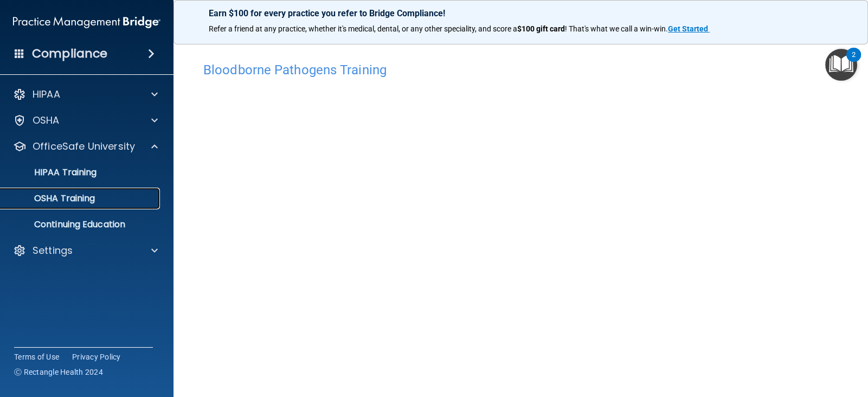
click at [106, 204] on link "OSHA Training" at bounding box center [74, 198] width 171 height 22
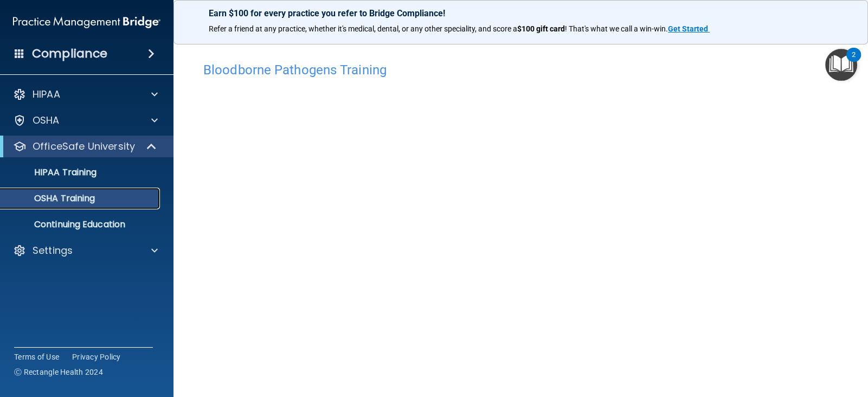
click at [78, 204] on link "OSHA Training" at bounding box center [74, 198] width 171 height 22
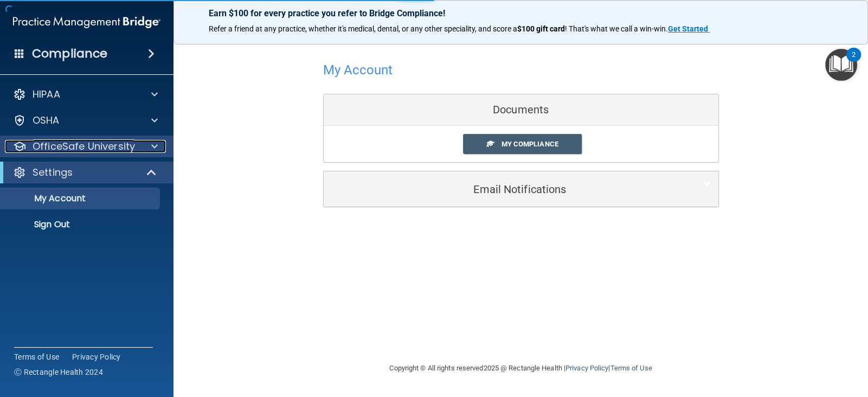
click at [101, 151] on p "OfficeSafe University" at bounding box center [84, 146] width 102 height 13
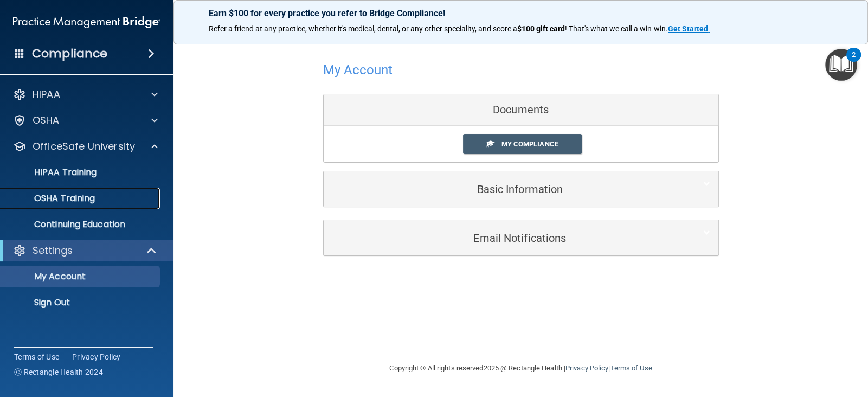
click at [87, 196] on p "OSHA Training" at bounding box center [51, 198] width 88 height 11
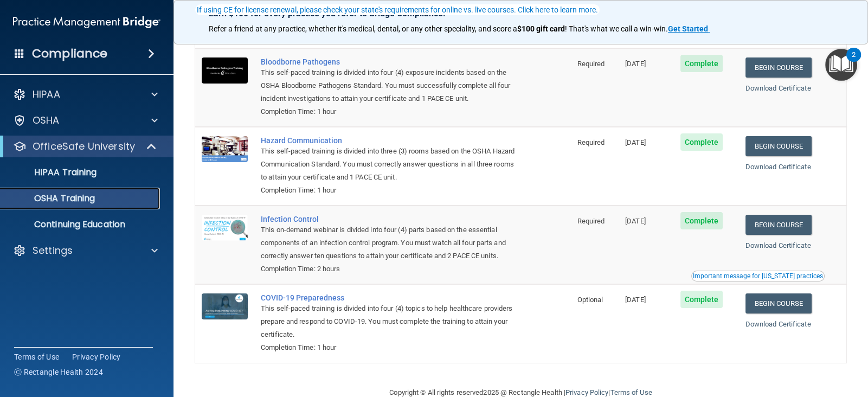
scroll to position [76, 0]
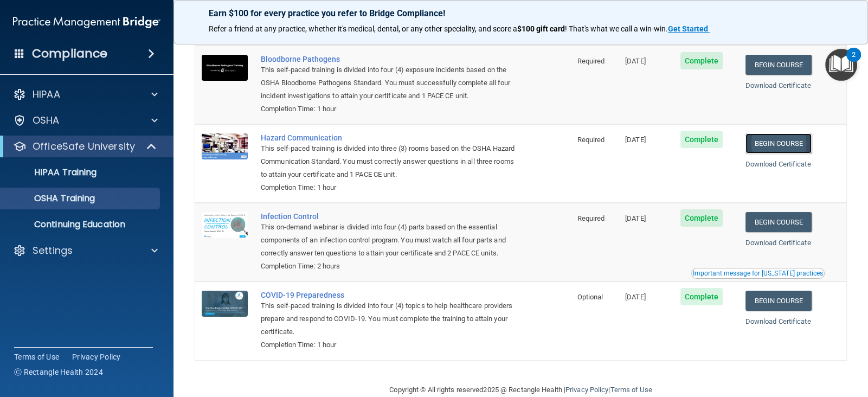
click at [772, 144] on link "Begin Course" at bounding box center [778, 143] width 66 height 20
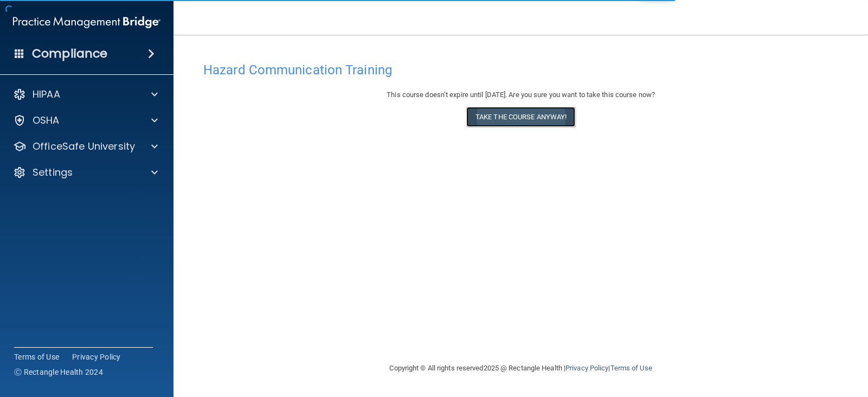
click at [507, 114] on button "Take the course anyway!" at bounding box center [520, 117] width 109 height 20
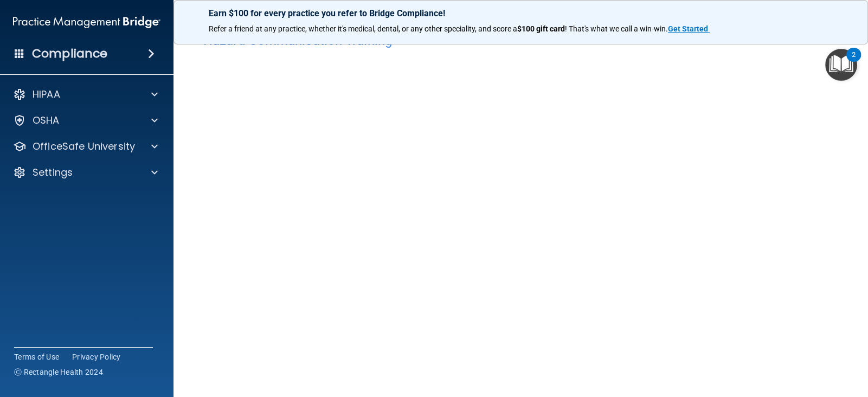
scroll to position [22, 0]
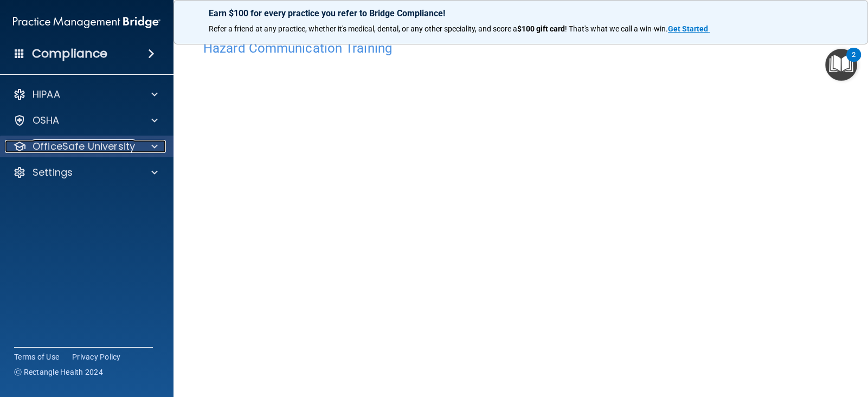
click at [133, 149] on p "OfficeSafe University" at bounding box center [84, 146] width 102 height 13
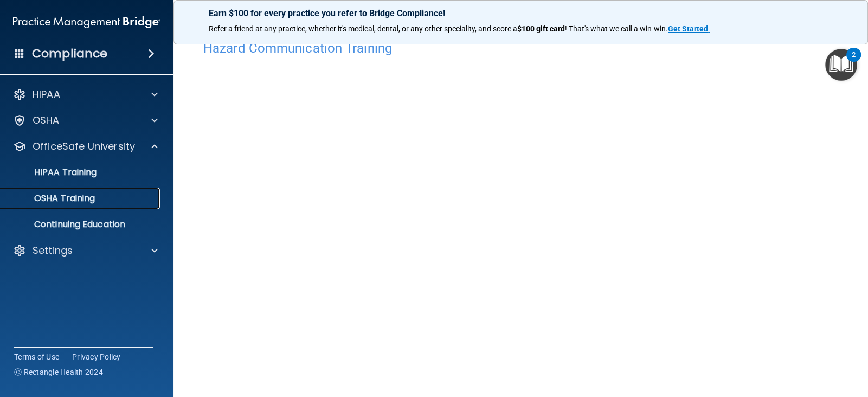
click at [76, 198] on p "OSHA Training" at bounding box center [51, 198] width 88 height 11
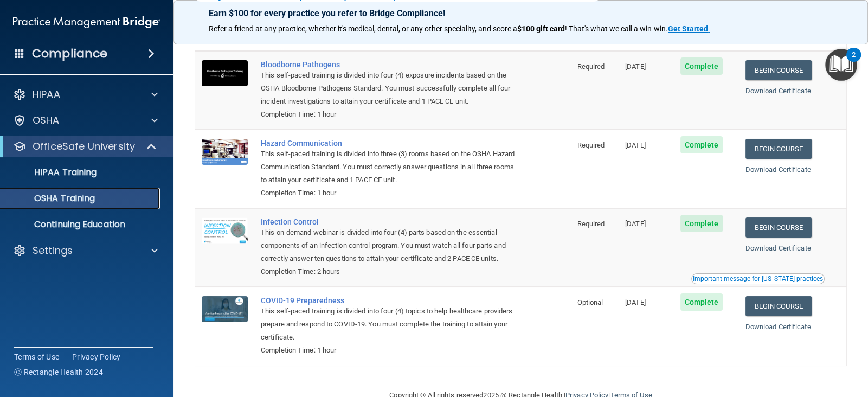
scroll to position [96, 0]
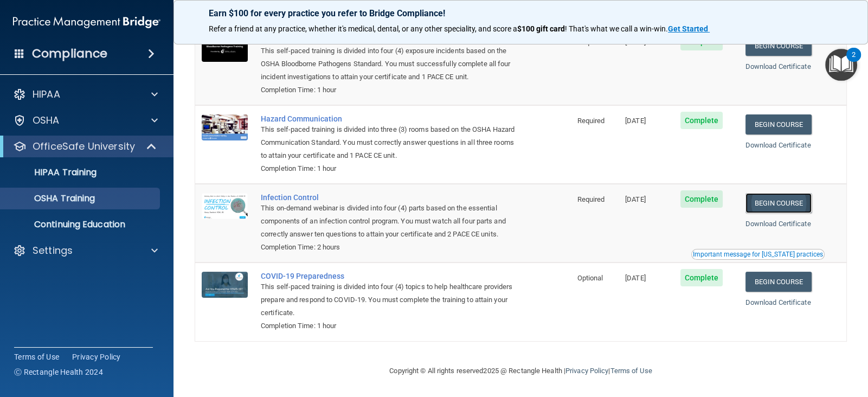
click at [803, 204] on link "Begin Course" at bounding box center [778, 203] width 66 height 20
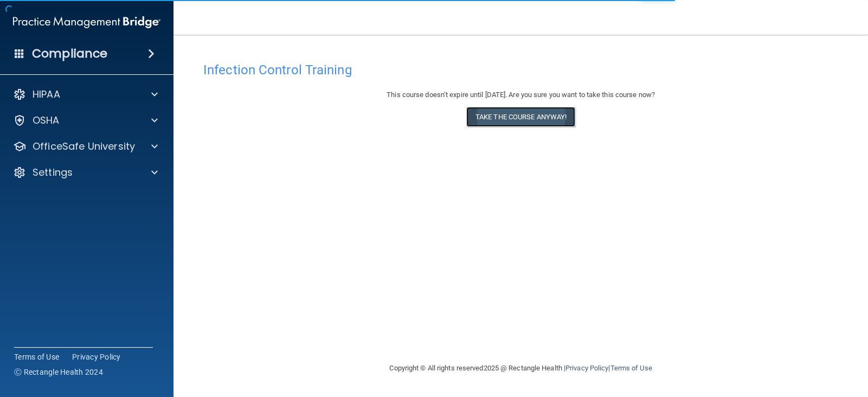
click at [544, 120] on button "Take the course anyway!" at bounding box center [520, 117] width 109 height 20
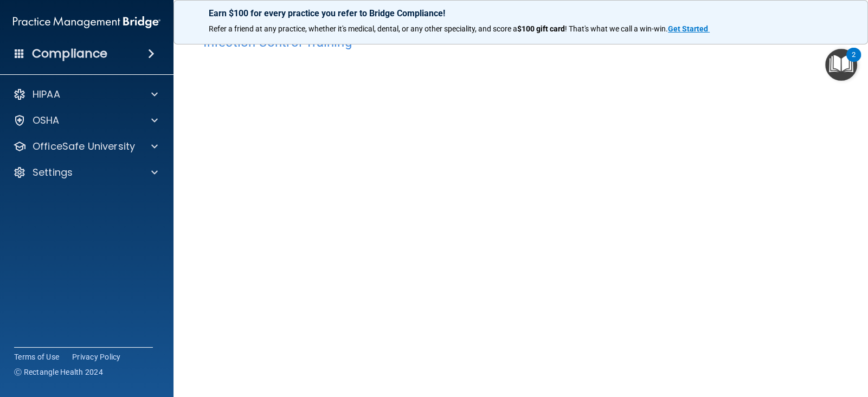
scroll to position [63, 0]
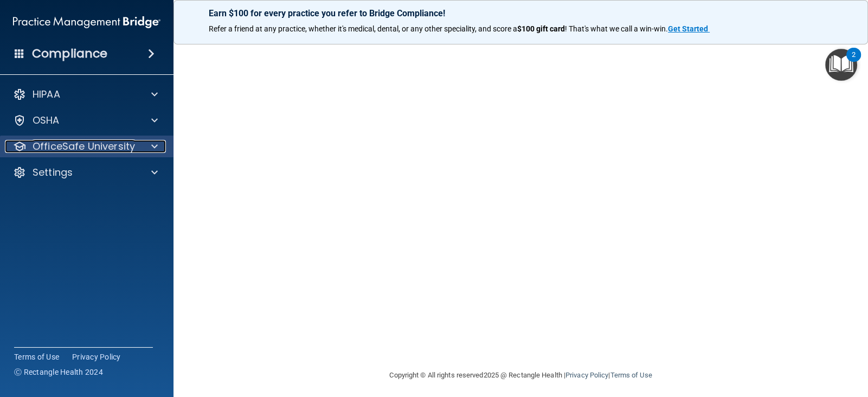
click at [125, 147] on p "OfficeSafe University" at bounding box center [84, 146] width 102 height 13
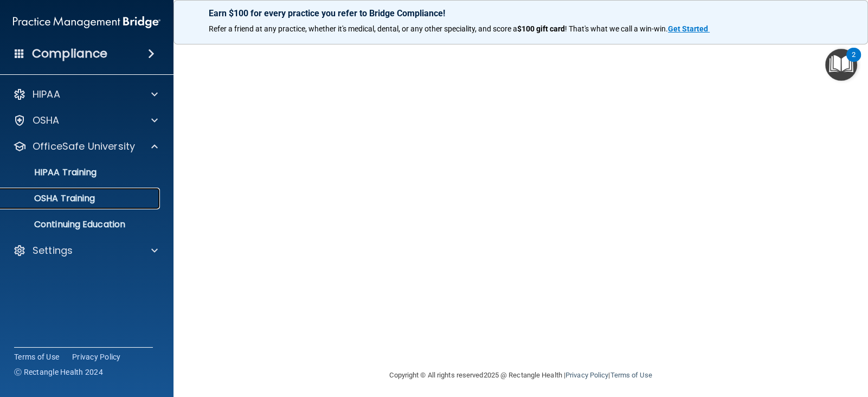
click at [96, 200] on div "OSHA Training" at bounding box center [81, 198] width 148 height 11
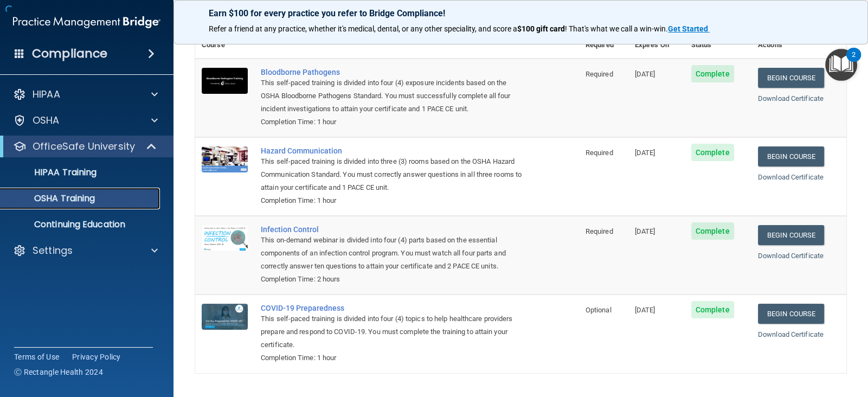
scroll to position [92, 0]
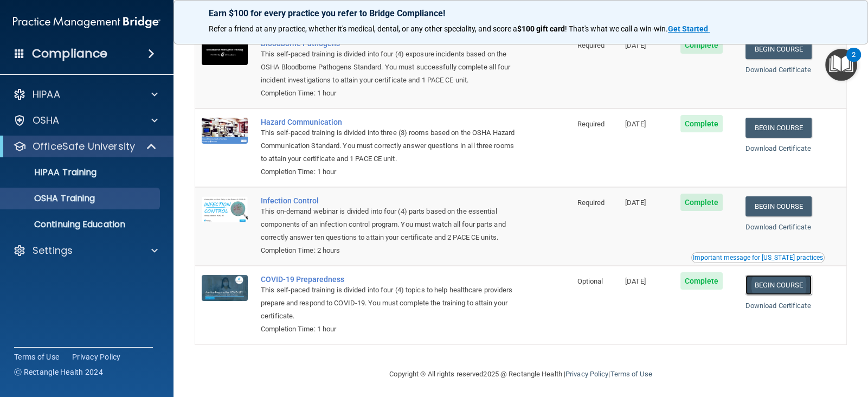
click at [776, 290] on link "Begin Course" at bounding box center [778, 285] width 66 height 20
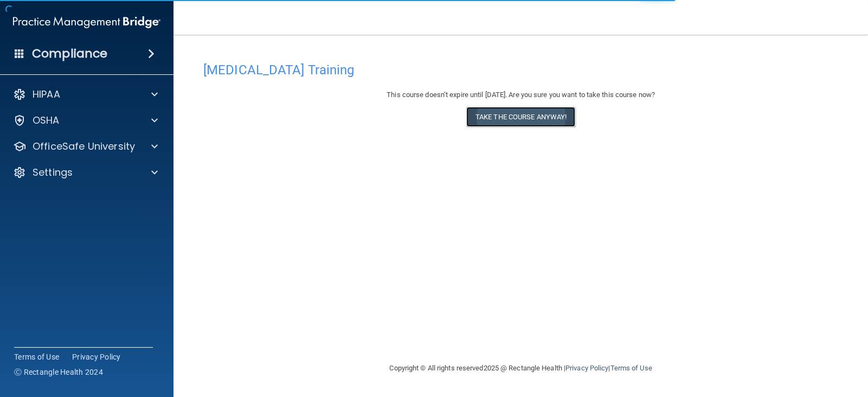
click at [567, 123] on button "Take the course anyway!" at bounding box center [520, 117] width 109 height 20
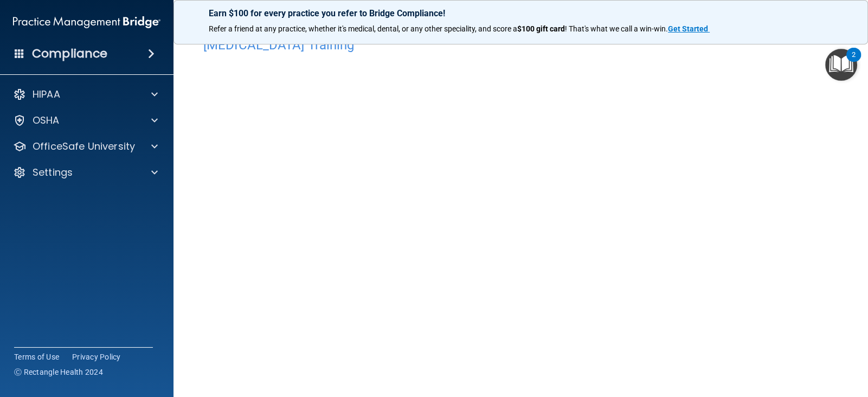
scroll to position [30, 0]
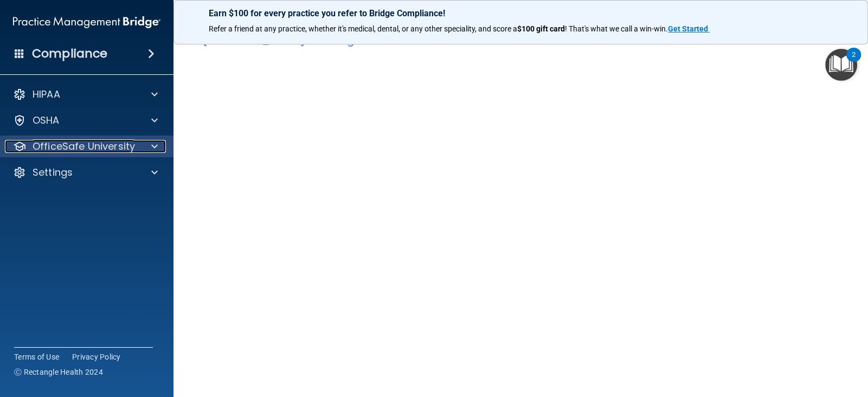
click at [94, 147] on p "OfficeSafe University" at bounding box center [84, 146] width 102 height 13
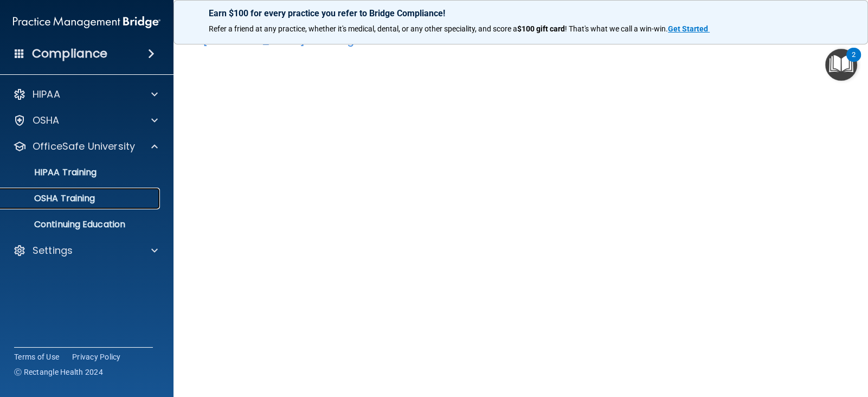
click at [87, 197] on p "OSHA Training" at bounding box center [51, 198] width 88 height 11
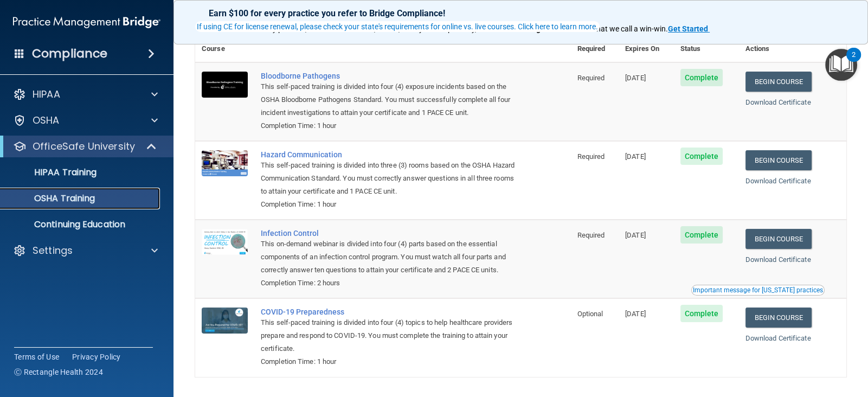
scroll to position [96, 0]
